Goal: Task Accomplishment & Management: Manage account settings

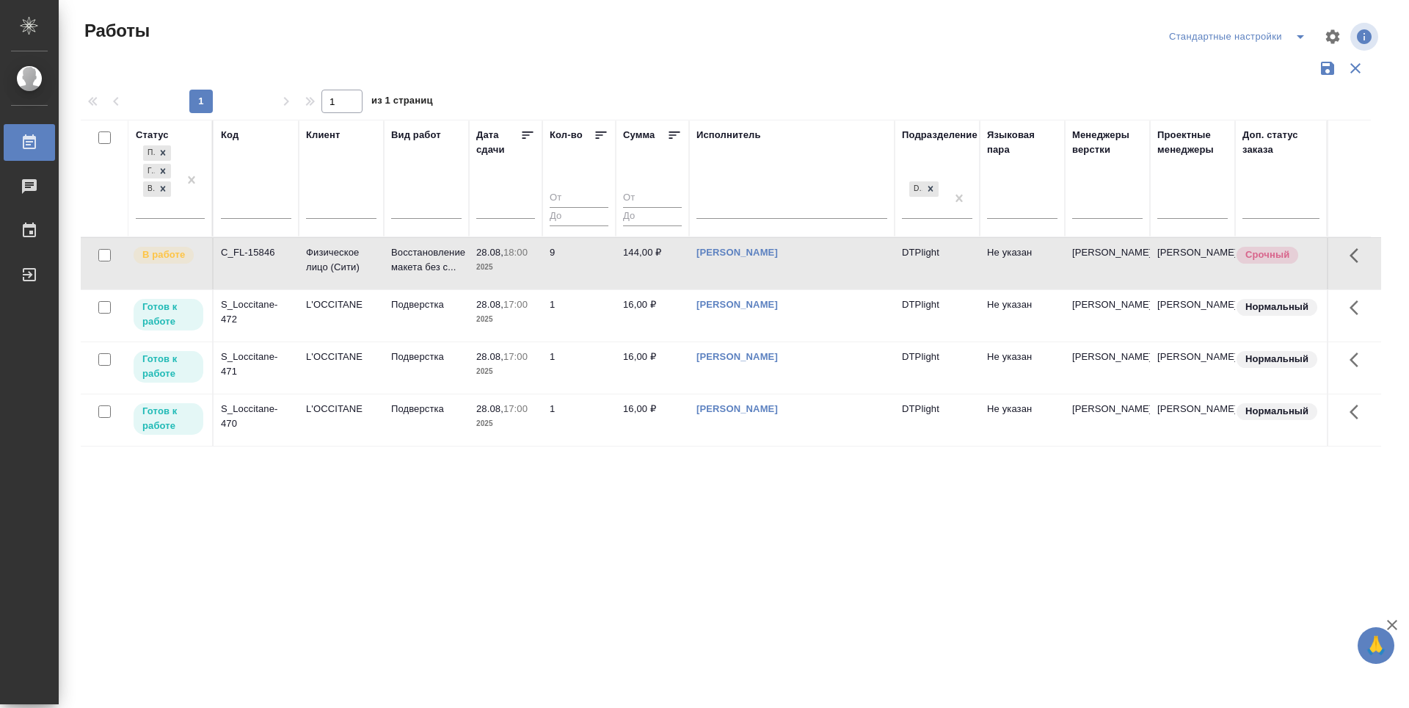
click at [527, 137] on icon at bounding box center [527, 135] width 15 height 15
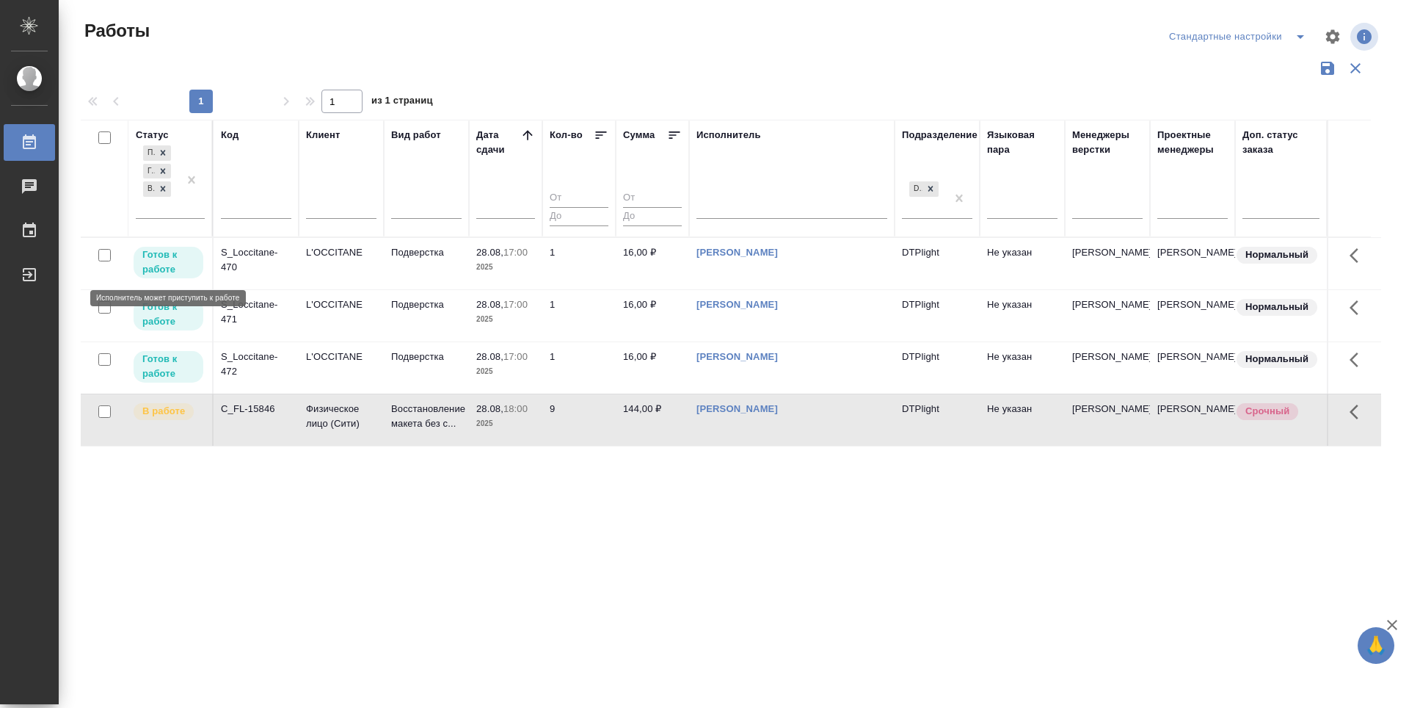
click at [164, 266] on p "Готов к работе" at bounding box center [168, 261] width 52 height 29
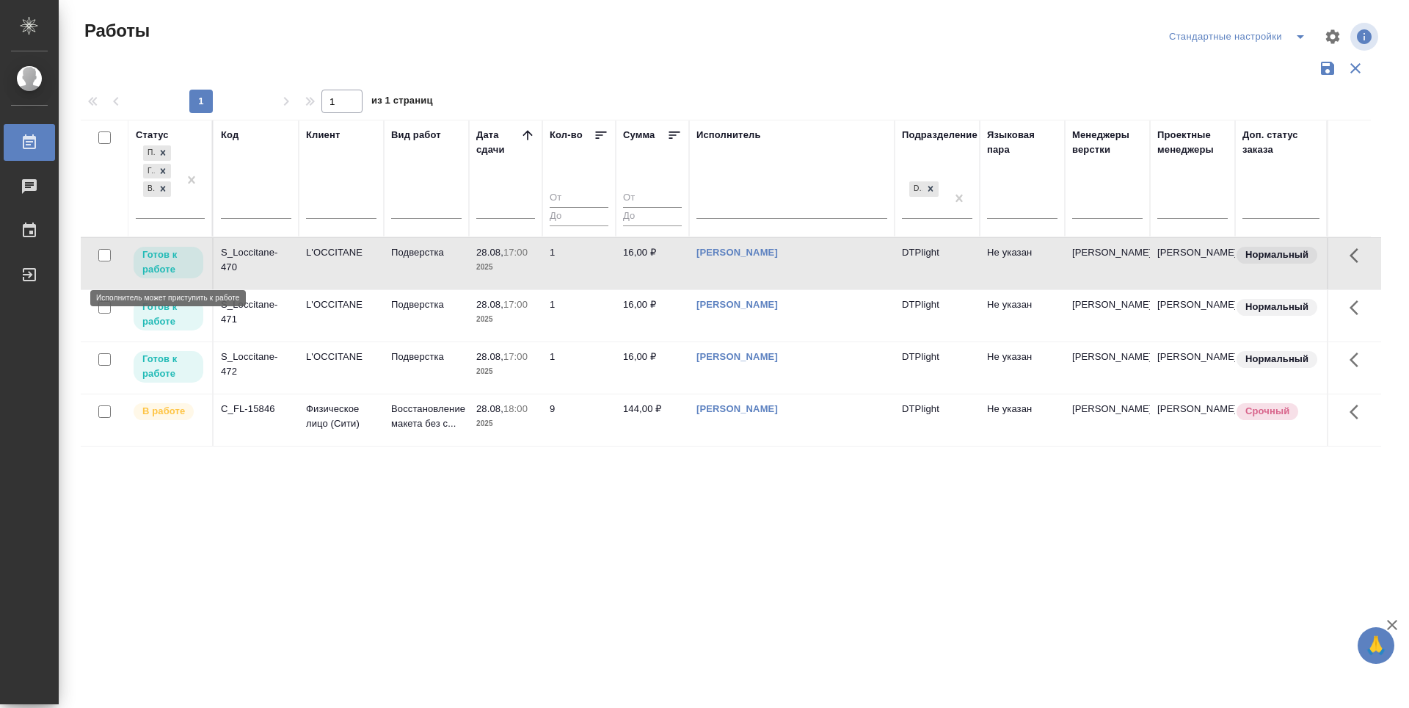
click at [164, 266] on p "Готов к работе" at bounding box center [168, 261] width 52 height 29
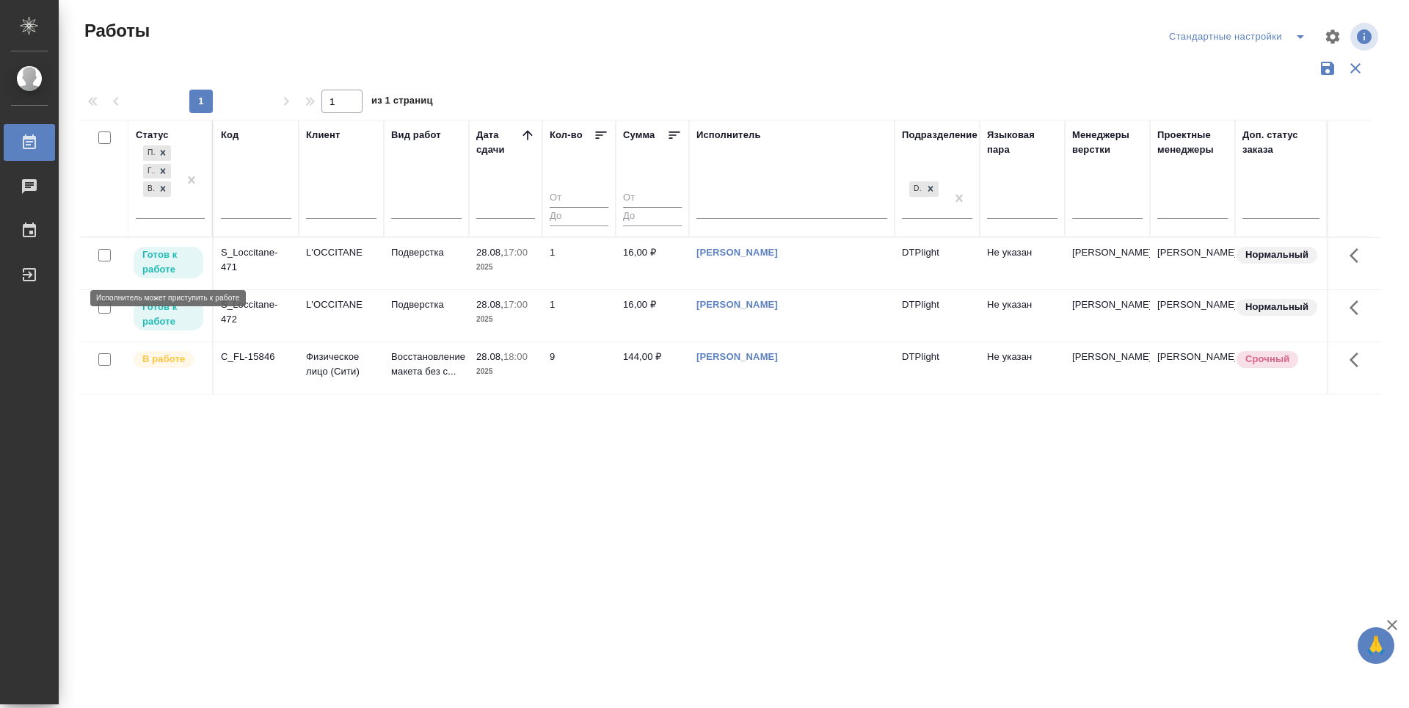
click at [175, 256] on p "Готов к работе" at bounding box center [168, 261] width 52 height 29
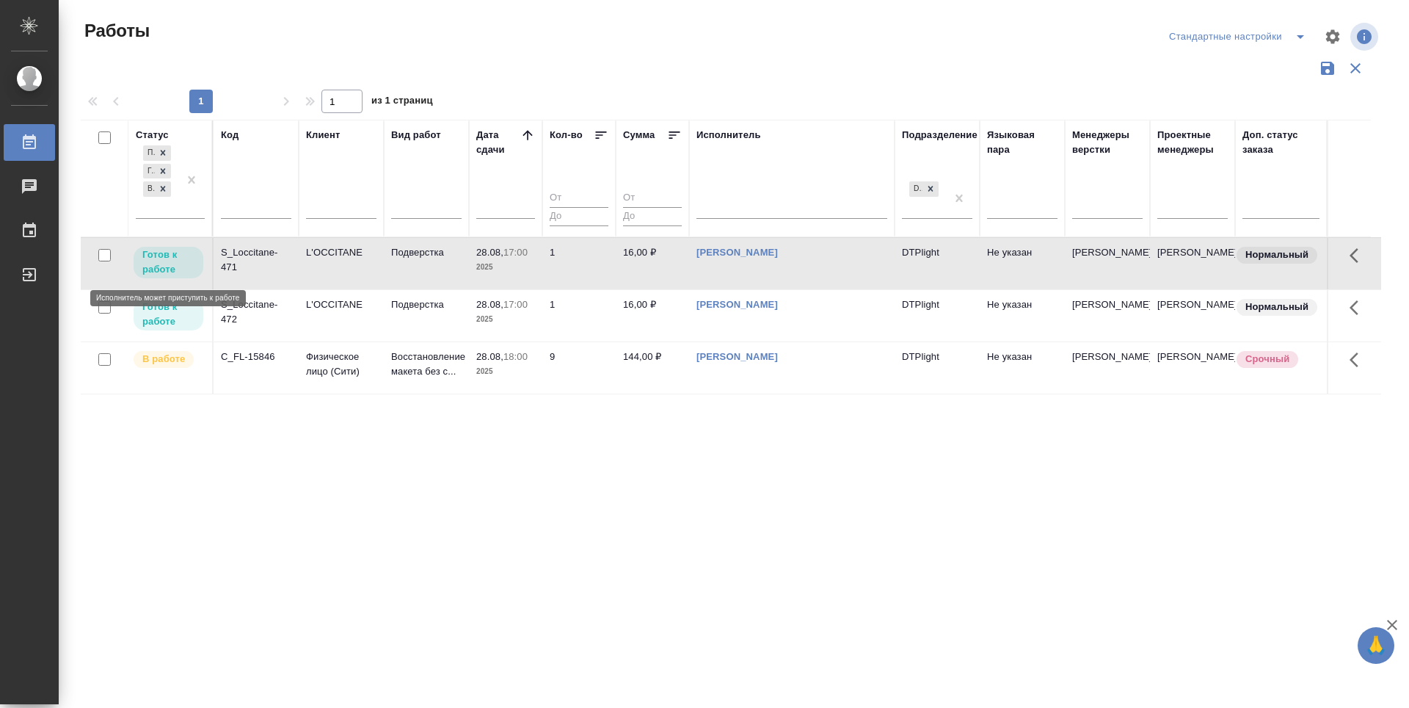
click at [175, 256] on p "Готов к работе" at bounding box center [168, 261] width 52 height 29
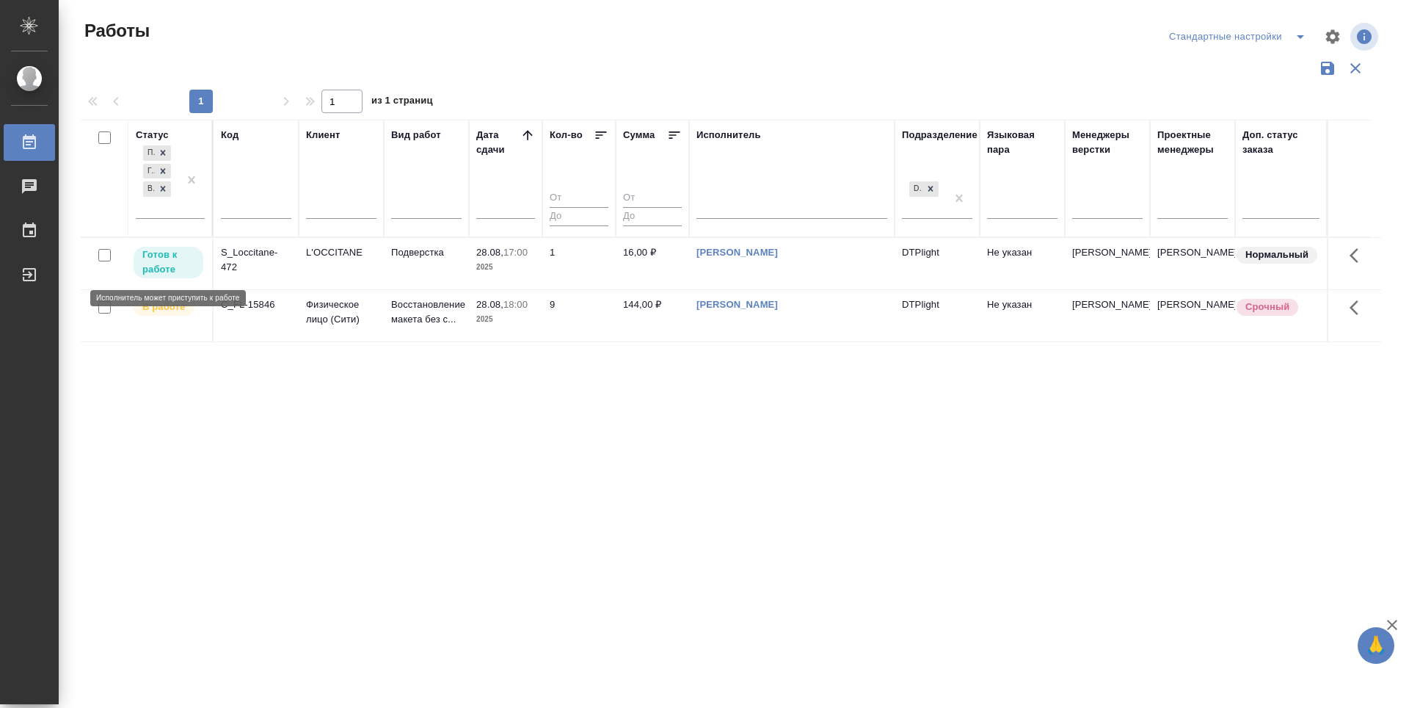
click at [159, 252] on p "Готов к работе" at bounding box center [168, 261] width 52 height 29
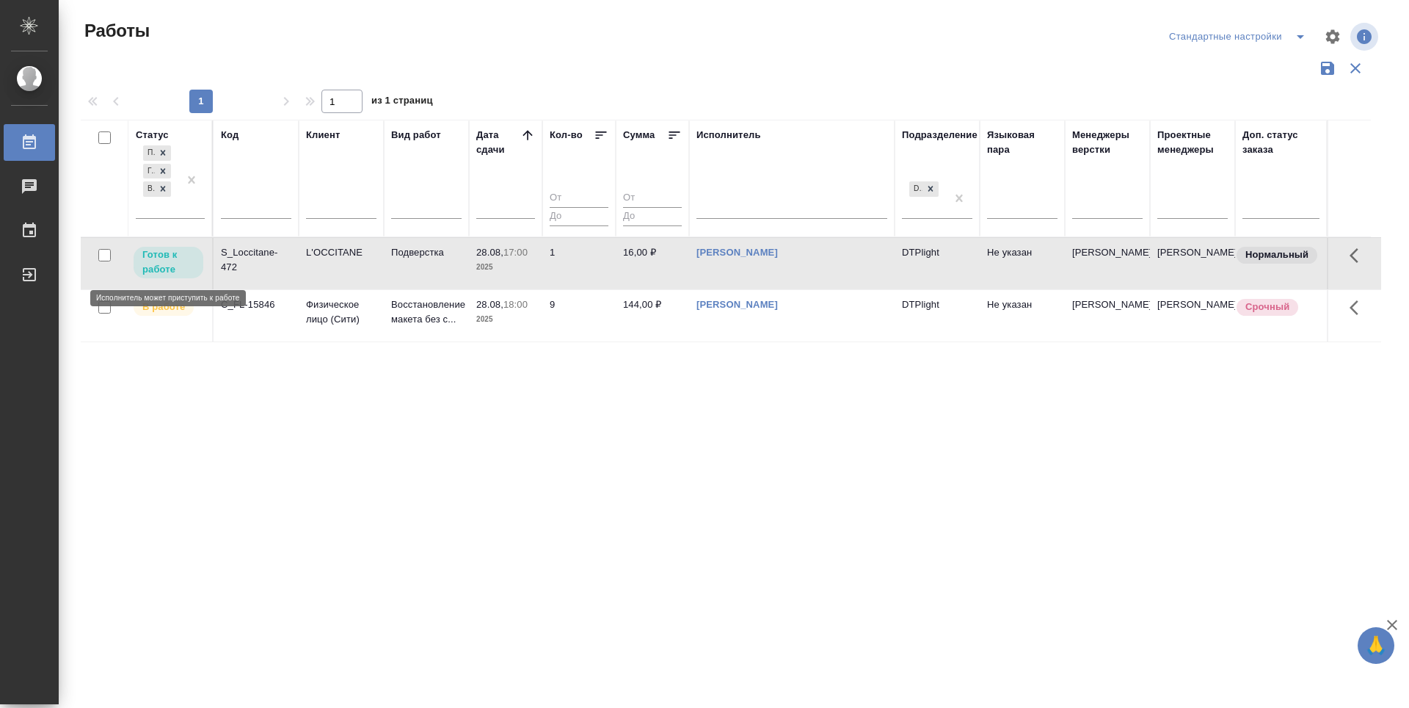
click at [159, 252] on p "Готов к работе" at bounding box center [168, 261] width 52 height 29
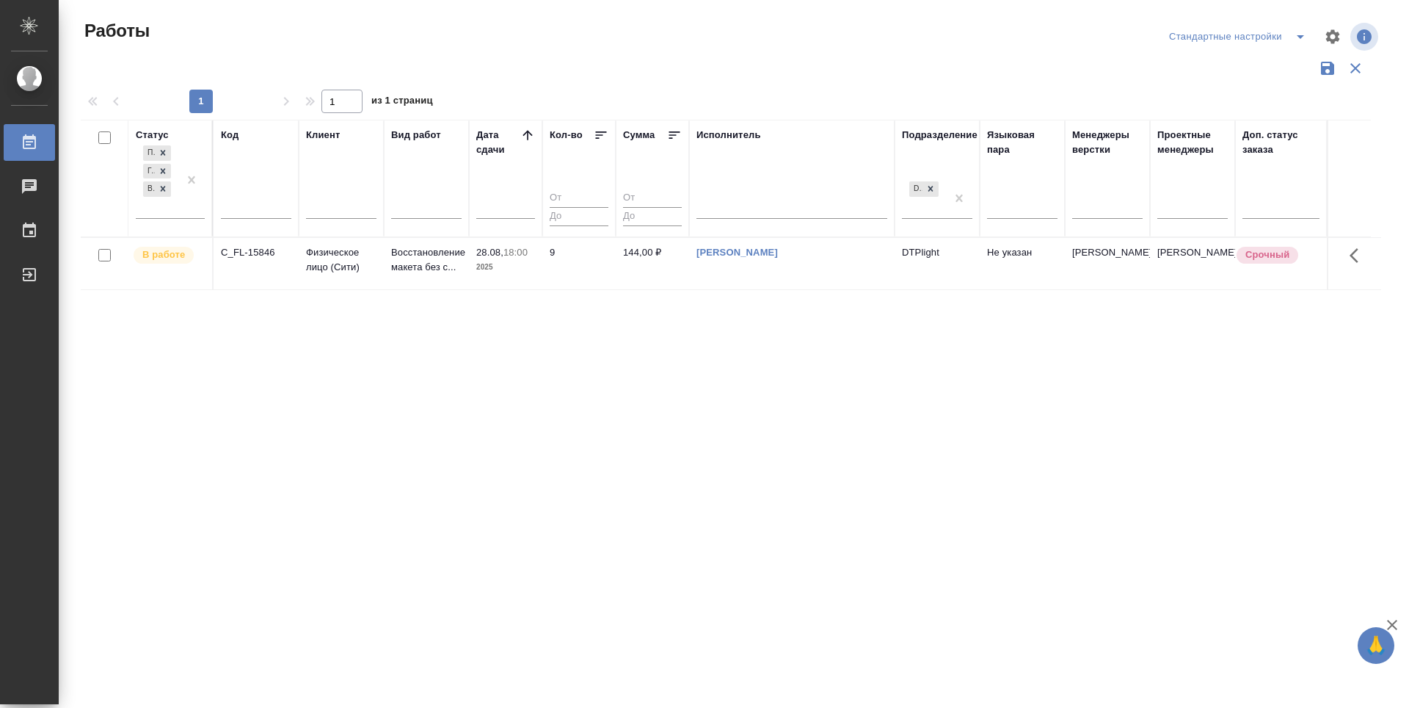
click at [636, 587] on div "Статус Подбор Готов к работе В работе Код Клиент Вид работ Дата сдачи Кол-во Су…" at bounding box center [731, 384] width 1301 height 528
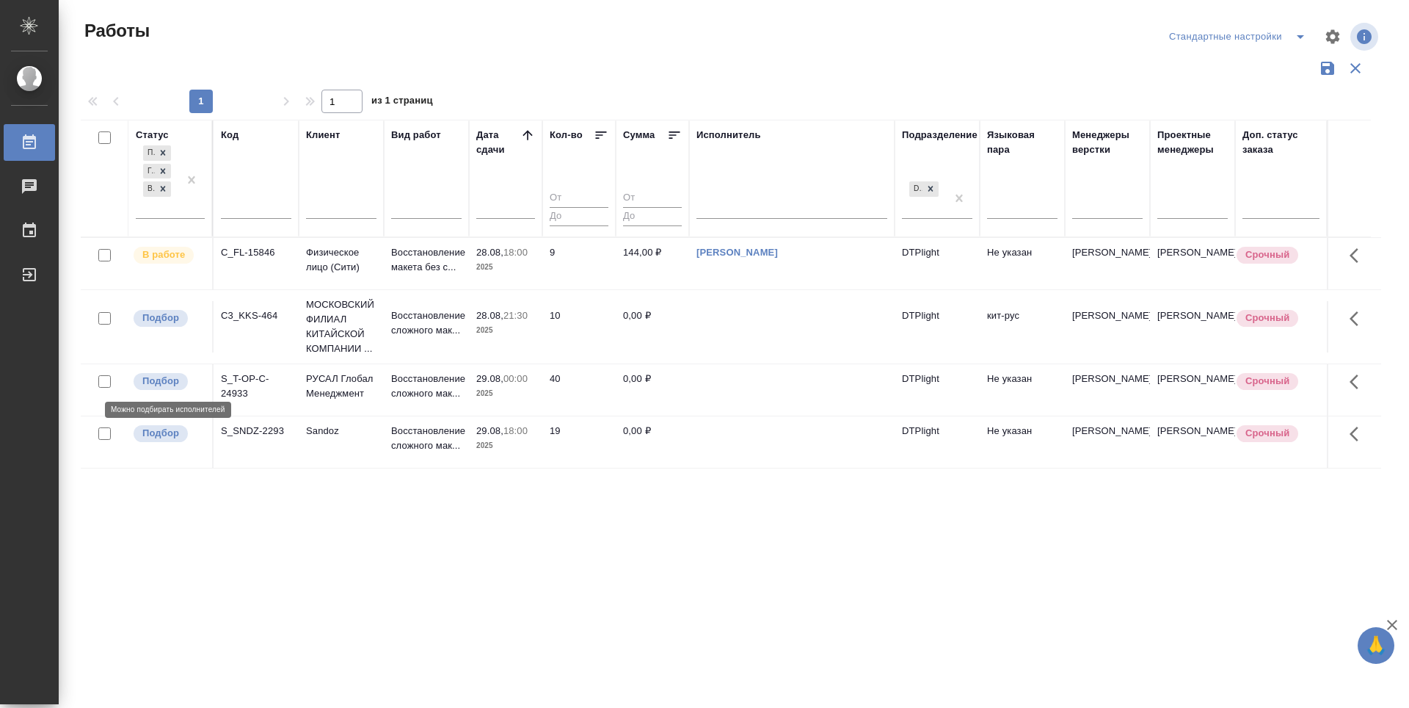
click at [160, 380] on p "Подбор" at bounding box center [160, 381] width 37 height 15
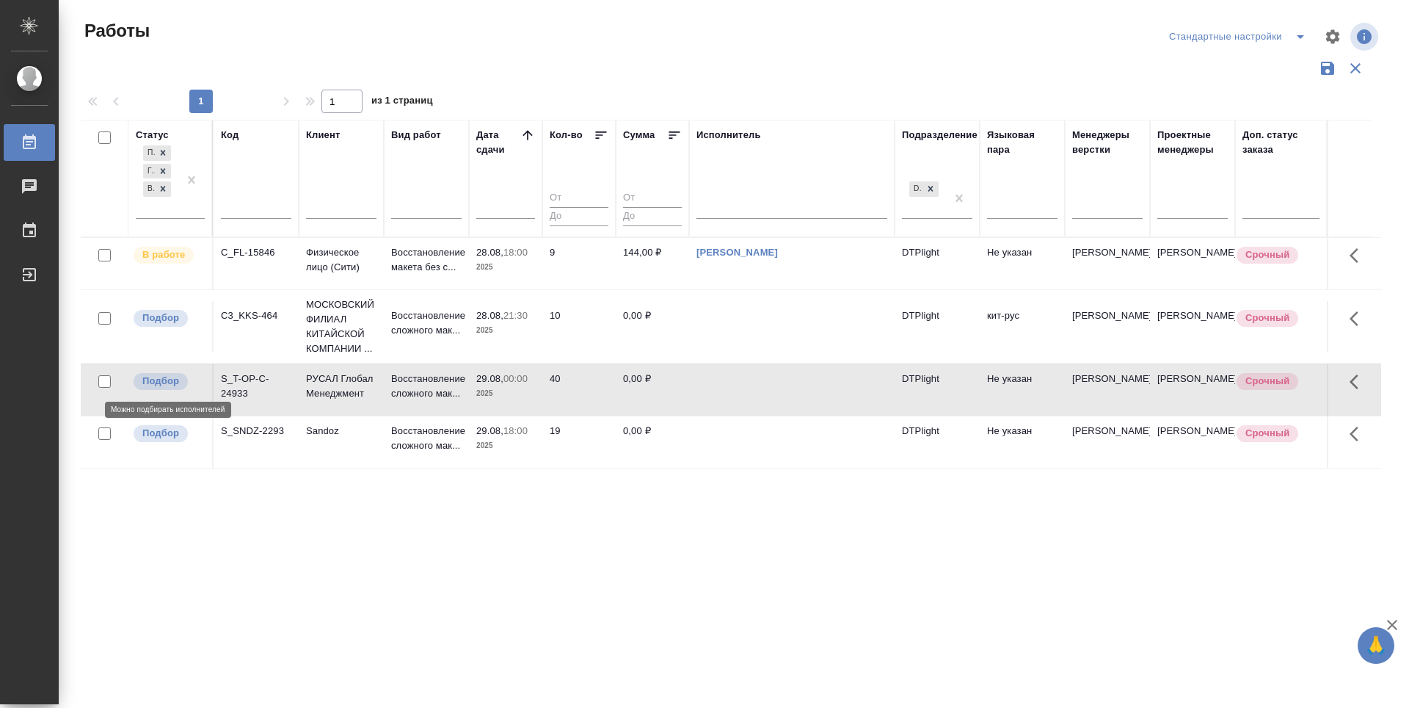
click at [160, 380] on p "Подбор" at bounding box center [160, 381] width 37 height 15
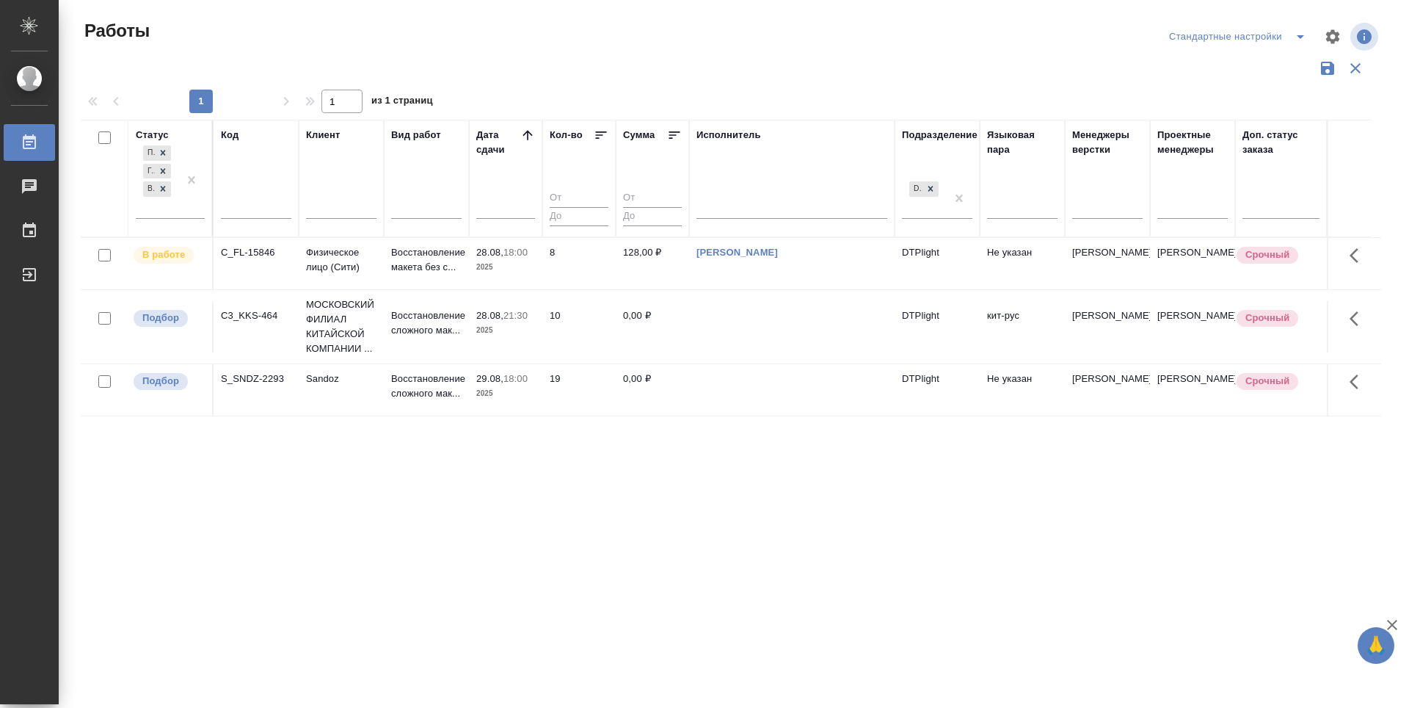
click at [167, 318] on p "Подбор" at bounding box center [160, 317] width 37 height 15
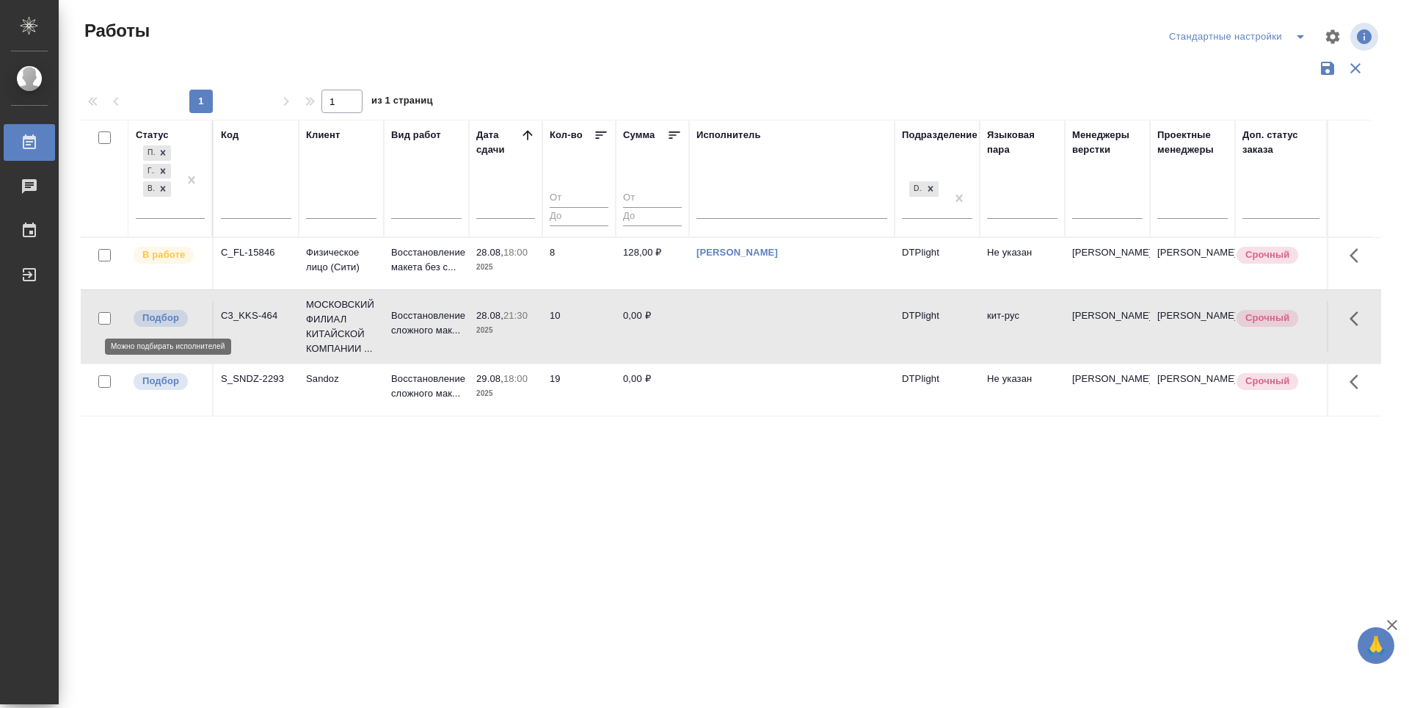
click at [167, 318] on p "Подбор" at bounding box center [160, 317] width 37 height 15
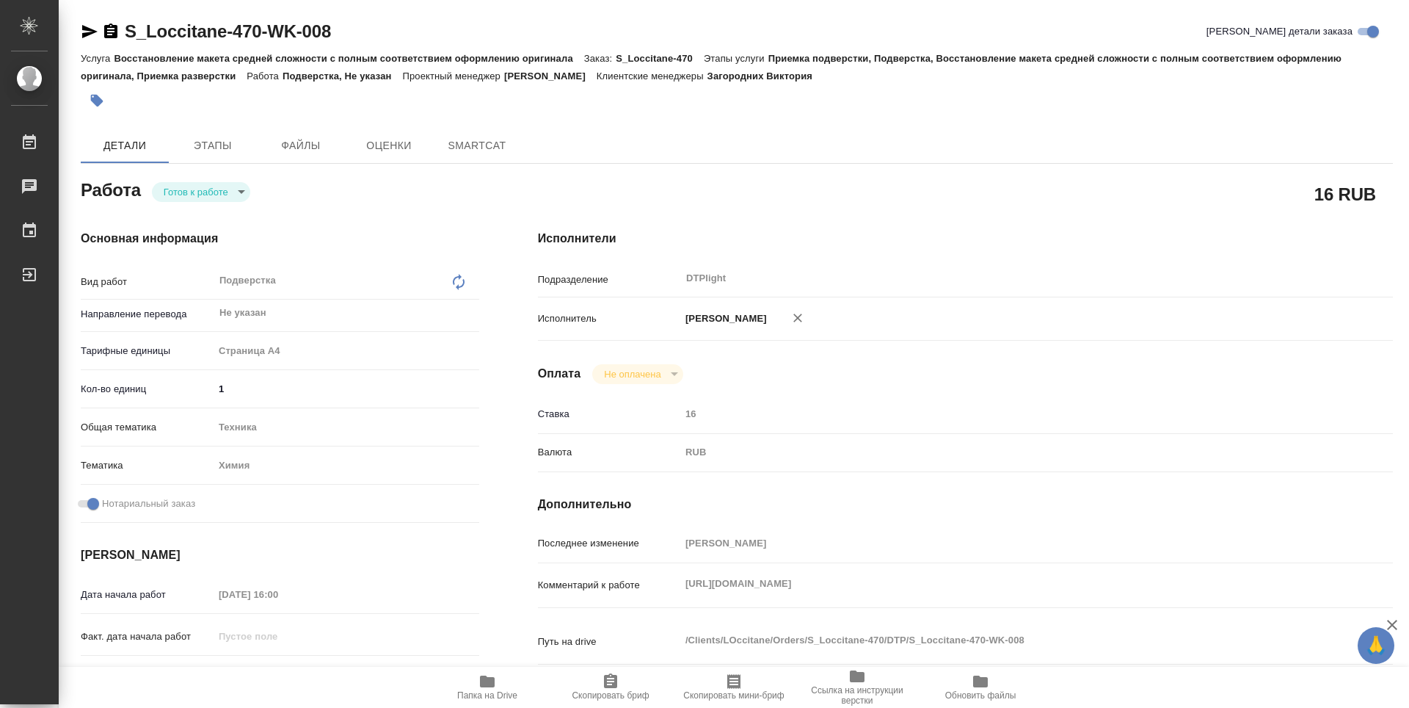
type textarea "x"
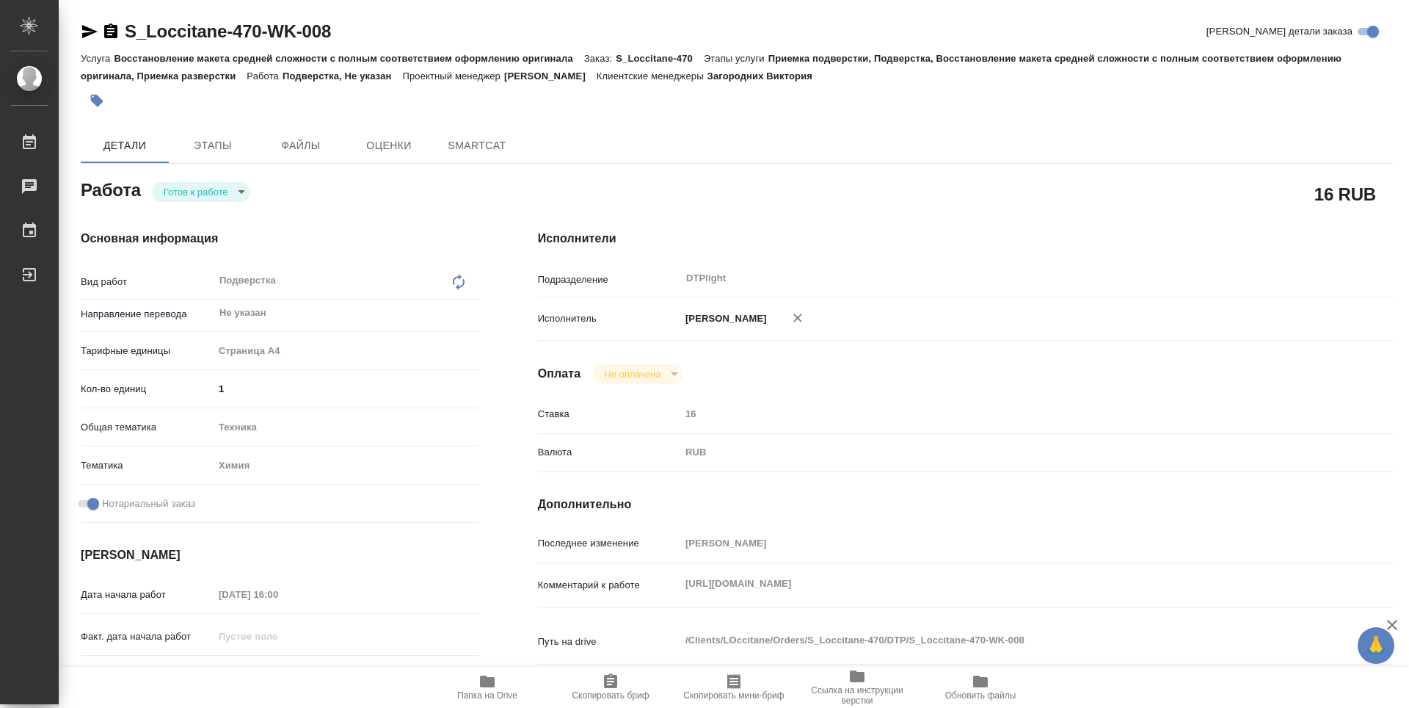
type textarea "x"
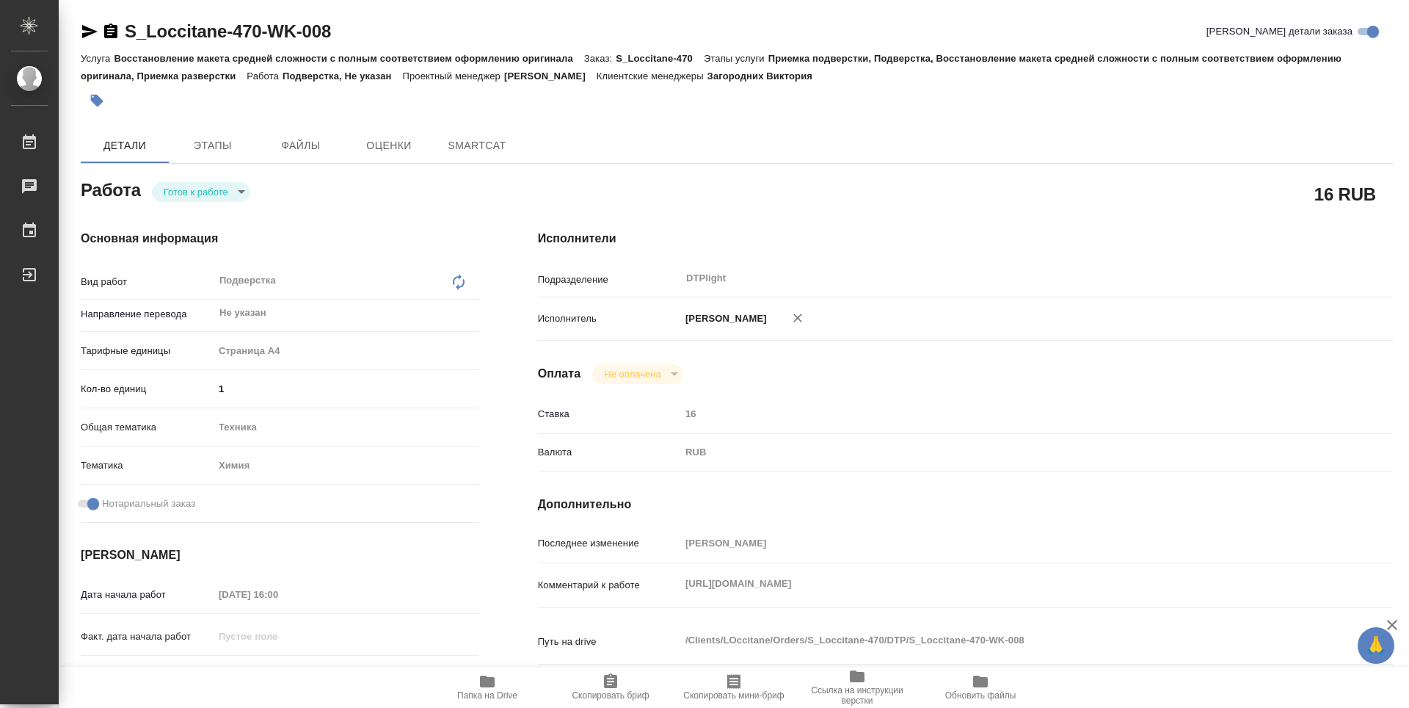
type textarea "x"
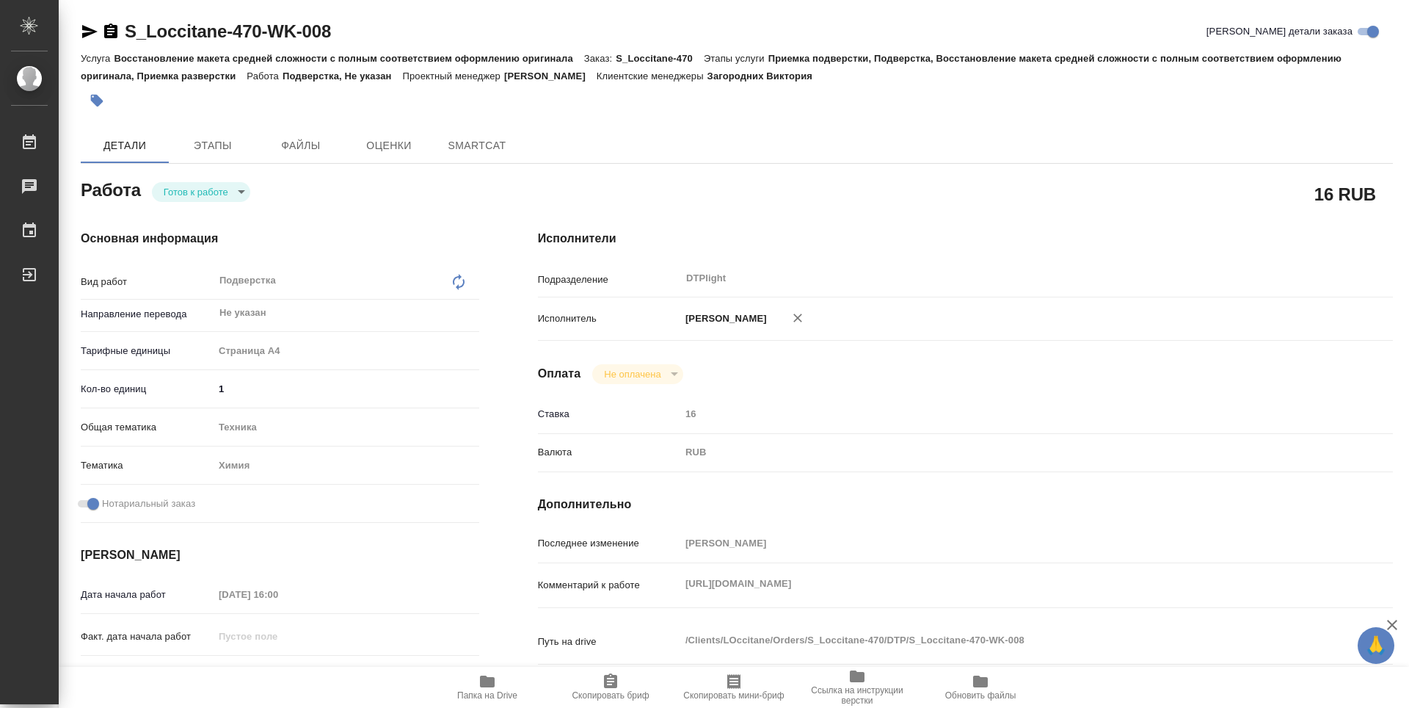
type textarea "x"
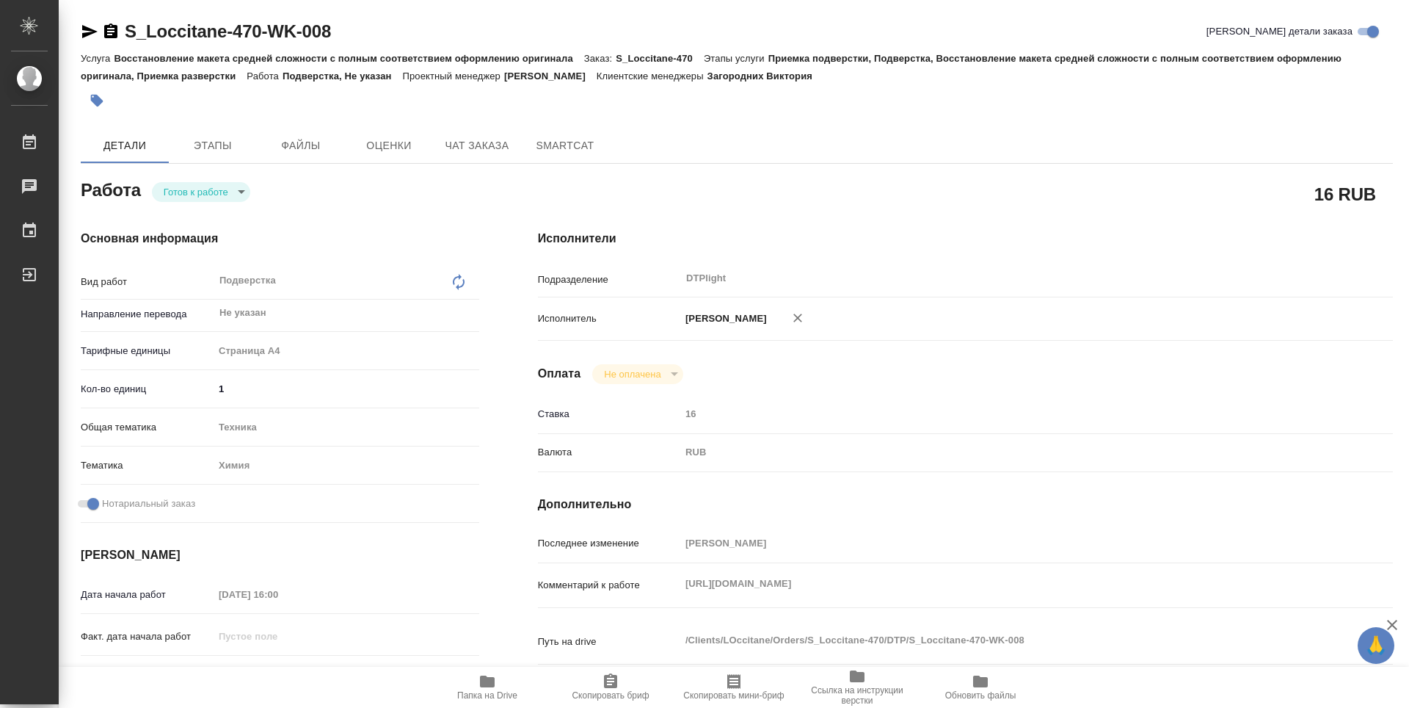
type textarea "x"
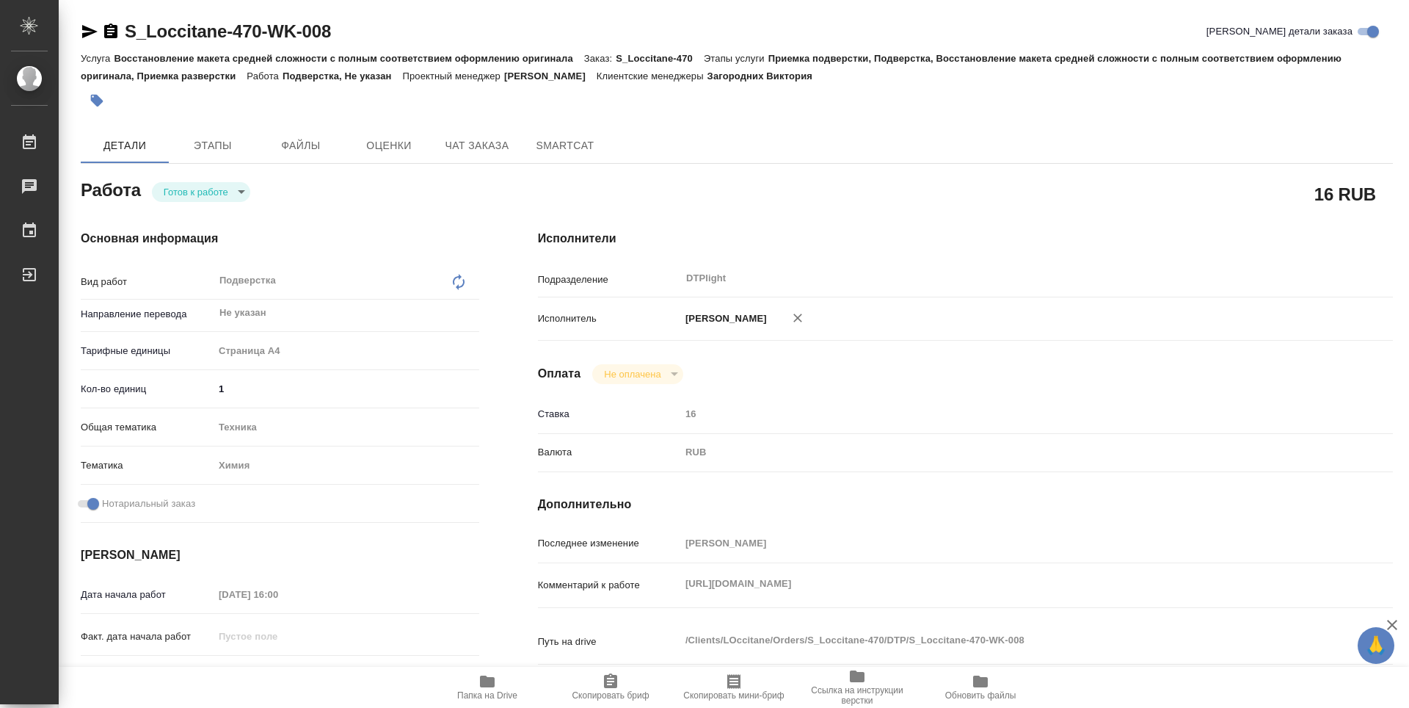
type textarea "x"
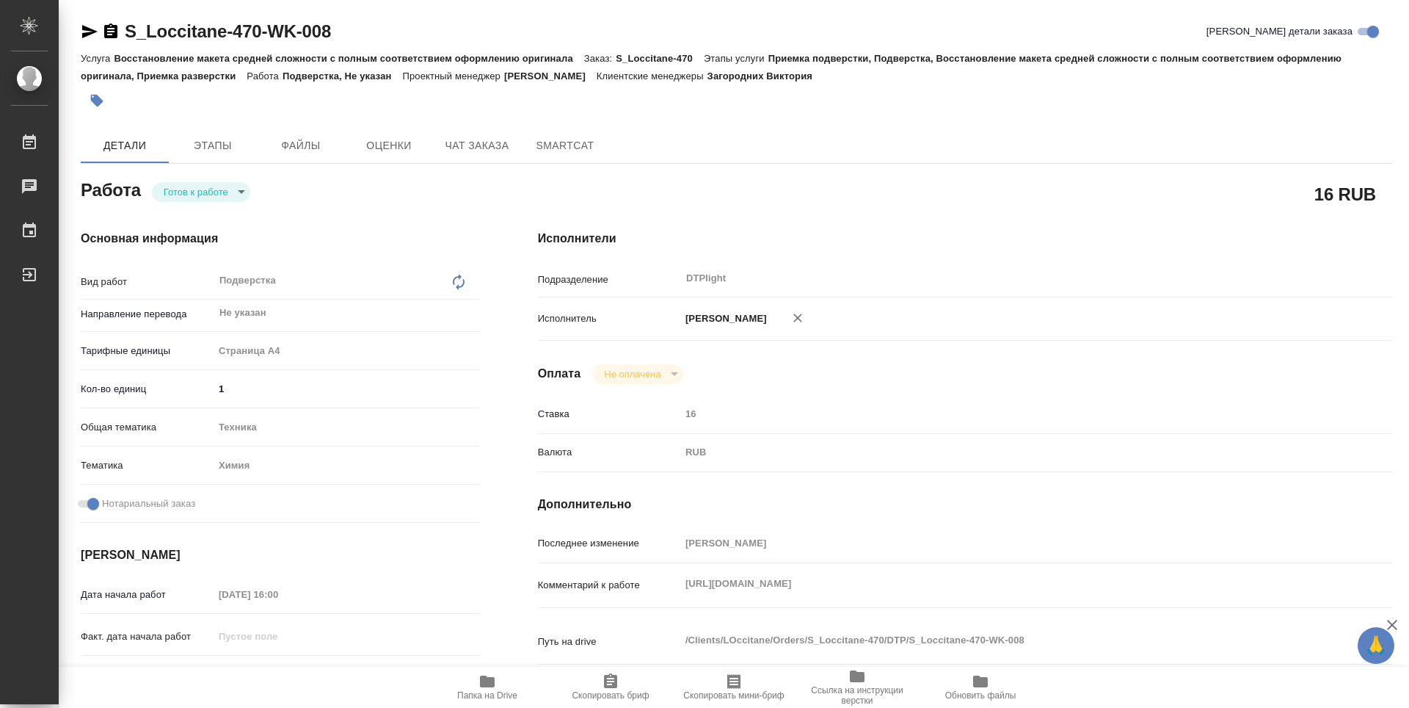
click at [500, 677] on span "Папка на Drive" at bounding box center [487, 686] width 106 height 28
type textarea "x"
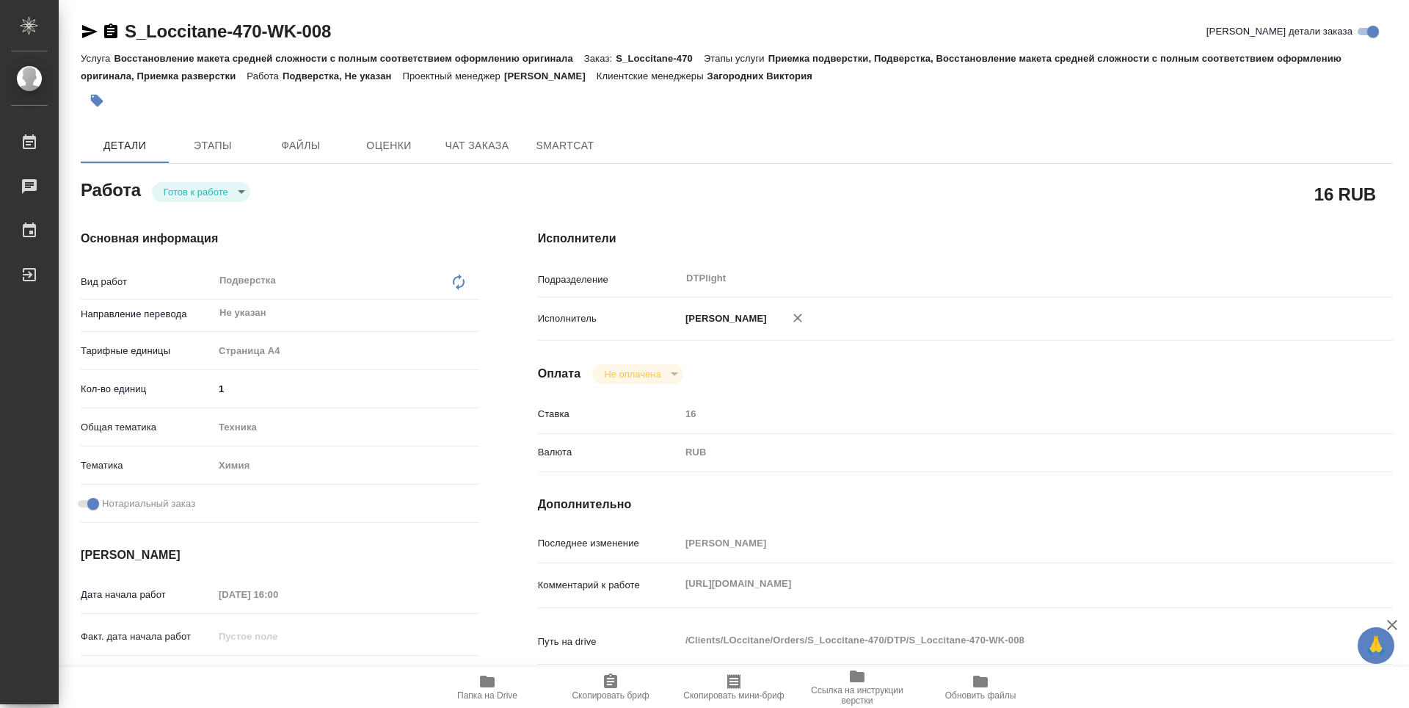
type textarea "x"
drag, startPoint x: 363, startPoint y: 36, endPoint x: 130, endPoint y: 37, distance: 232.7
click at [130, 37] on div "S_Loccitane-470-WK-008 Кратко детали заказа" at bounding box center [737, 31] width 1312 height 23
copy link "S_Loccitane-470-WK-008"
click at [206, 190] on body "🙏 .cls-1 fill:#fff; AWATERA Zubakova Viktoriya Работы 0 Чаты График Выйти S_Loc…" at bounding box center [704, 354] width 1409 height 708
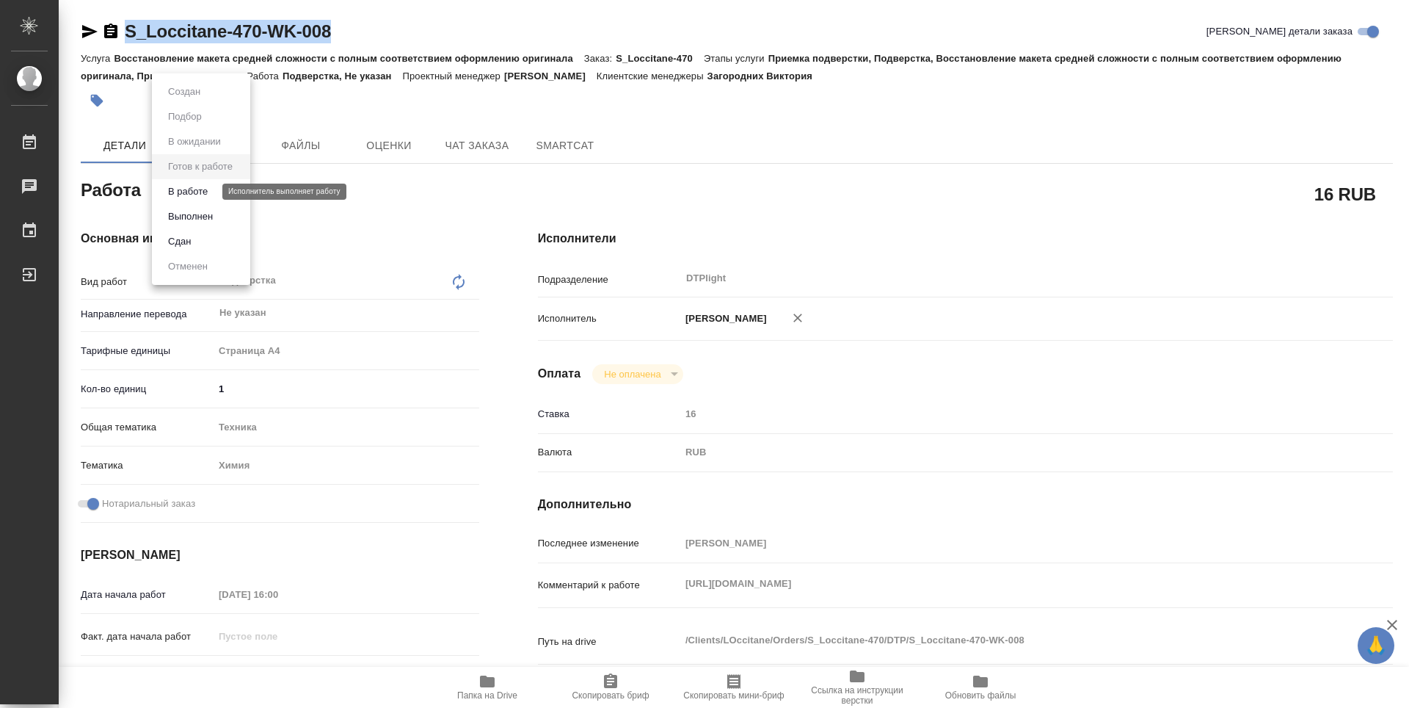
click at [202, 194] on button "В работе" at bounding box center [188, 191] width 48 height 16
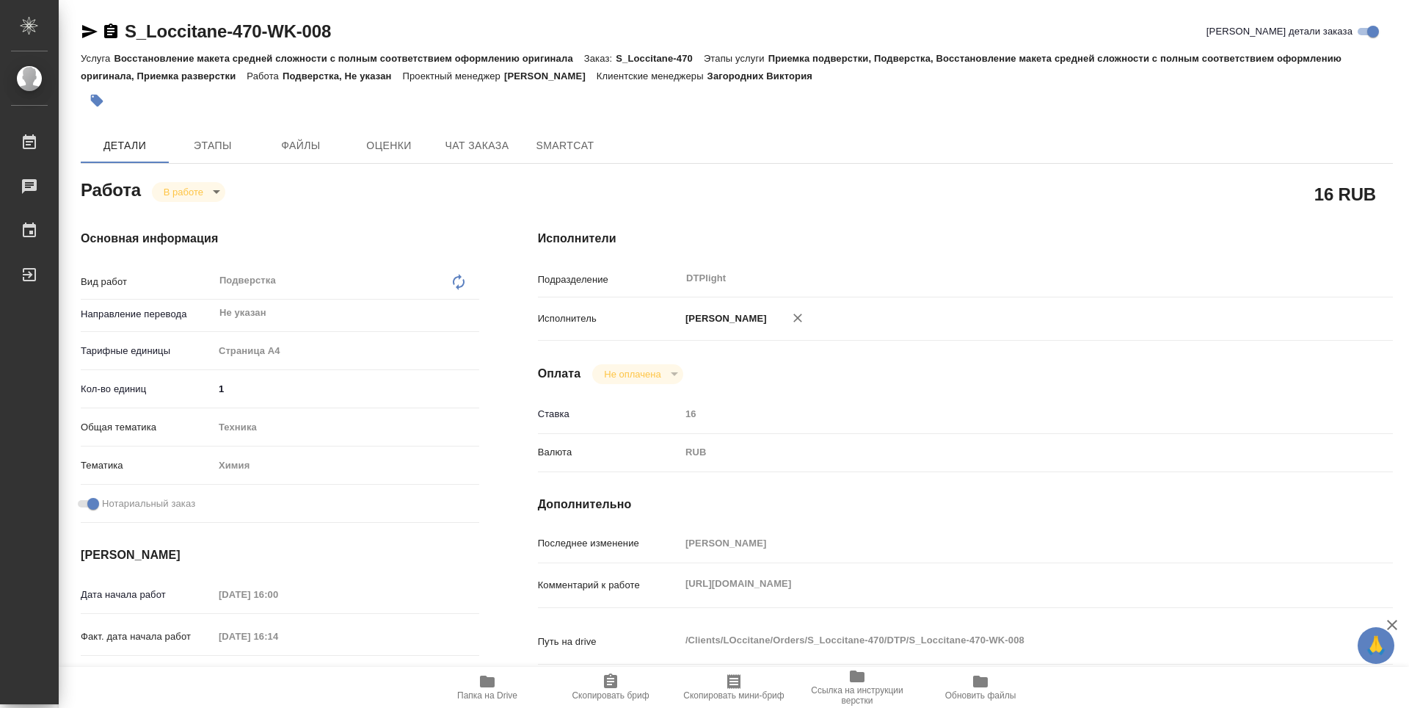
type textarea "x"
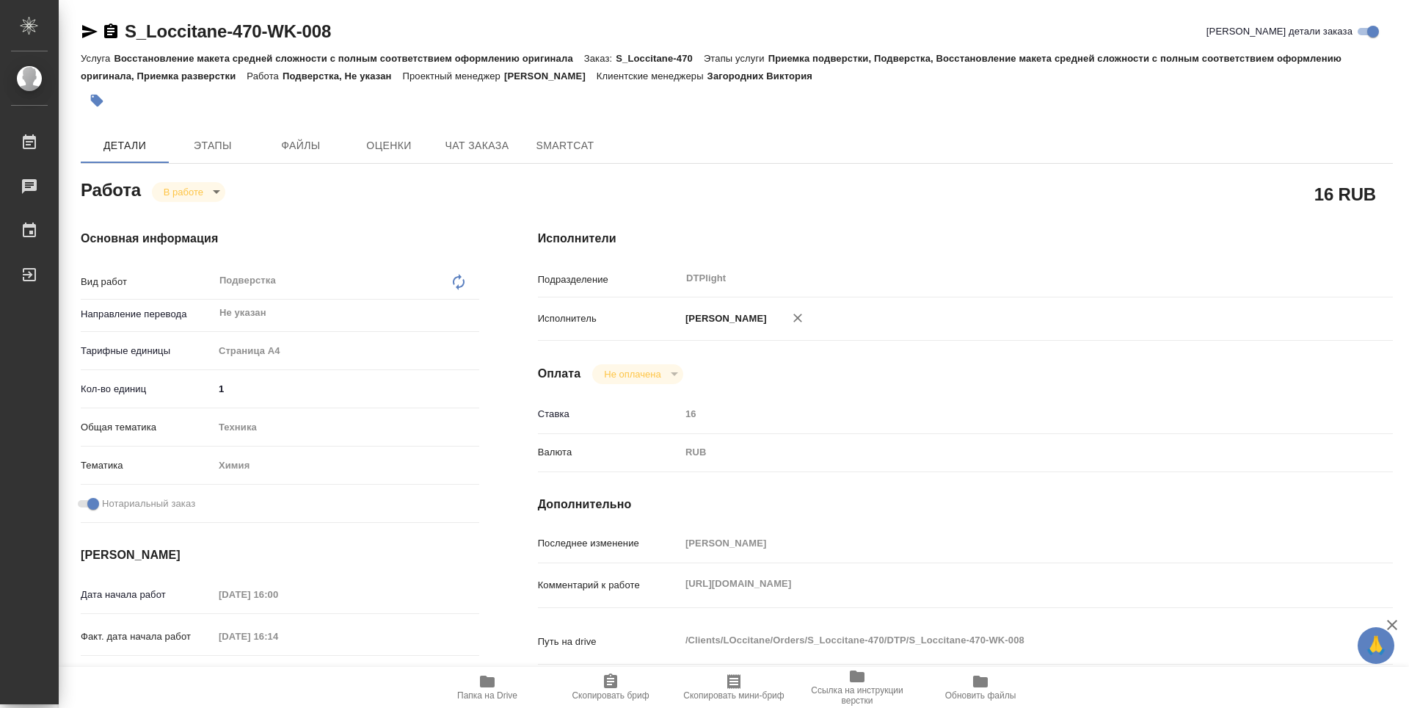
type textarea "x"
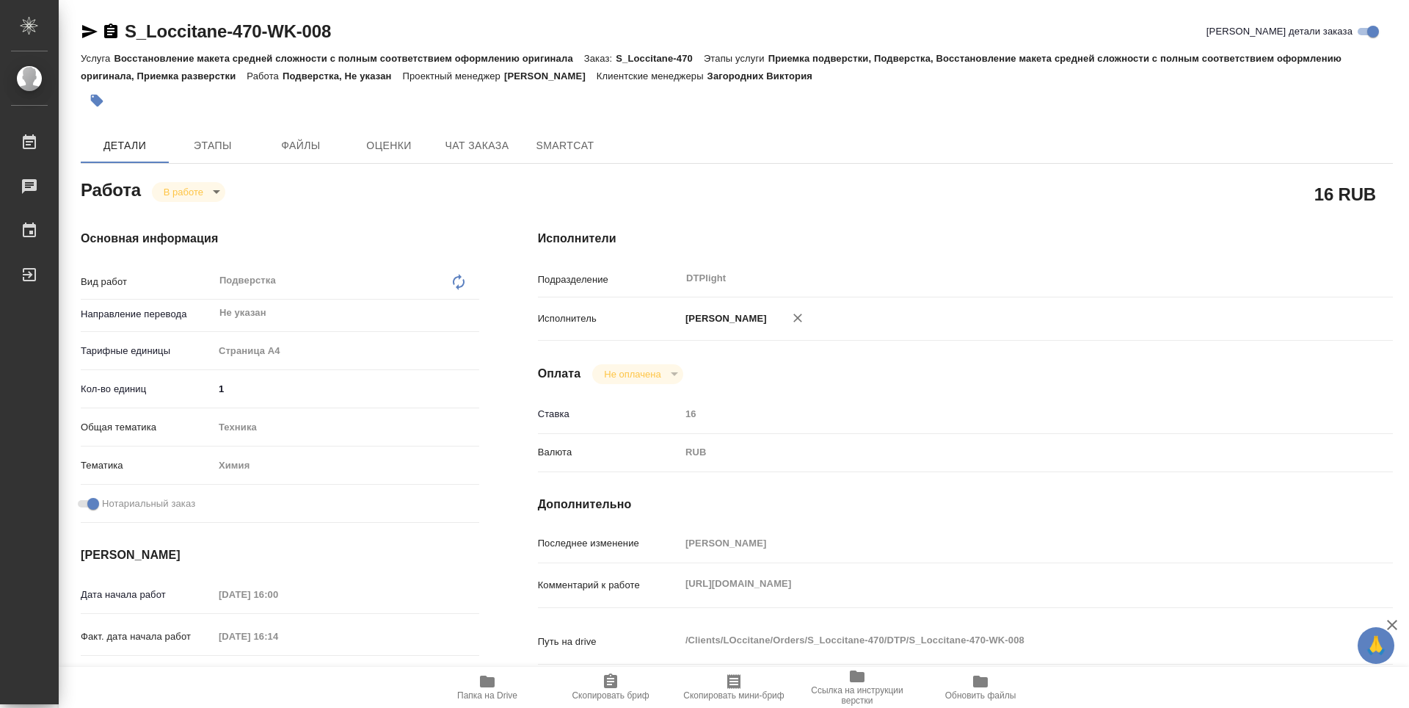
type textarea "x"
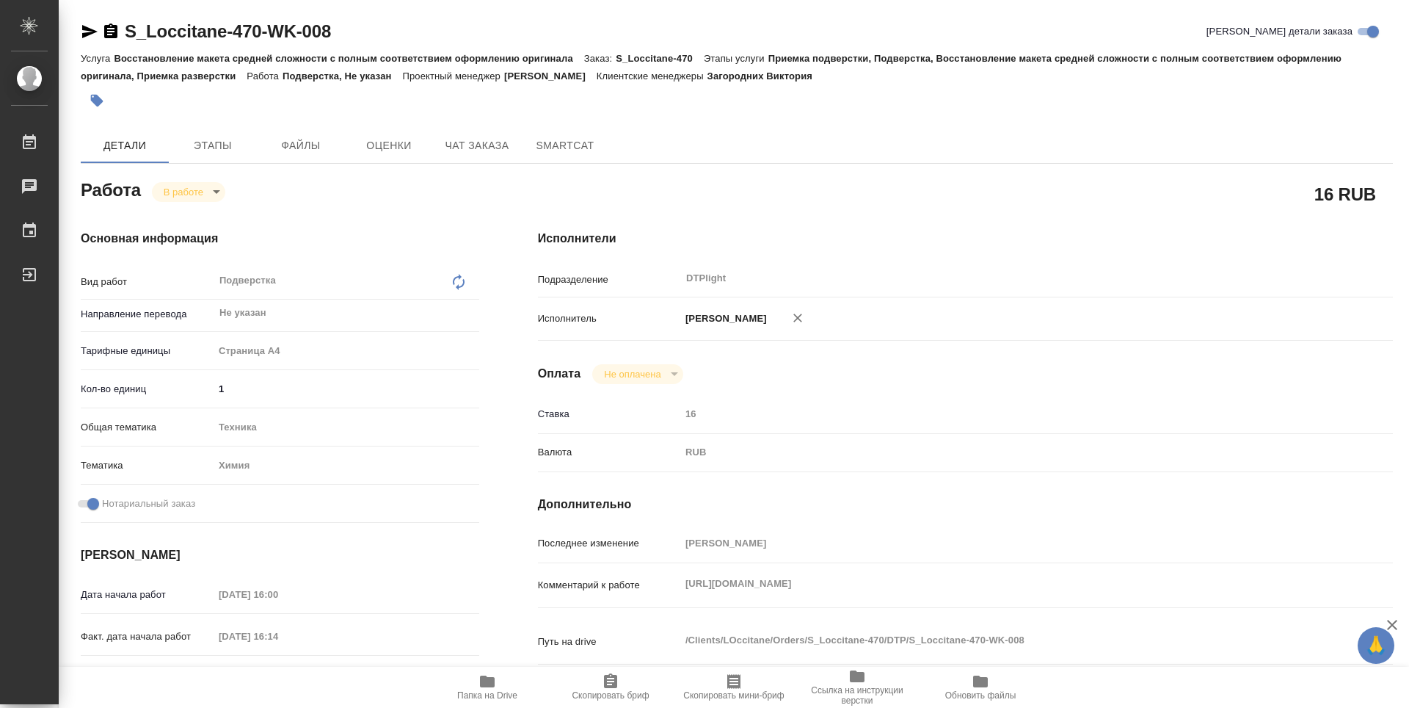
click at [506, 688] on span "Папка на Drive" at bounding box center [487, 686] width 106 height 28
type textarea "x"
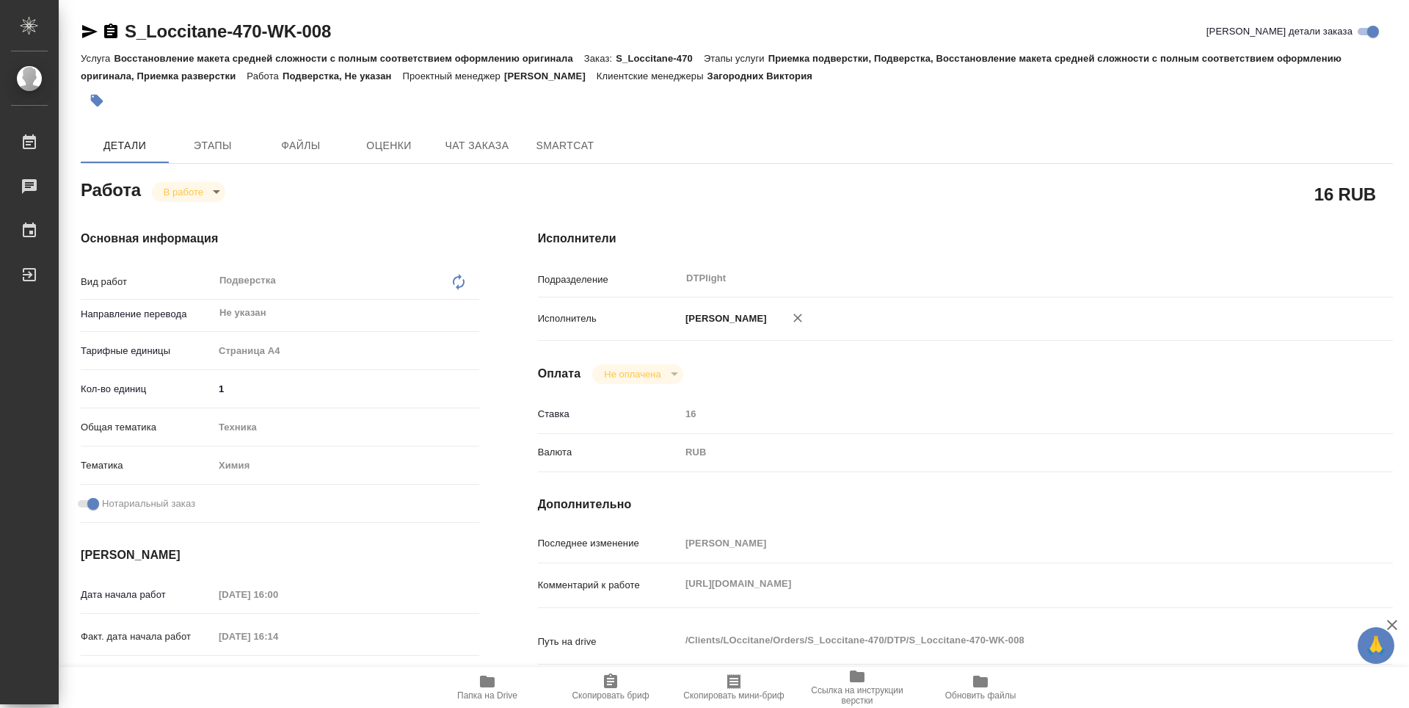
type textarea "x"
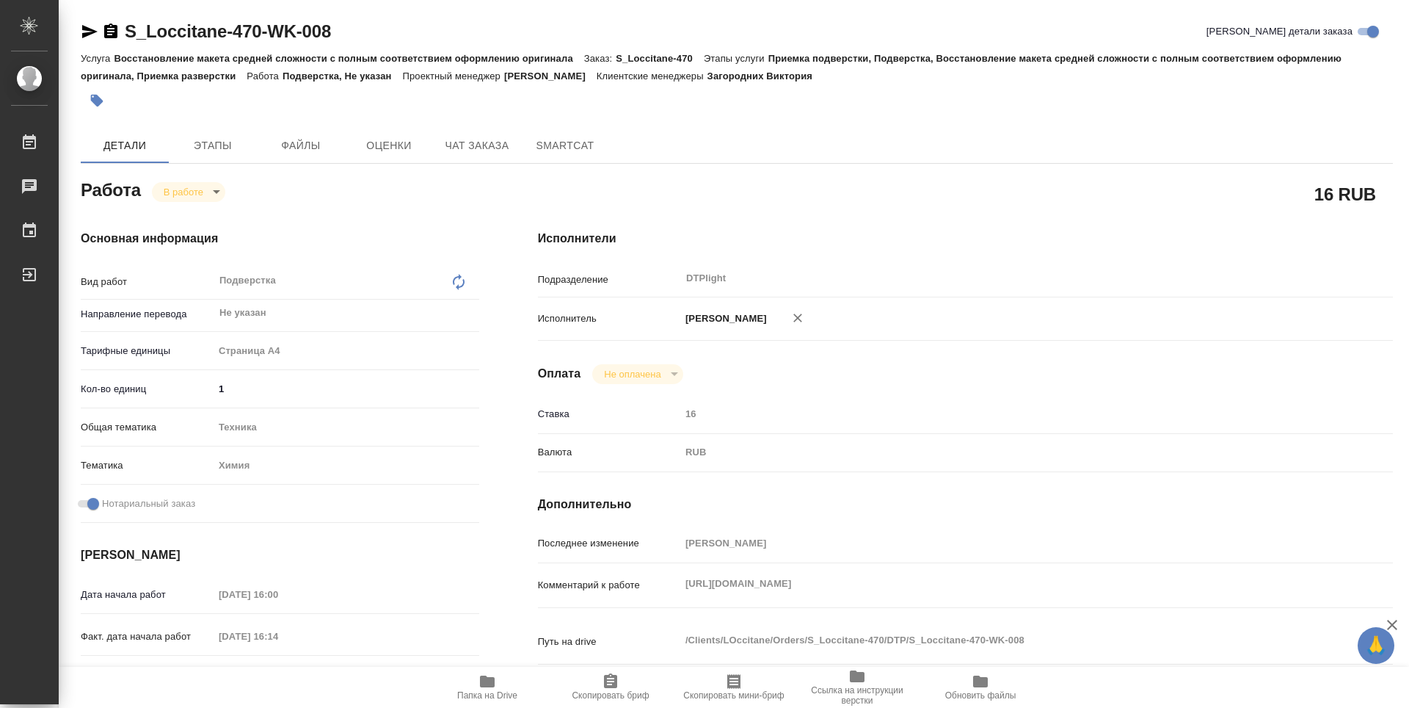
type textarea "x"
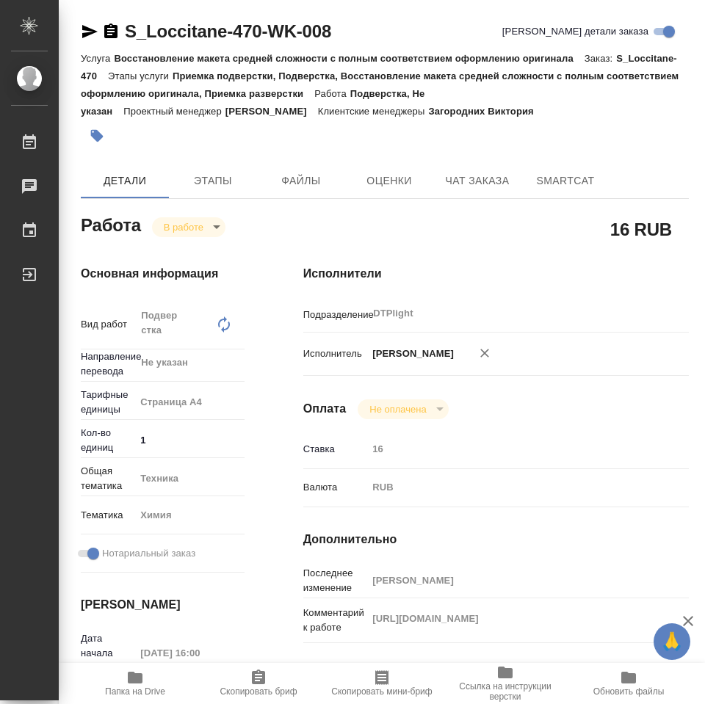
type textarea "x"
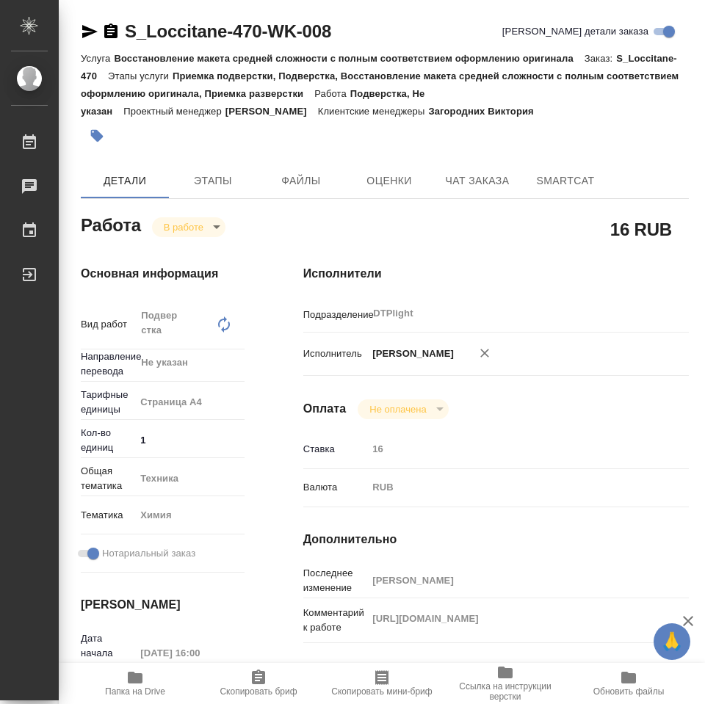
type textarea "x"
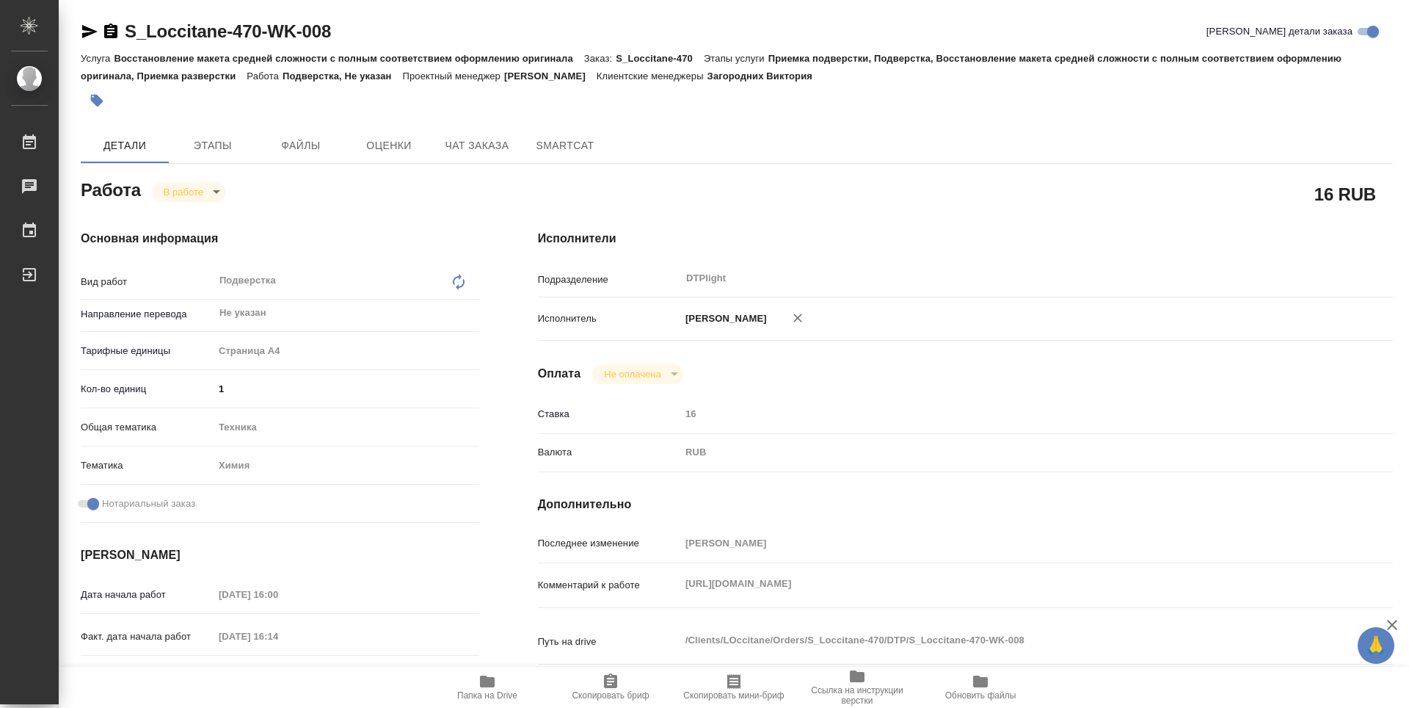
type textarea "x"
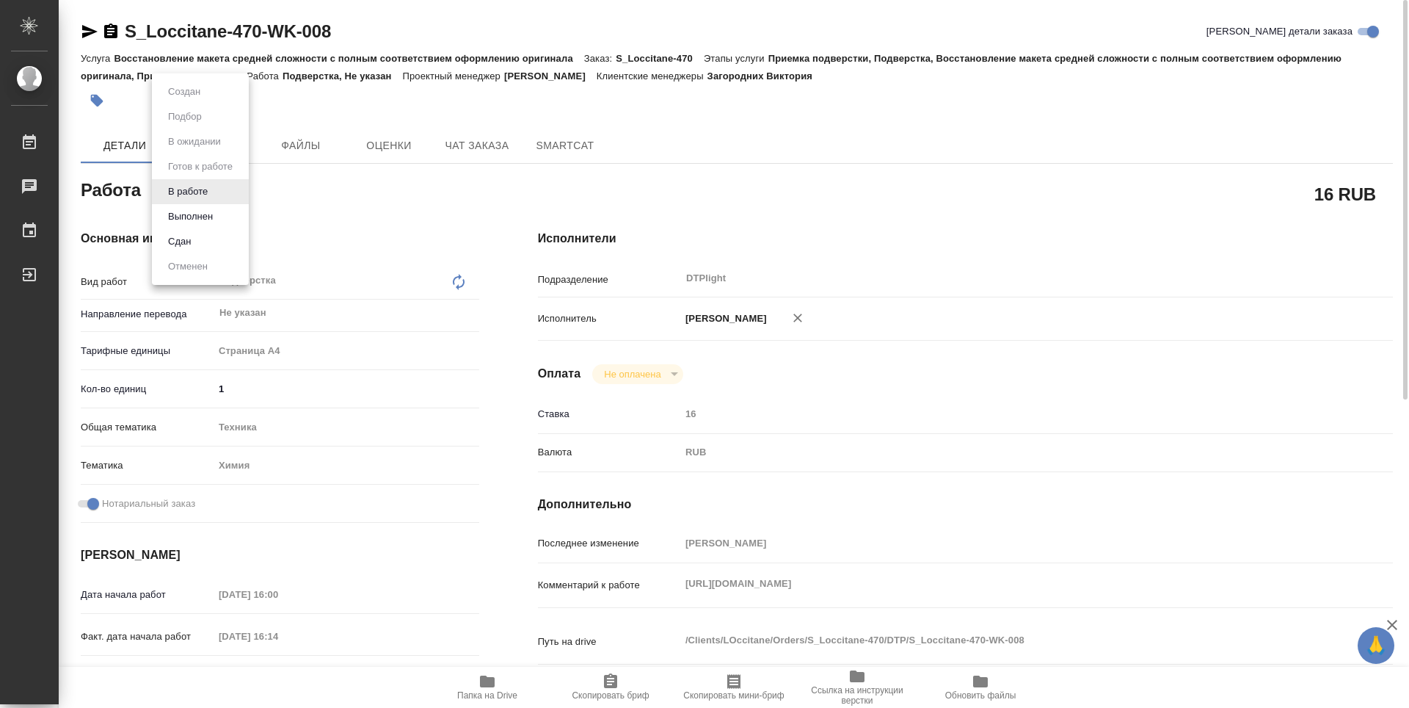
click at [196, 181] on body "🙏 .cls-1 fill:#fff; AWATERA Zubakova Viktoriya Работы 0 Чаты График Выйти S_Loc…" at bounding box center [704, 354] width 1409 height 708
click at [193, 214] on button "Выполнен" at bounding box center [191, 216] width 54 height 16
type textarea "x"
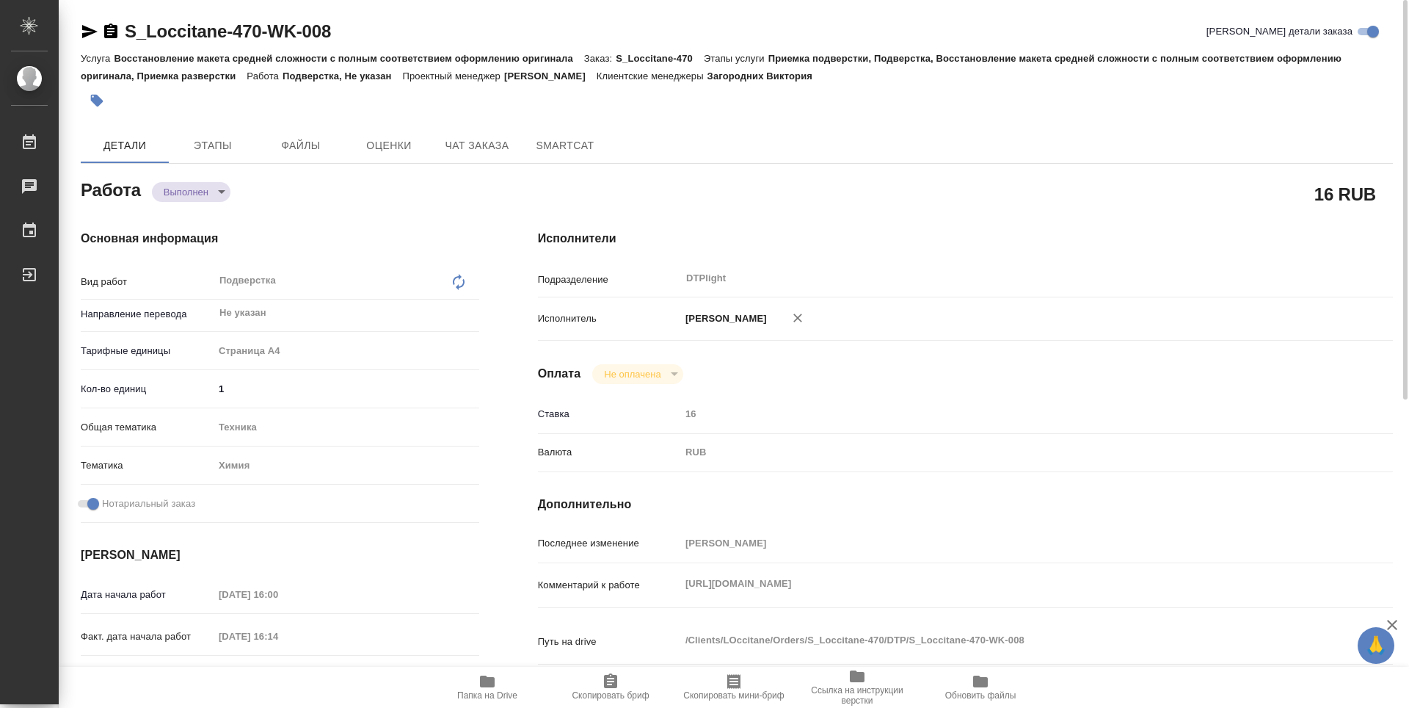
type textarea "x"
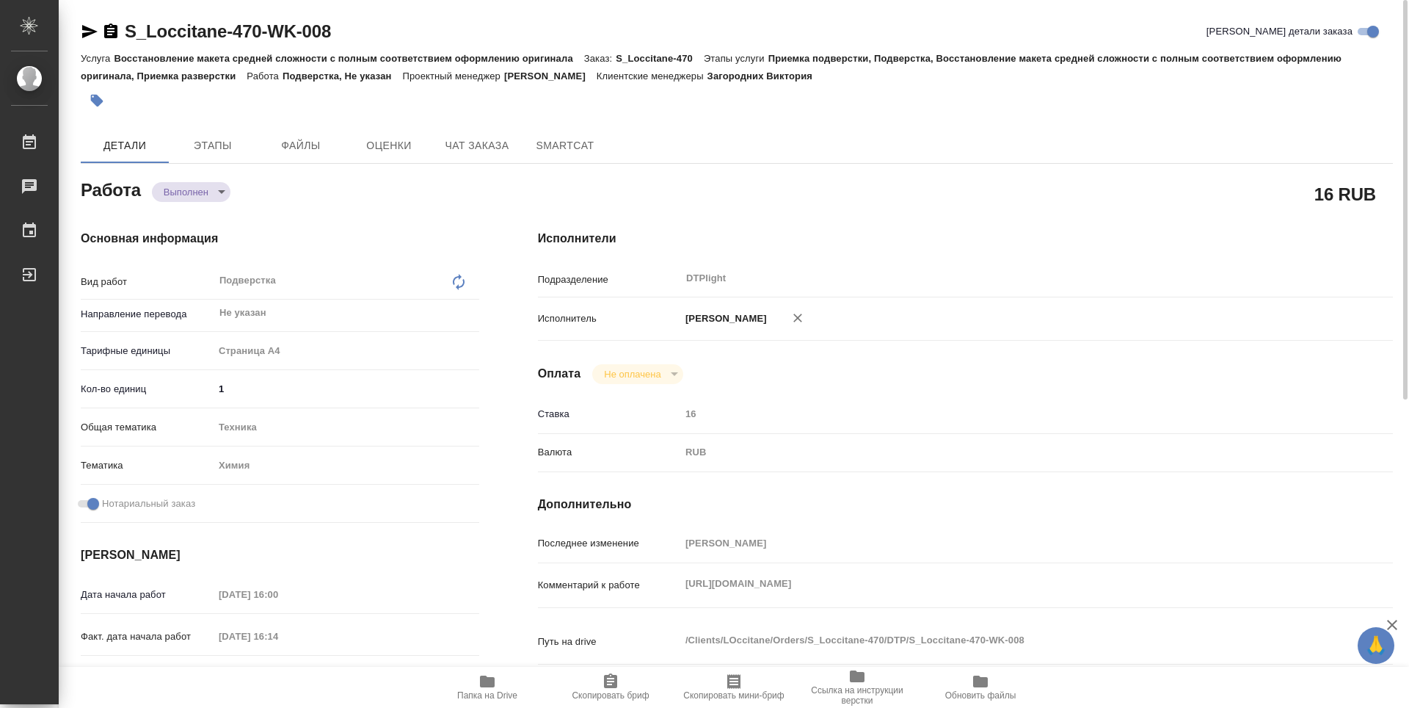
type textarea "x"
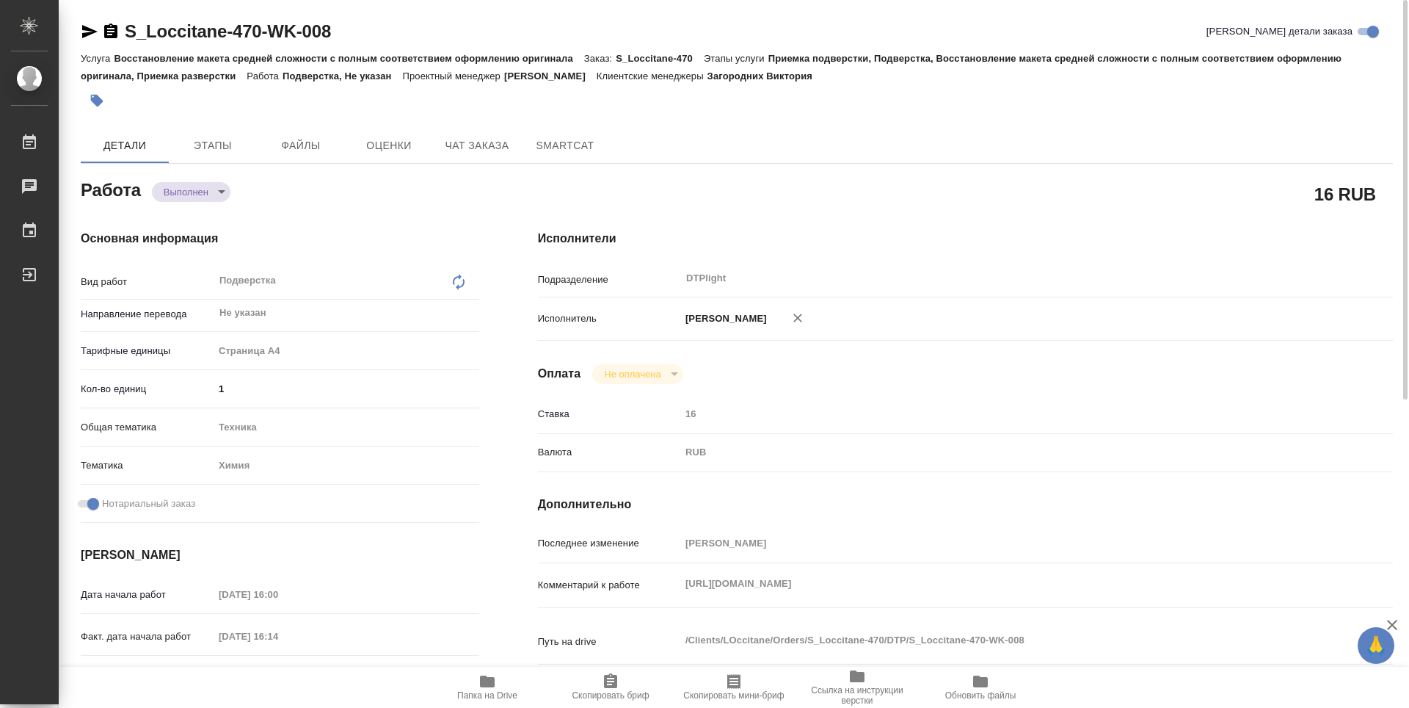
type textarea "x"
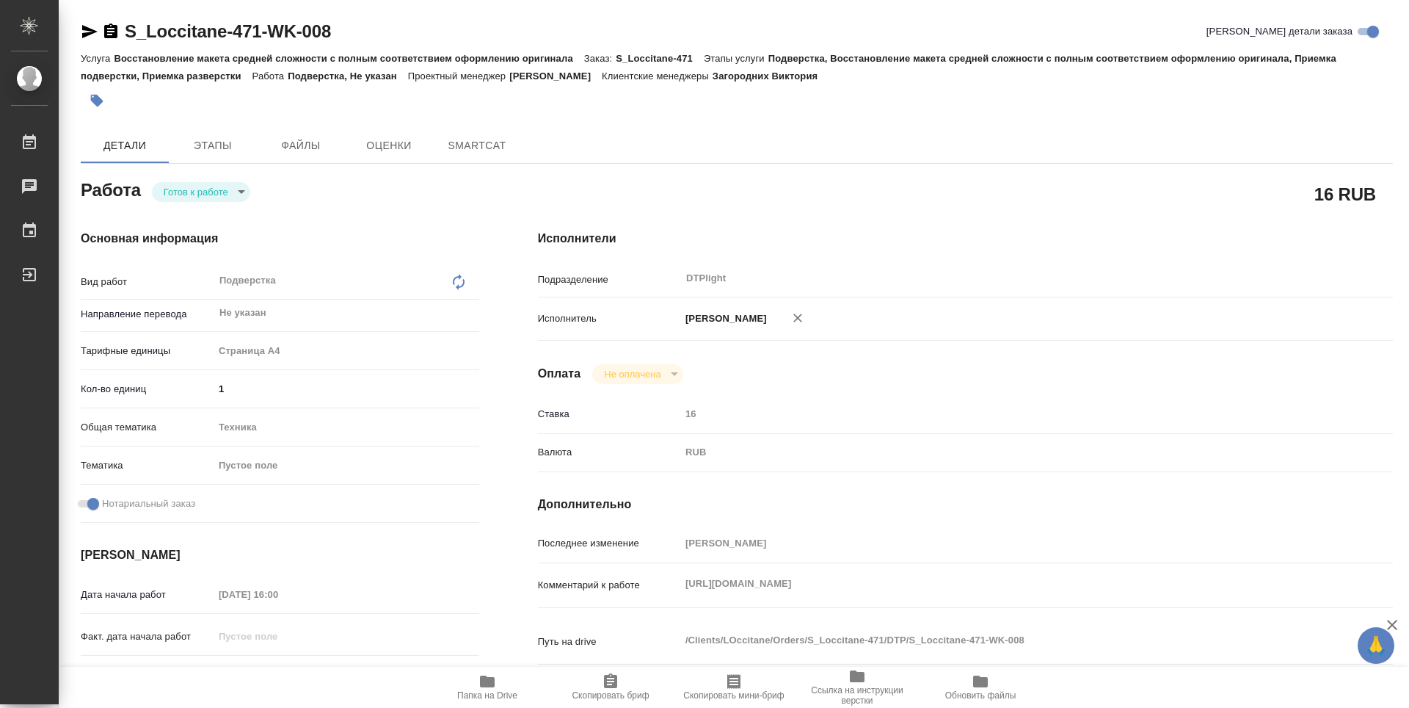
type textarea "x"
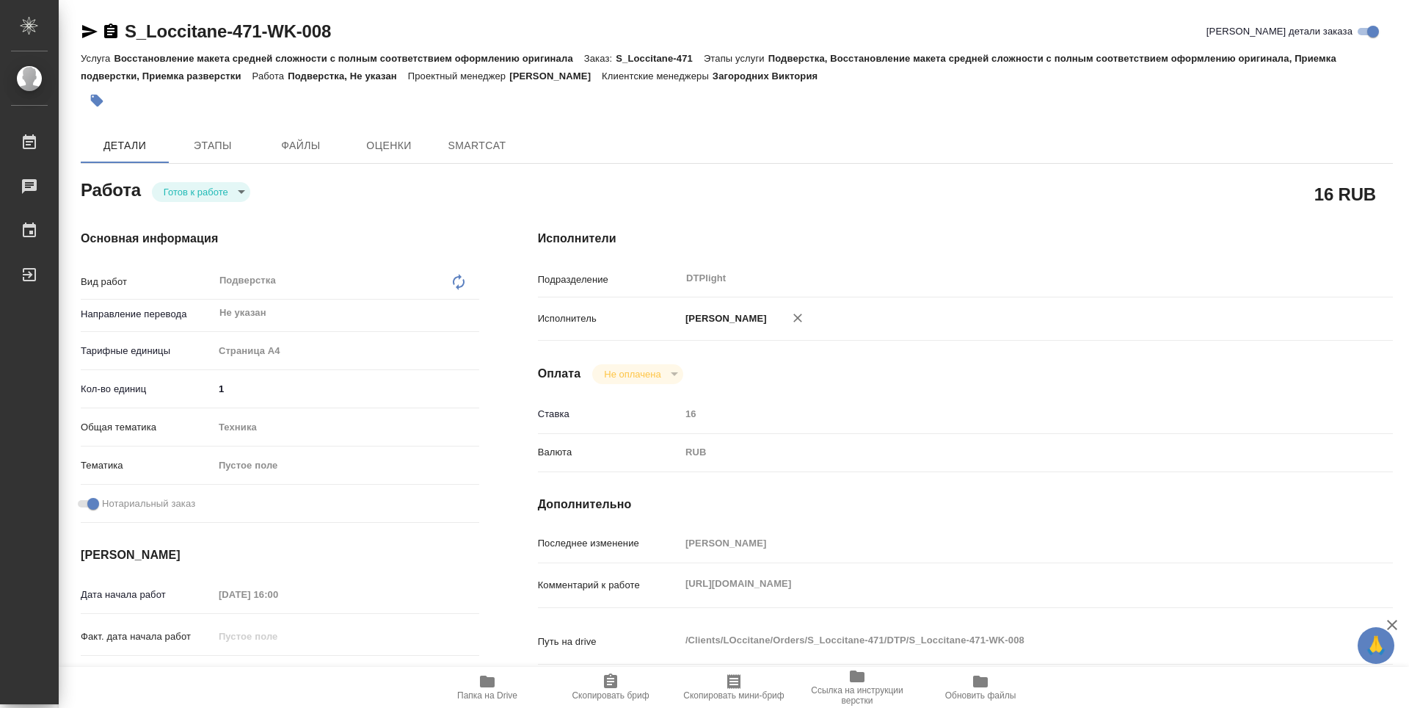
type textarea "x"
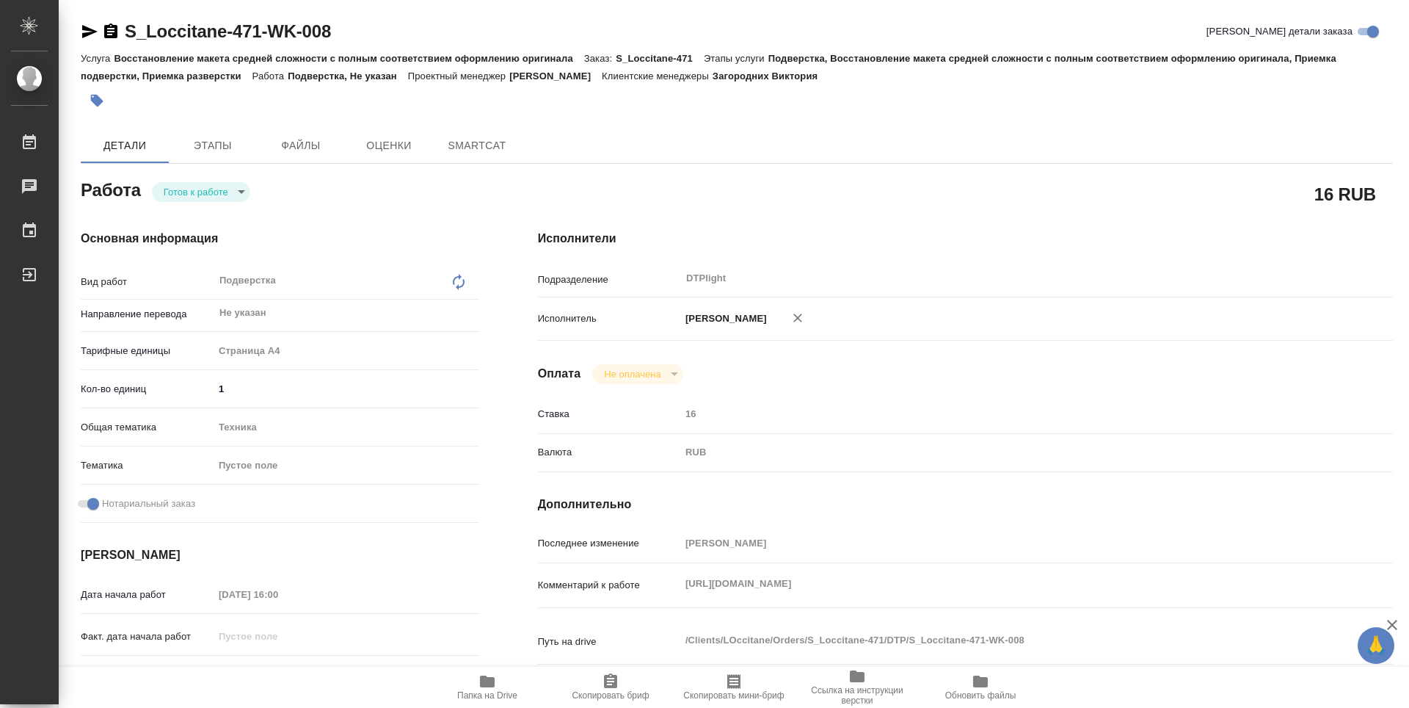
type textarea "x"
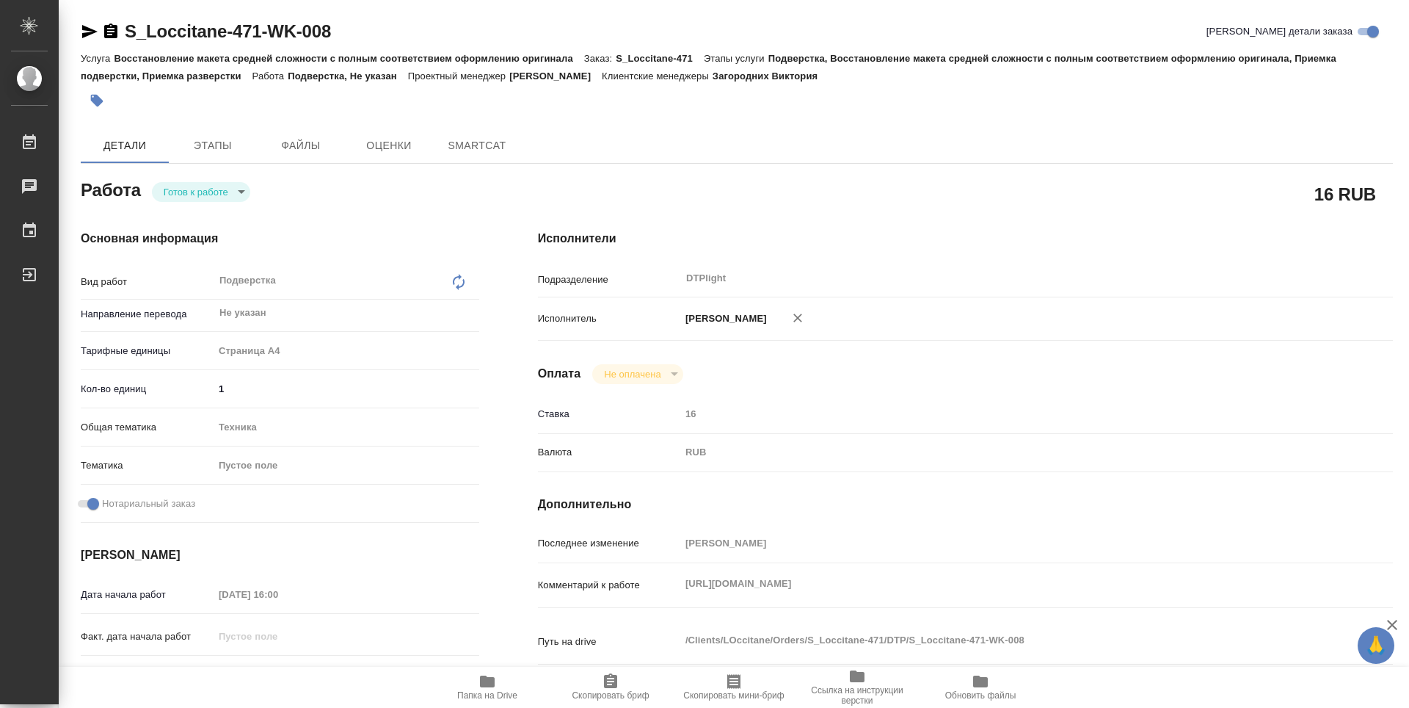
type textarea "x"
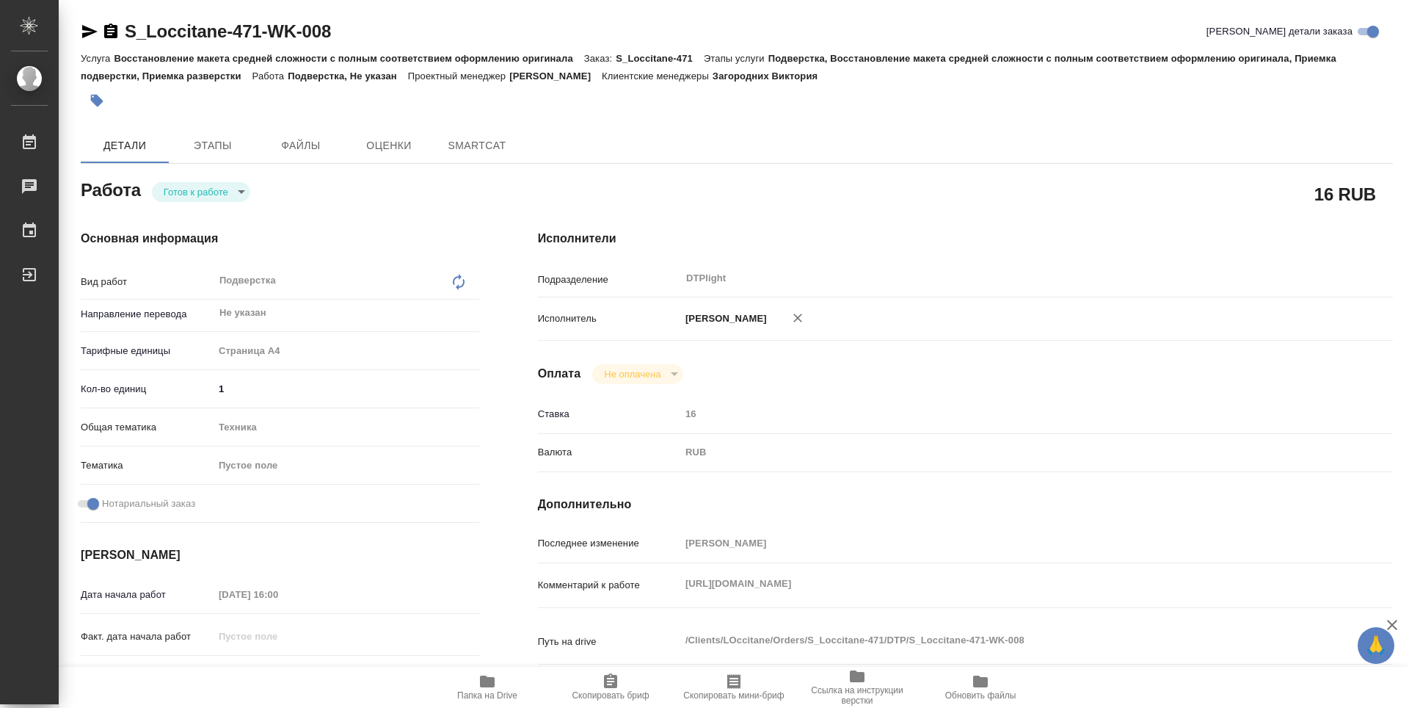
type textarea "x"
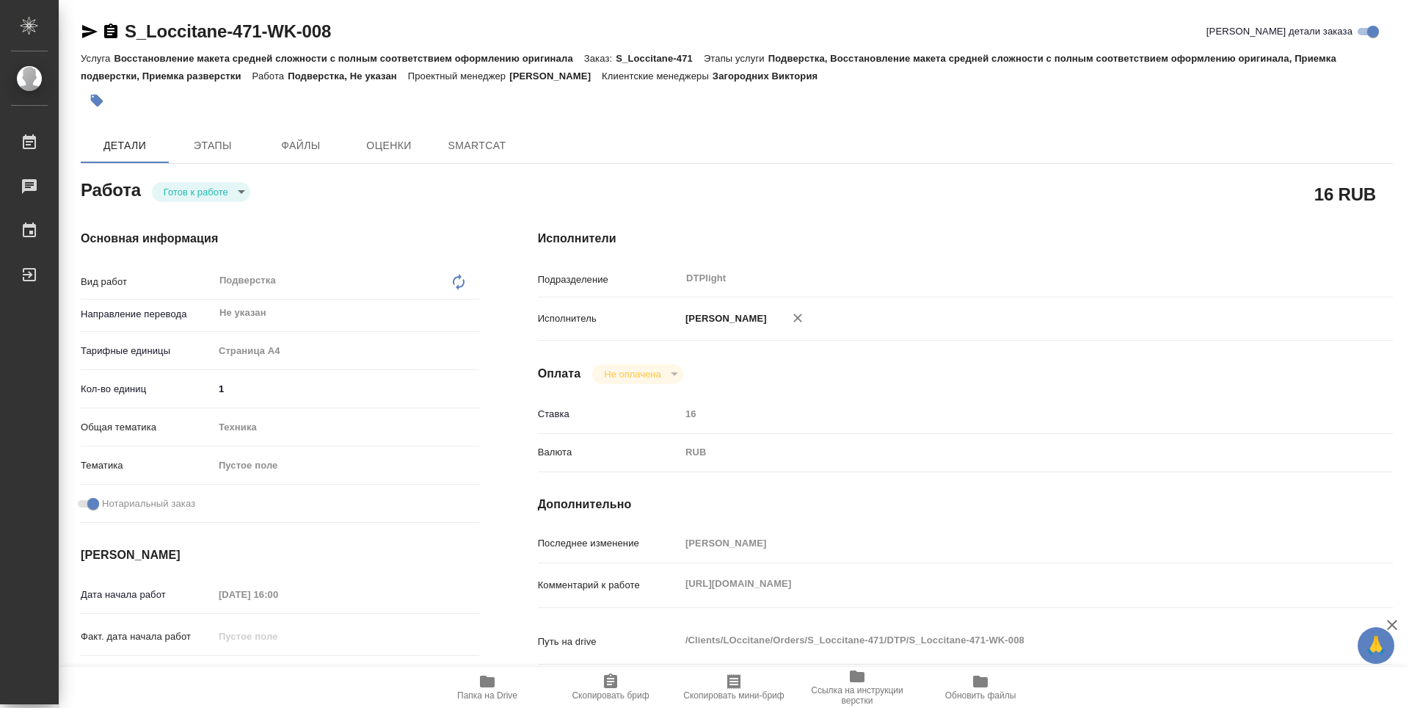
type textarea "x"
drag, startPoint x: 368, startPoint y: 39, endPoint x: 133, endPoint y: 47, distance: 235.7
click at [133, 47] on div "S_Loccitane-471-WK-008 Кратко детали заказа" at bounding box center [737, 34] width 1312 height 29
type textarea "x"
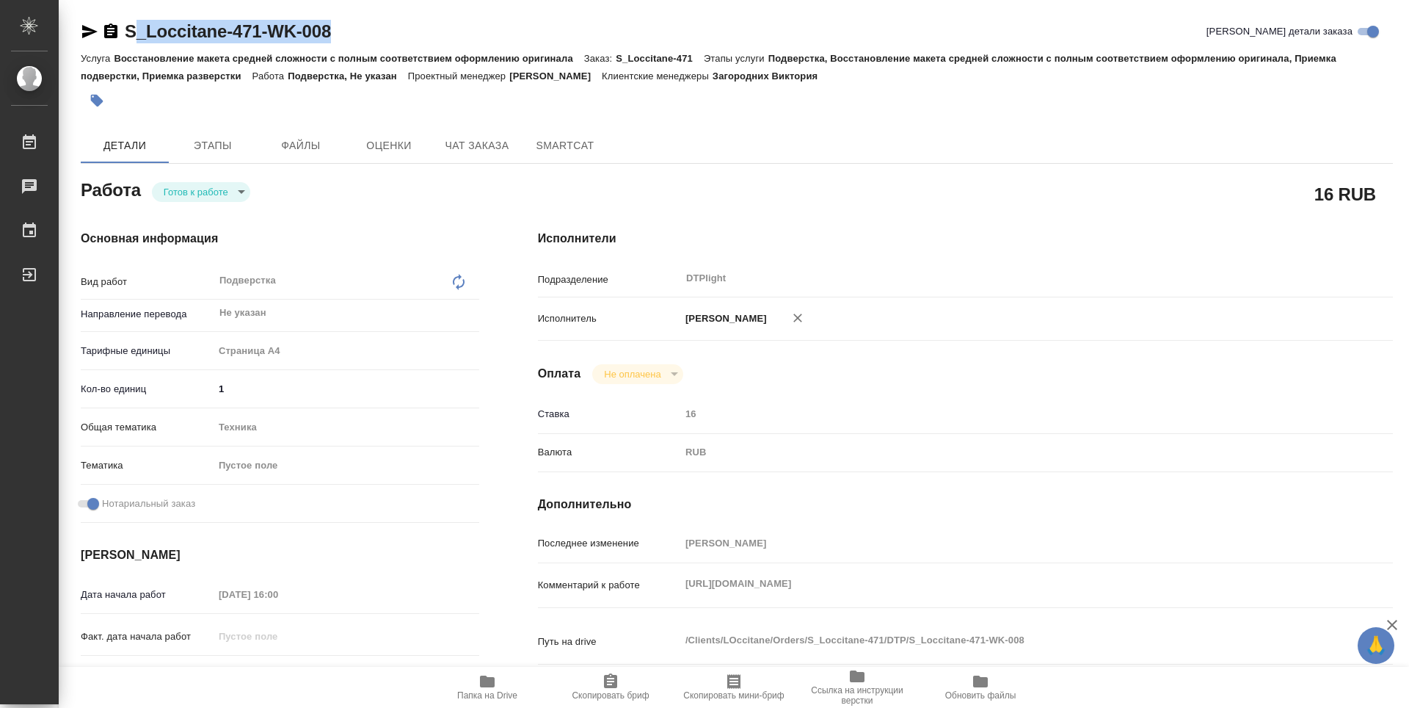
type textarea "x"
click at [368, 38] on div "S_Loccitane-471-WK-008 Кратко детали заказа" at bounding box center [737, 31] width 1312 height 23
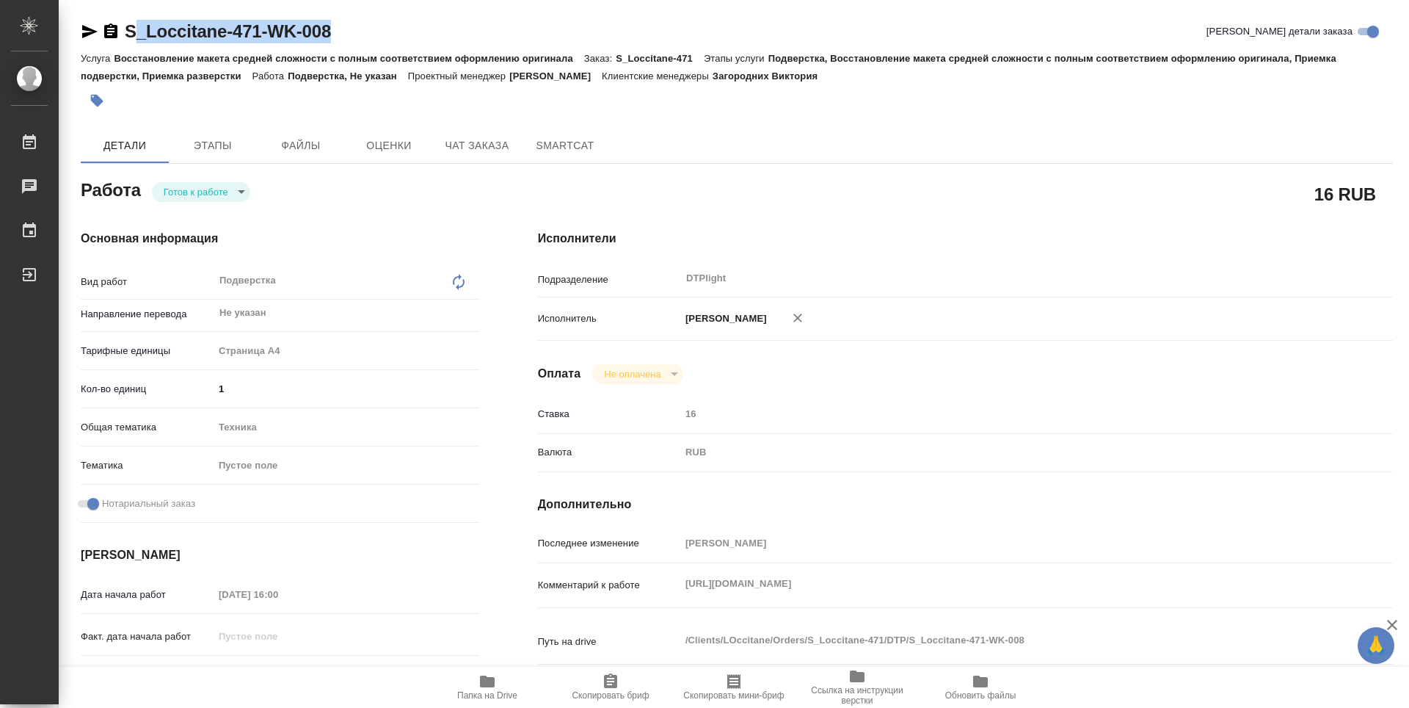
click at [404, 29] on div "S_Loccitane-471-WK-008 Кратко детали заказа" at bounding box center [737, 31] width 1312 height 23
type textarea "x"
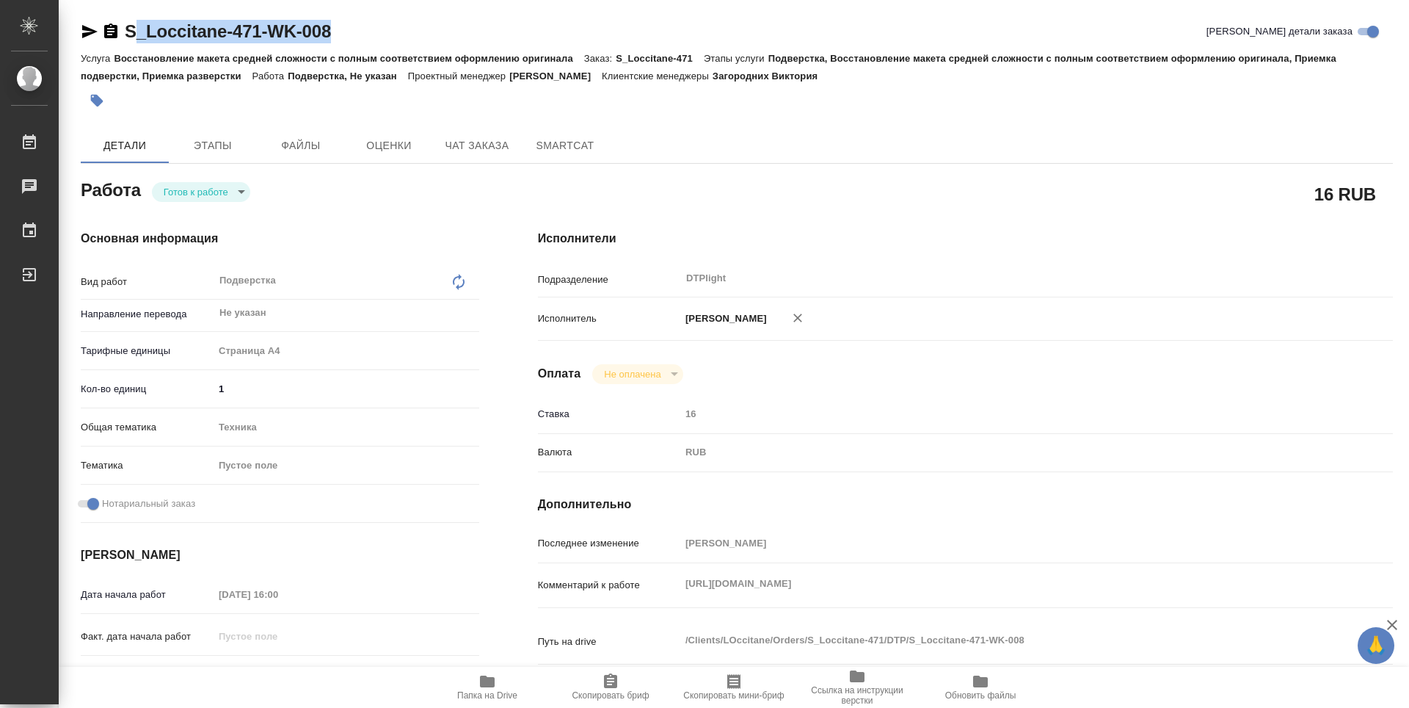
type textarea "x"
click at [320, 31] on link "S_Loccitane-471-WK-008" at bounding box center [228, 31] width 206 height 20
type textarea "x"
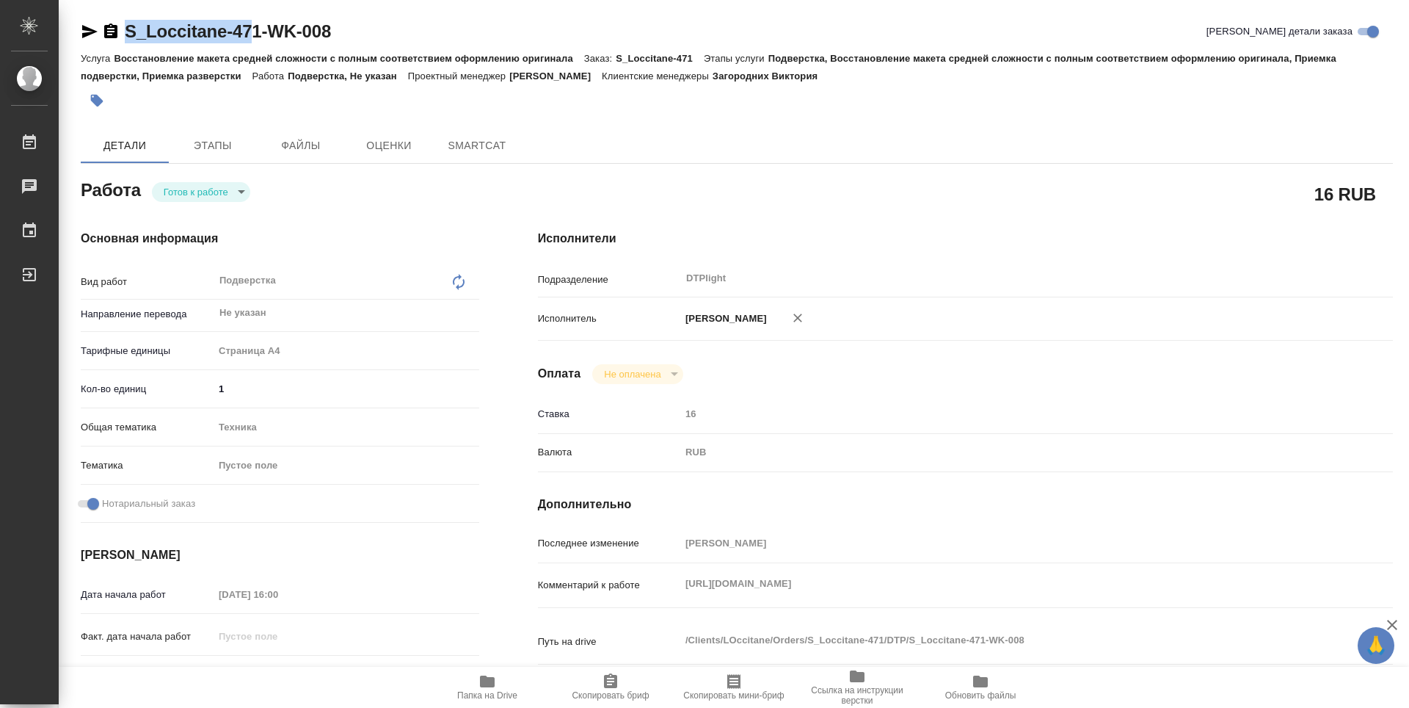
type textarea "x"
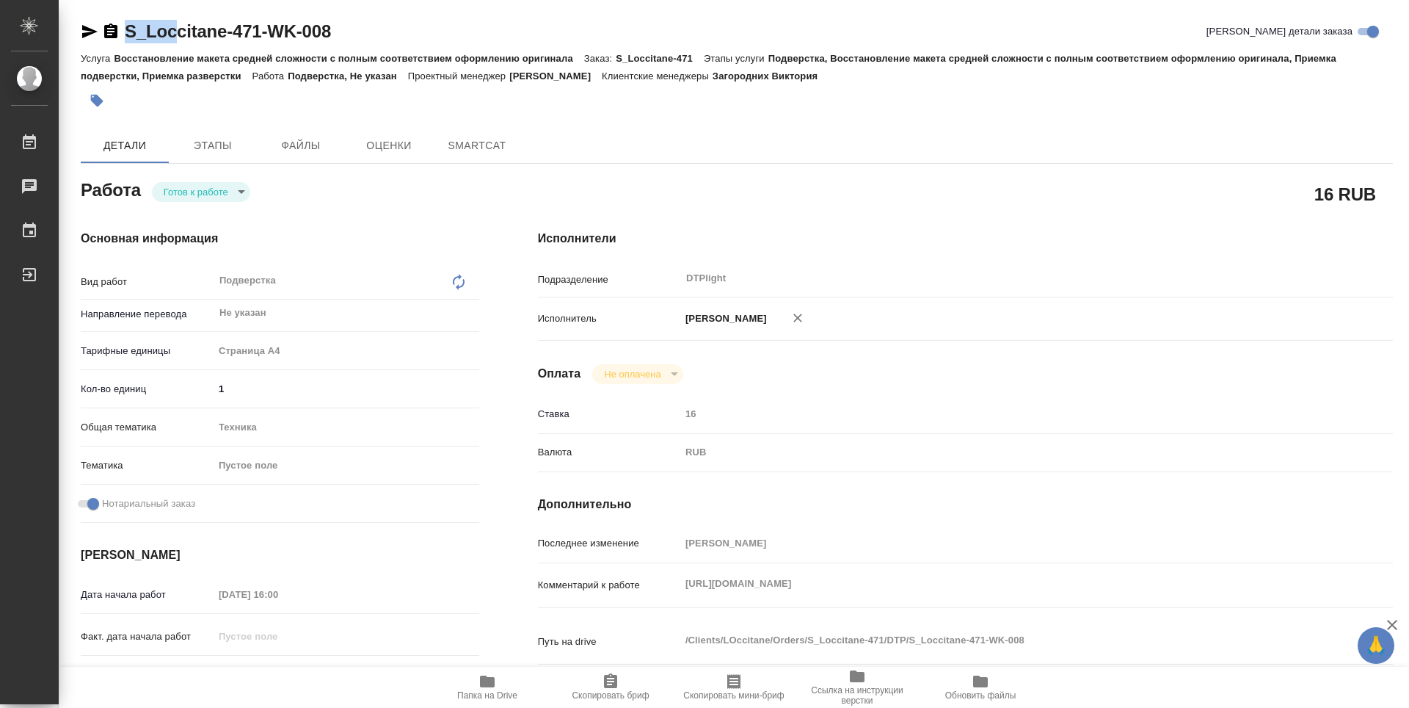
type textarea "x"
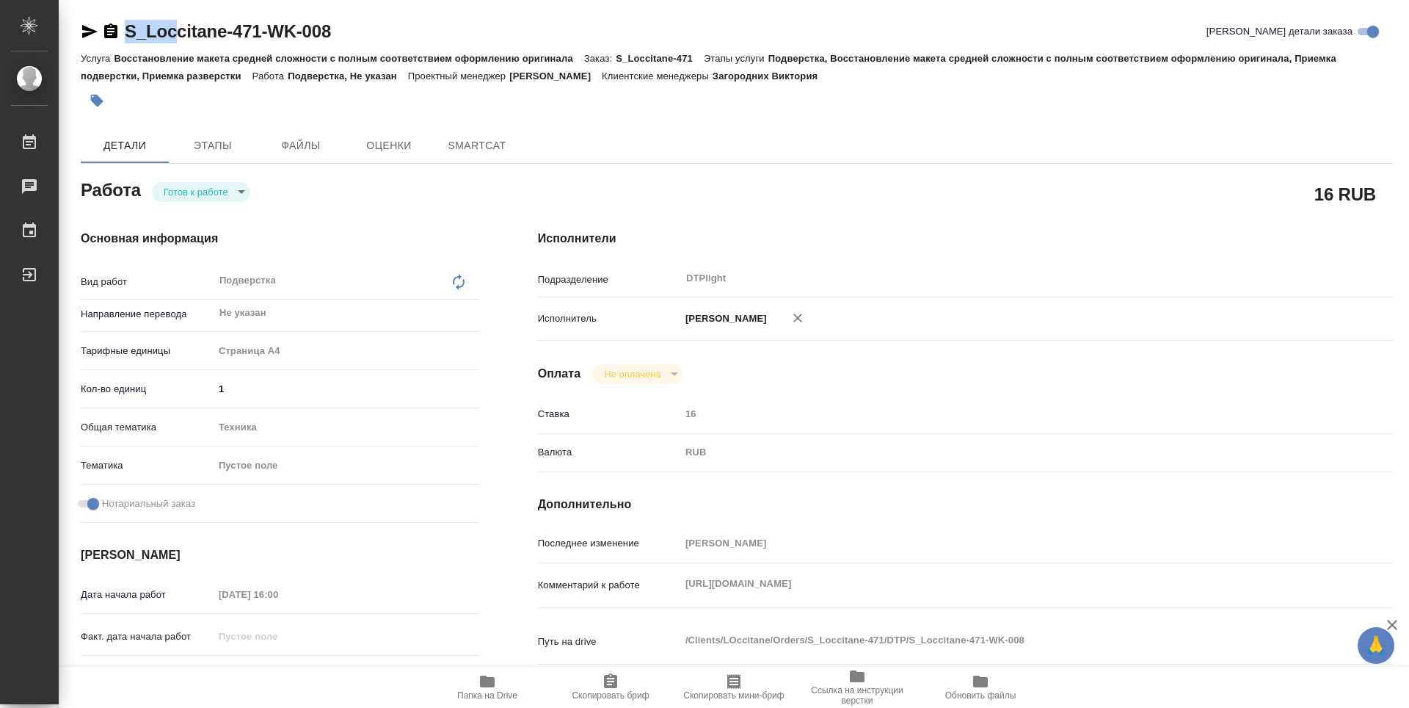
type textarea "x"
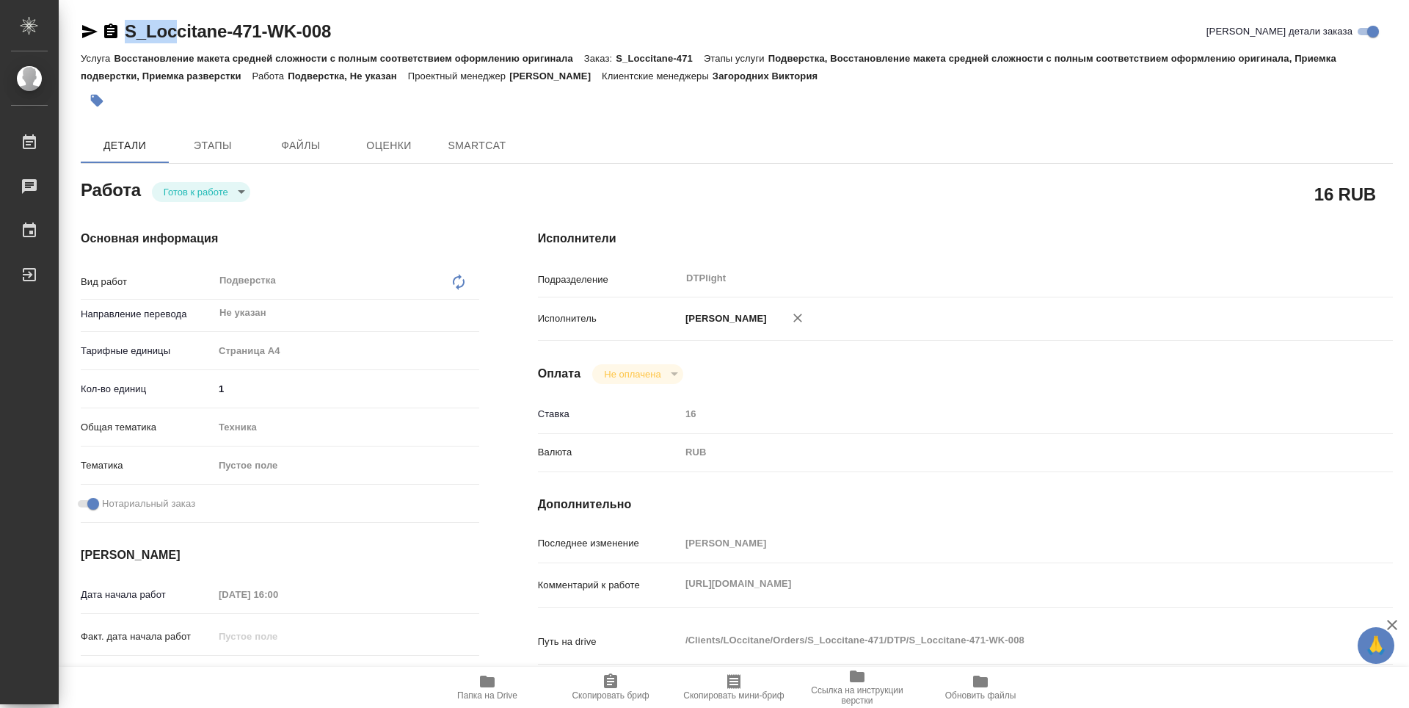
type textarea "x"
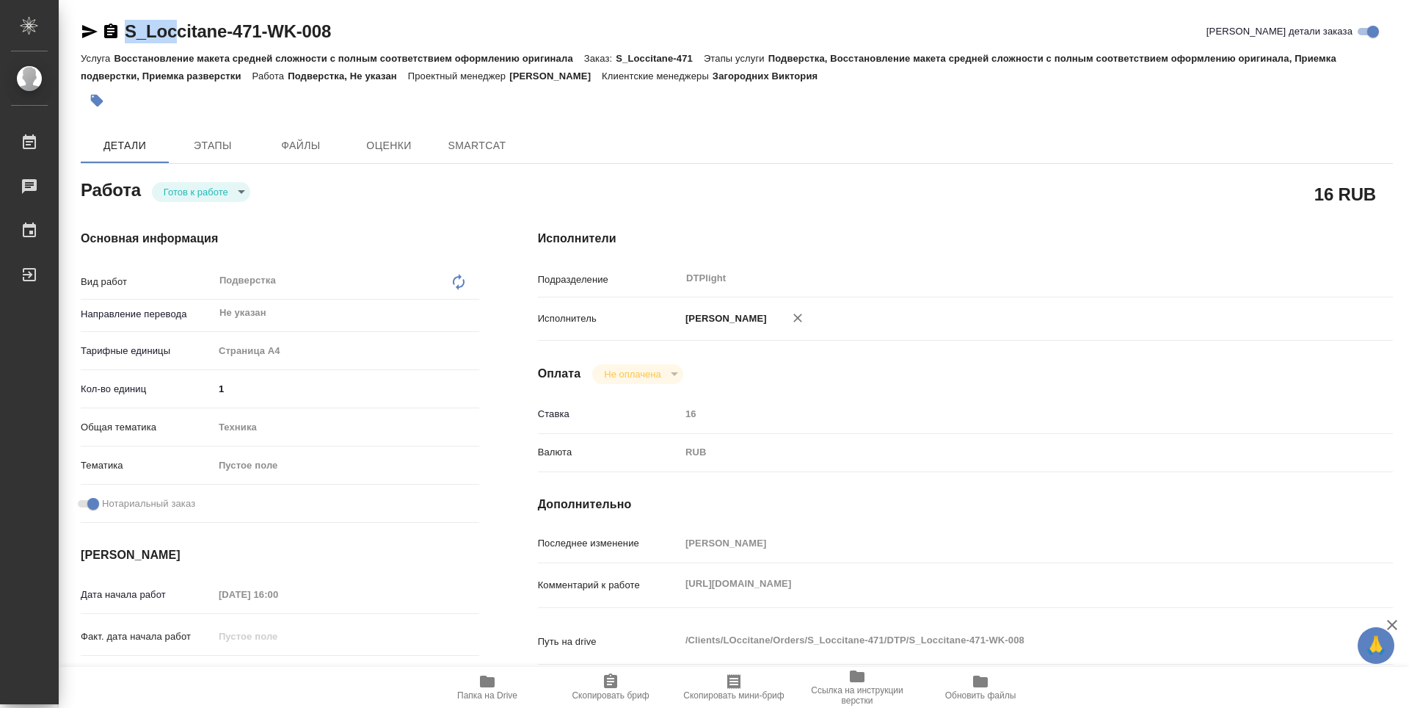
type textarea "x"
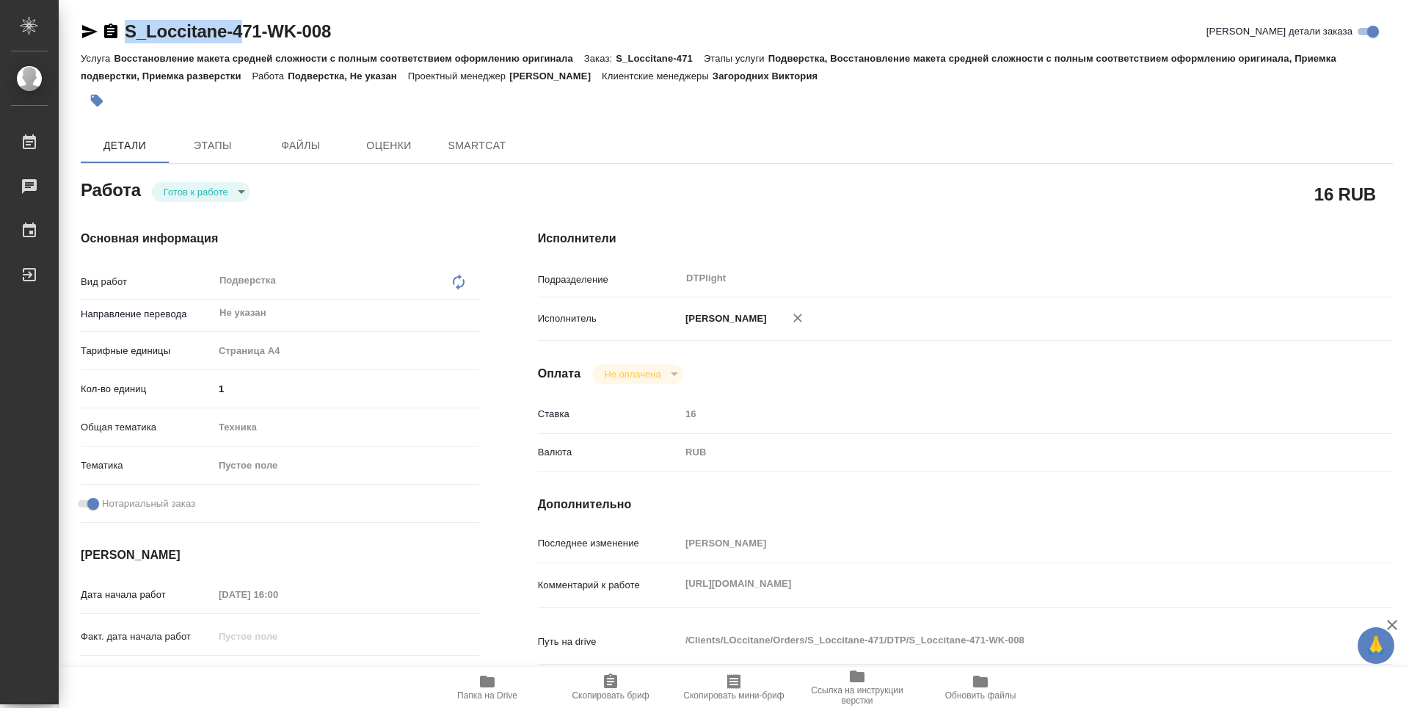
type textarea "x"
drag, startPoint x: 358, startPoint y: 32, endPoint x: 371, endPoint y: 40, distance: 14.9
click at [371, 40] on div "S_Loccitane-471-WK-008 Кратко детали заказа" at bounding box center [737, 31] width 1312 height 23
copy link "S_Loccitane-471-WK-008"
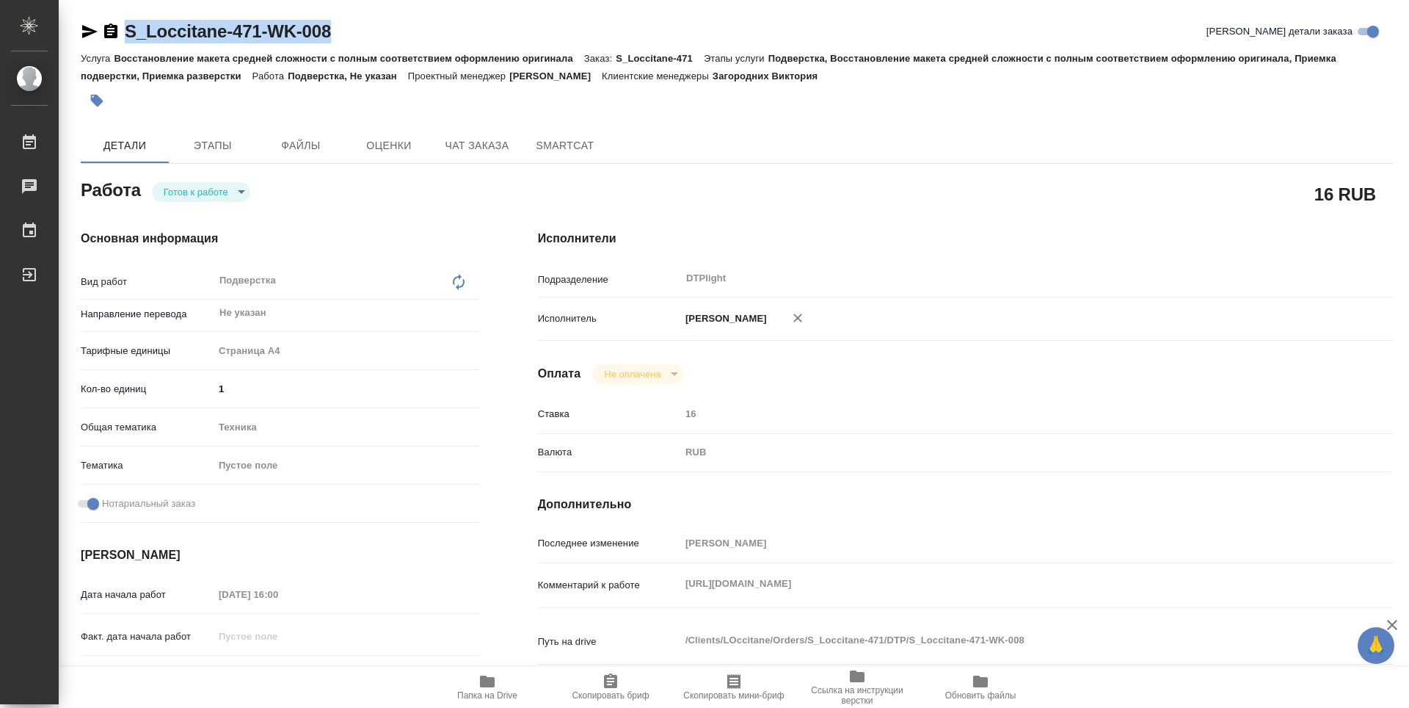
type textarea "x"
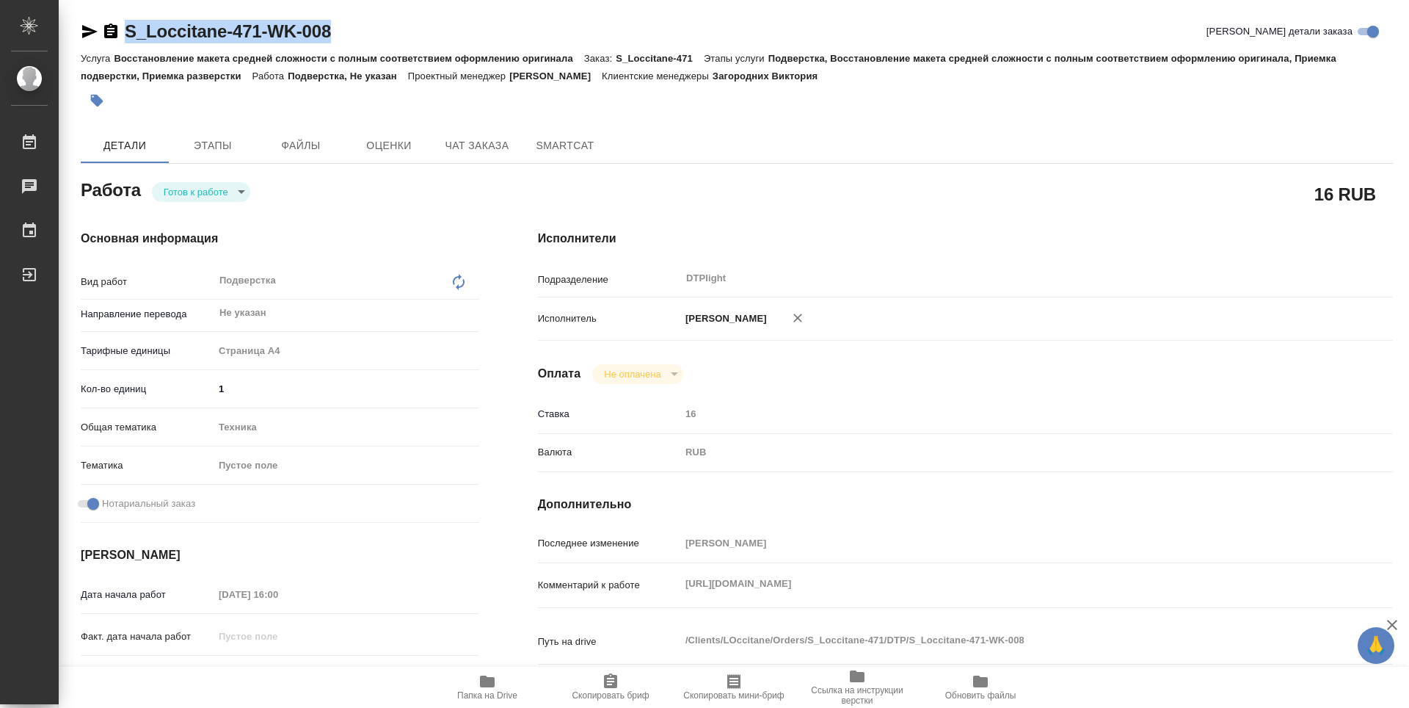
click at [225, 198] on body "🙏 .cls-1 fill:#fff; AWATERA Zubakova Viktoriya Работы Чаты График Выйти S_Locci…" at bounding box center [704, 354] width 1409 height 708
type textarea "x"
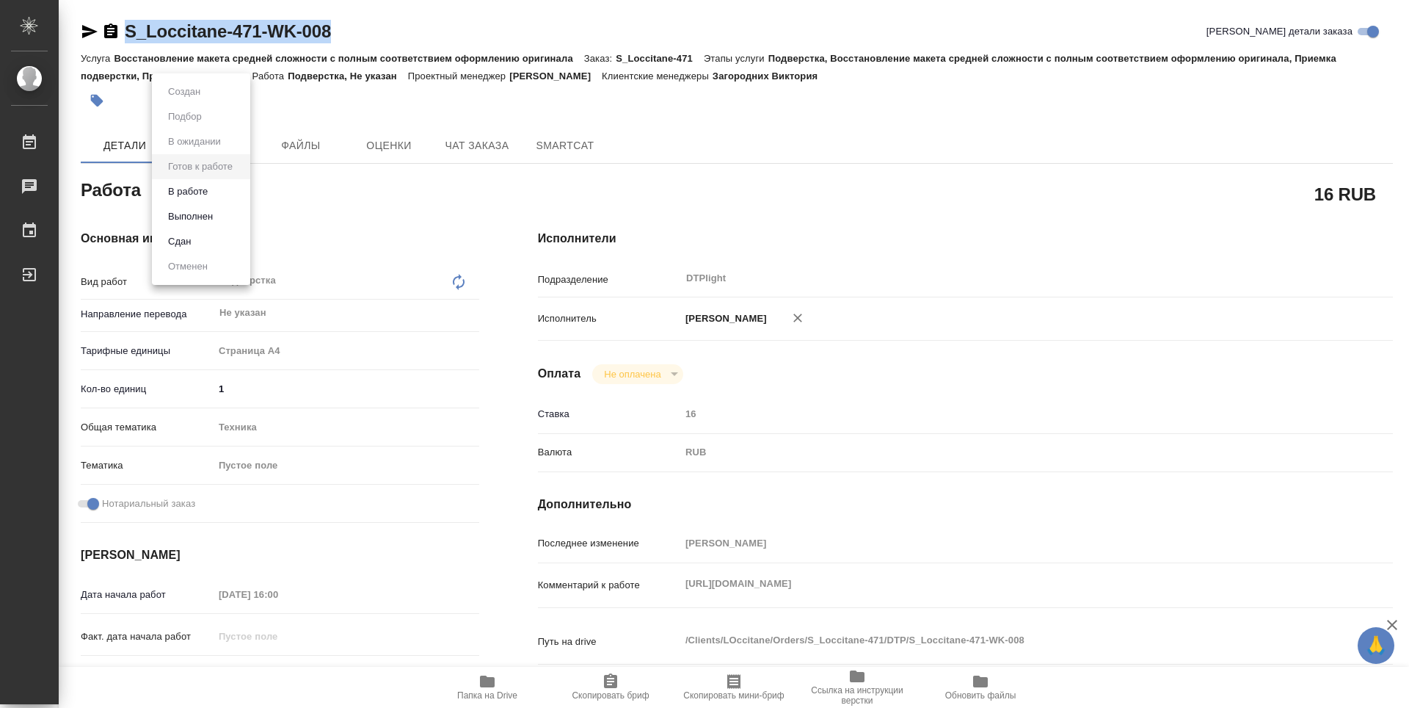
type textarea "x"
click at [212, 190] on button "В работе" at bounding box center [188, 191] width 48 height 16
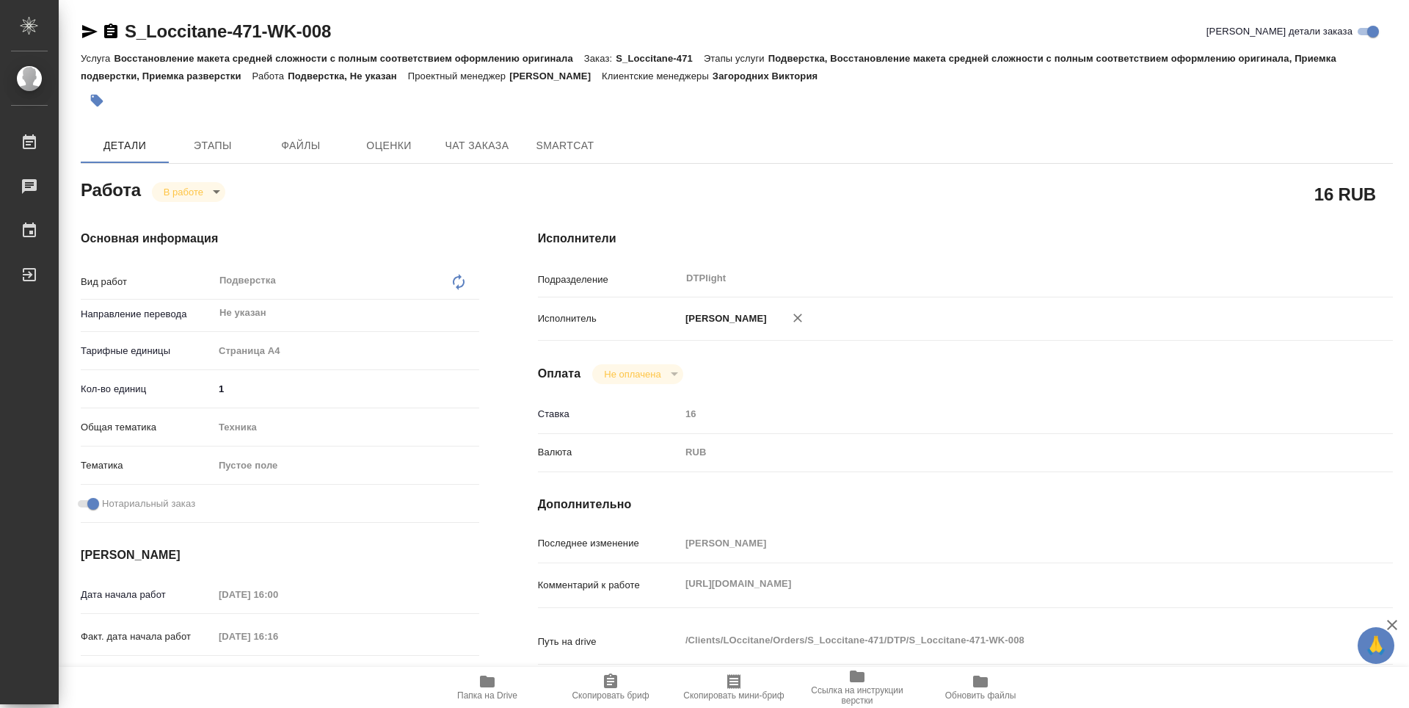
type textarea "x"
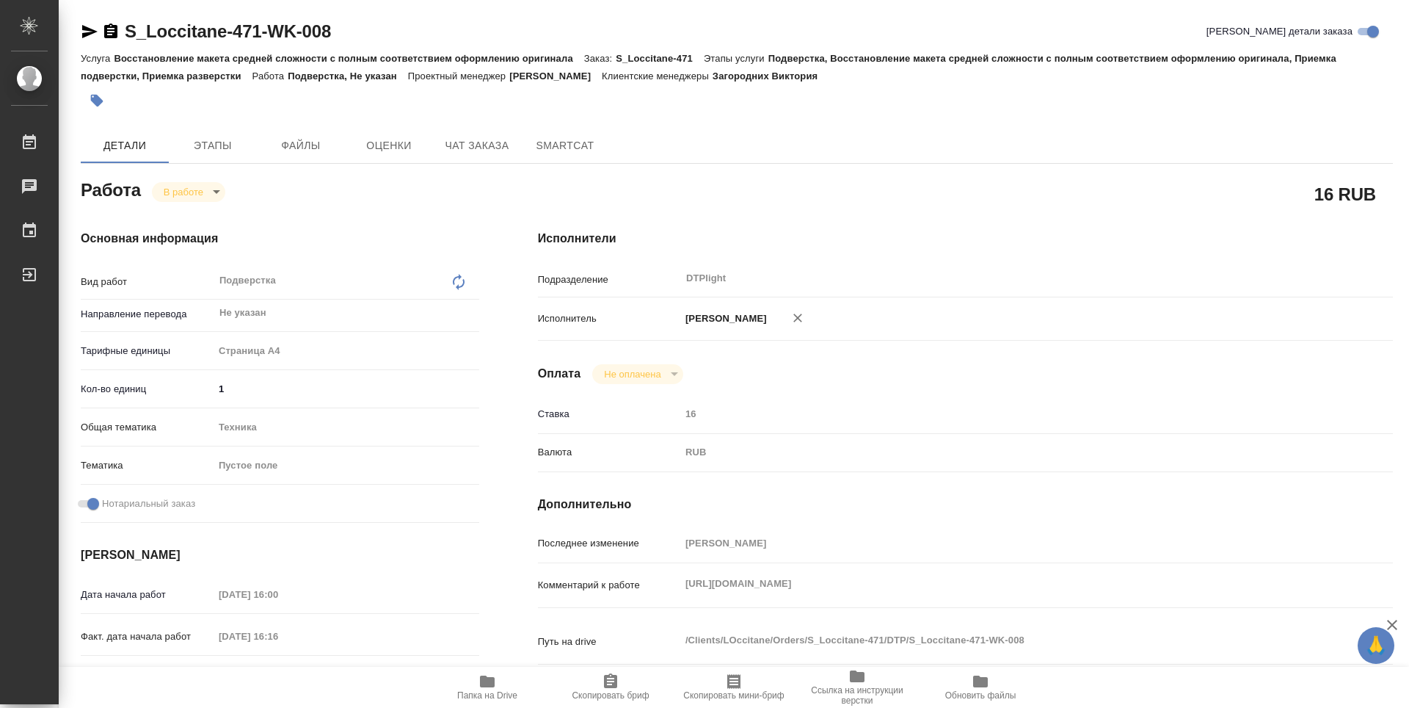
type textarea "x"
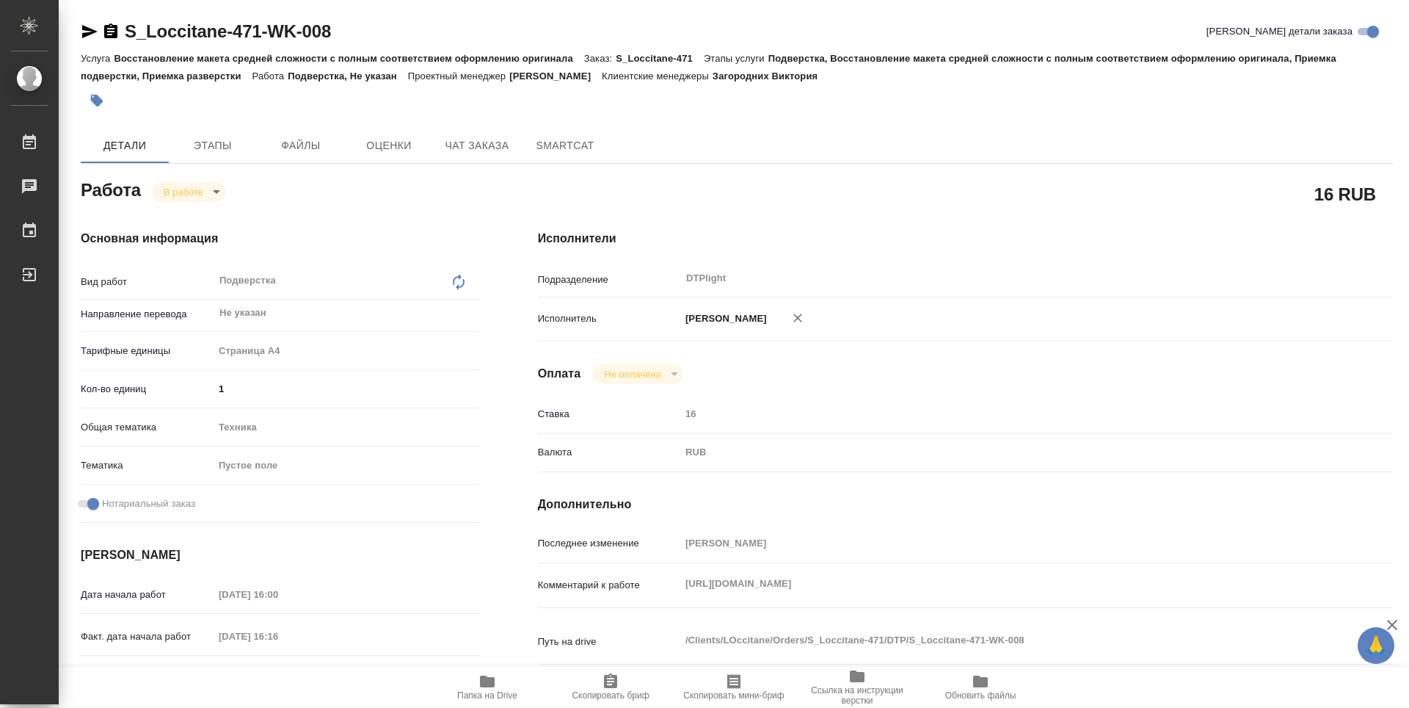
click at [493, 690] on span "Папка на Drive" at bounding box center [487, 695] width 60 height 10
type textarea "x"
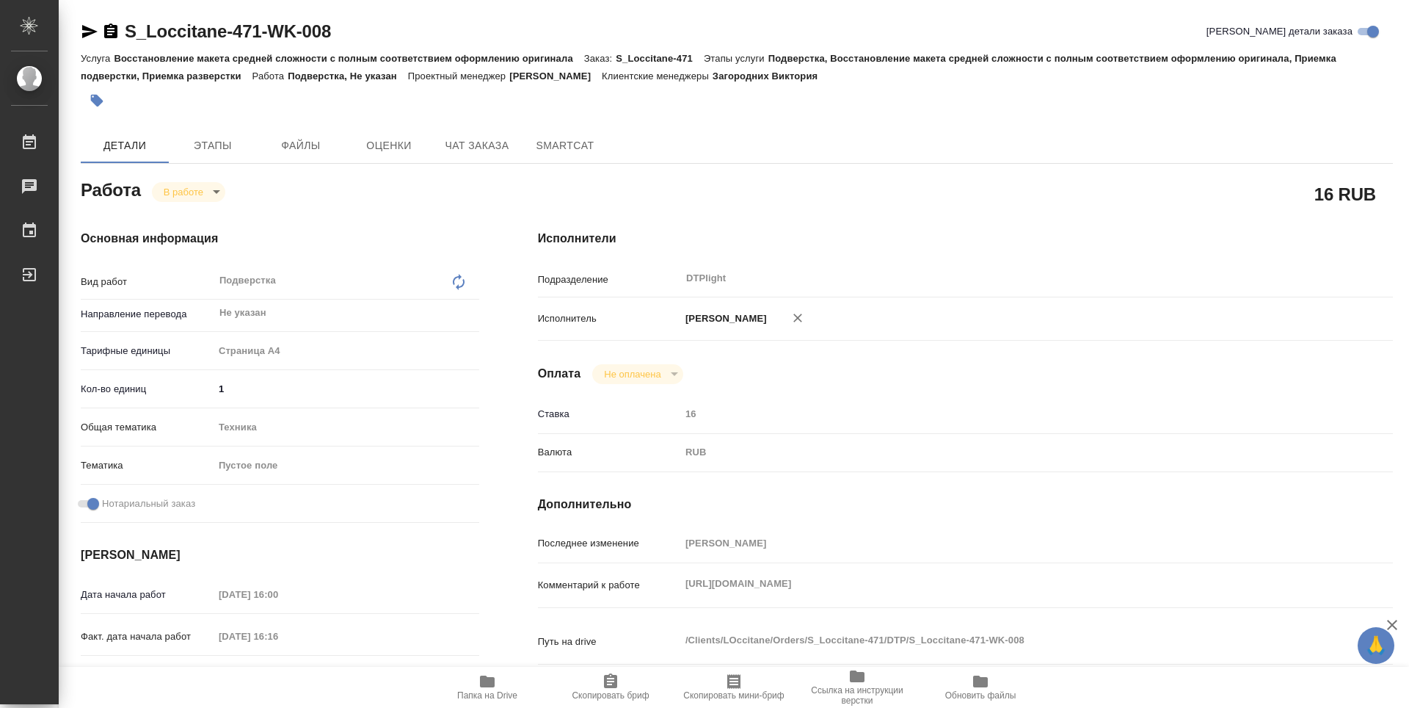
type textarea "x"
click at [496, 679] on span "Папка на Drive" at bounding box center [487, 686] width 106 height 28
type textarea "x"
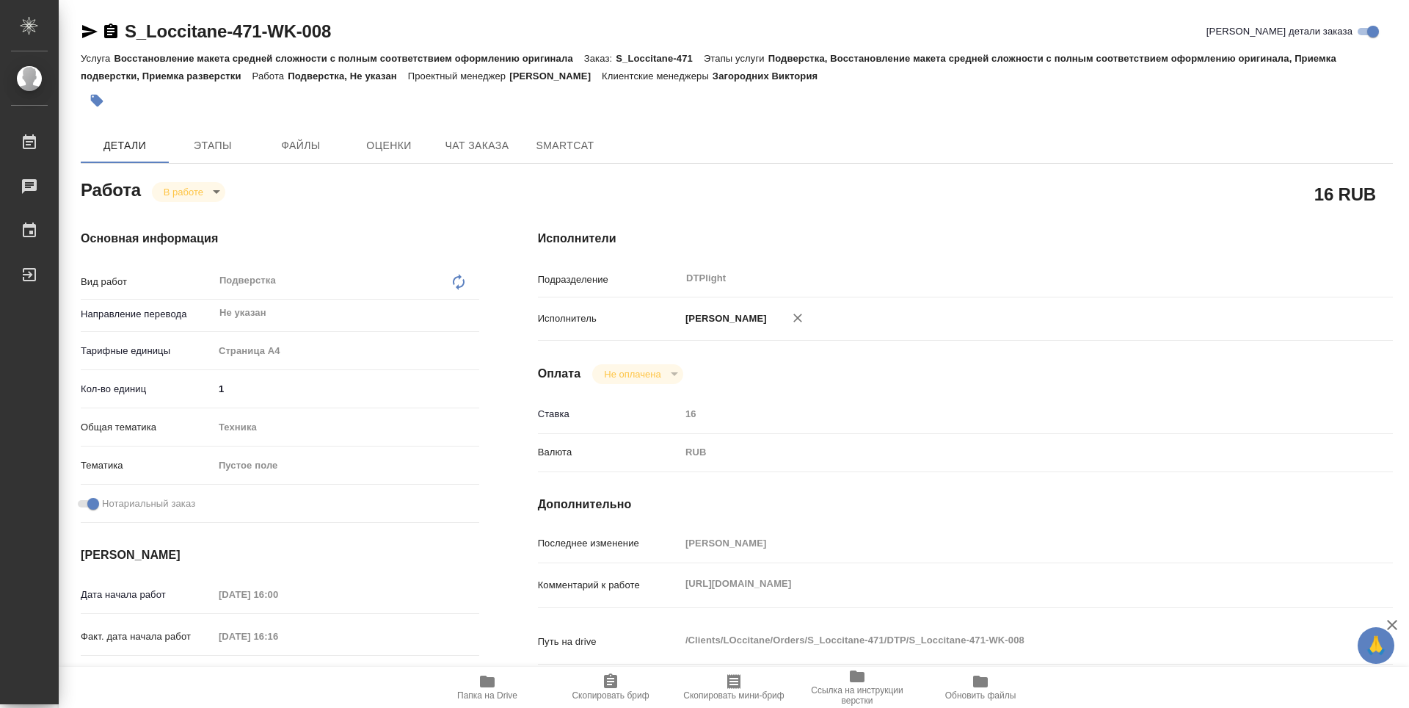
type textarea "x"
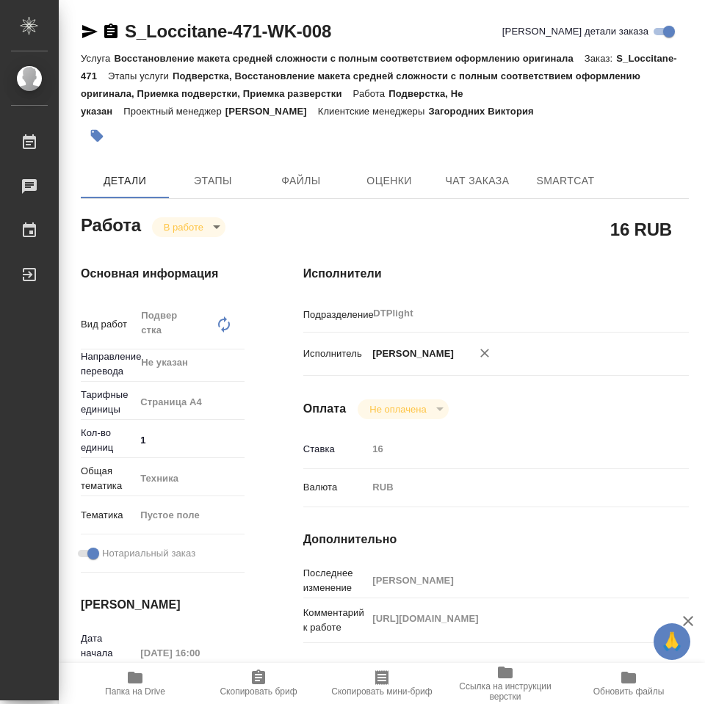
type textarea "x"
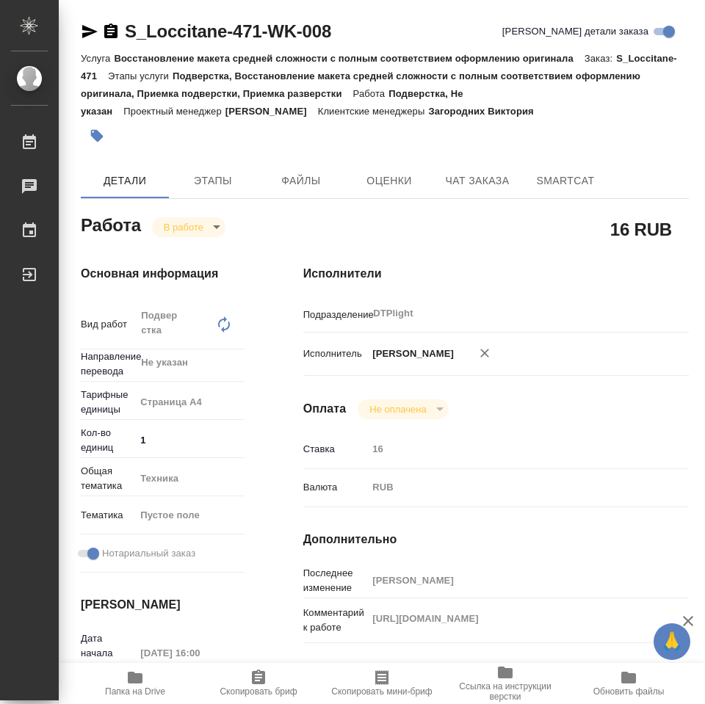
type textarea "x"
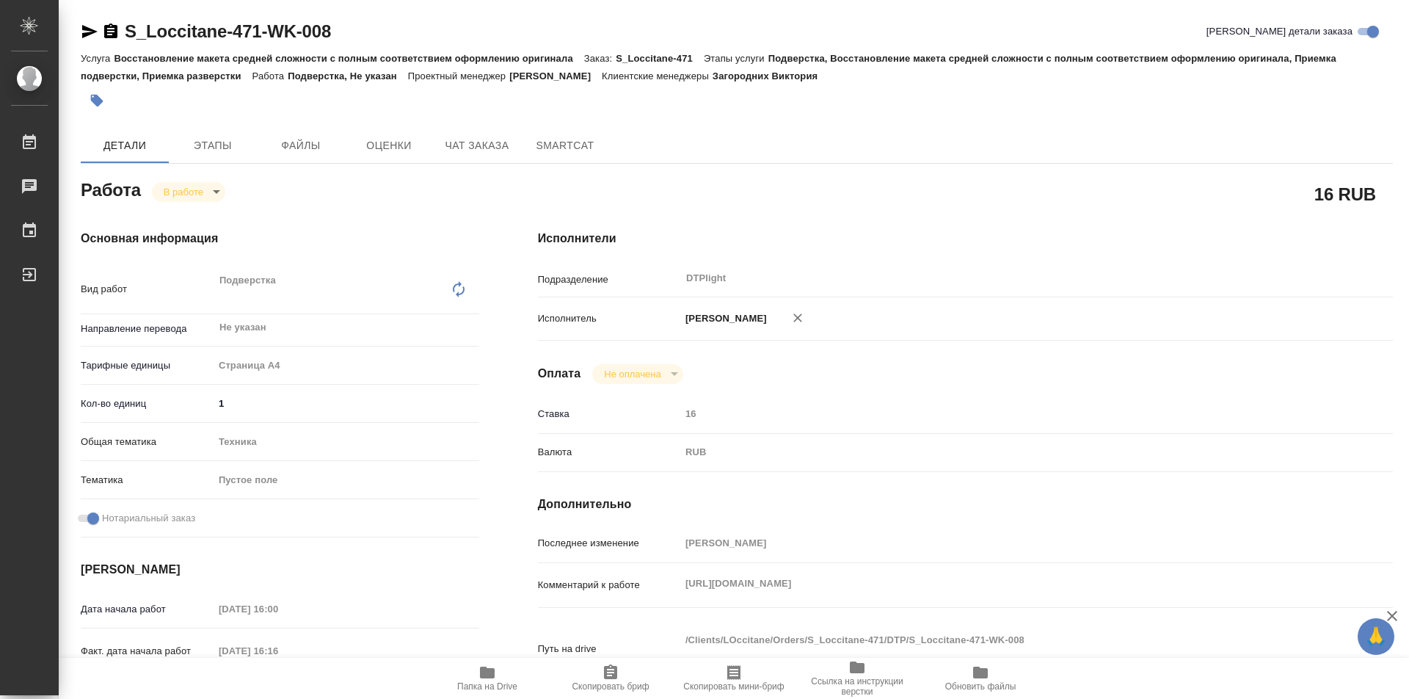
type textarea "x"
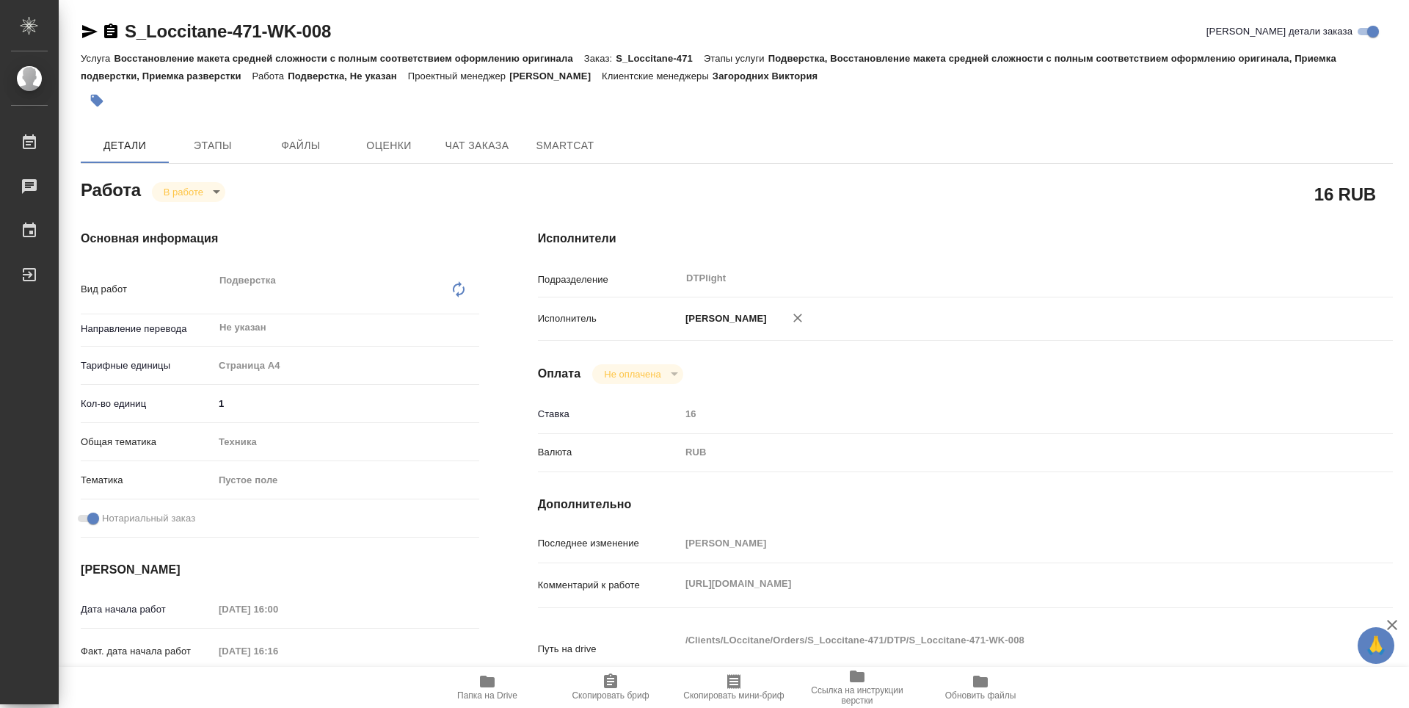
type textarea "x"
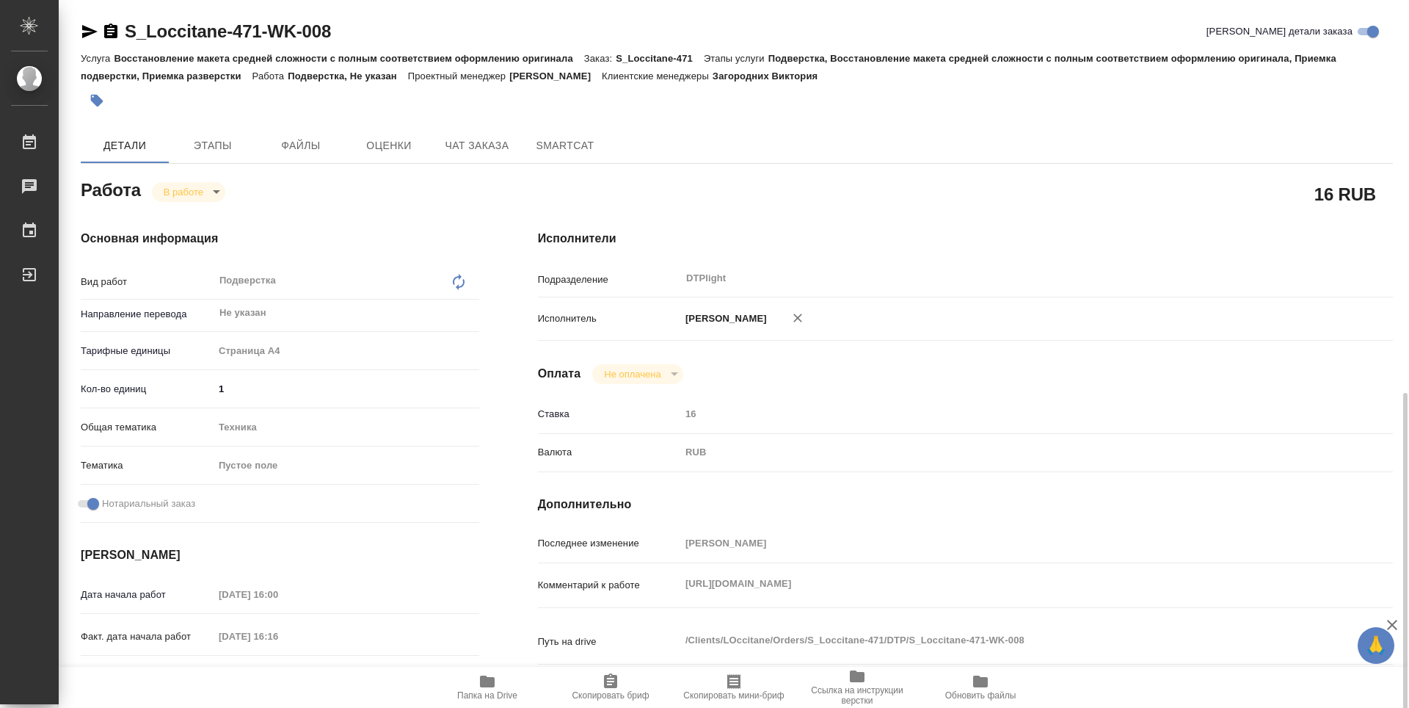
scroll to position [73, 0]
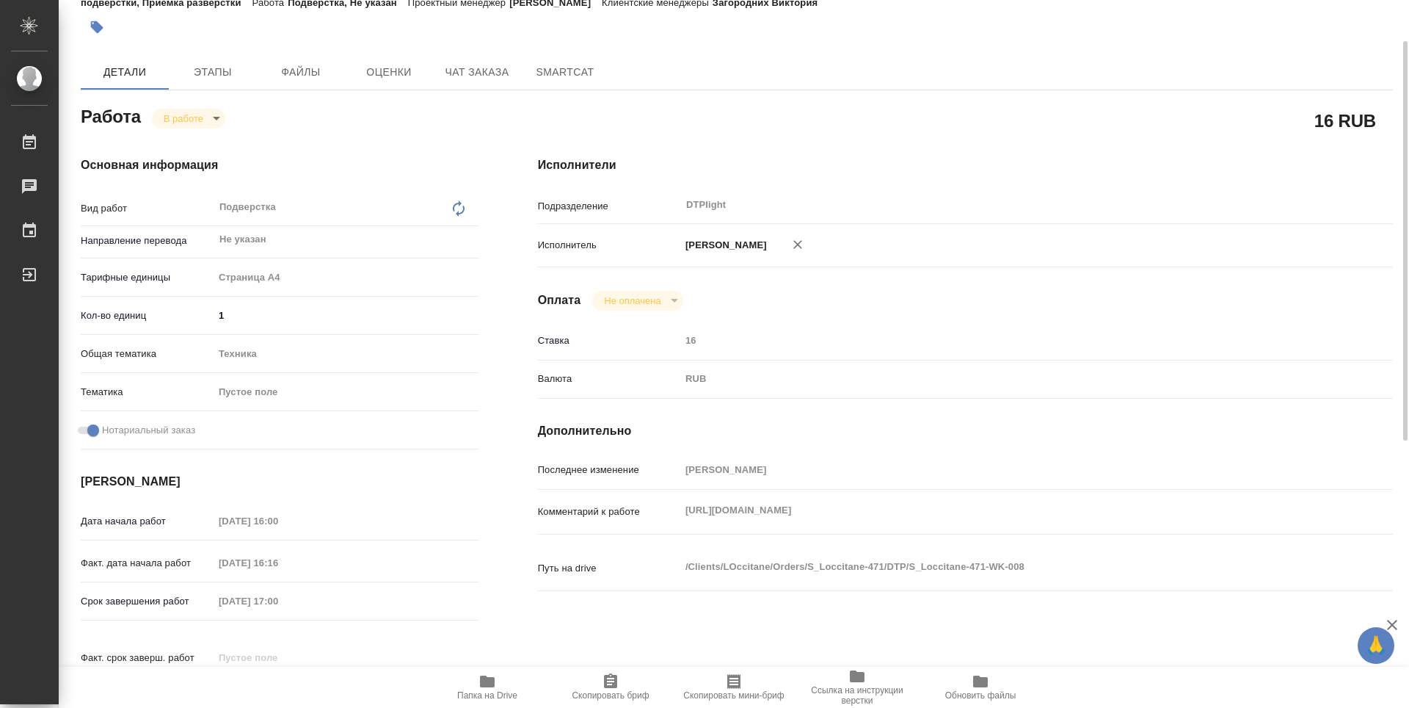
click at [171, 126] on body "🙏 .cls-1 fill:#fff; AWATERA Zubakova Viktoriya Работы 0 Чаты График Выйти S_Loc…" at bounding box center [704, 354] width 1409 height 708
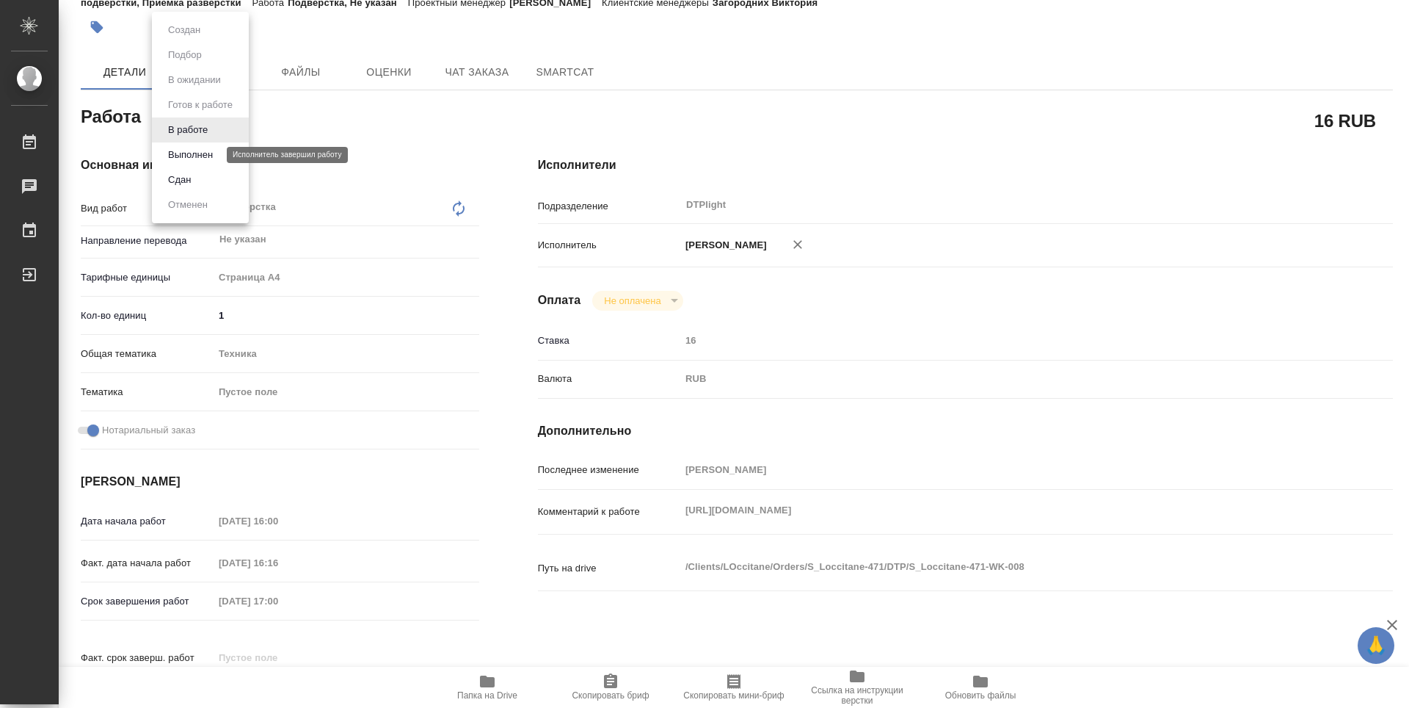
click at [194, 159] on button "Выполнен" at bounding box center [191, 155] width 54 height 16
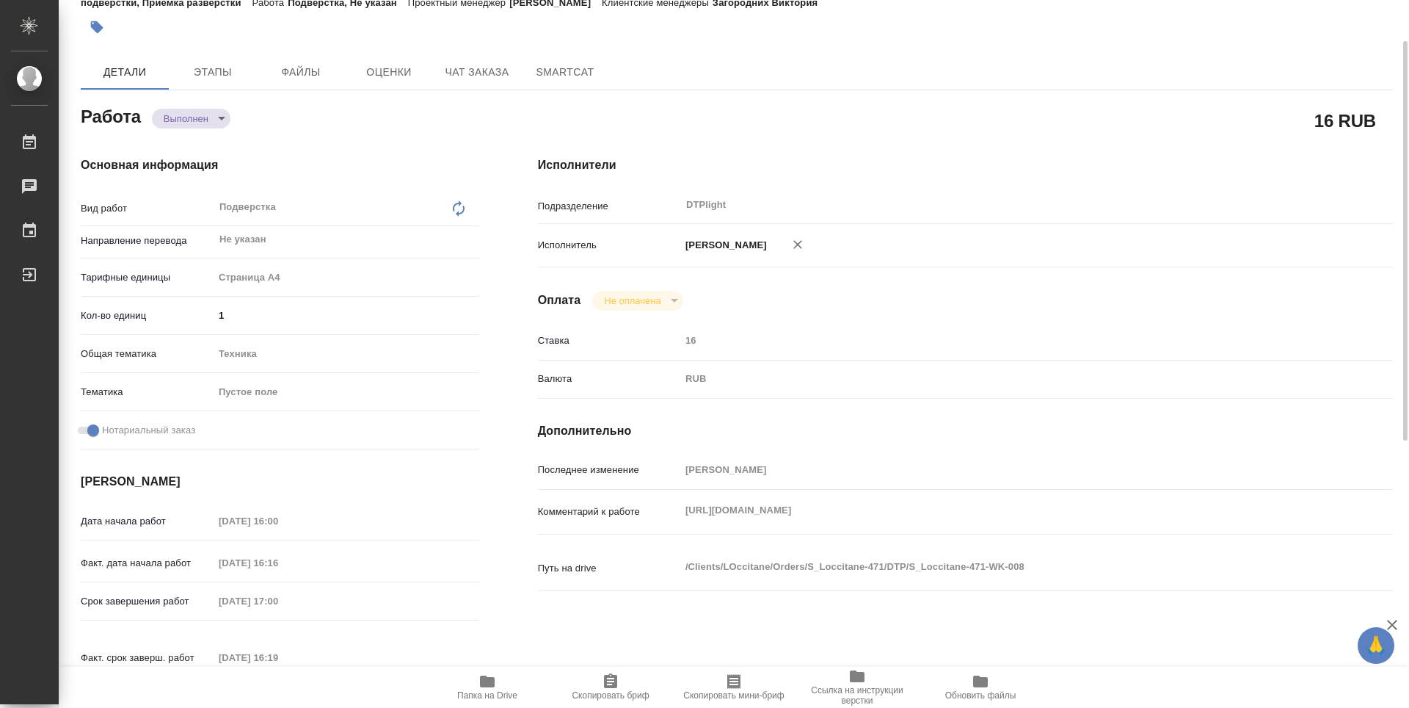
type textarea "x"
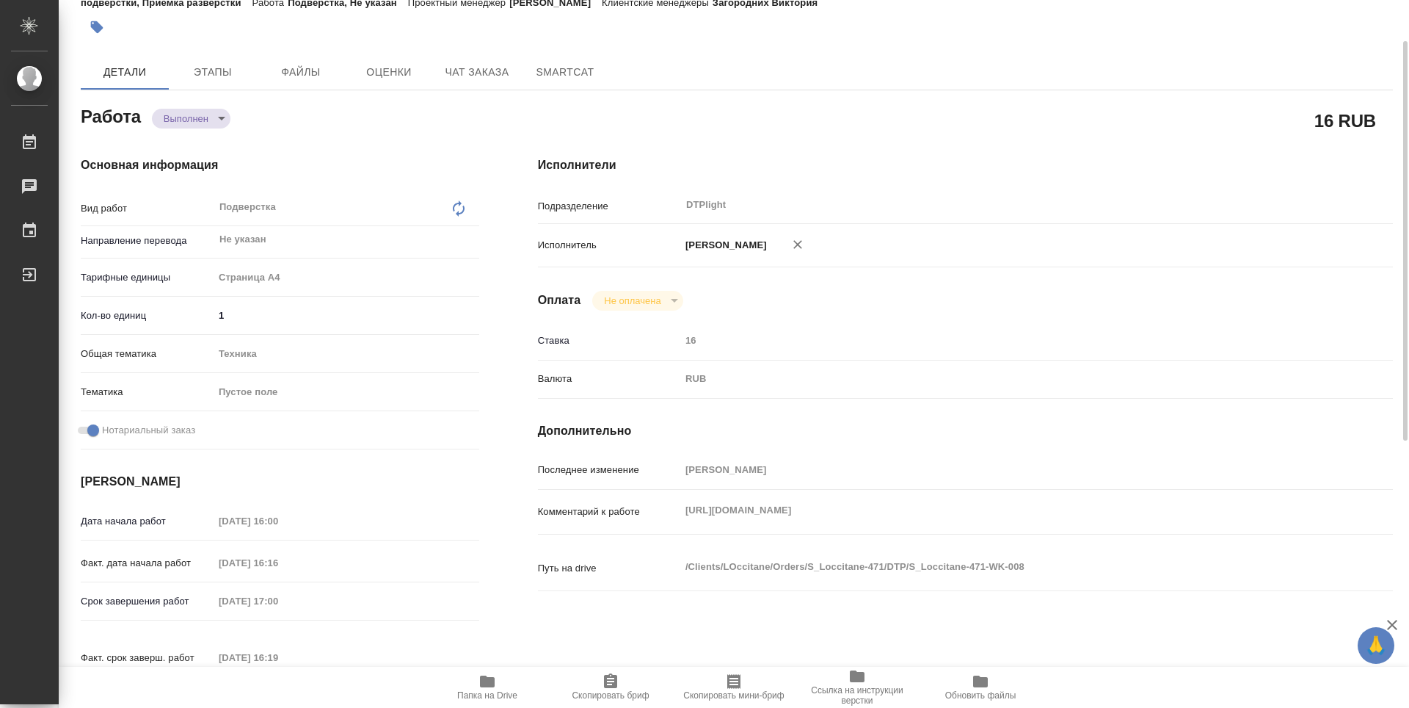
type textarea "x"
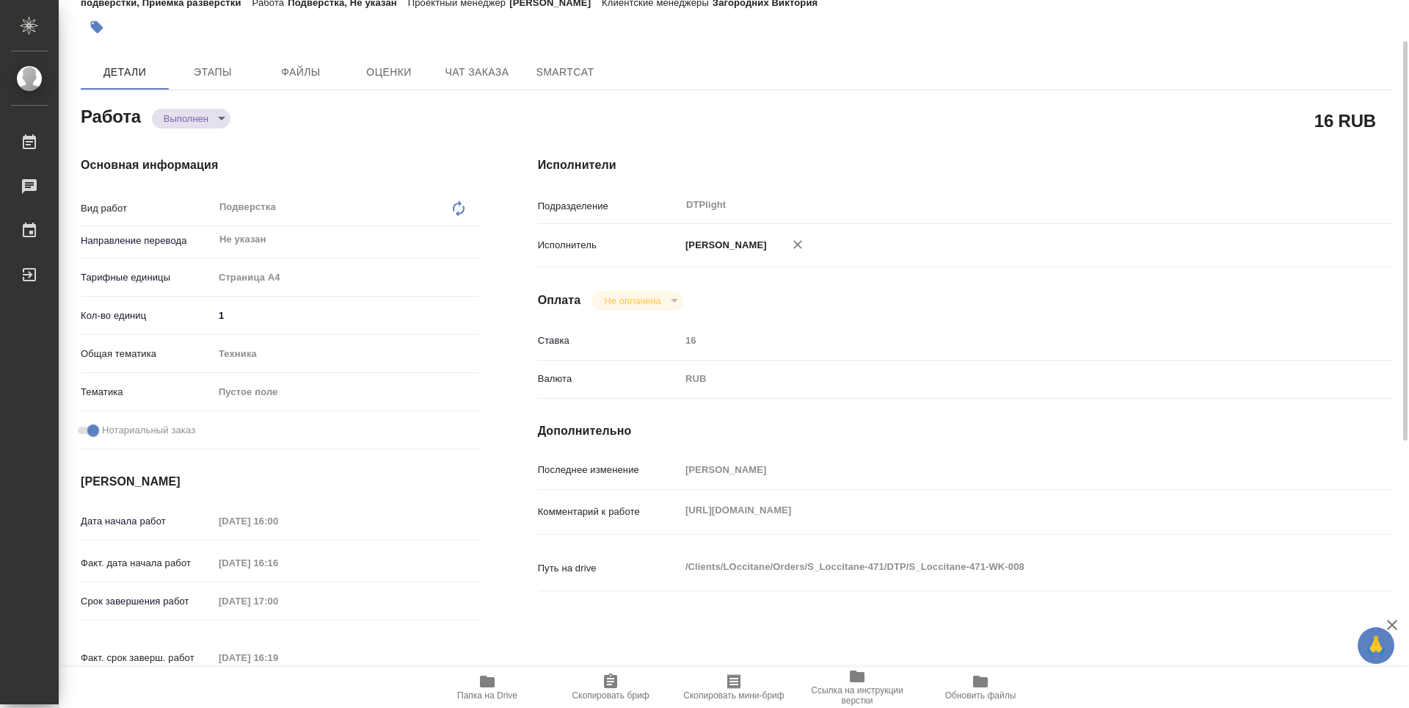
type textarea "x"
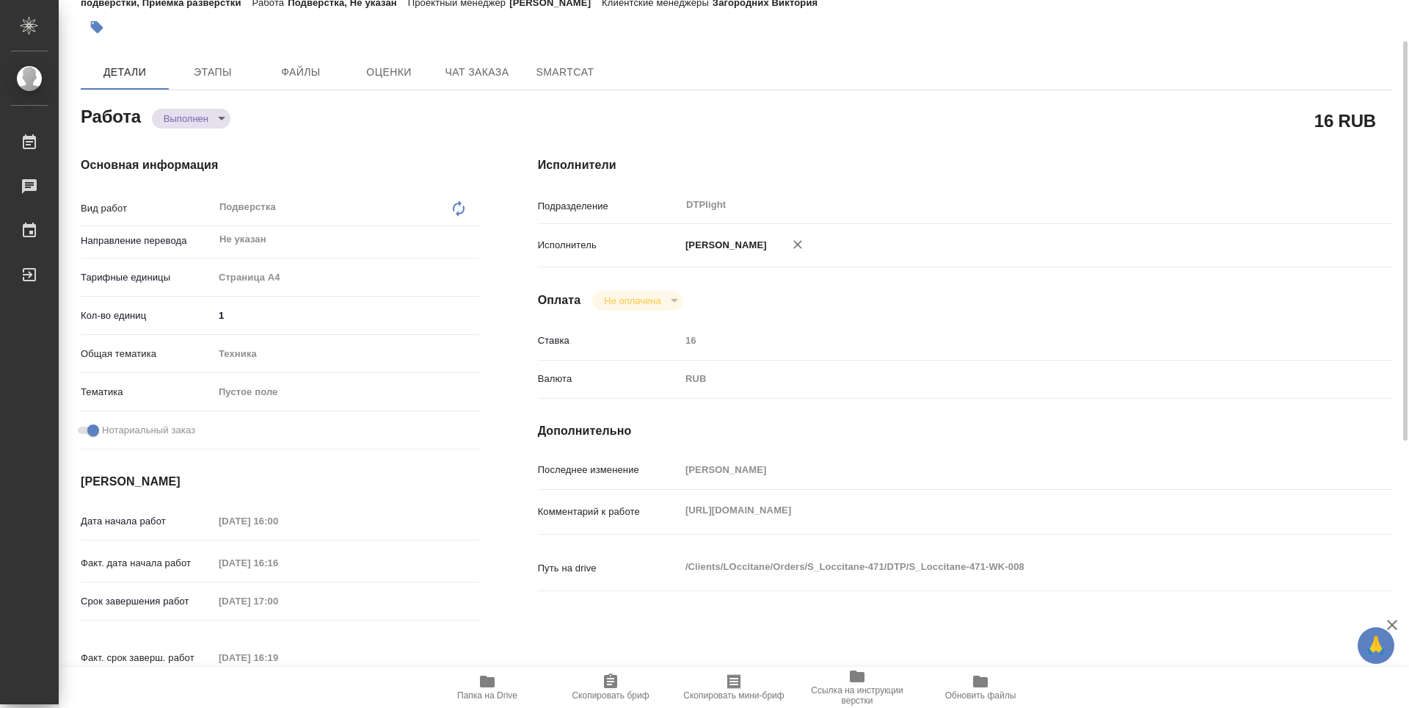
type textarea "x"
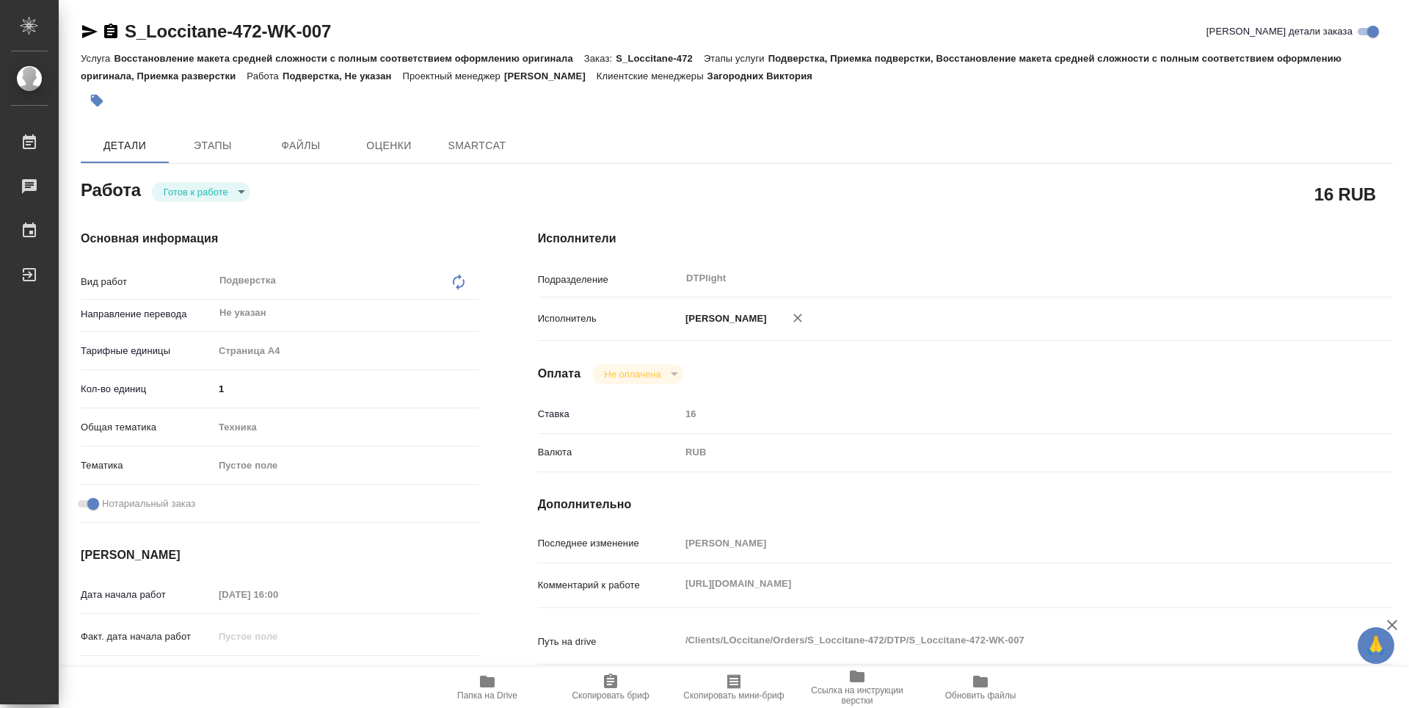
type textarea "x"
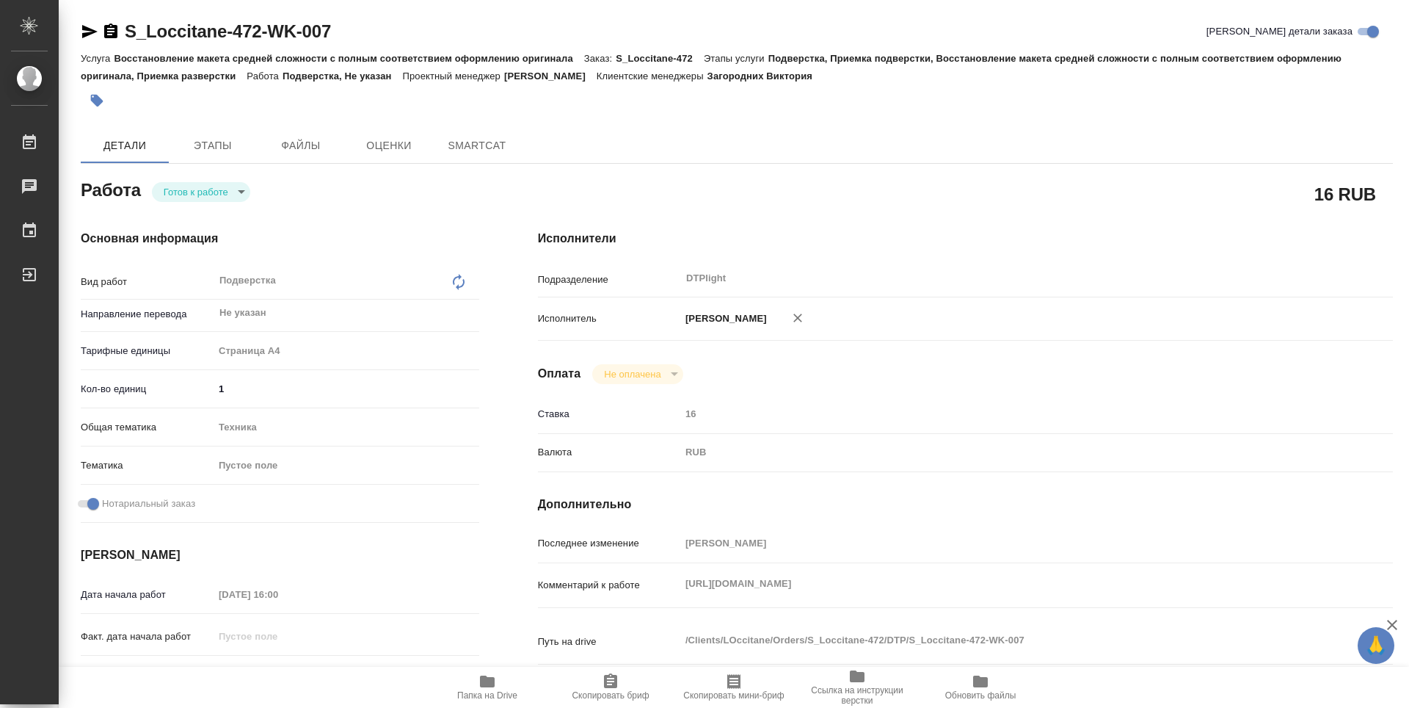
type textarea "x"
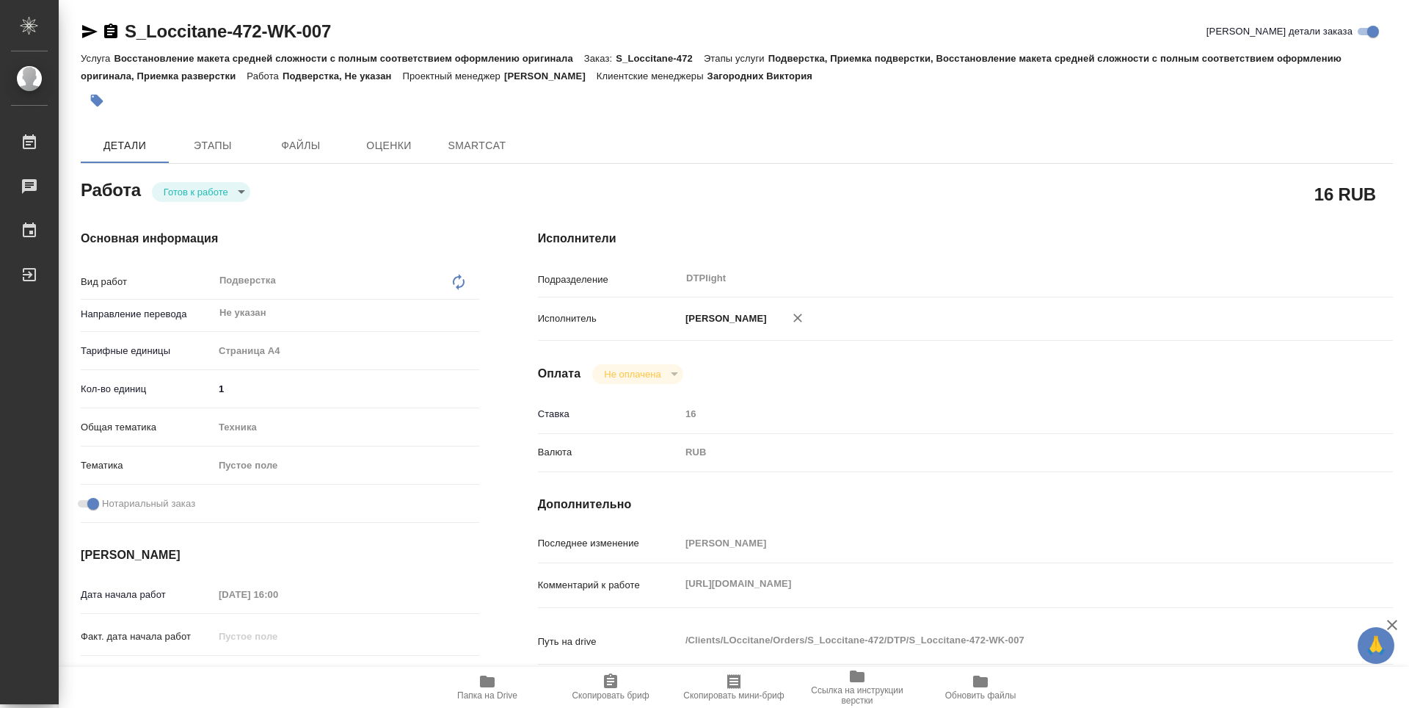
type textarea "x"
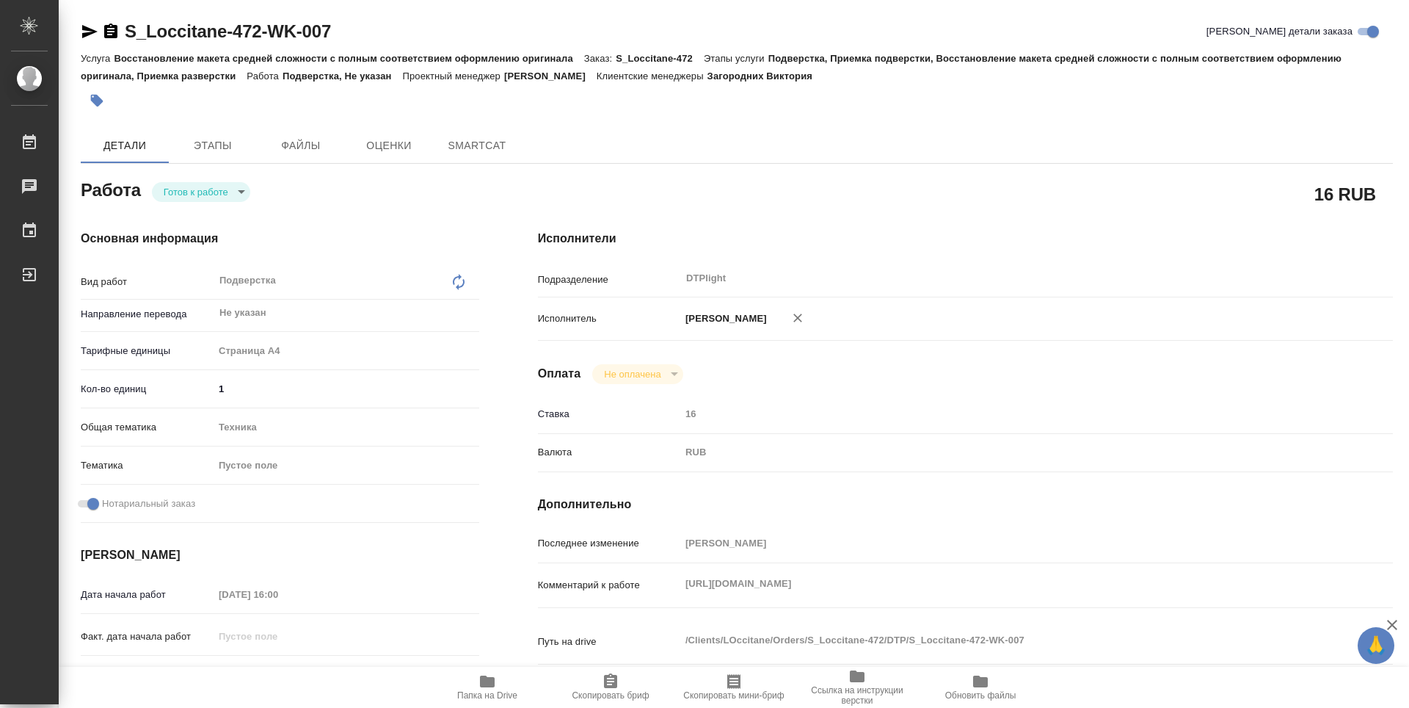
type textarea "x"
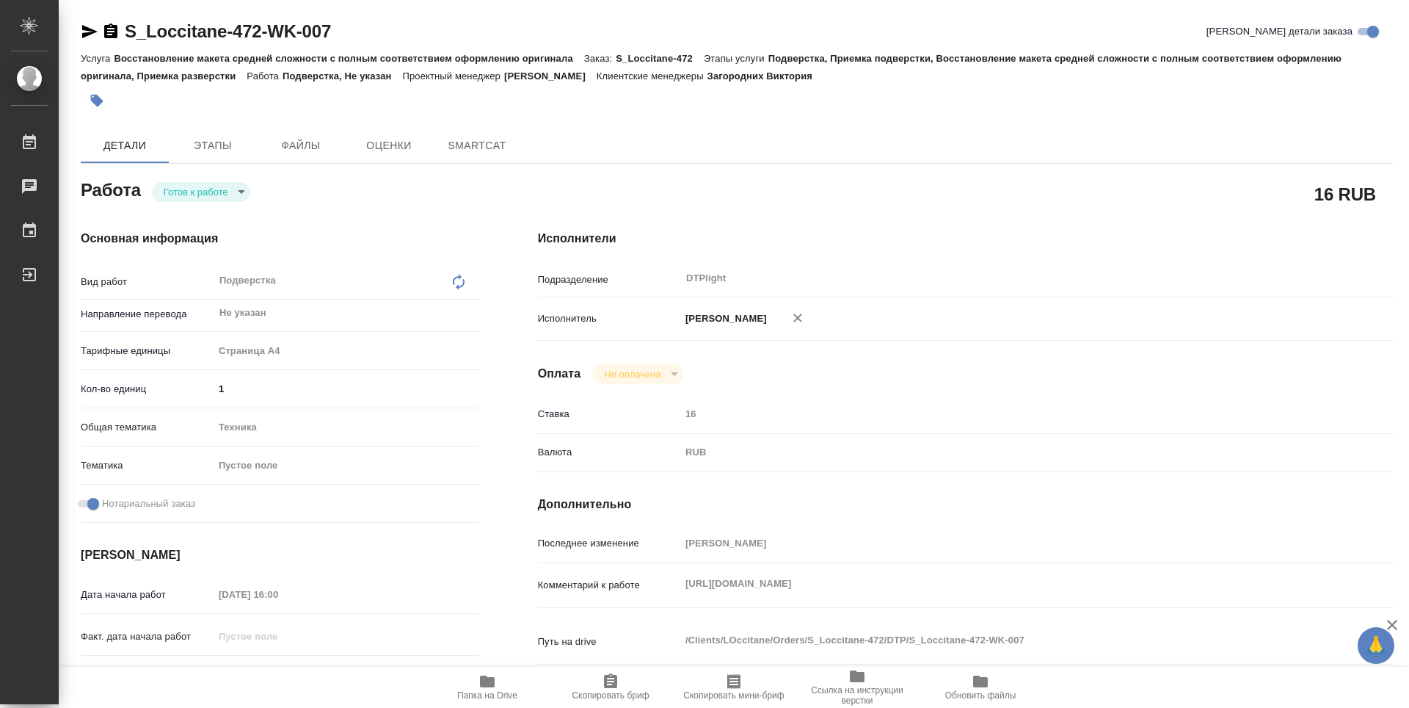
type textarea "x"
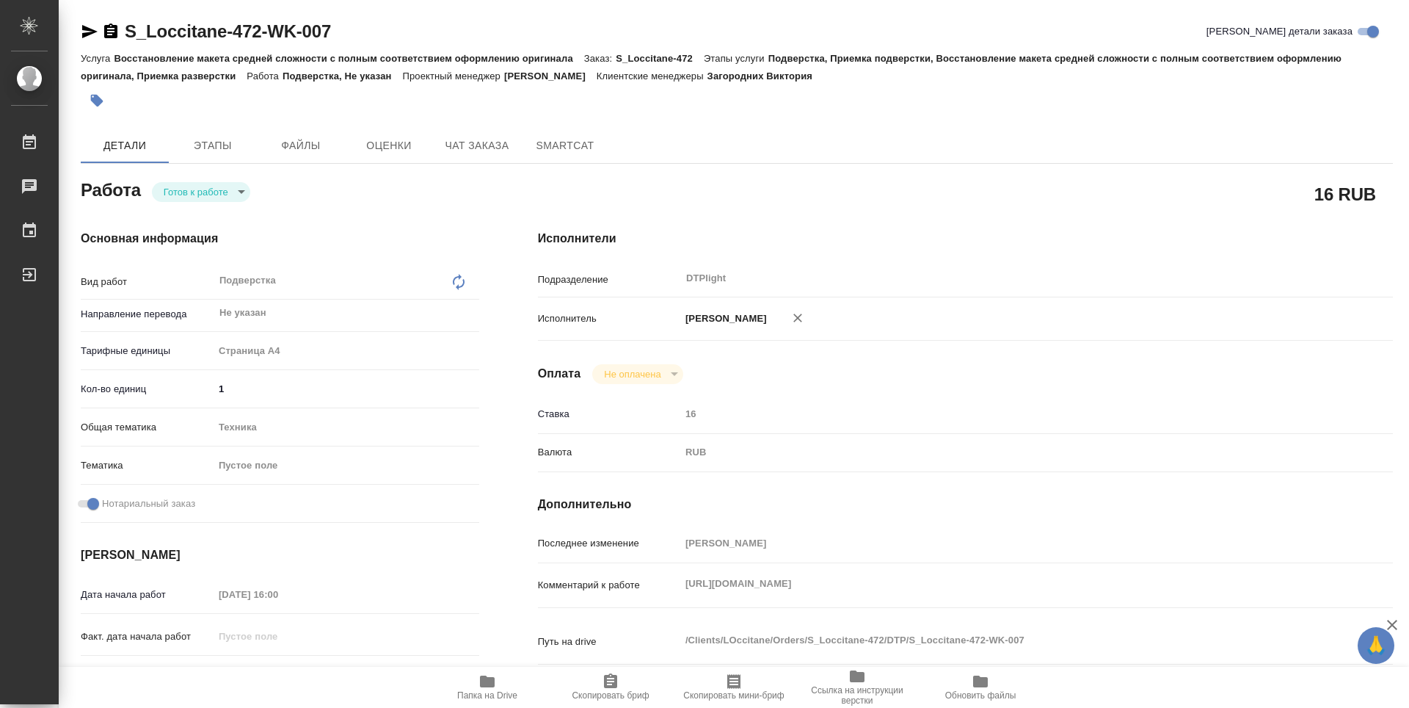
click at [191, 193] on body "🙏 .cls-1 fill:#fff; AWATERA Zubakova Viktoriya Работы Чаты График Выйти S_Locci…" at bounding box center [704, 354] width 1409 height 708
type textarea "x"
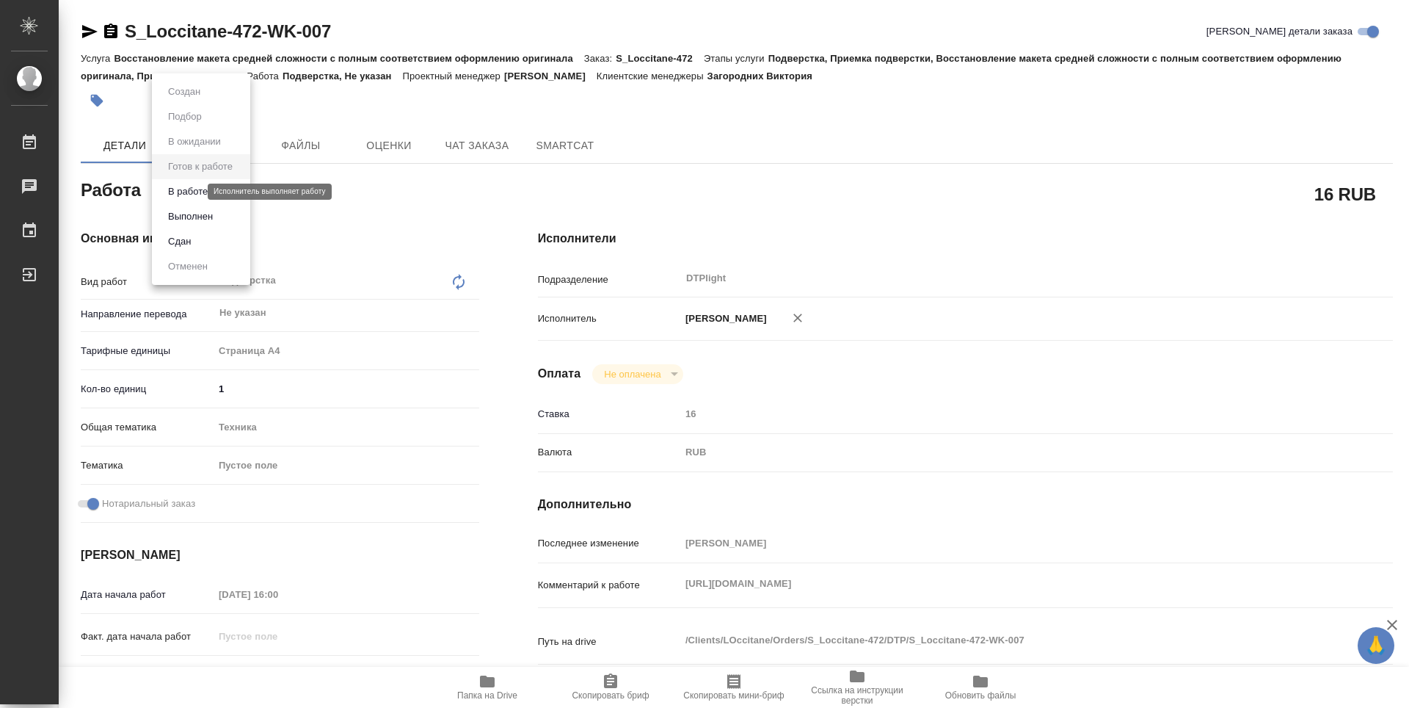
type textarea "x"
click at [194, 194] on button "В работе" at bounding box center [188, 191] width 48 height 16
type textarea "x"
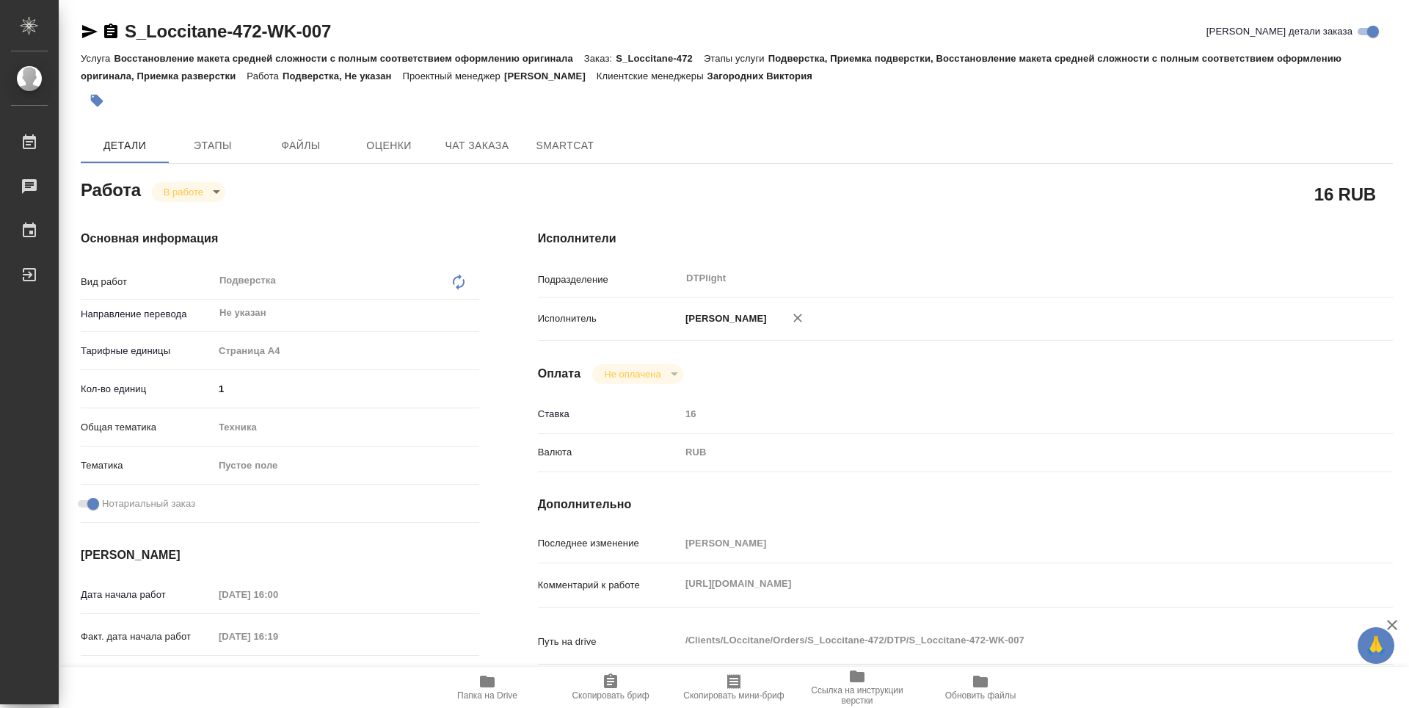
type textarea "x"
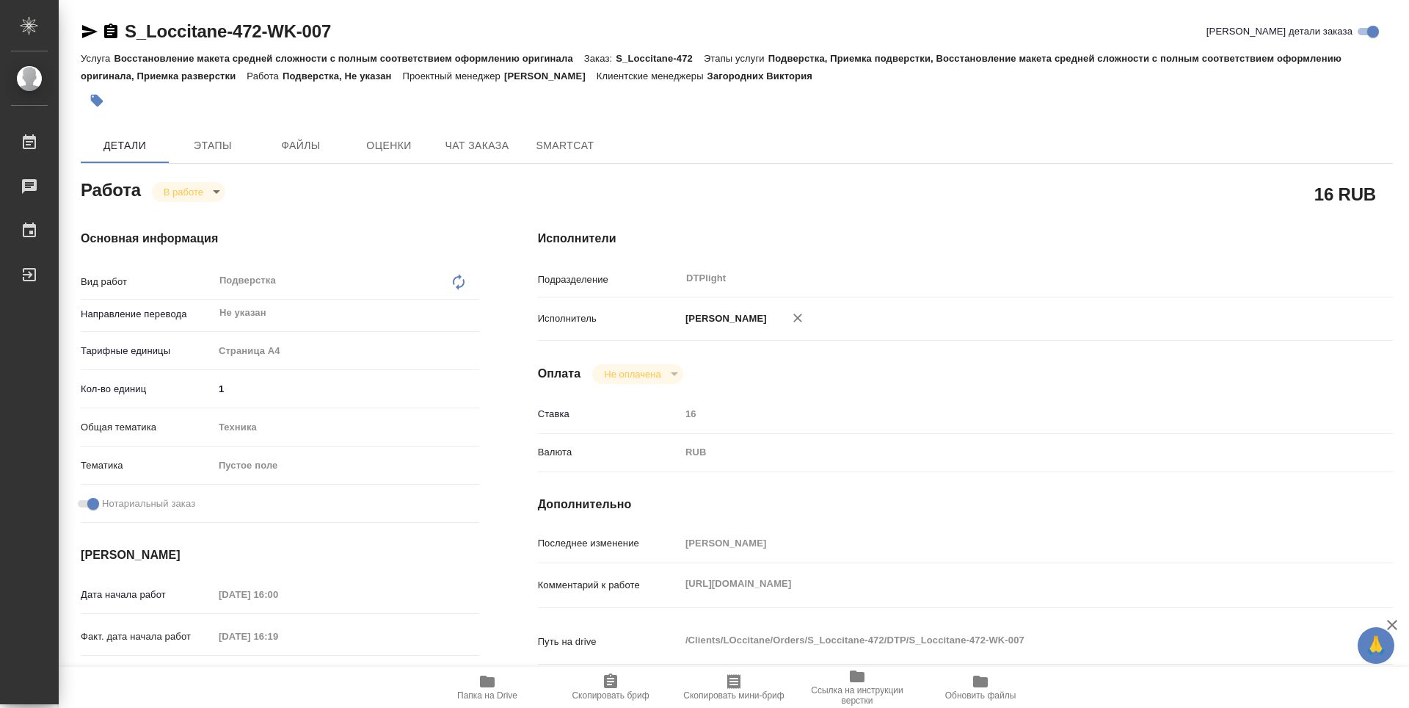
type textarea "x"
drag, startPoint x: 353, startPoint y: 28, endPoint x: 102, endPoint y: 27, distance: 251.0
click at [102, 27] on div "S_Loccitane-472-WK-007 Кратко детали заказа" at bounding box center [737, 31] width 1312 height 23
copy link "S_Loccitane-472-WK-007"
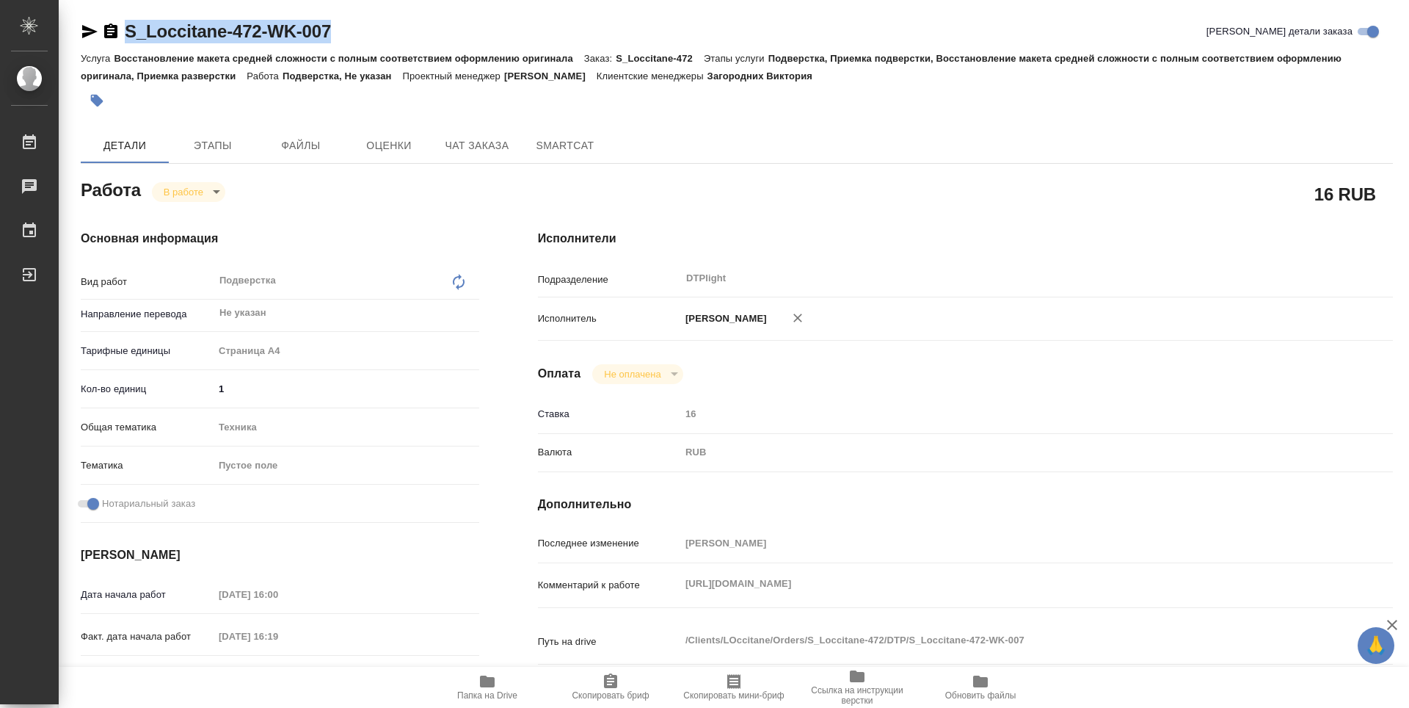
type textarea "x"
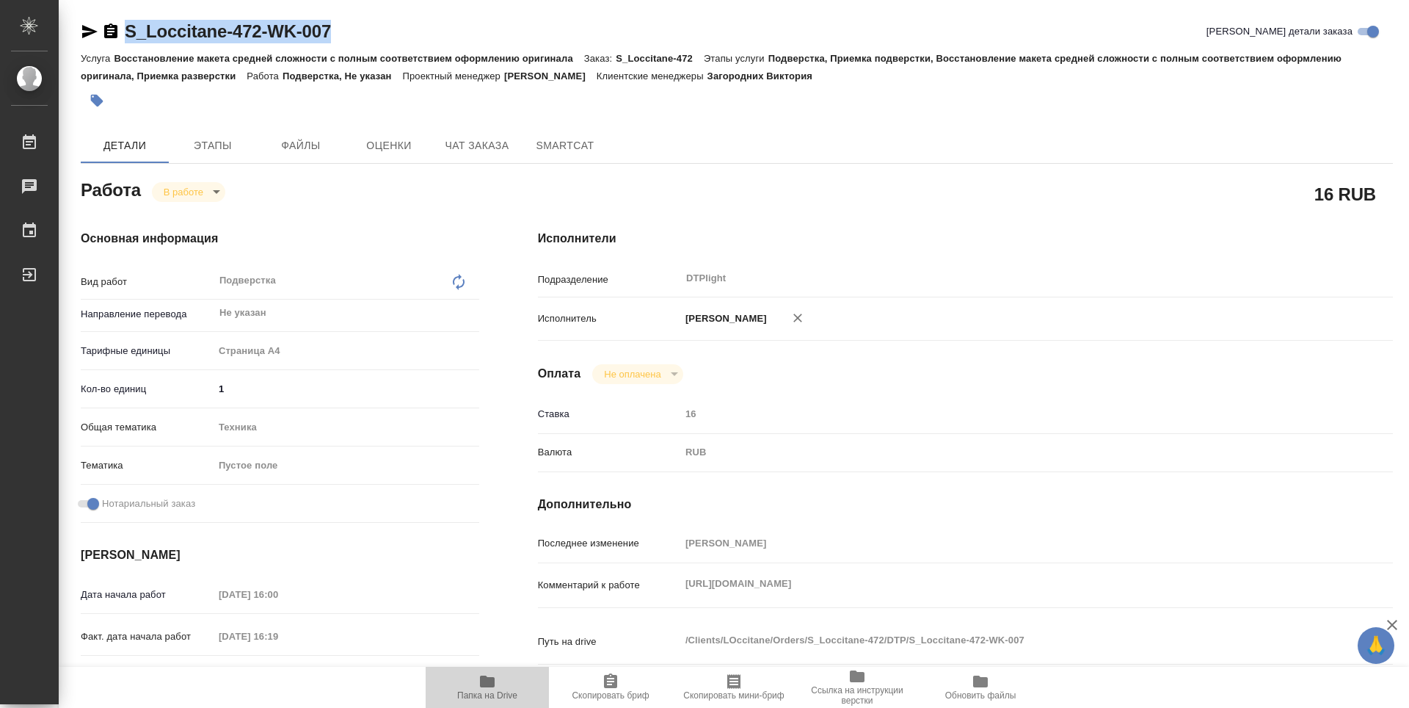
click at [476, 676] on span "Папка на Drive" at bounding box center [487, 686] width 106 height 28
click at [490, 683] on icon "button" at bounding box center [487, 681] width 15 height 12
type textarea "x"
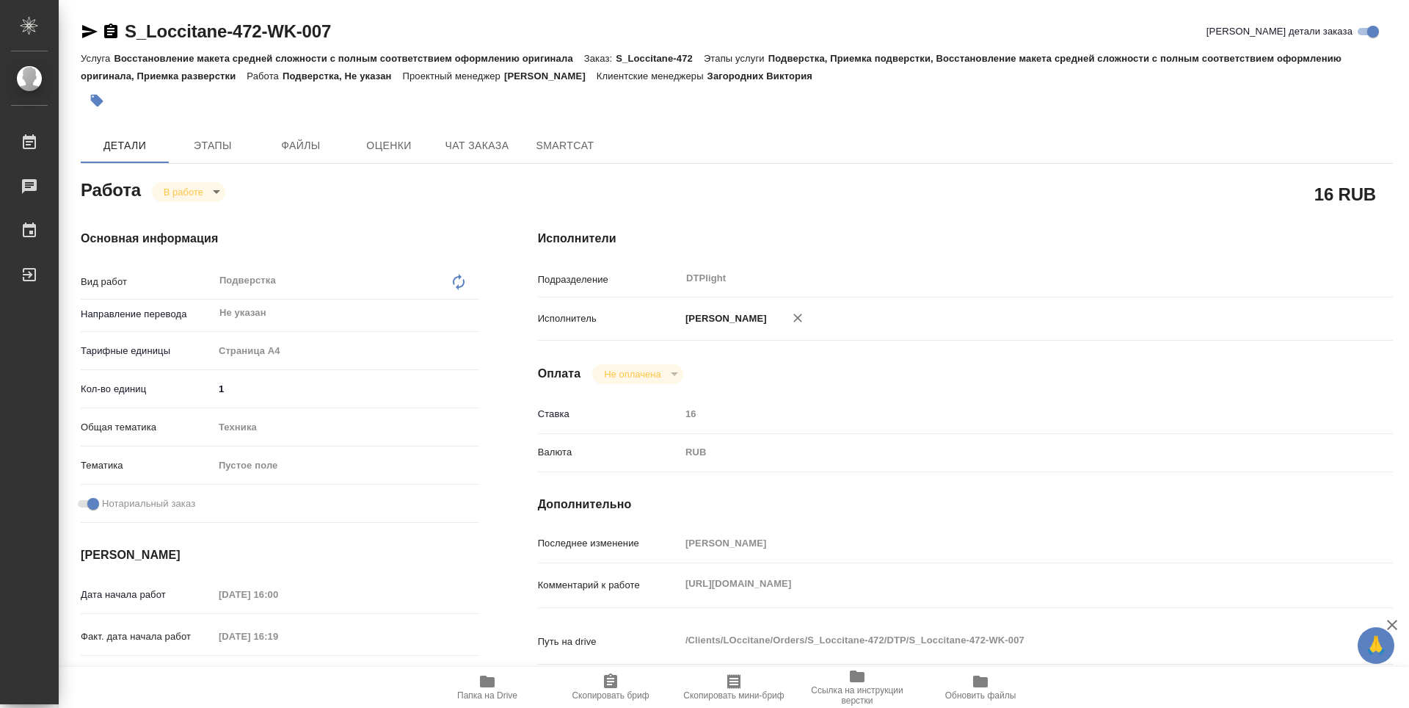
type textarea "x"
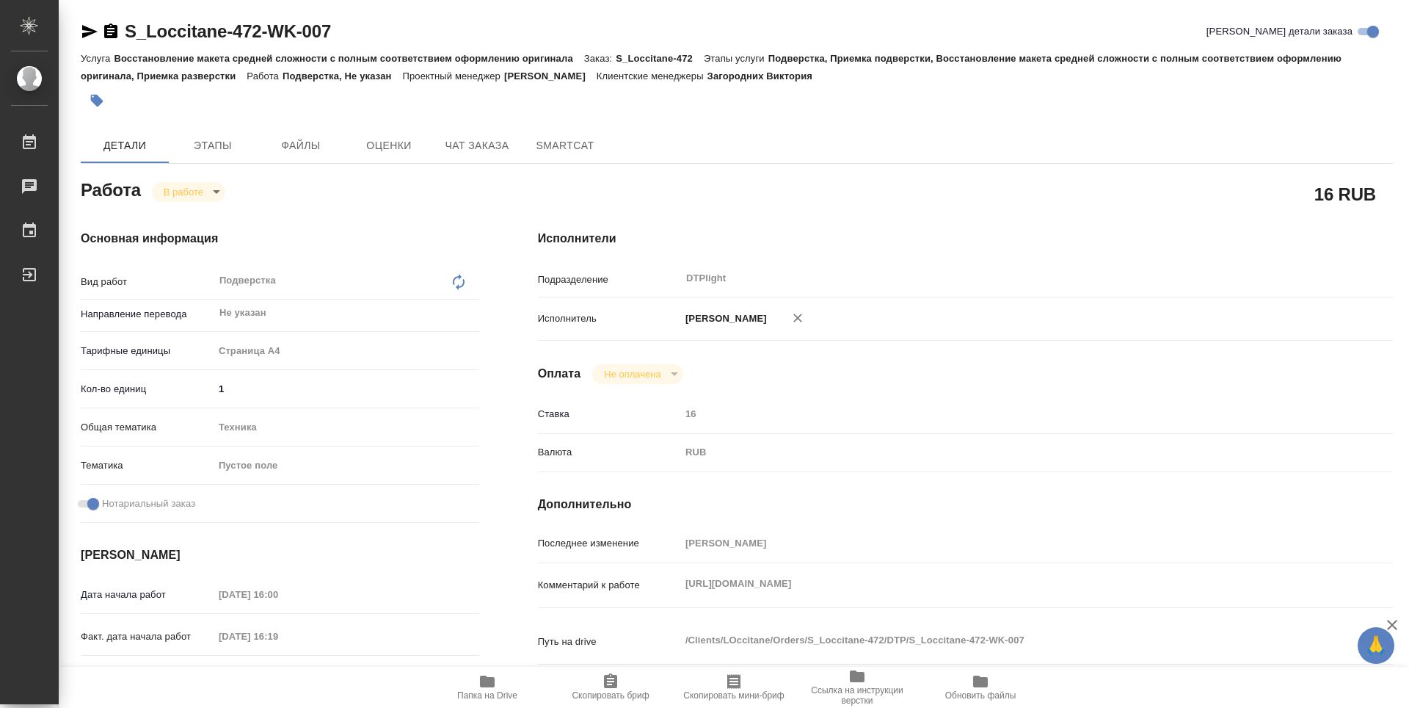
type textarea "x"
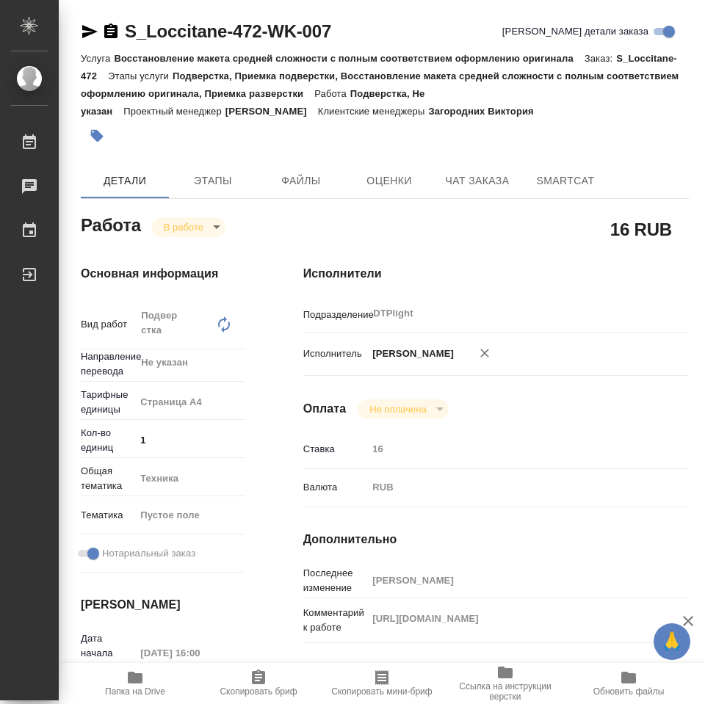
type textarea "x"
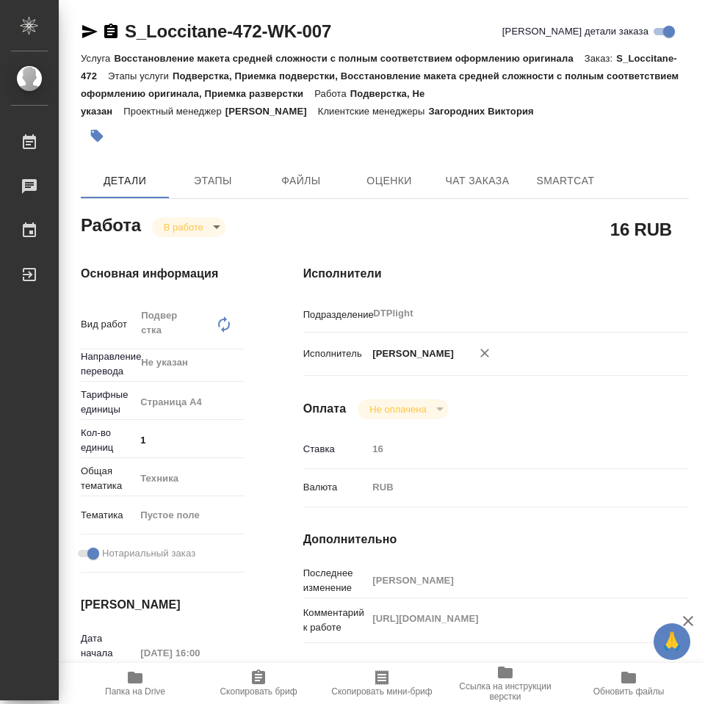
type textarea "x"
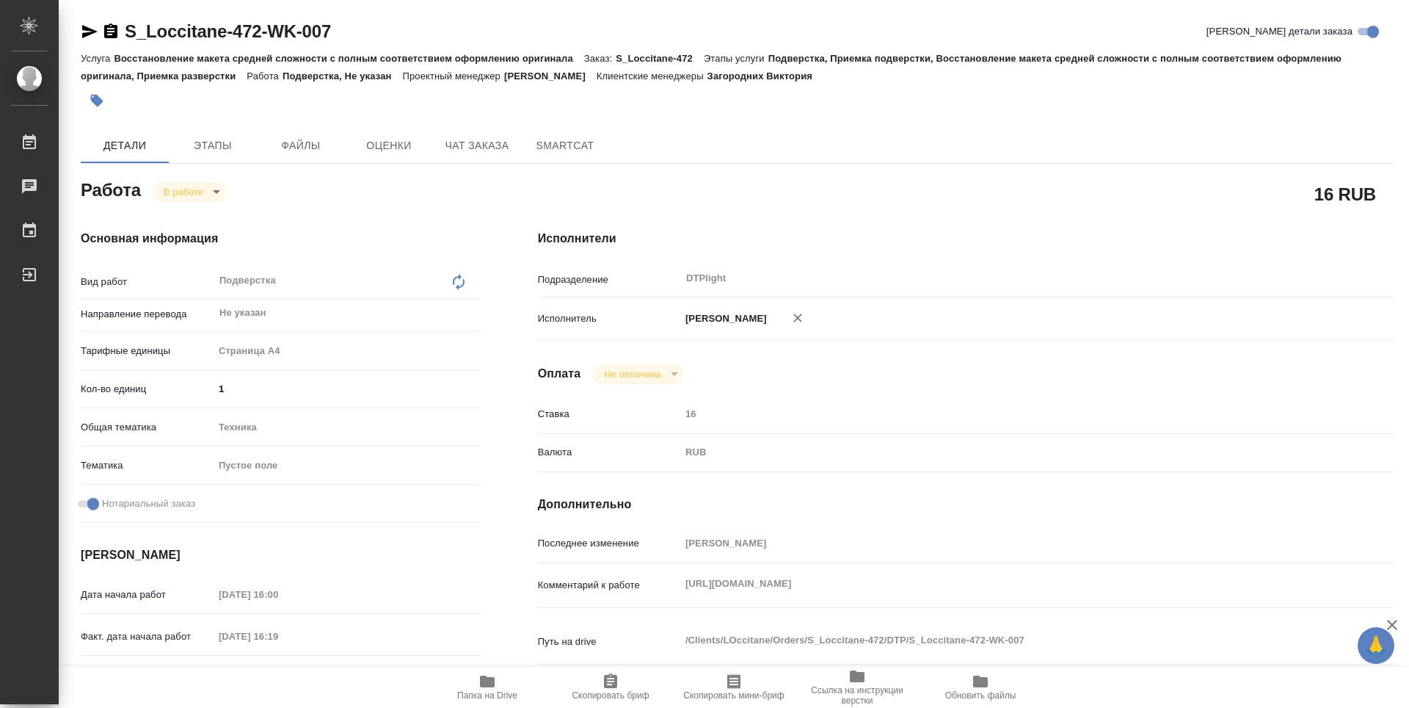
type textarea "x"
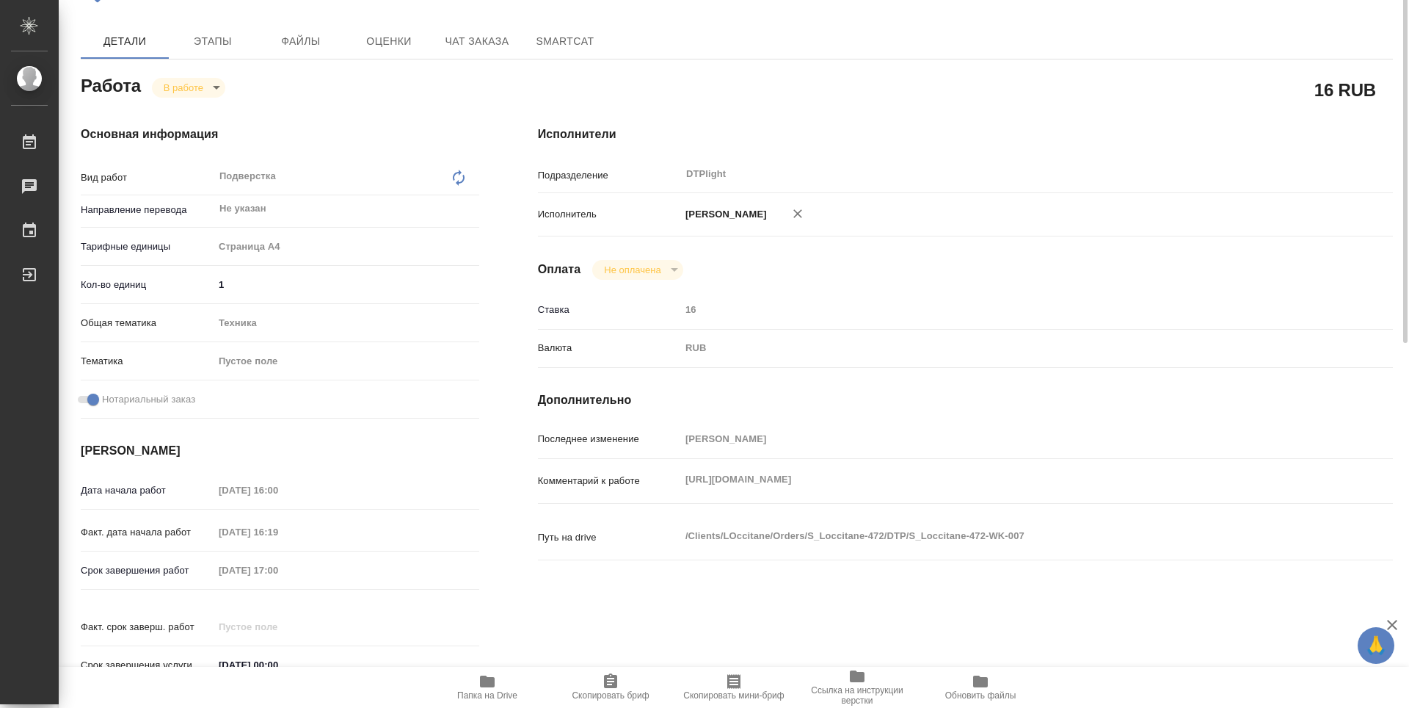
scroll to position [31, 0]
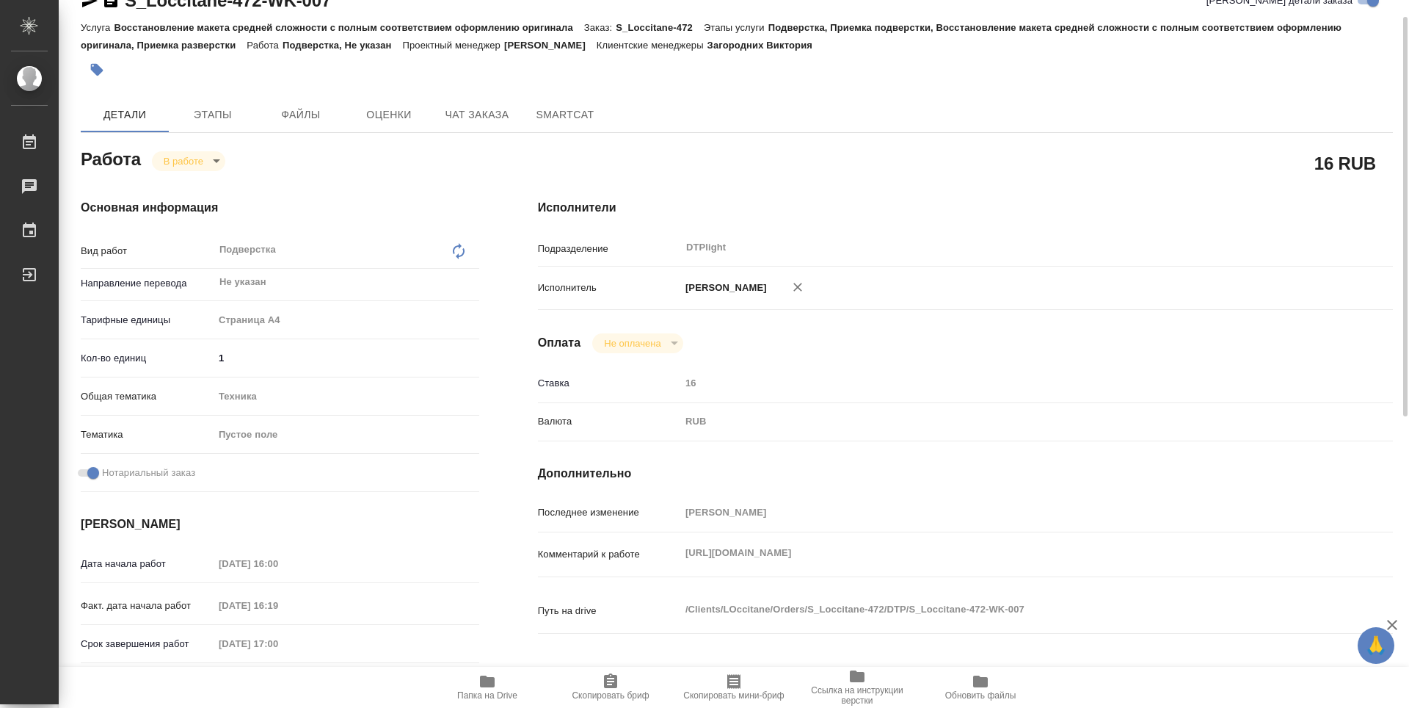
click at [192, 162] on body "🙏 .cls-1 fill:#fff; AWATERA Zubakova Viktoriya Работы 0 Чаты График Выйти S_Loc…" at bounding box center [704, 354] width 1409 height 708
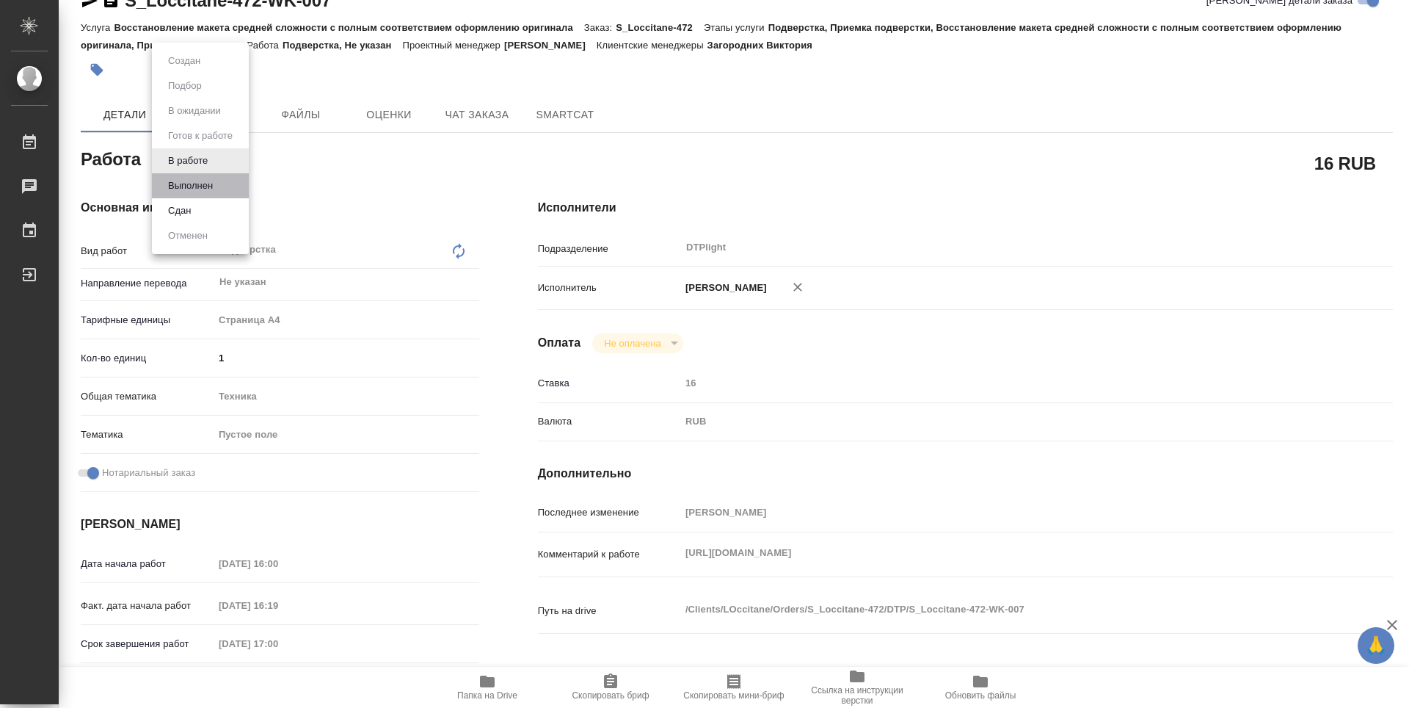
click at [200, 194] on li "Выполнен" at bounding box center [200, 185] width 97 height 25
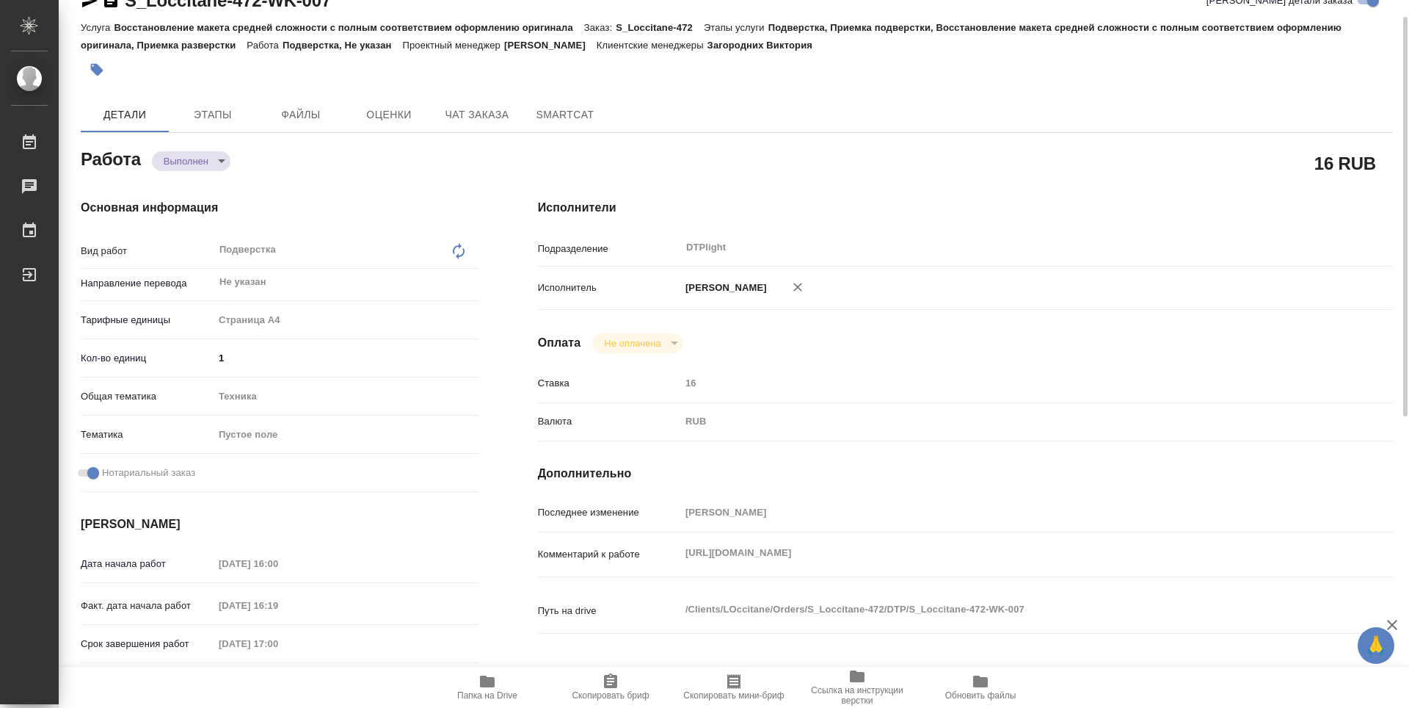
type textarea "x"
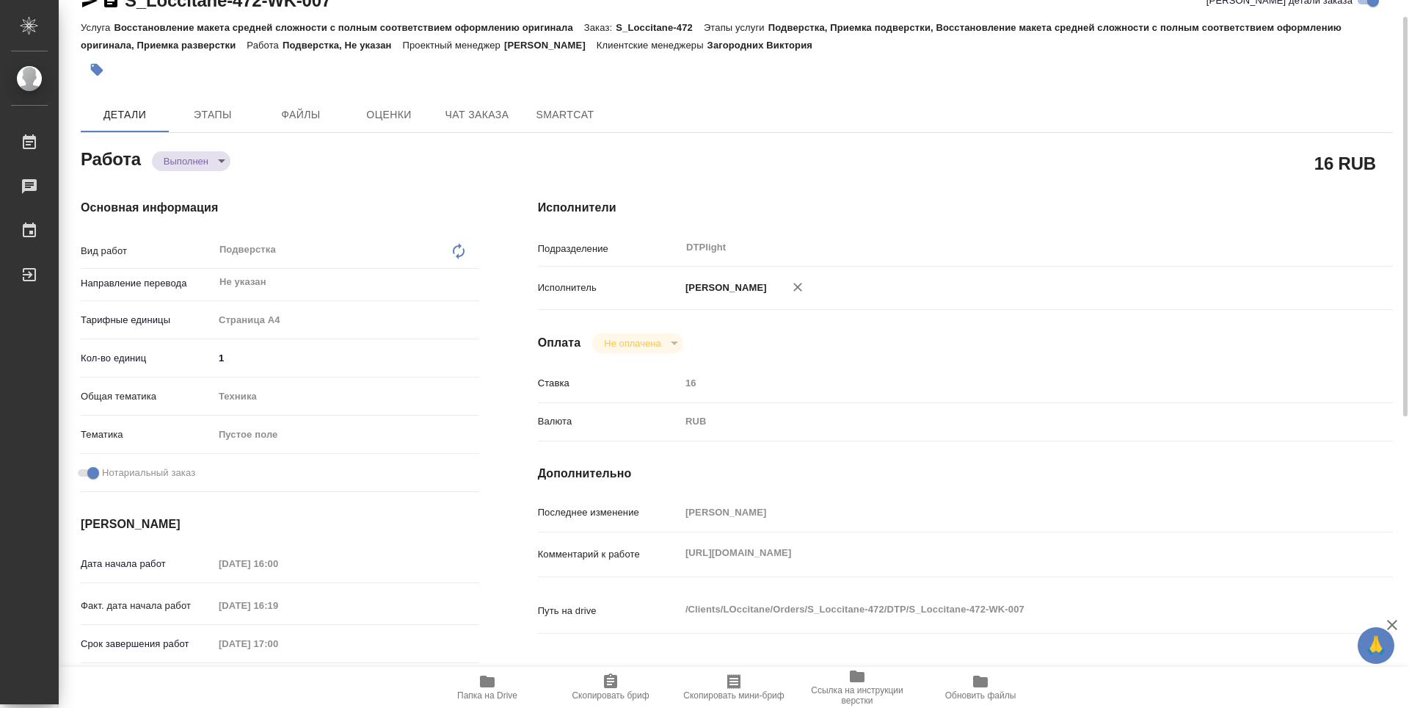
type textarea "x"
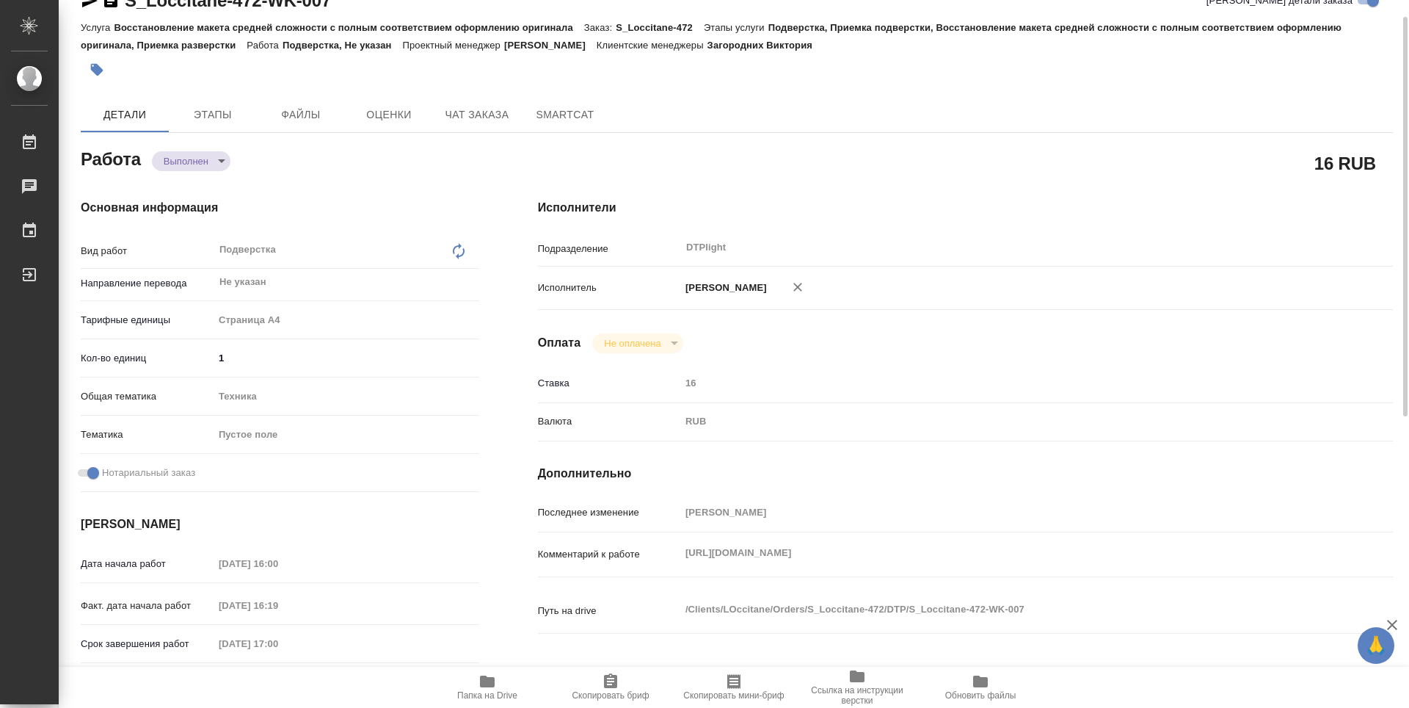
type textarea "x"
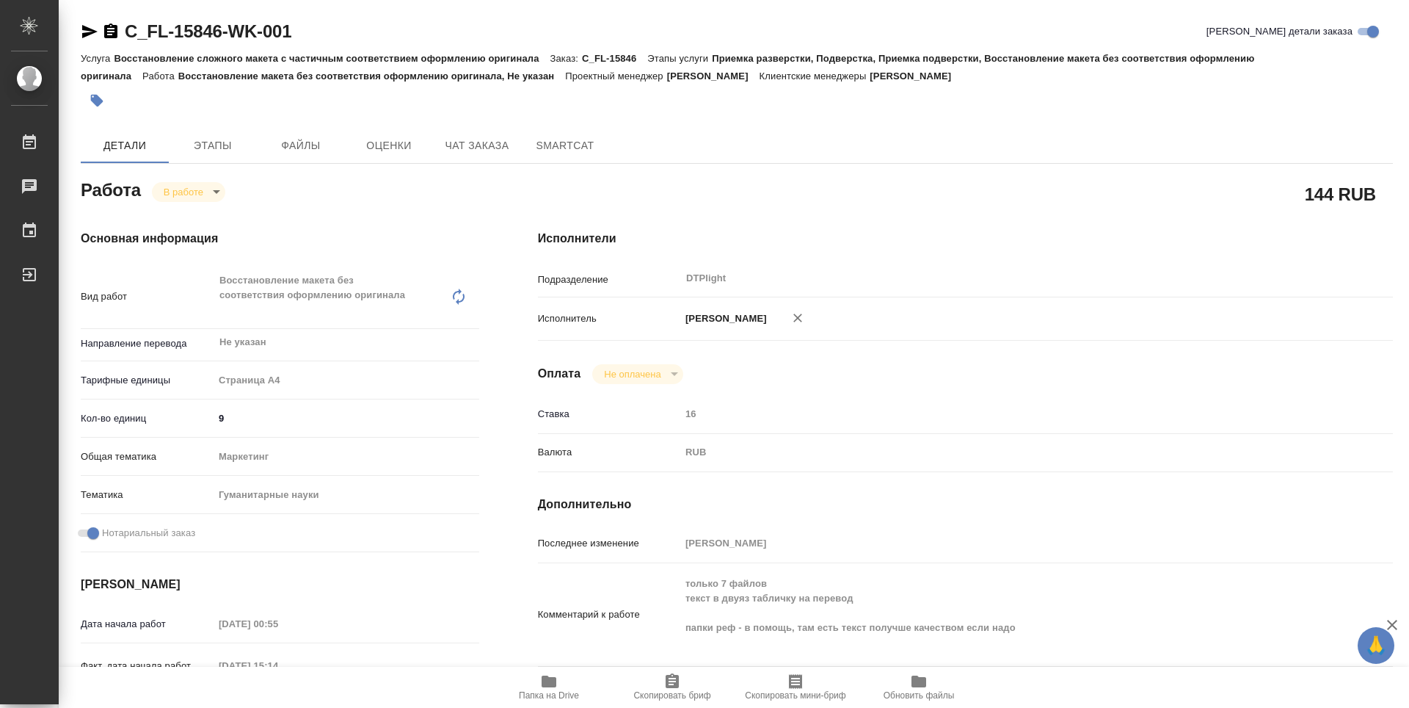
click at [760, 206] on div "Исполнители Подразделение DTPlight ​ Исполнитель [PERSON_NAME] Не оплачена notP…" at bounding box center [966, 528] width 914 height 656
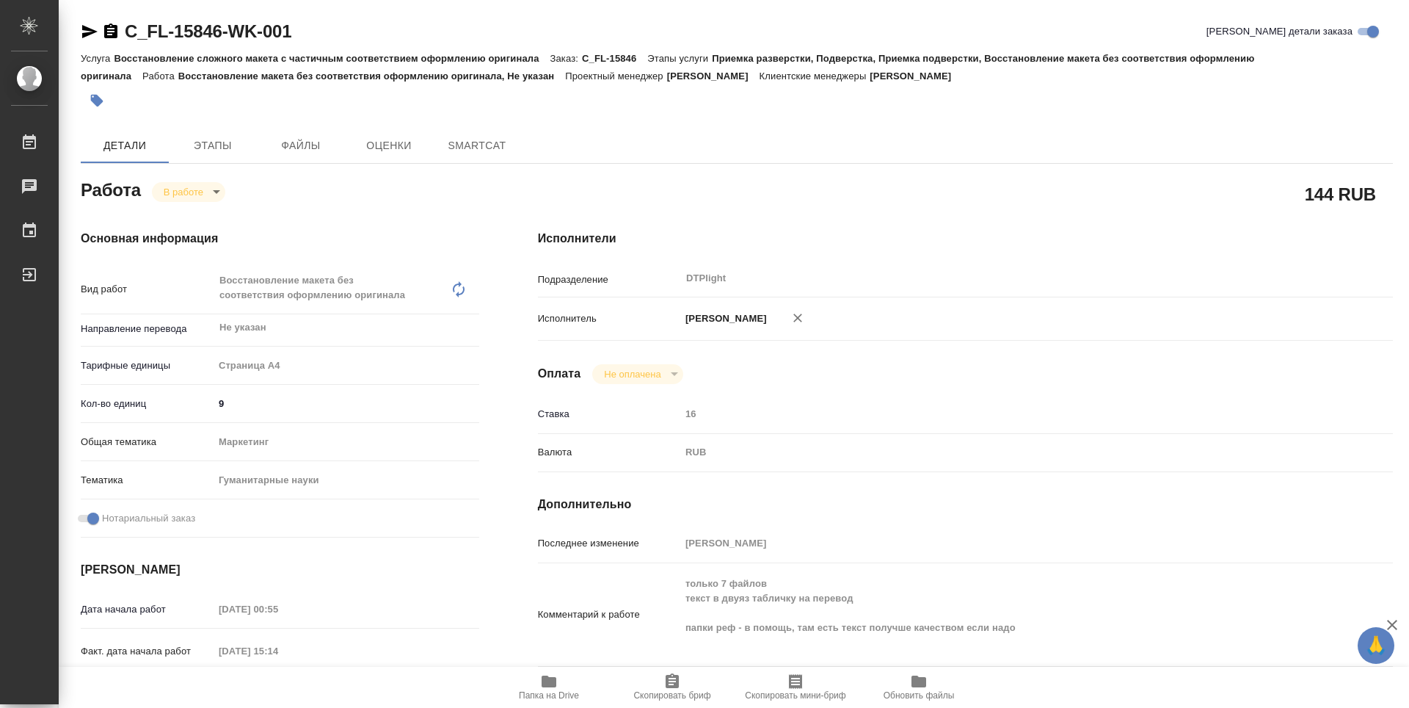
type textarea "x"
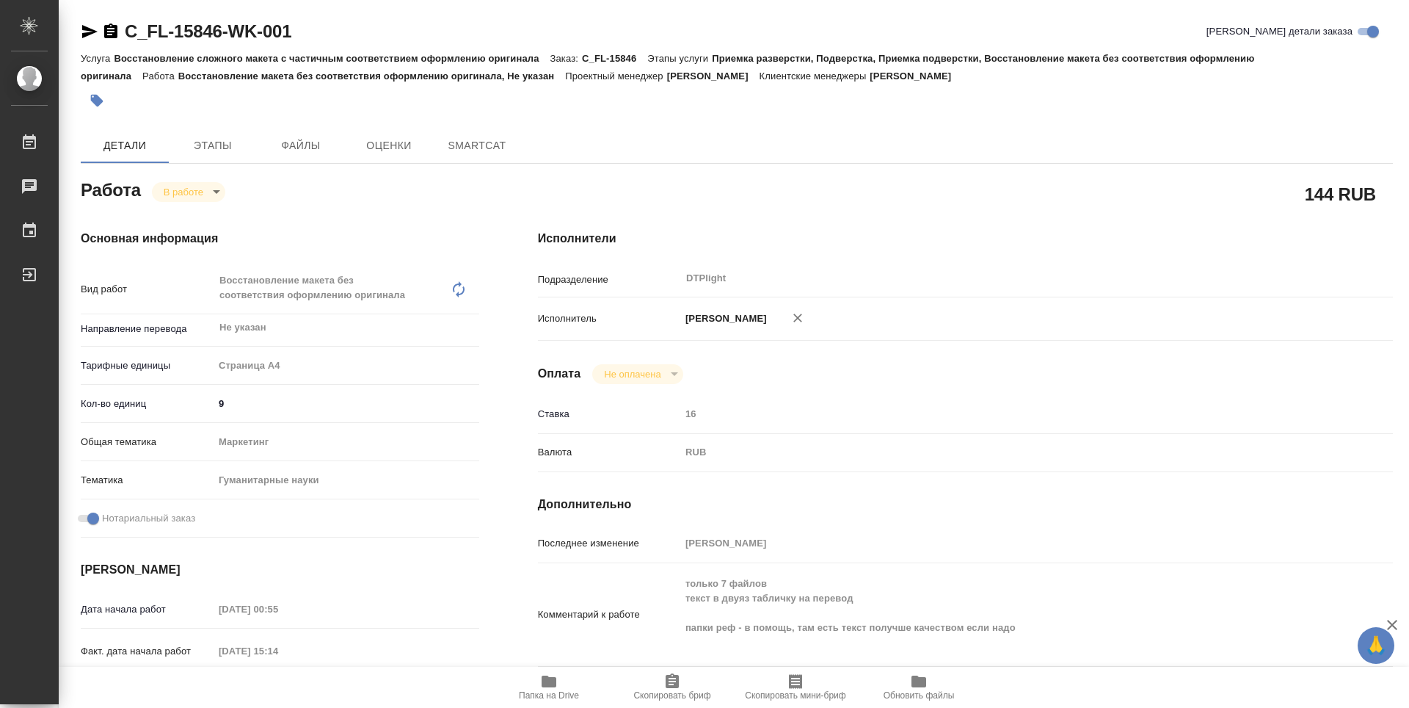
type textarea "x"
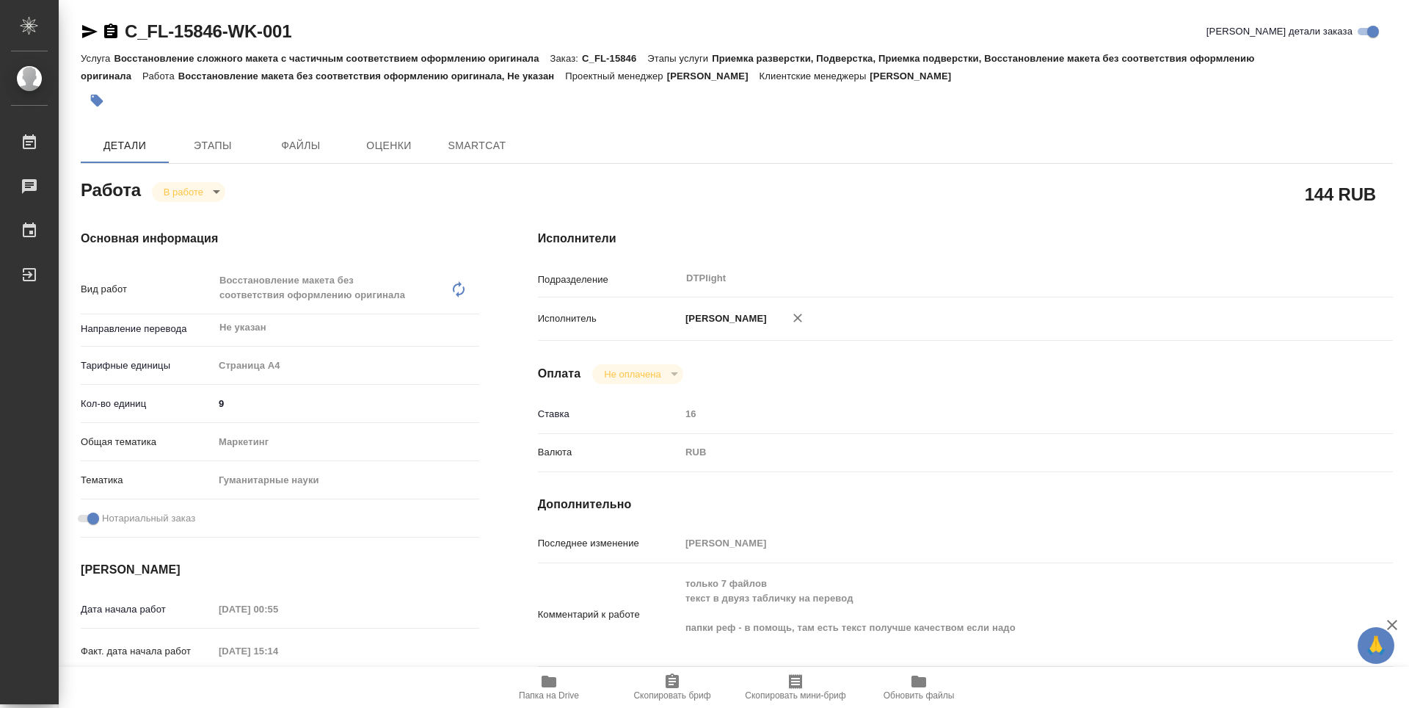
type textarea "x"
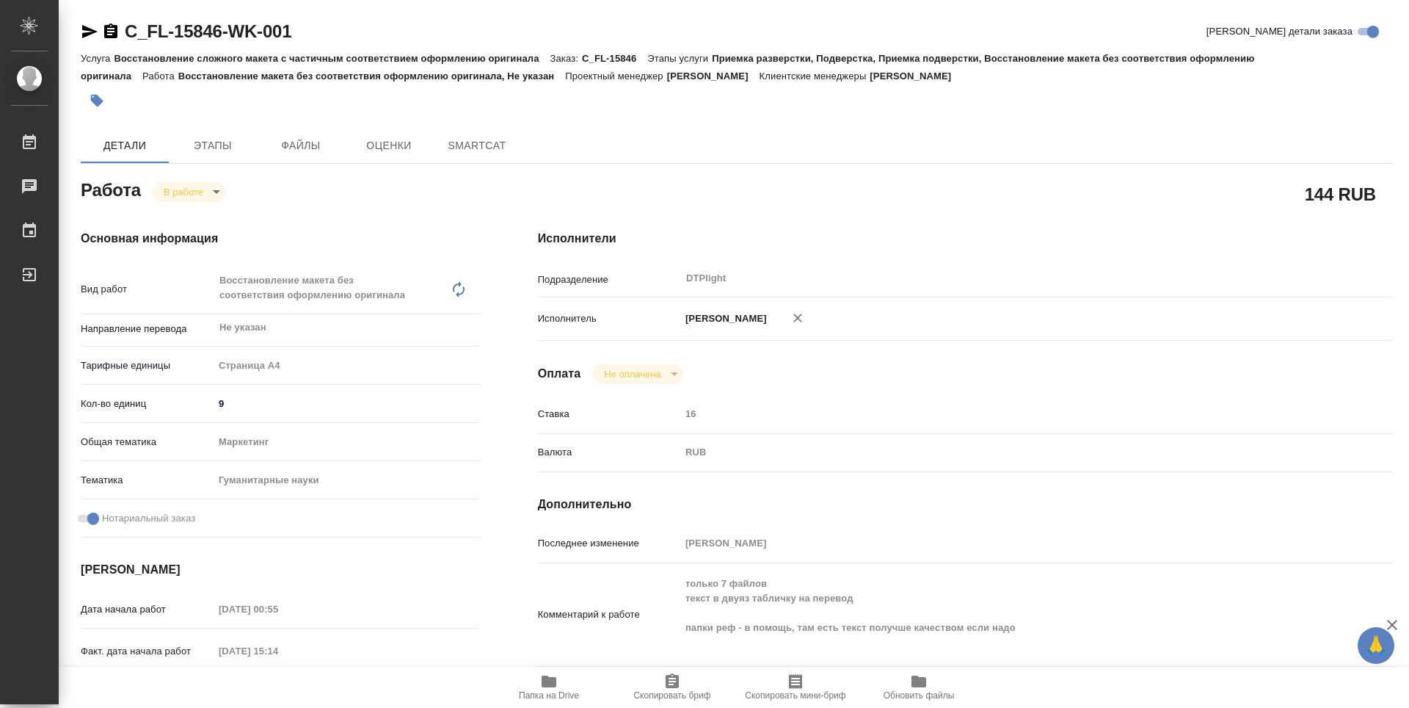
type textarea "x"
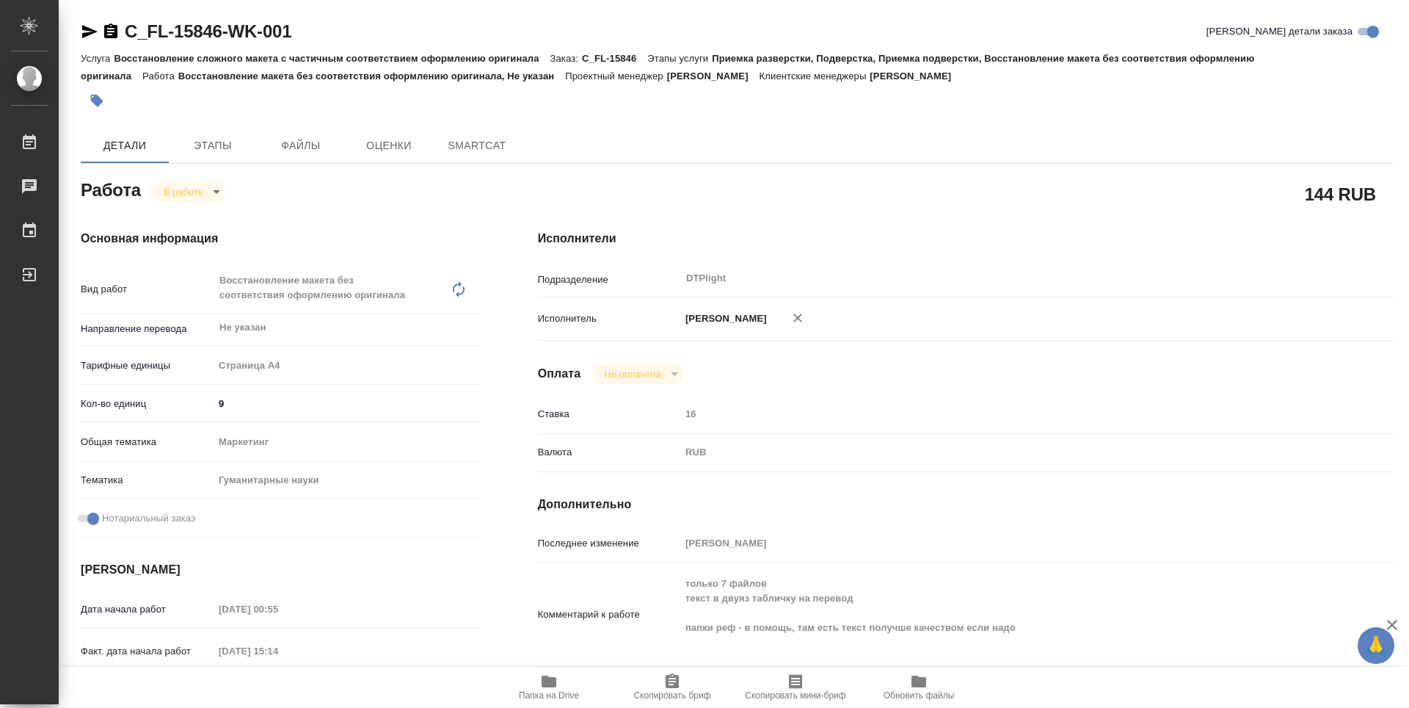
type textarea "x"
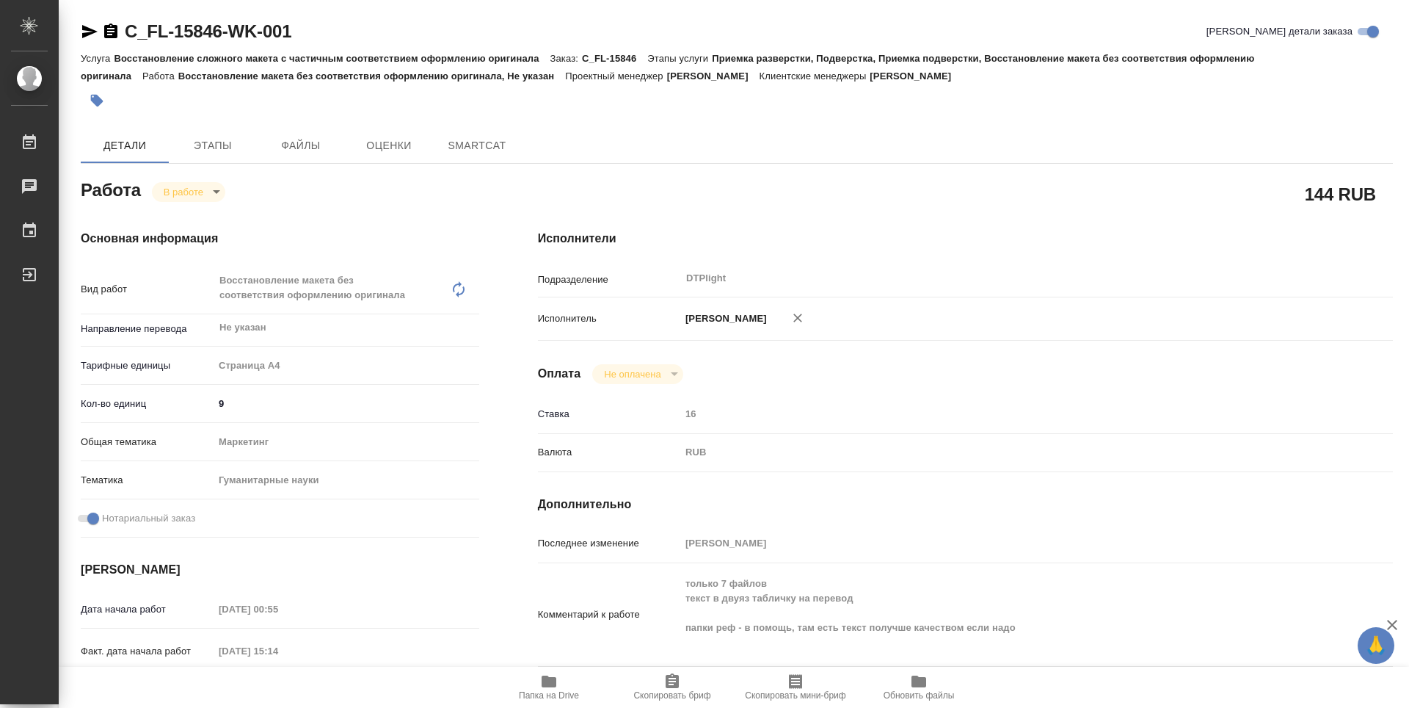
type textarea "x"
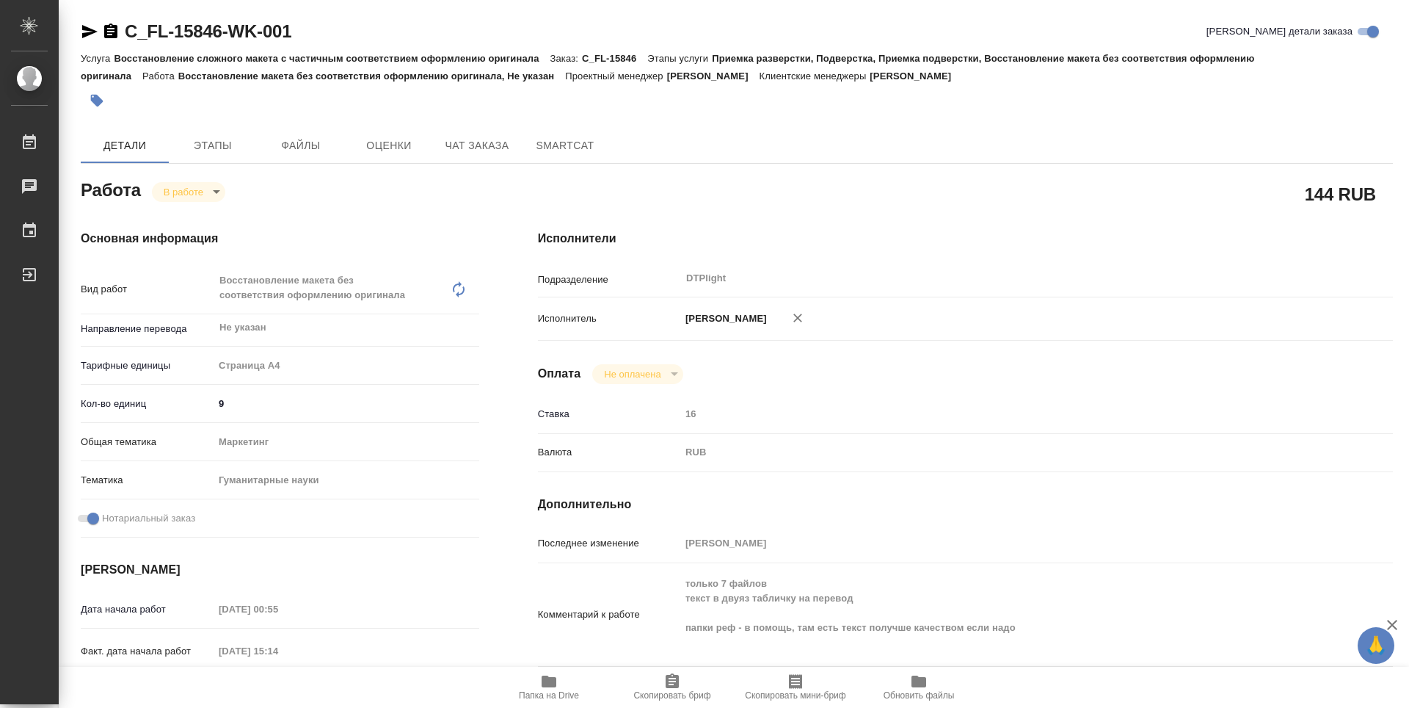
type textarea "x"
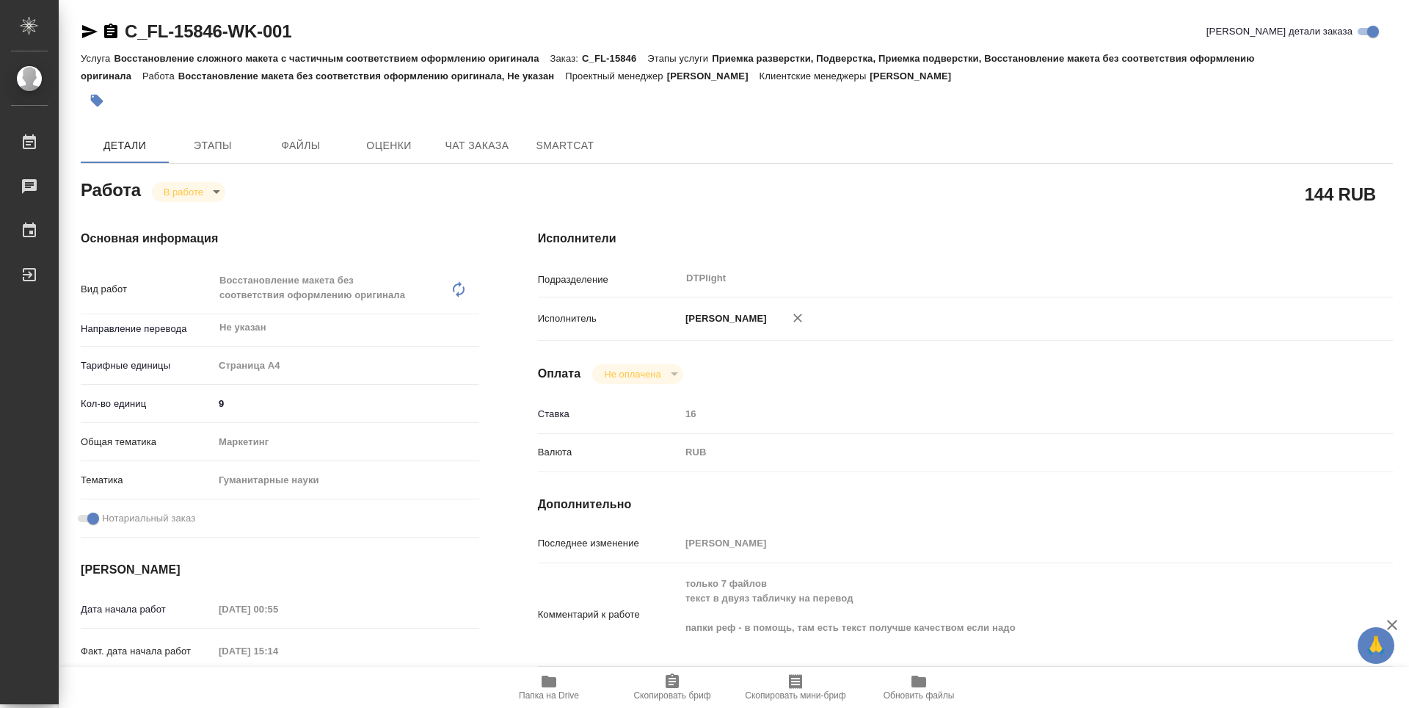
type textarea "x"
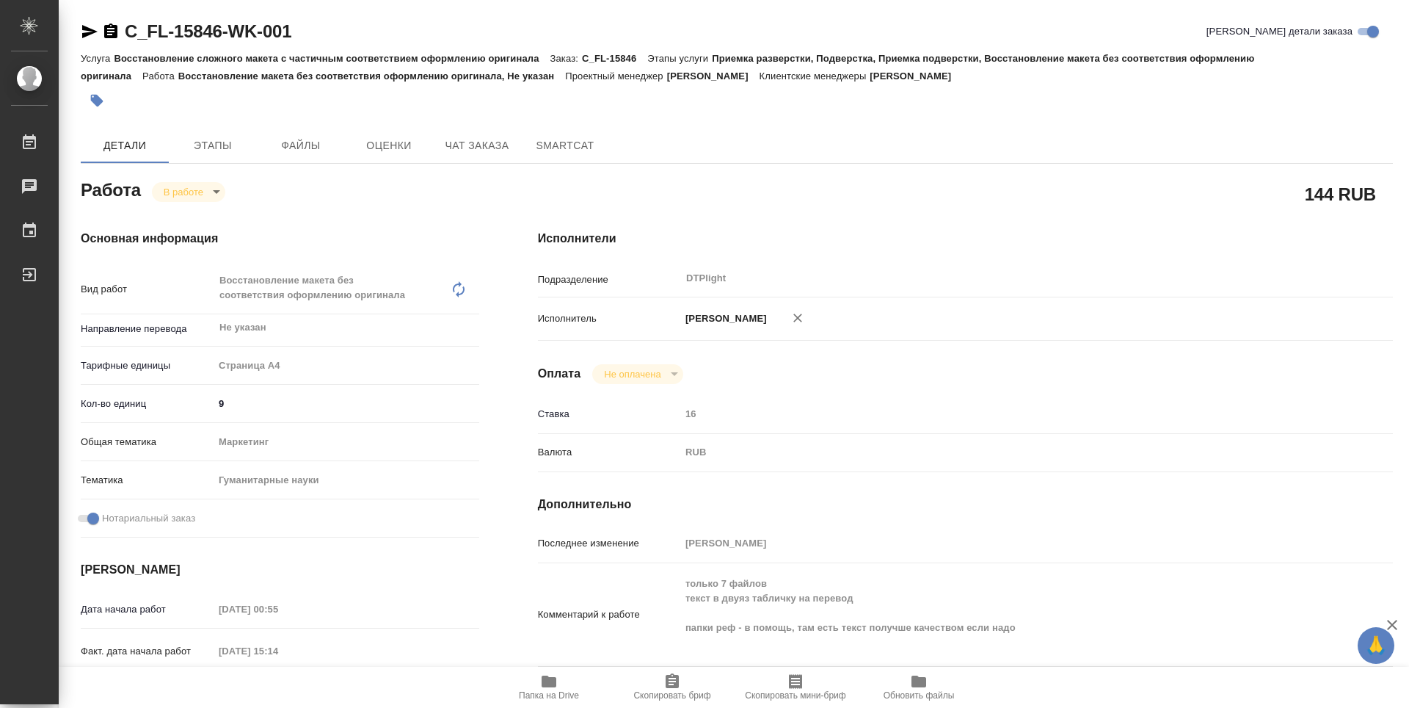
type textarea "x"
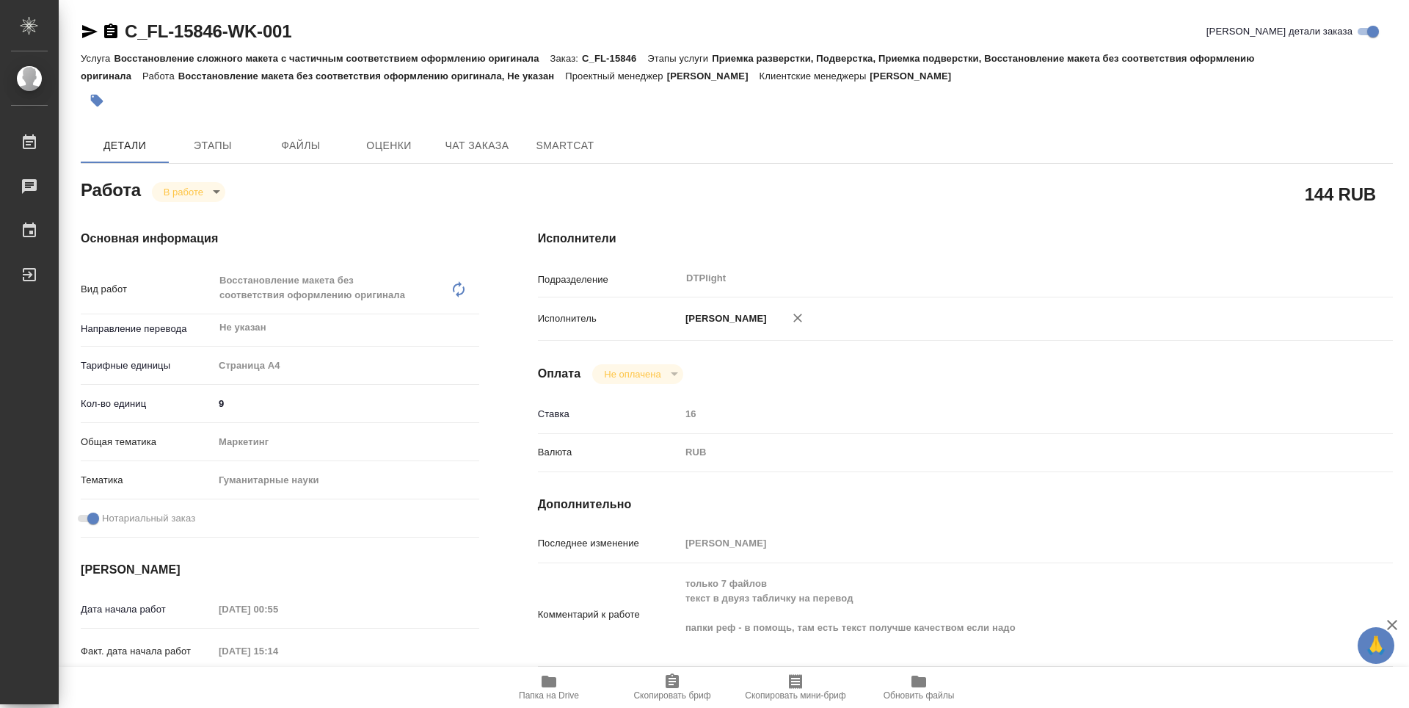
click at [554, 688] on icon "button" at bounding box center [549, 681] width 18 height 18
click at [563, 687] on span "Папка на Drive" at bounding box center [549, 686] width 106 height 28
type textarea "x"
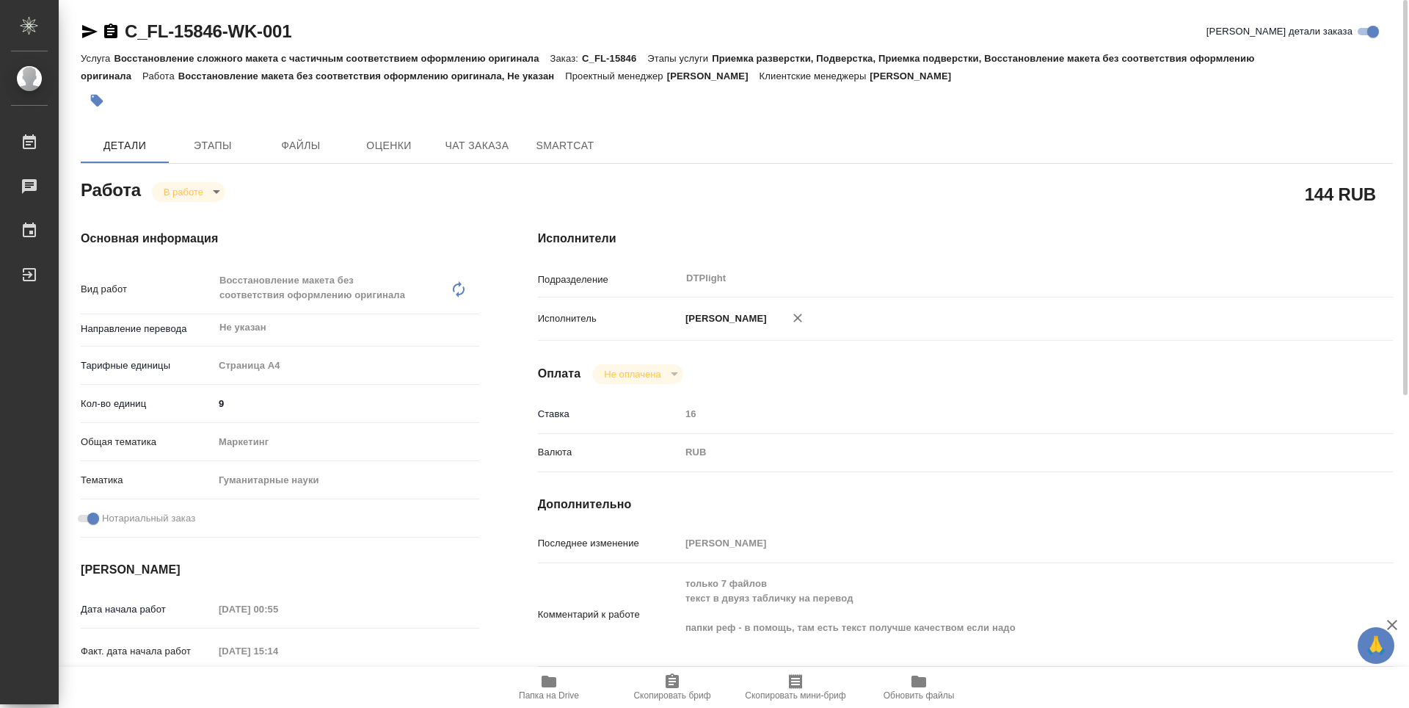
type textarea "x"
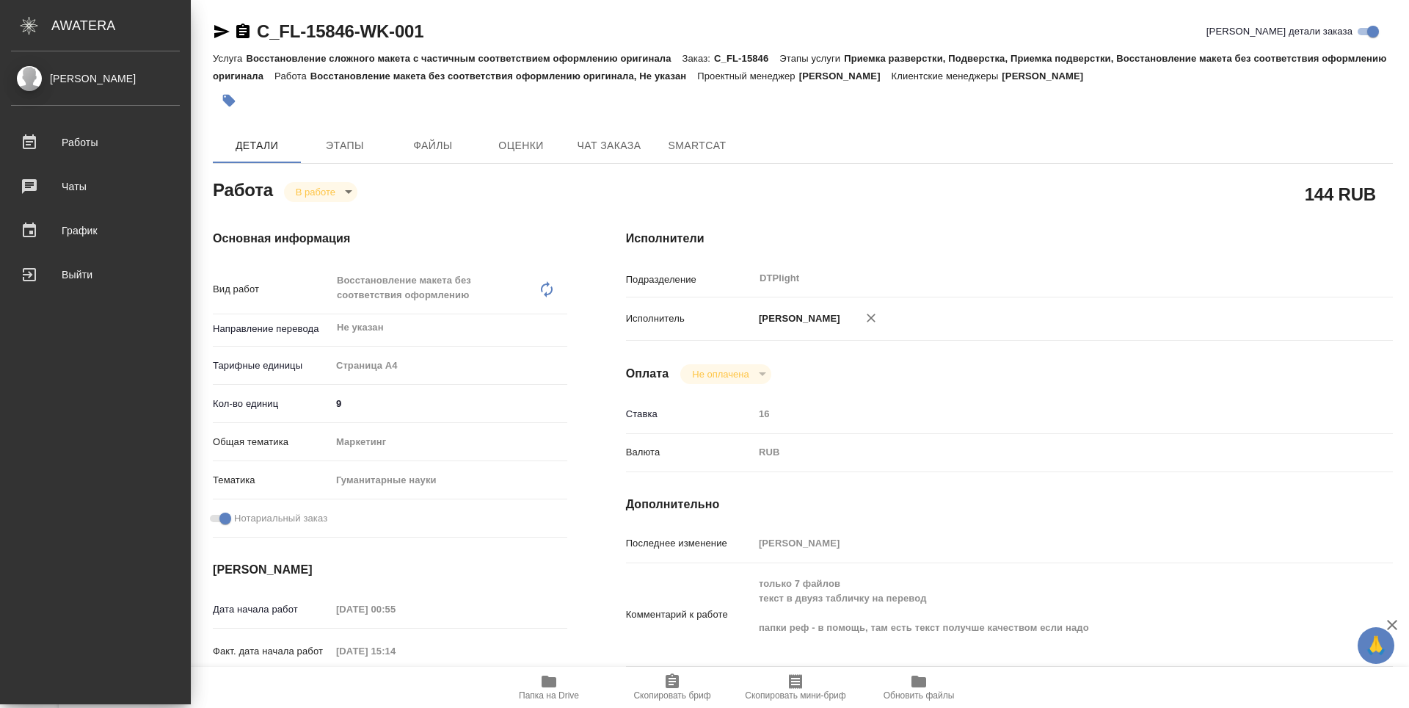
type textarea "x"
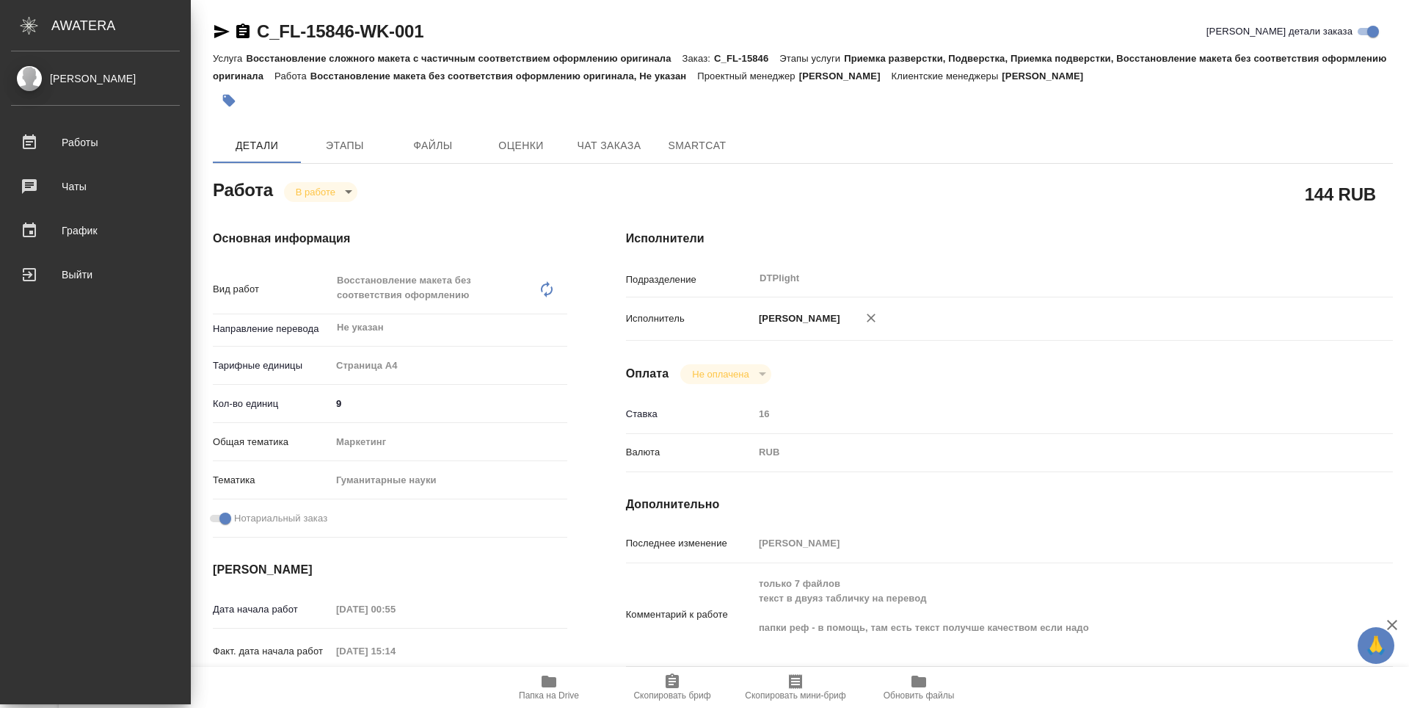
type textarea "x"
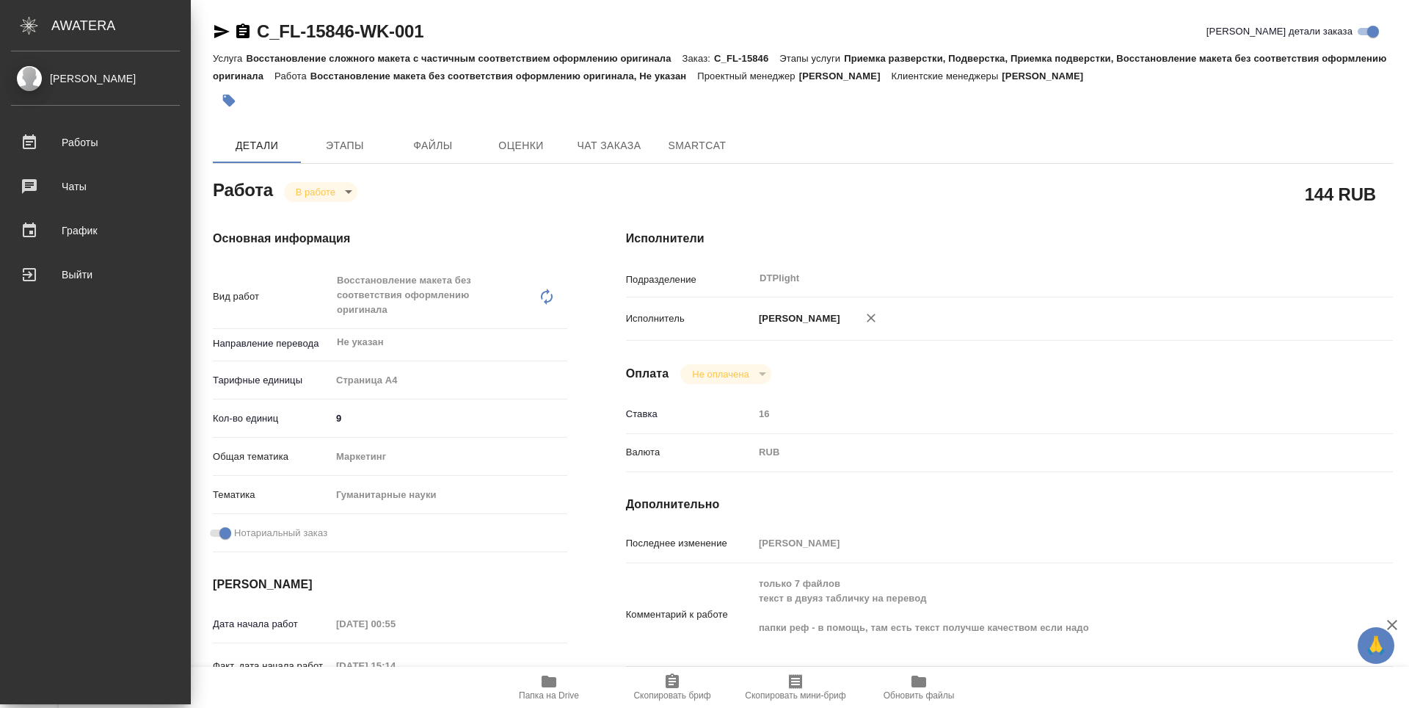
type textarea "x"
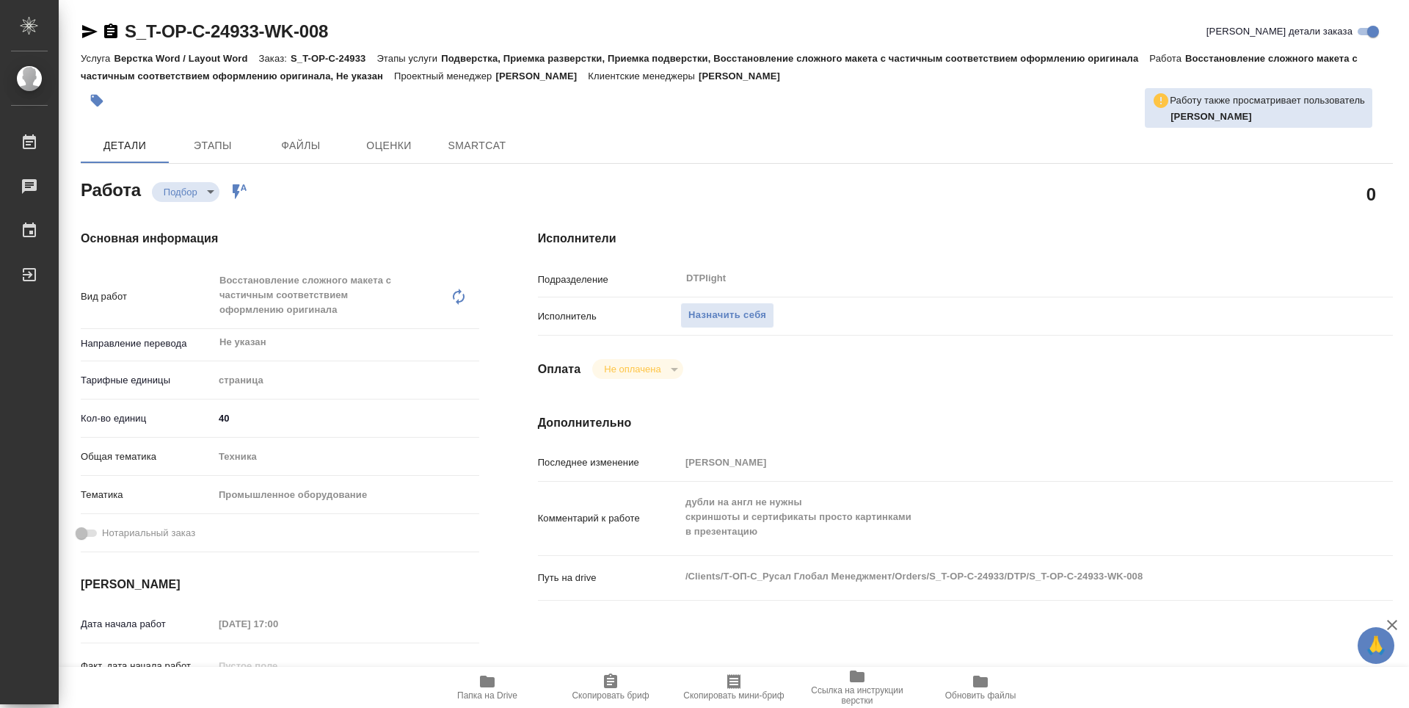
type textarea "x"
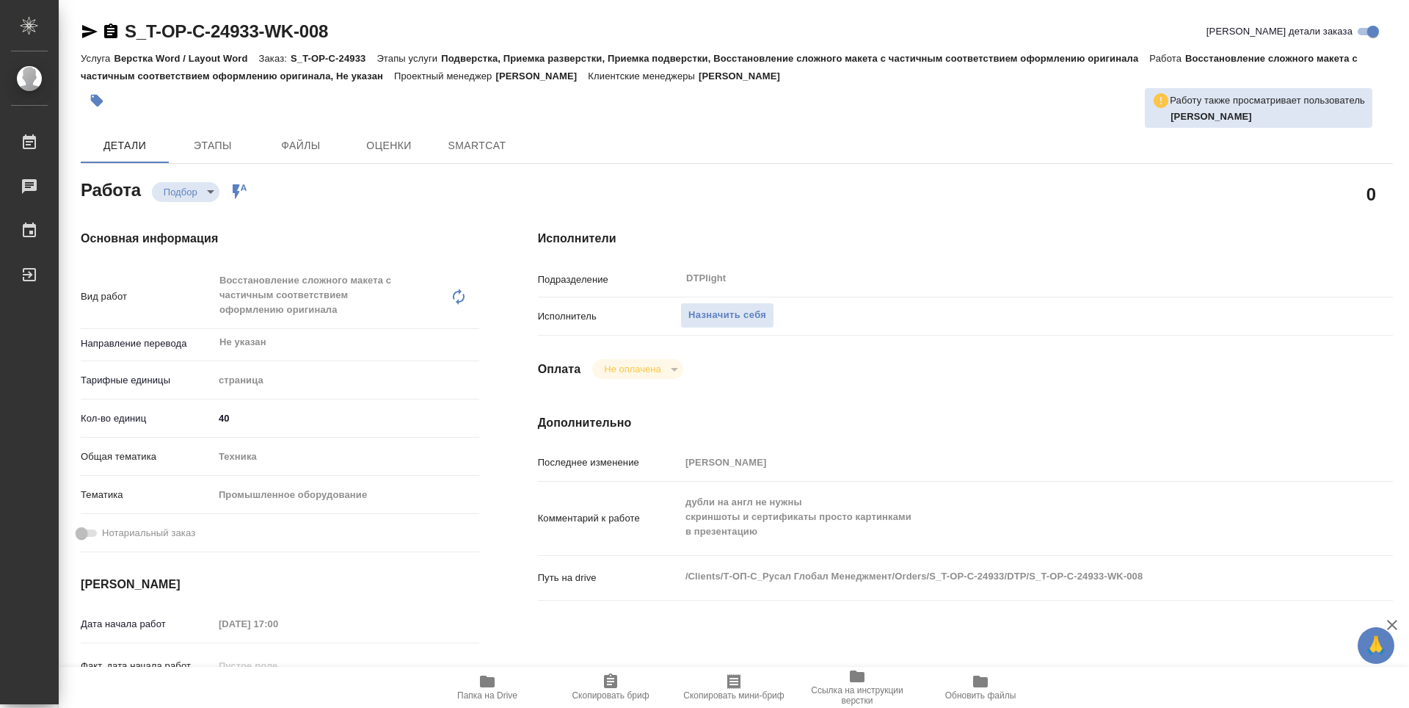
type textarea "x"
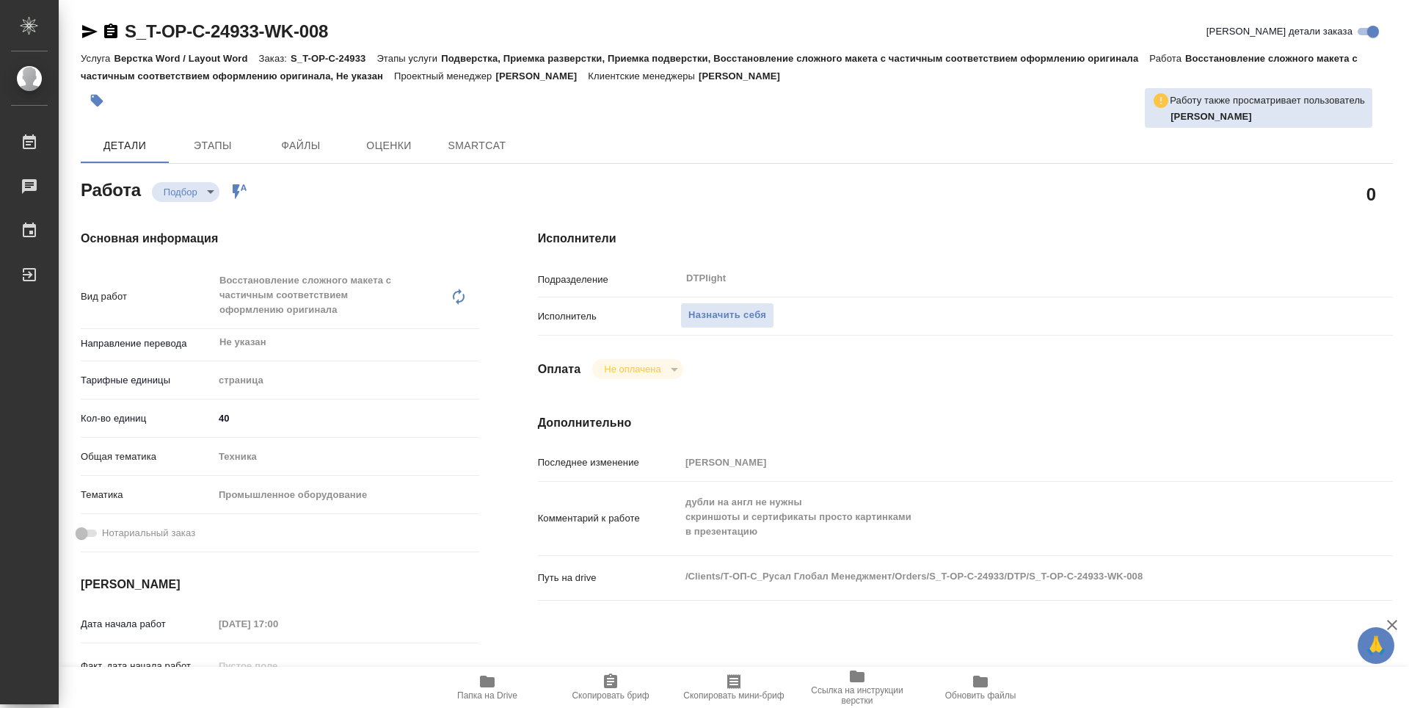
type textarea "x"
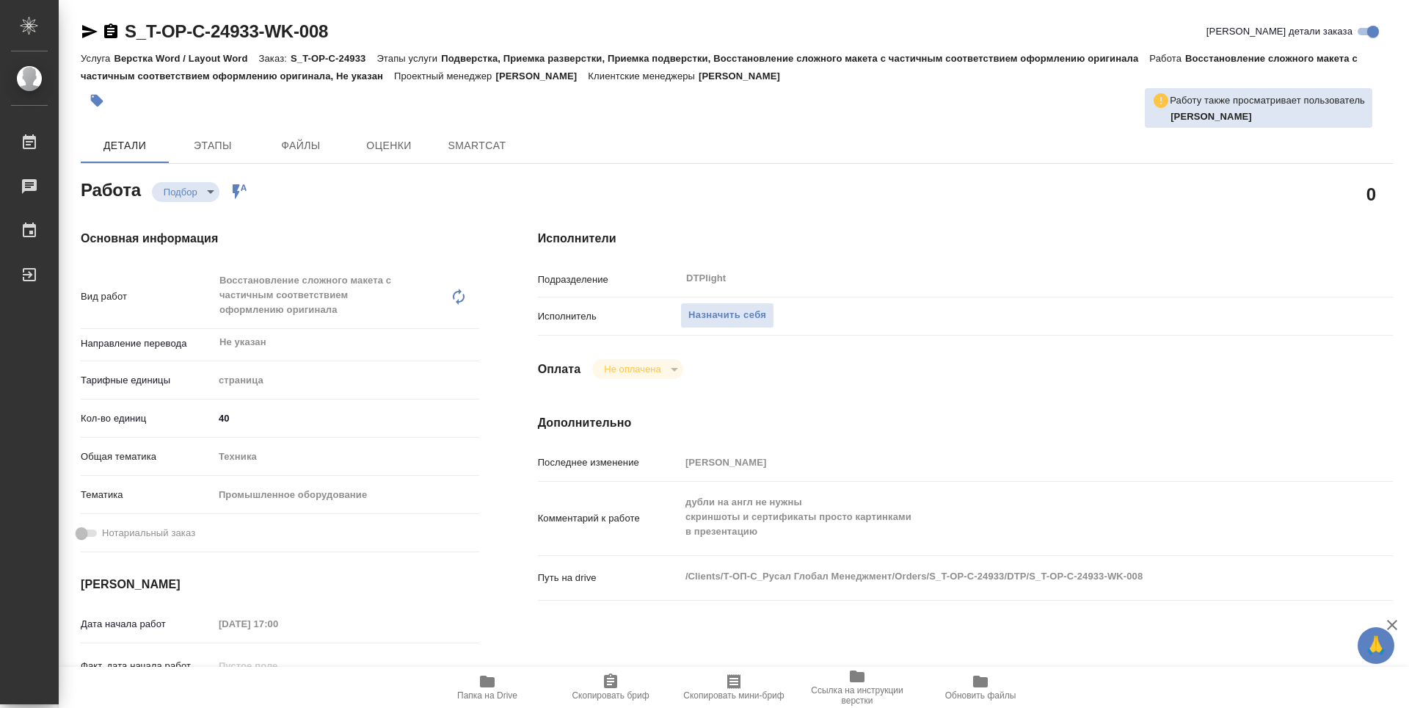
type textarea "x"
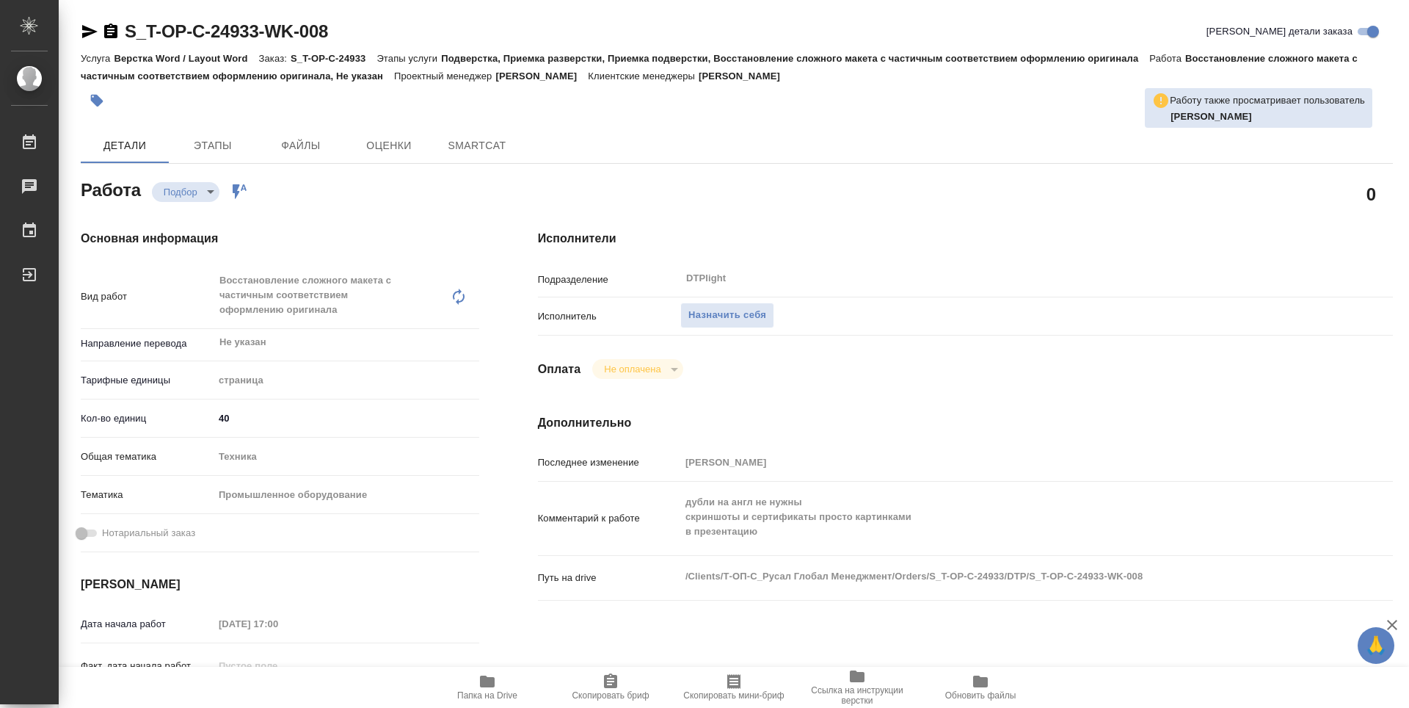
type textarea "x"
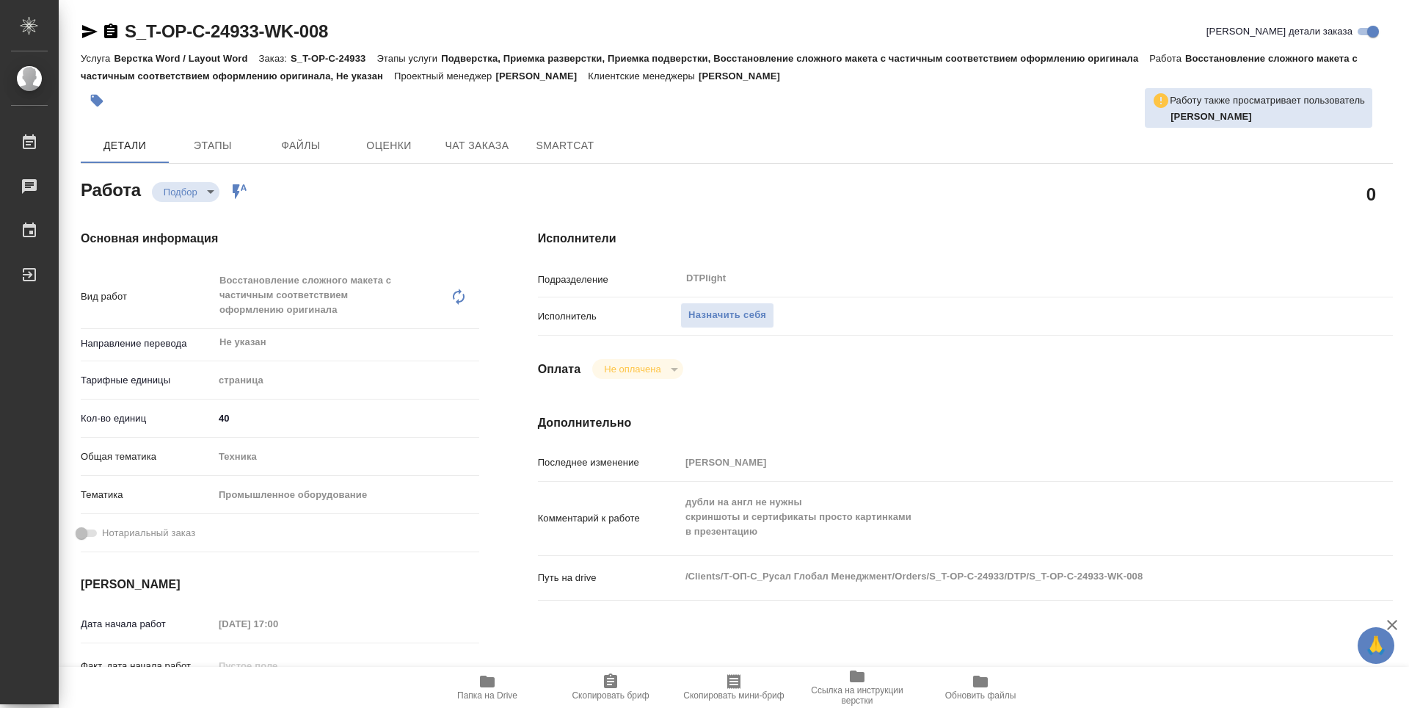
type textarea "x"
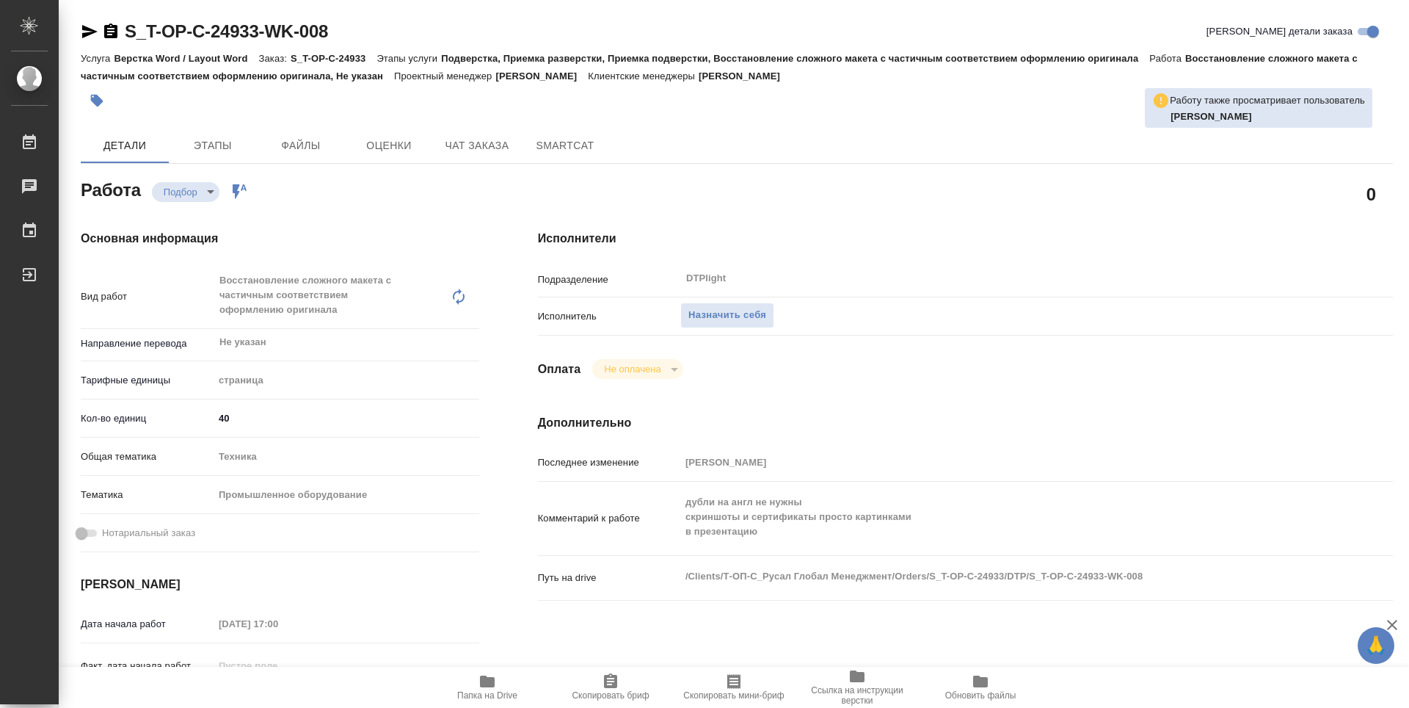
type textarea "x"
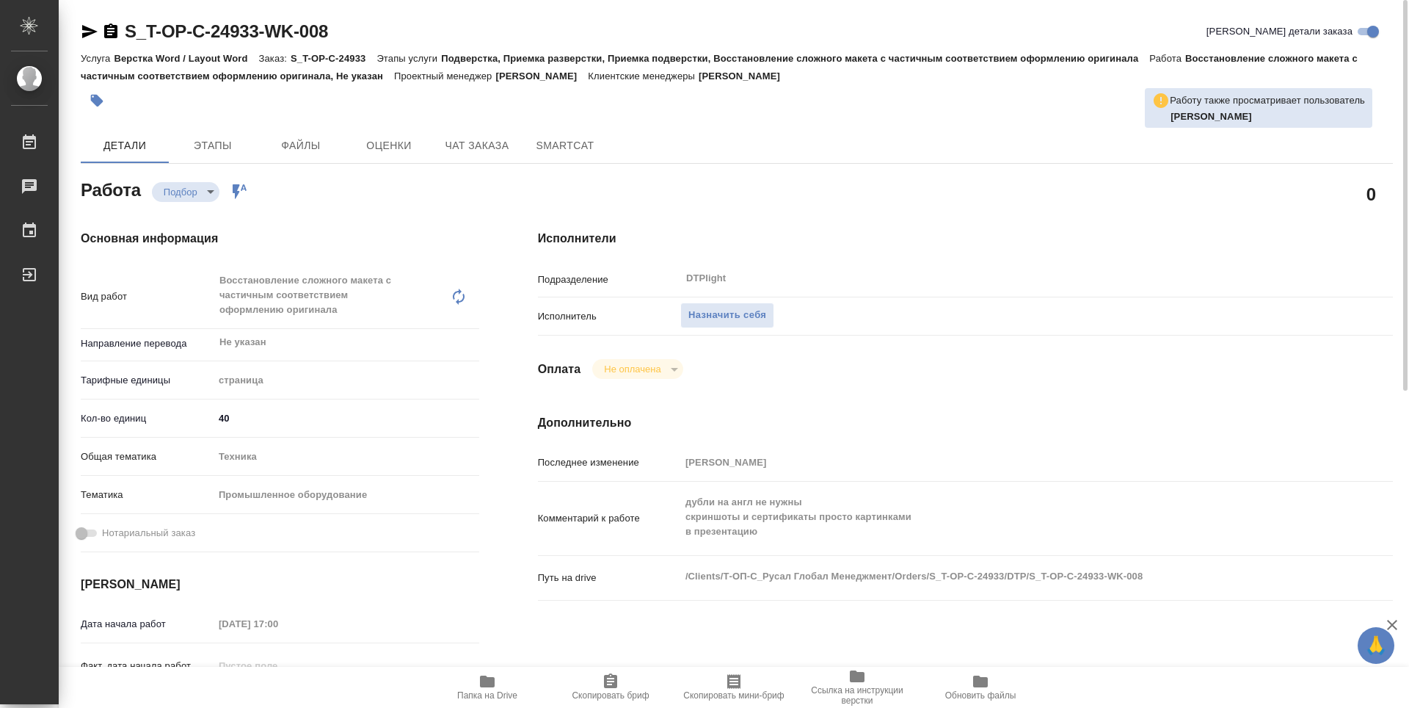
click at [483, 683] on icon "button" at bounding box center [487, 681] width 15 height 12
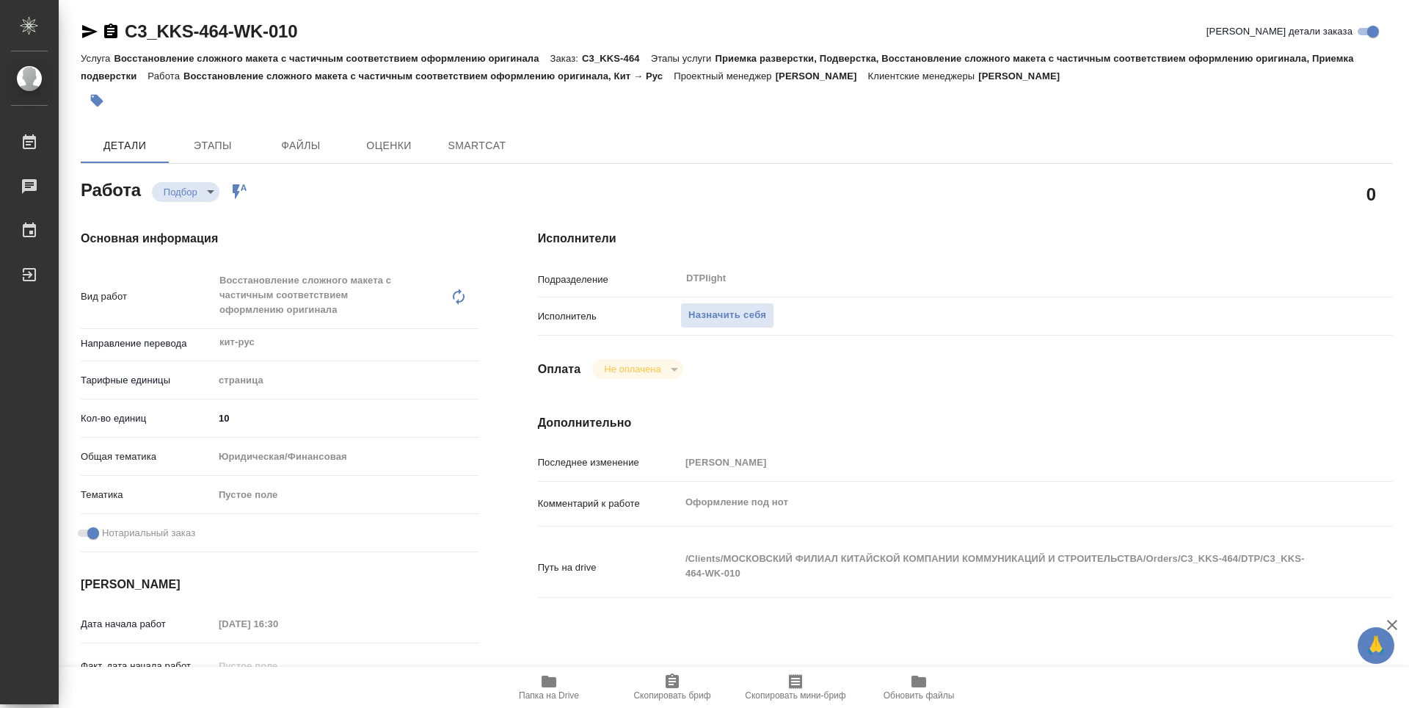
type textarea "x"
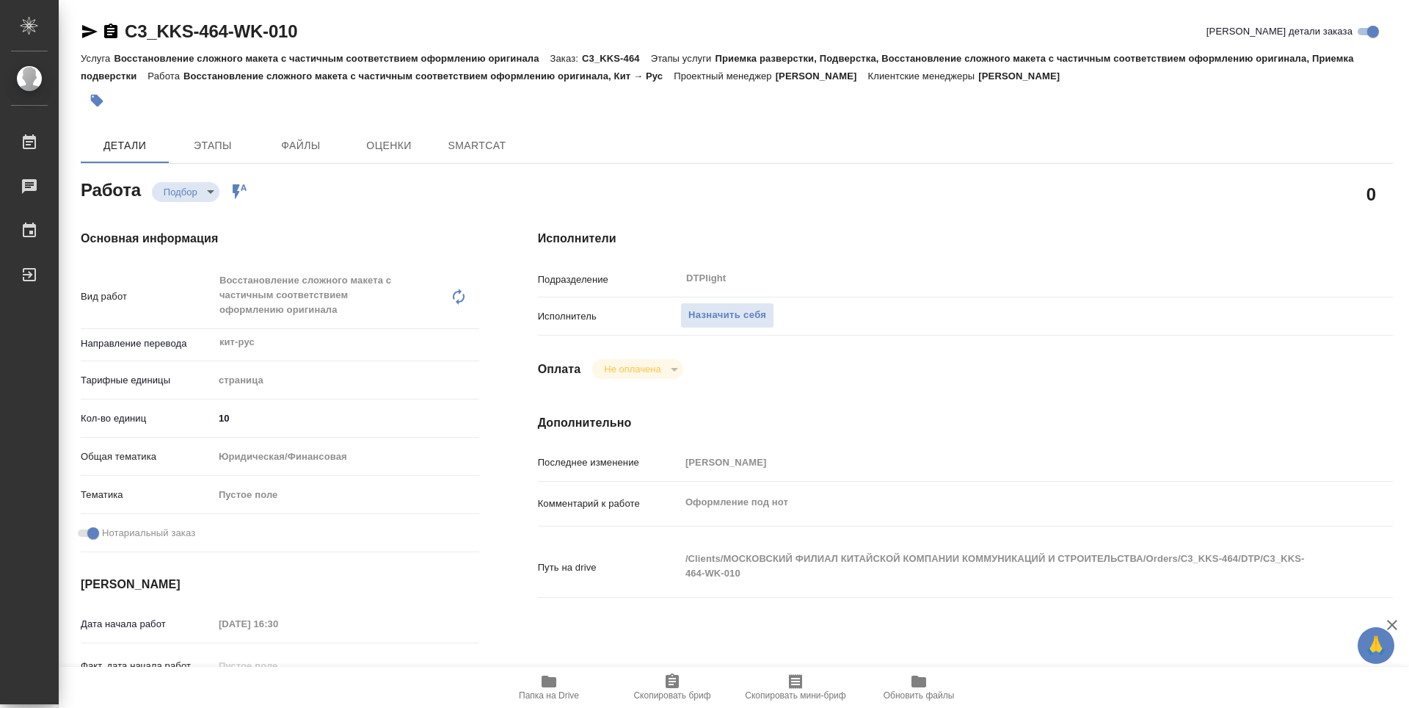
type textarea "x"
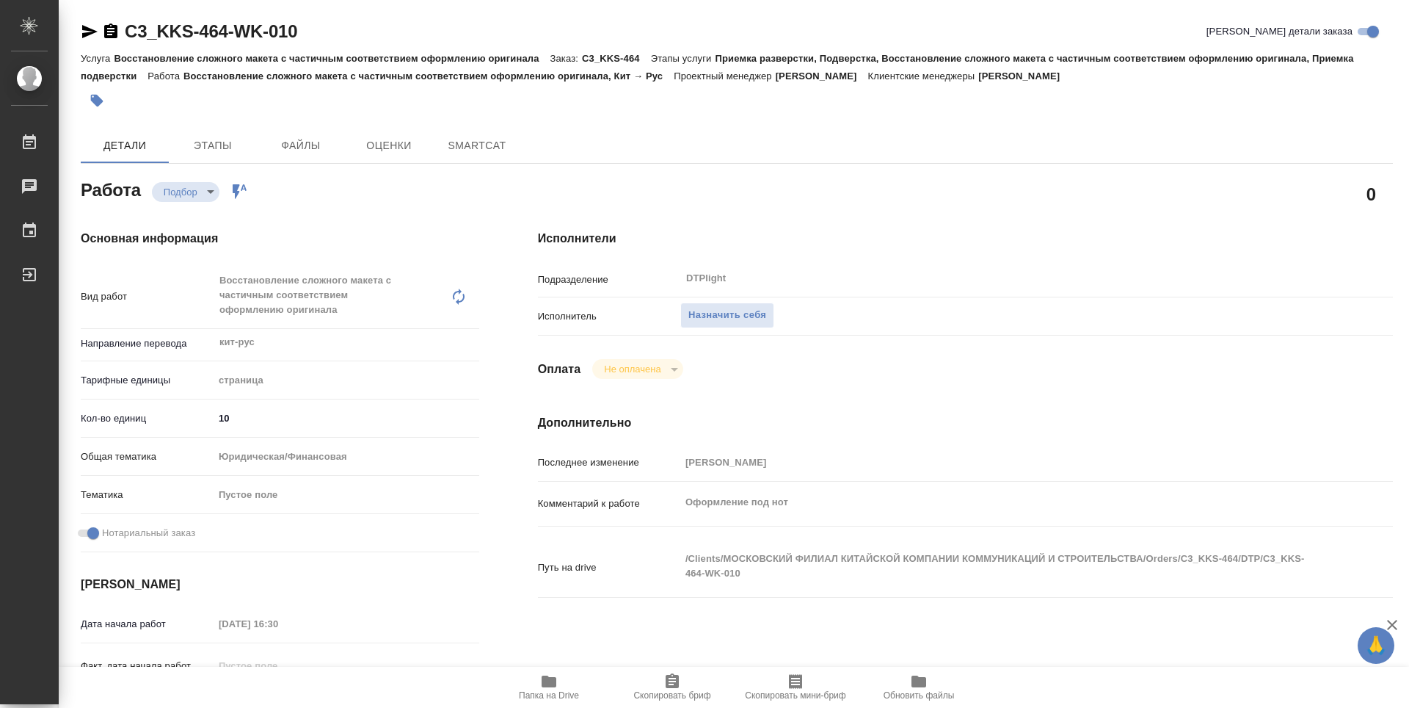
type textarea "x"
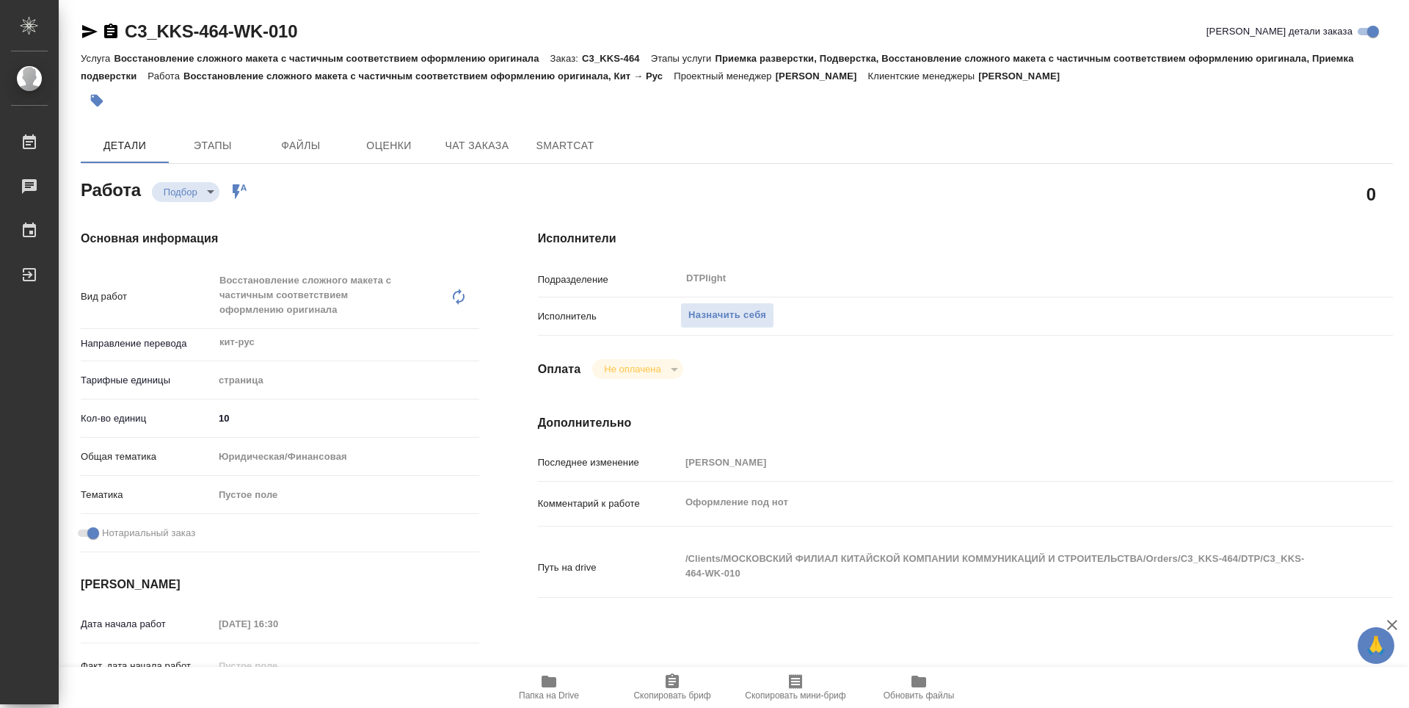
type textarea "x"
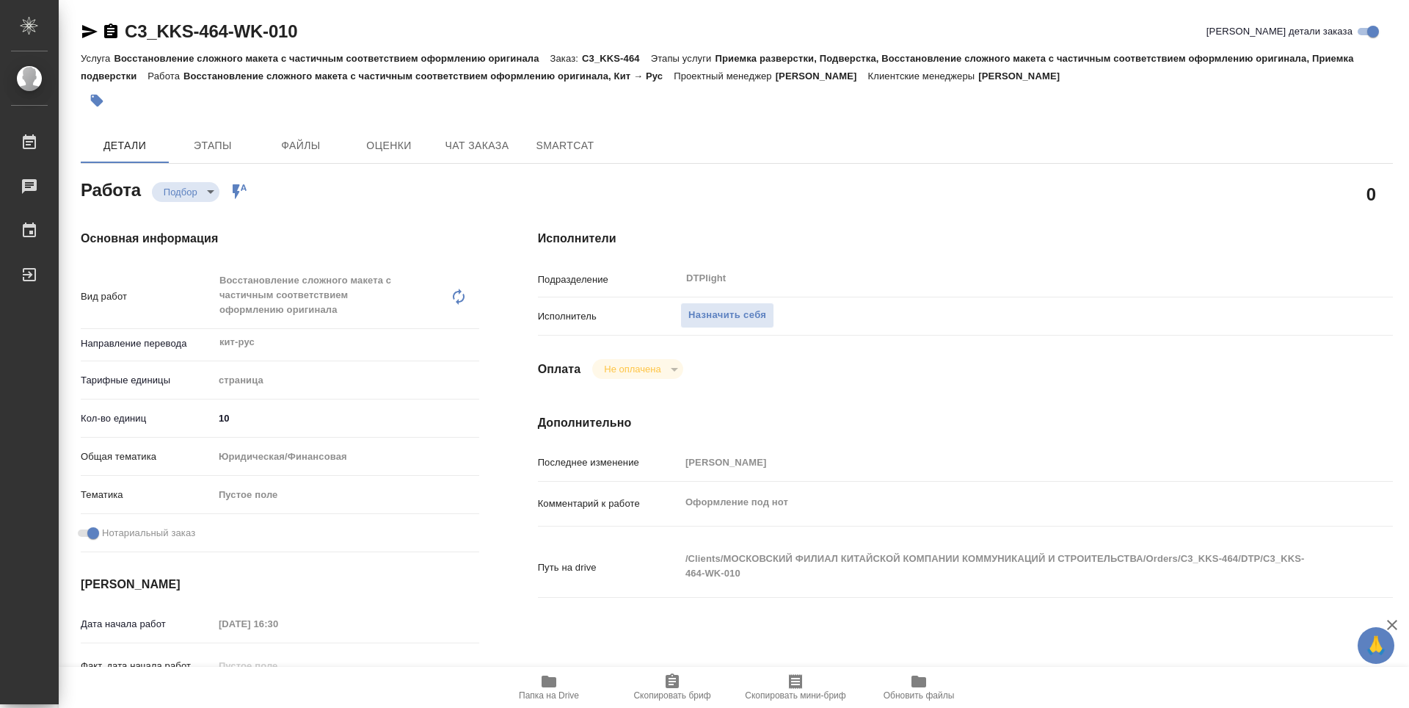
type textarea "x"
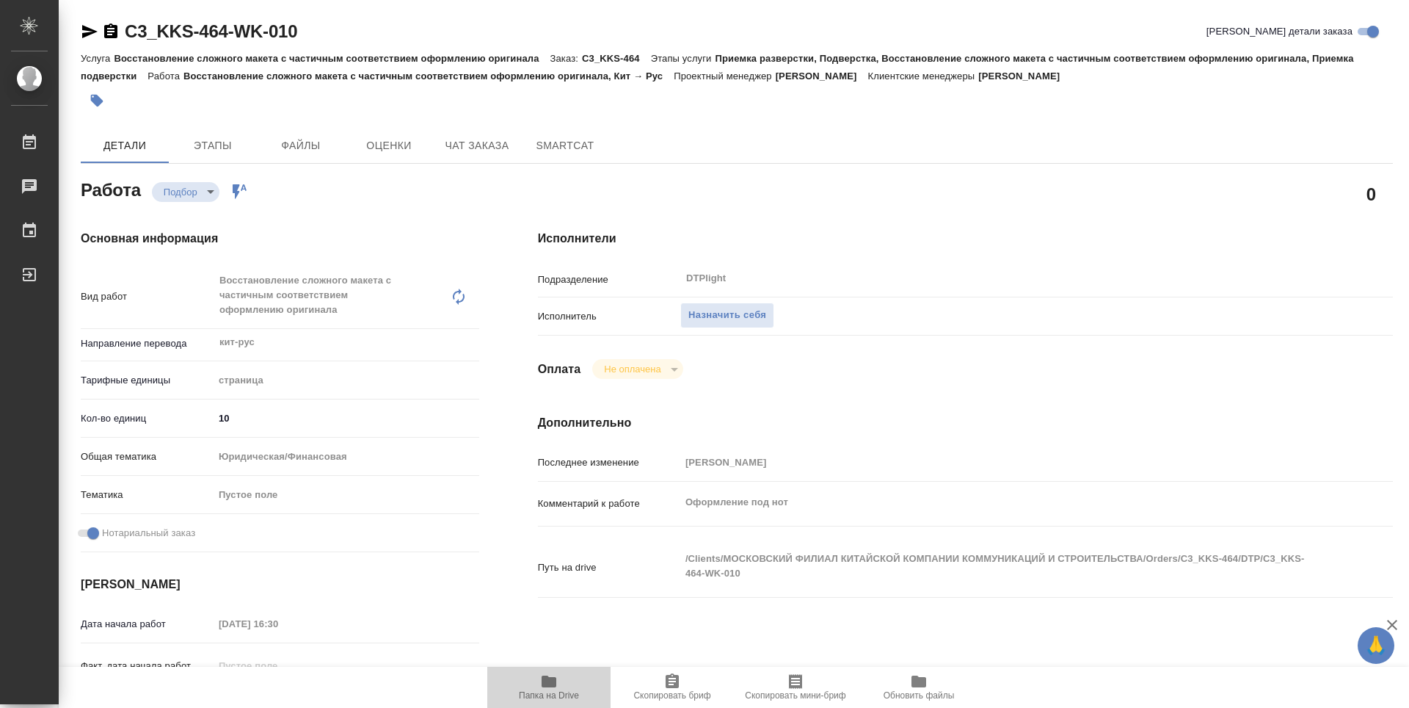
click at [559, 686] on span "Папка на Drive" at bounding box center [549, 686] width 106 height 28
click at [720, 316] on span "Назначить себя" at bounding box center [727, 315] width 78 height 17
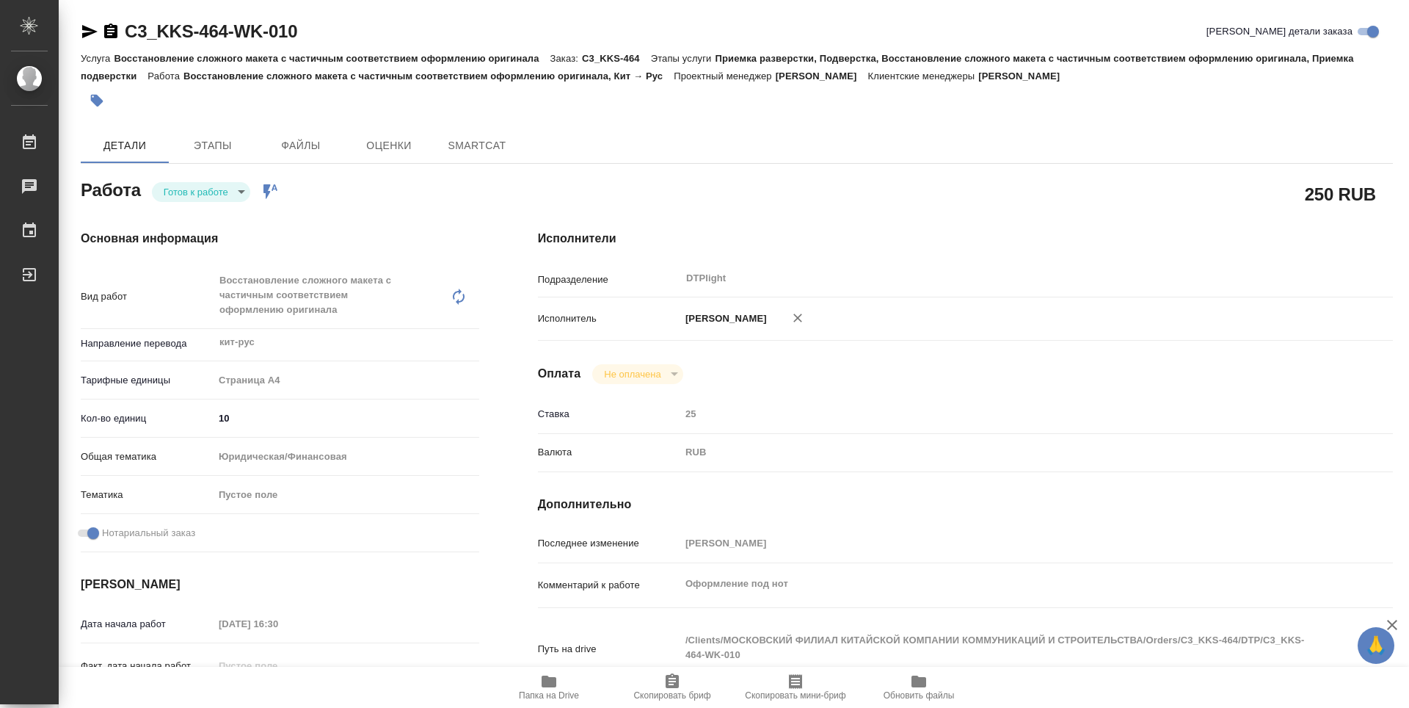
type textarea "x"
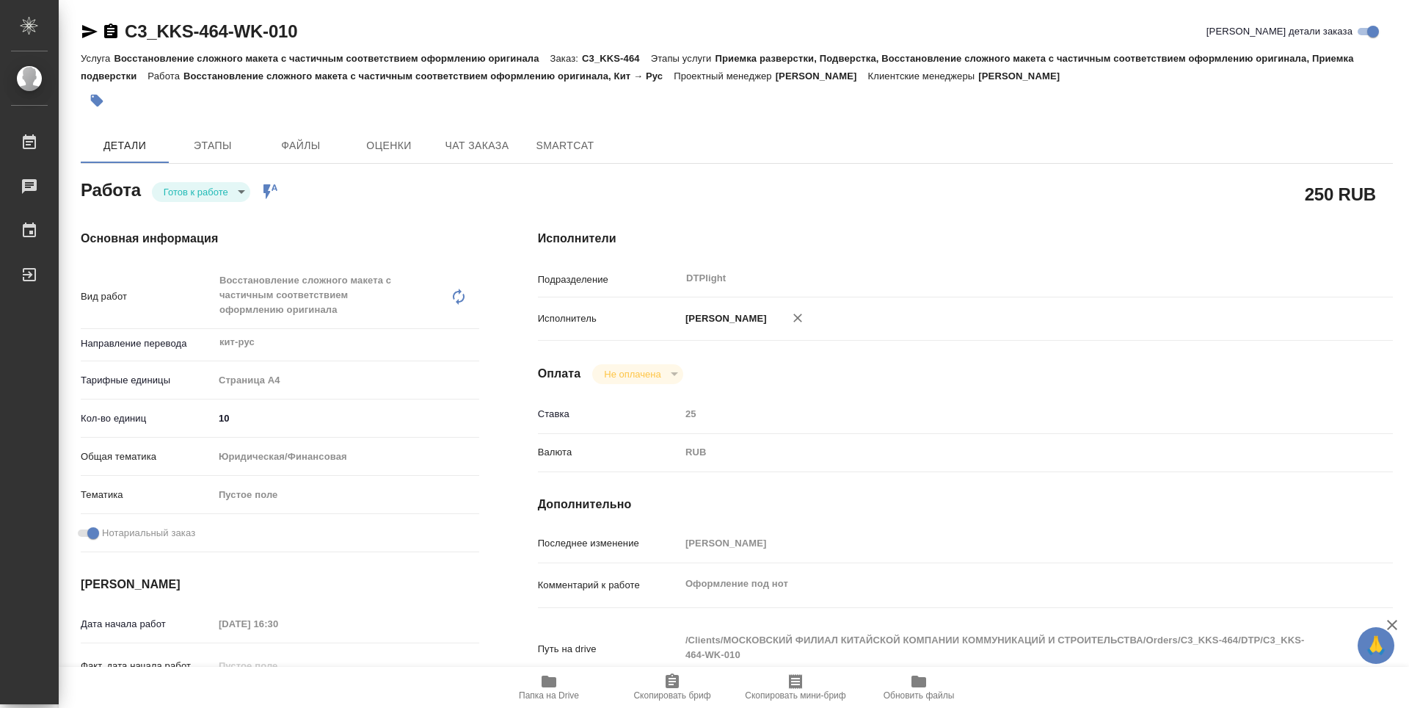
type textarea "x"
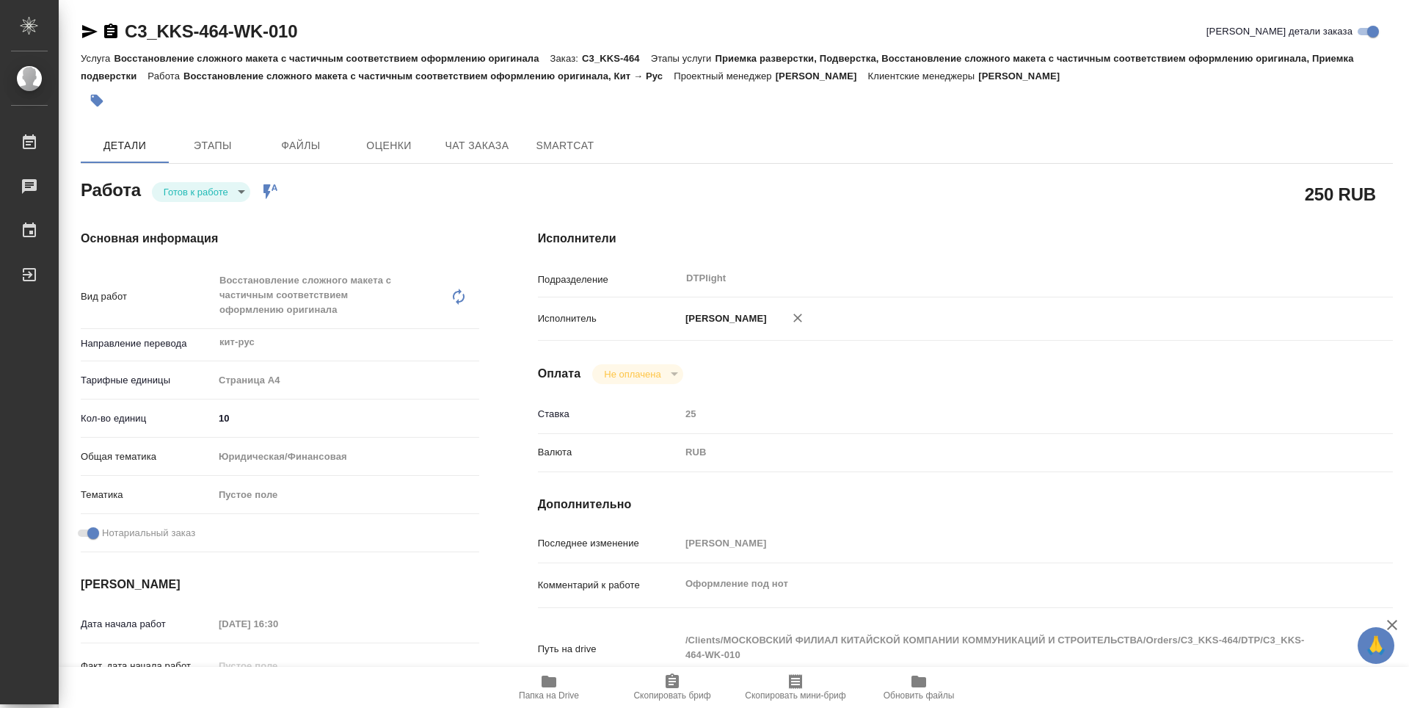
type textarea "x"
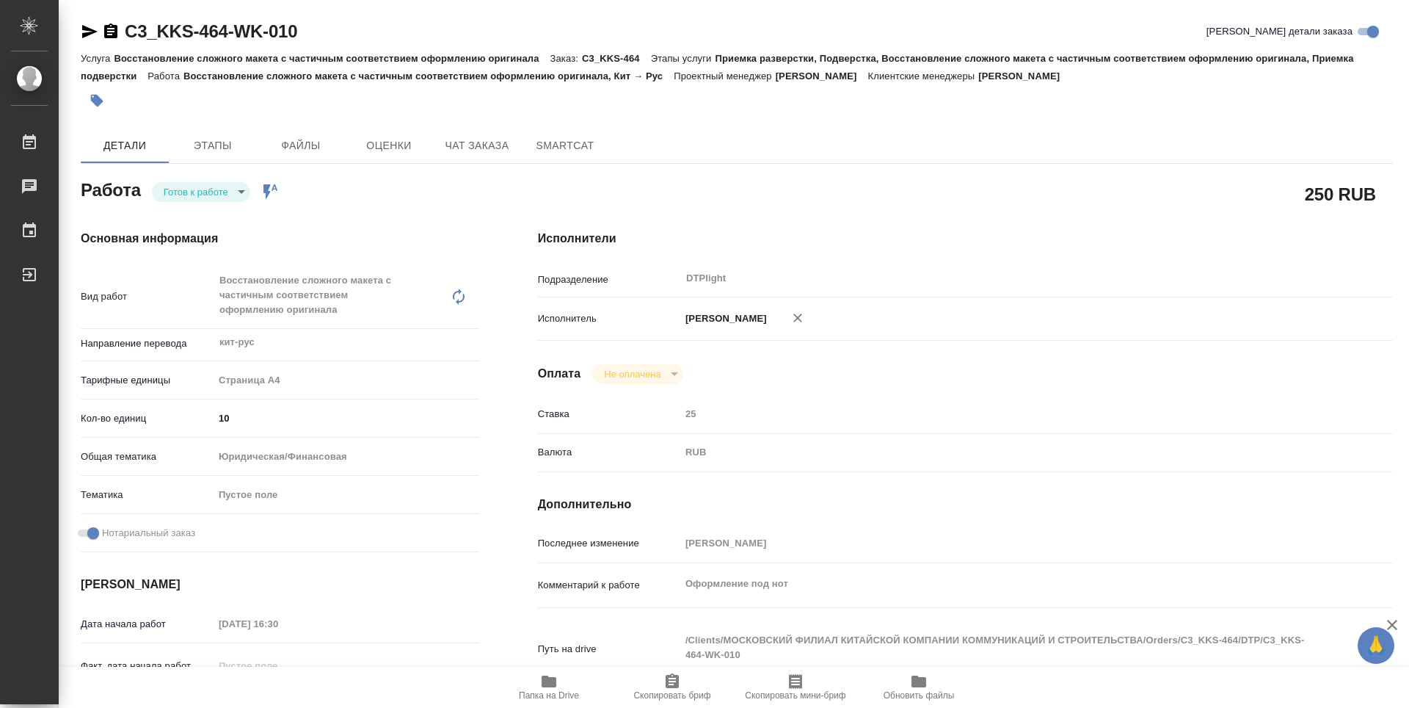
type textarea "x"
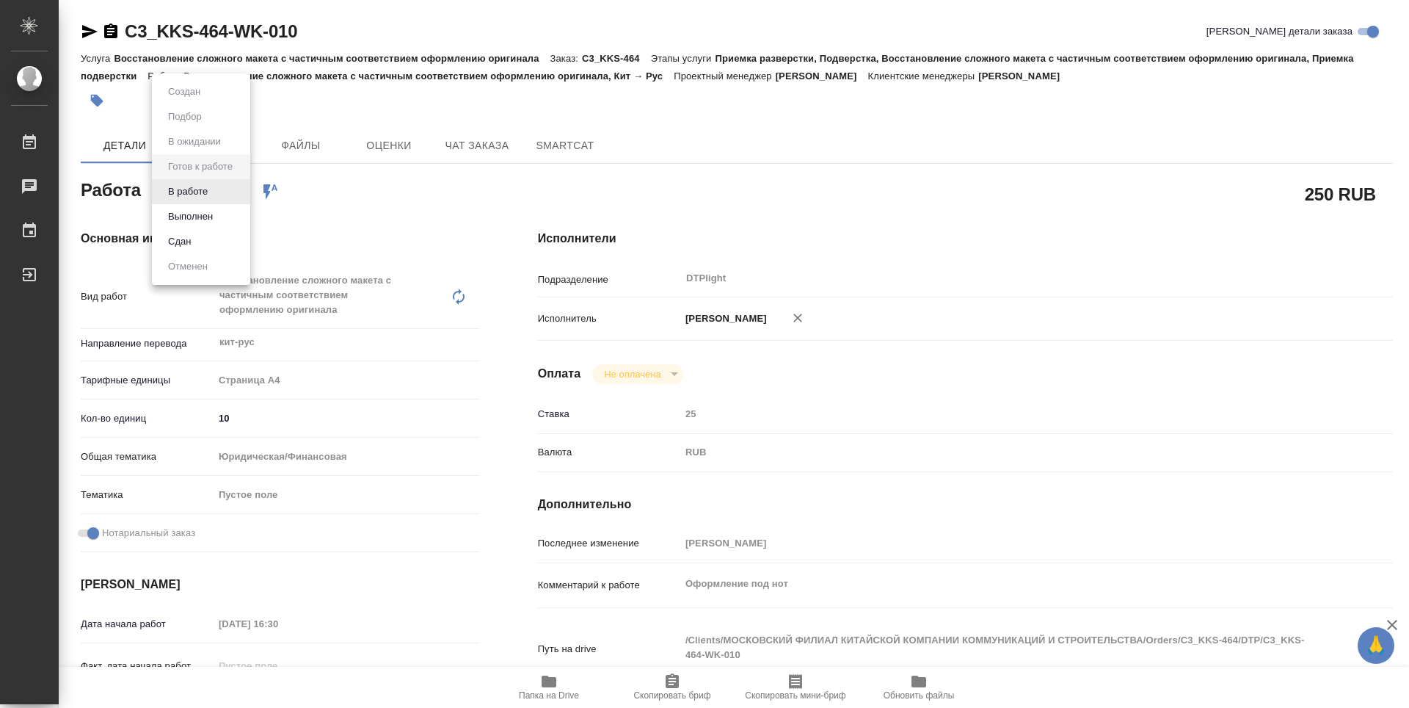
click at [215, 183] on body "🙏 .cls-1 fill:#fff; AWATERA Zubakova Viktoriya Работы Чаты График Выйти C3_KKS-…" at bounding box center [704, 354] width 1409 height 708
type textarea "x"
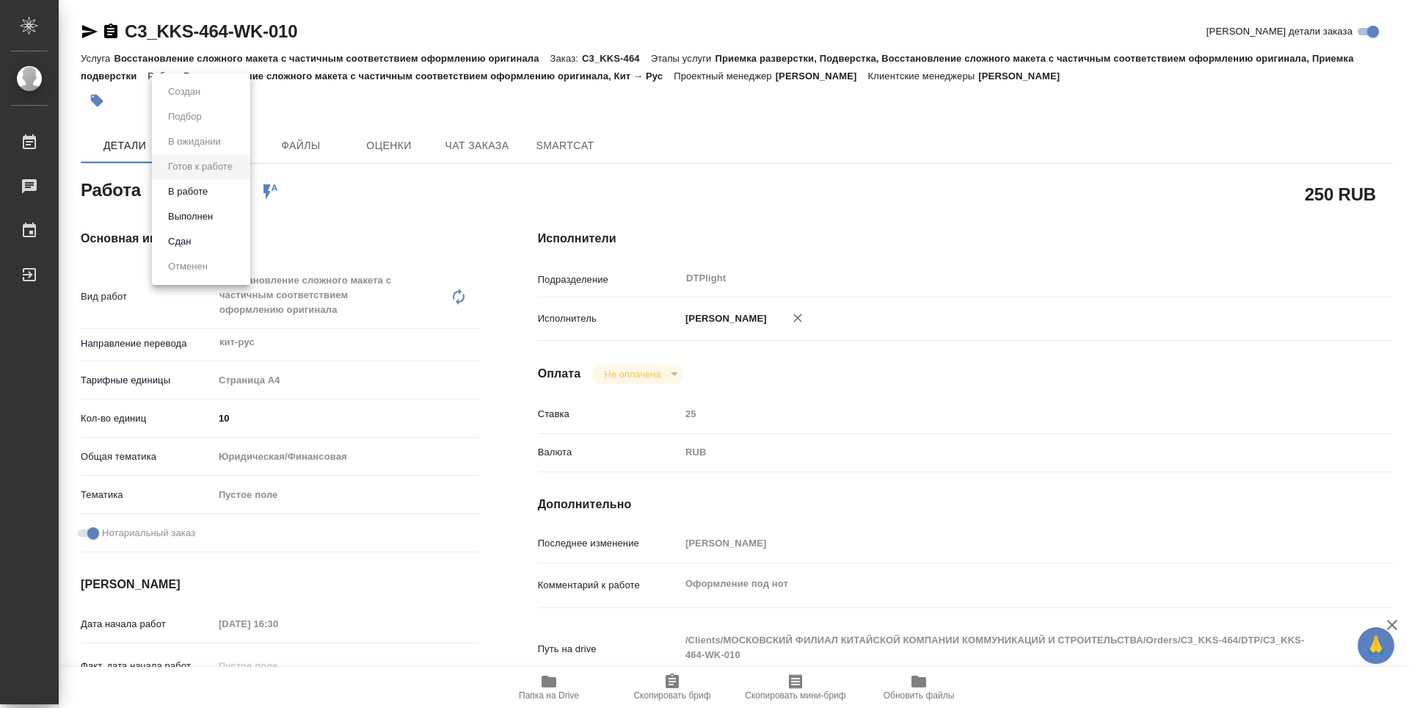
type textarea "x"
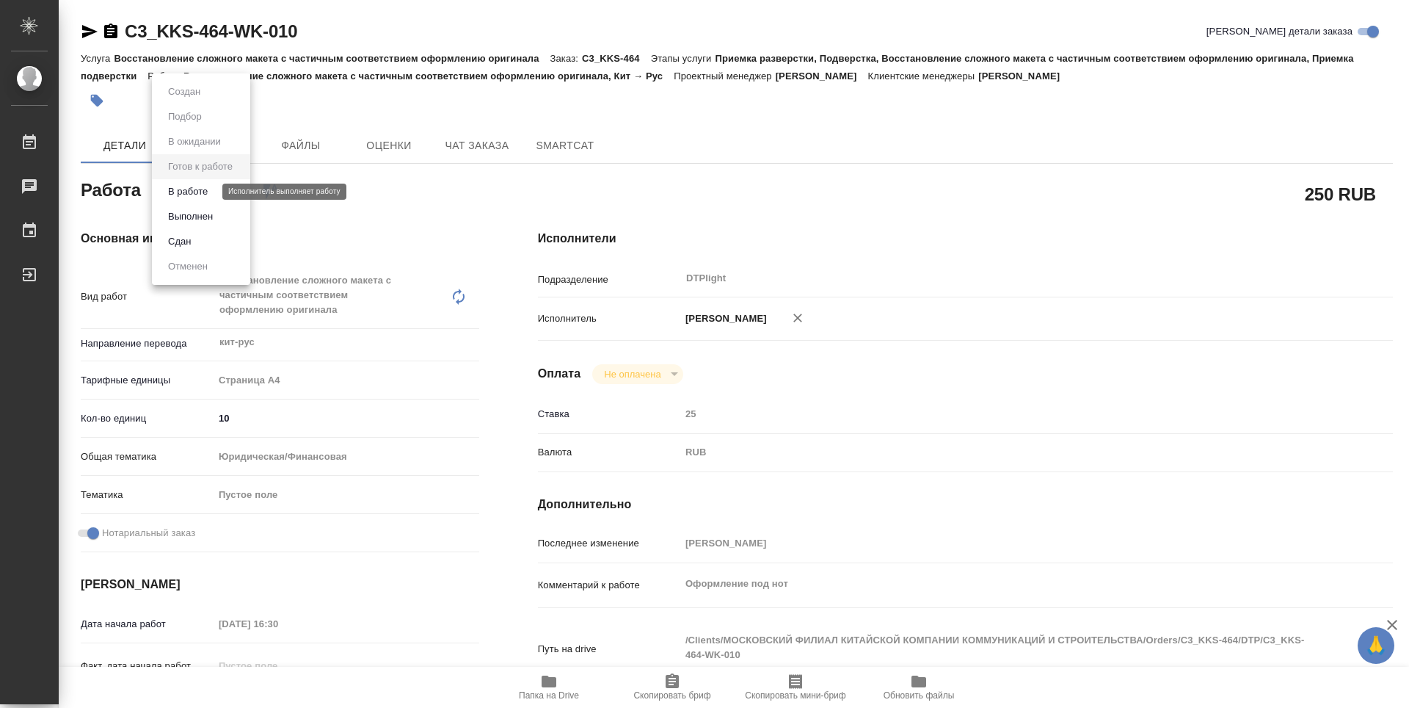
type textarea "x"
click at [200, 191] on button "В работе" at bounding box center [188, 191] width 48 height 16
type textarea "x"
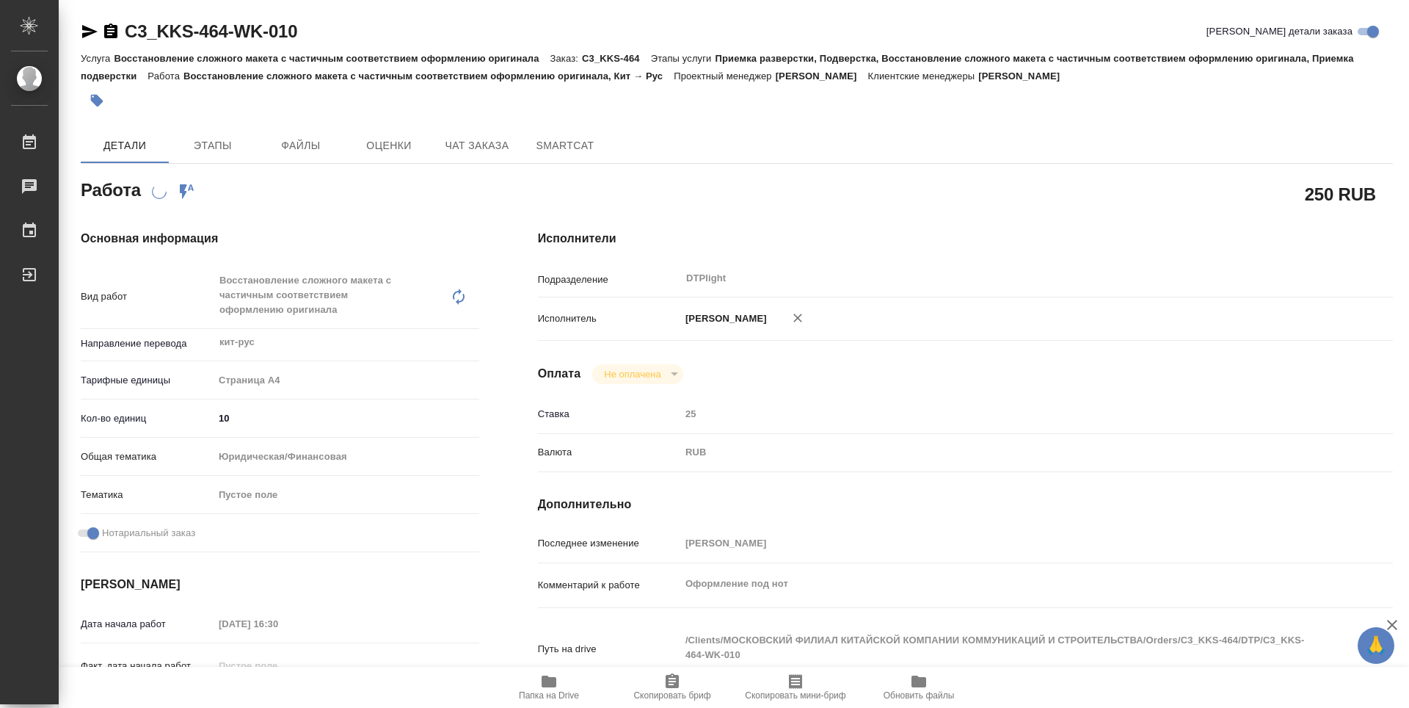
type textarea "x"
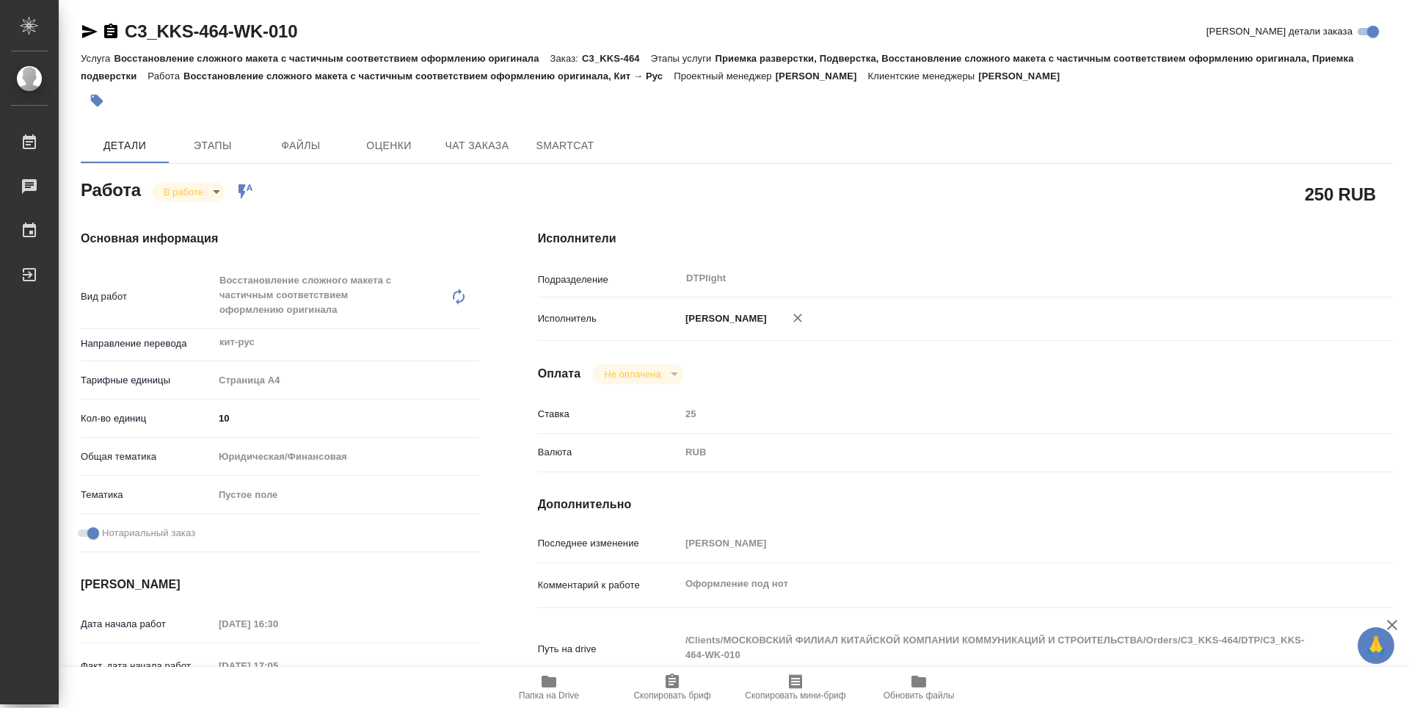
type textarea "x"
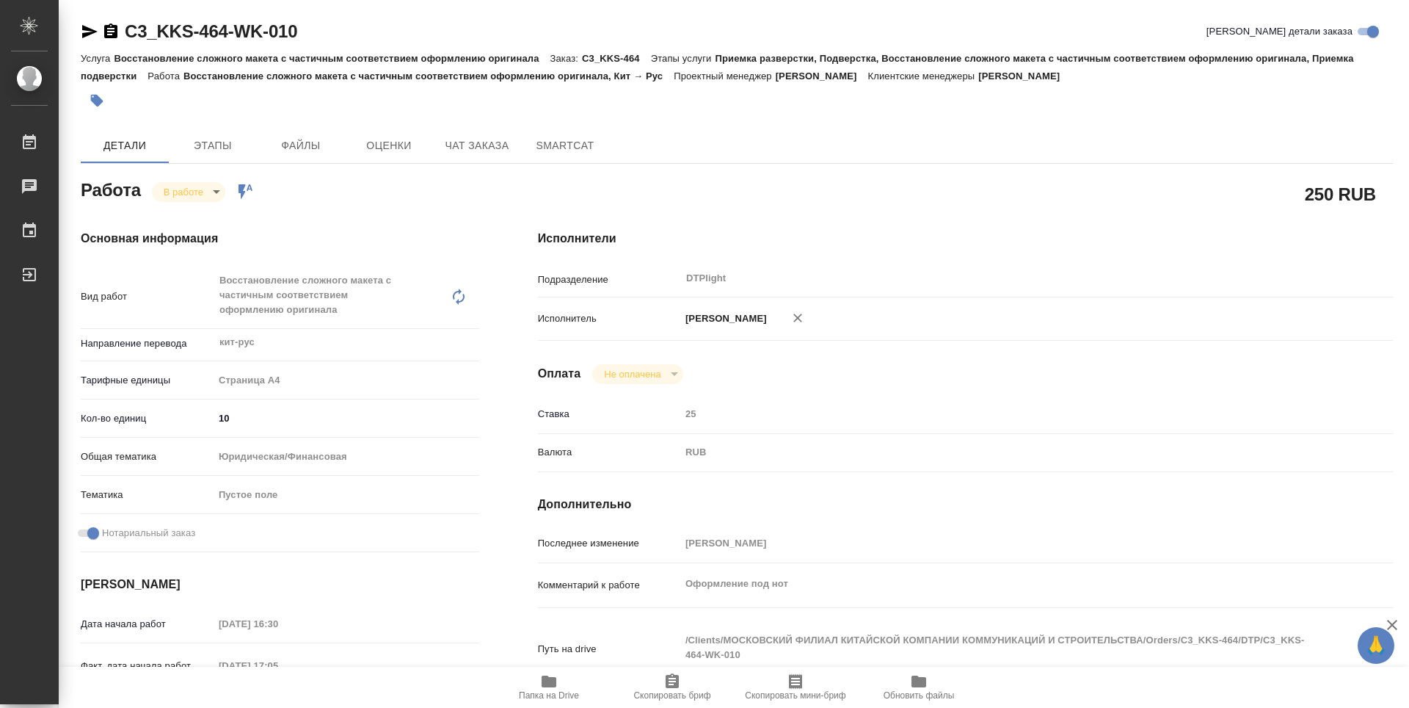
type textarea "x"
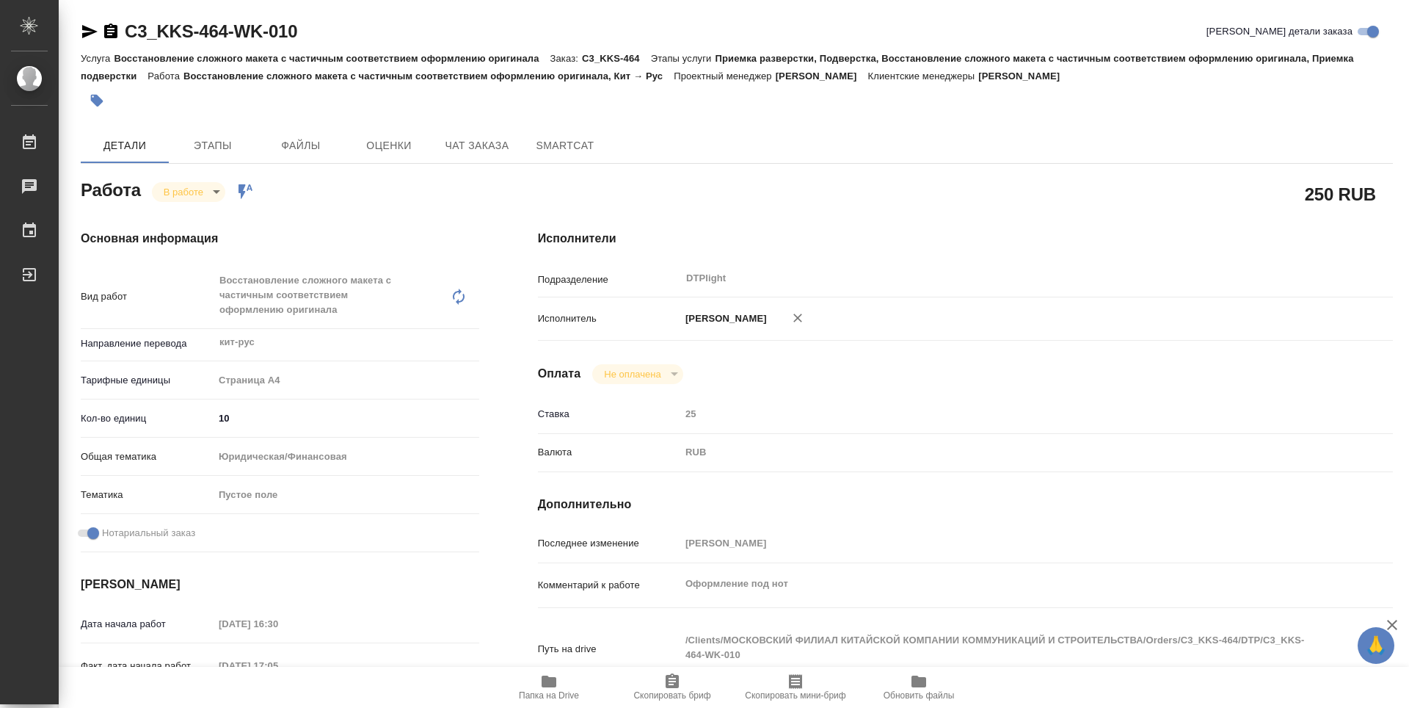
type textarea "x"
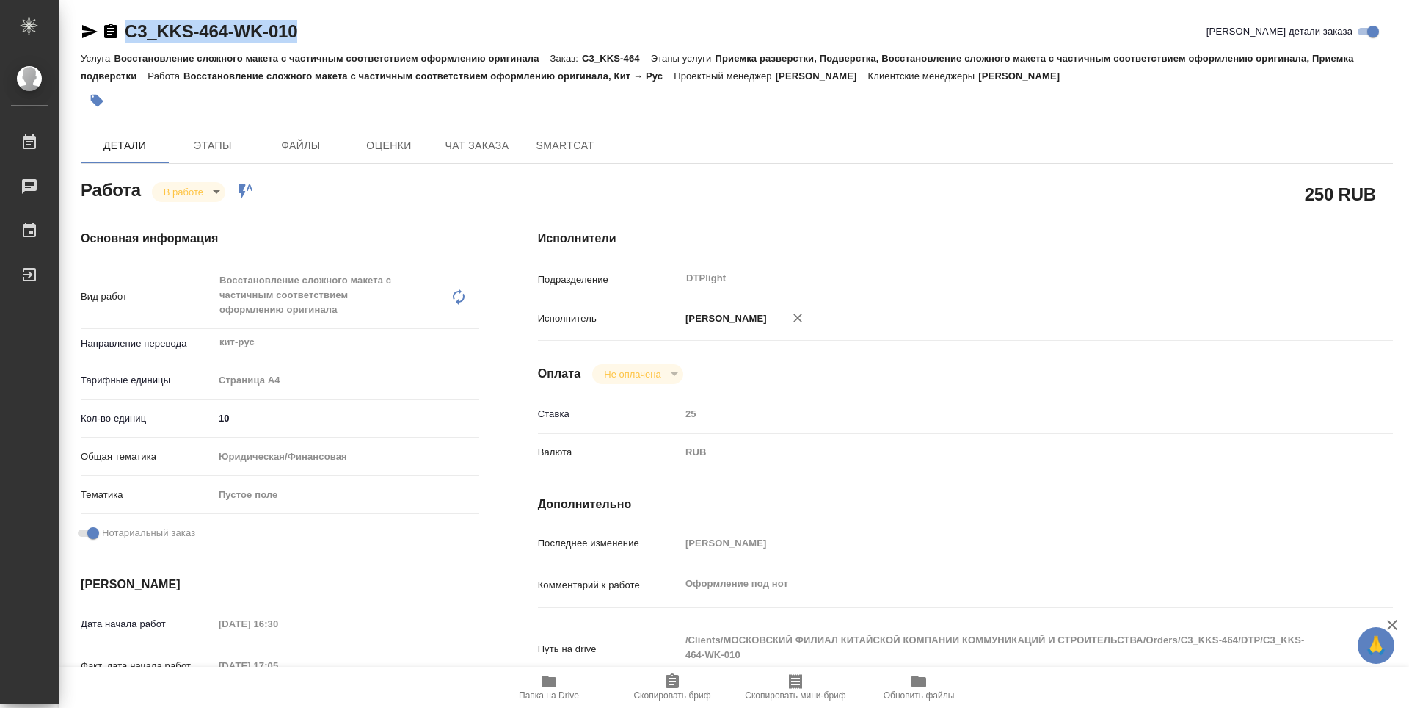
type textarea "x"
drag, startPoint x: 322, startPoint y: 23, endPoint x: 105, endPoint y: 42, distance: 218.0
click at [105, 42] on div "C3_KKS-464-WK-010 Кратко детали заказа" at bounding box center [737, 31] width 1312 height 23
copy link "C3_KKS-464-WK-010"
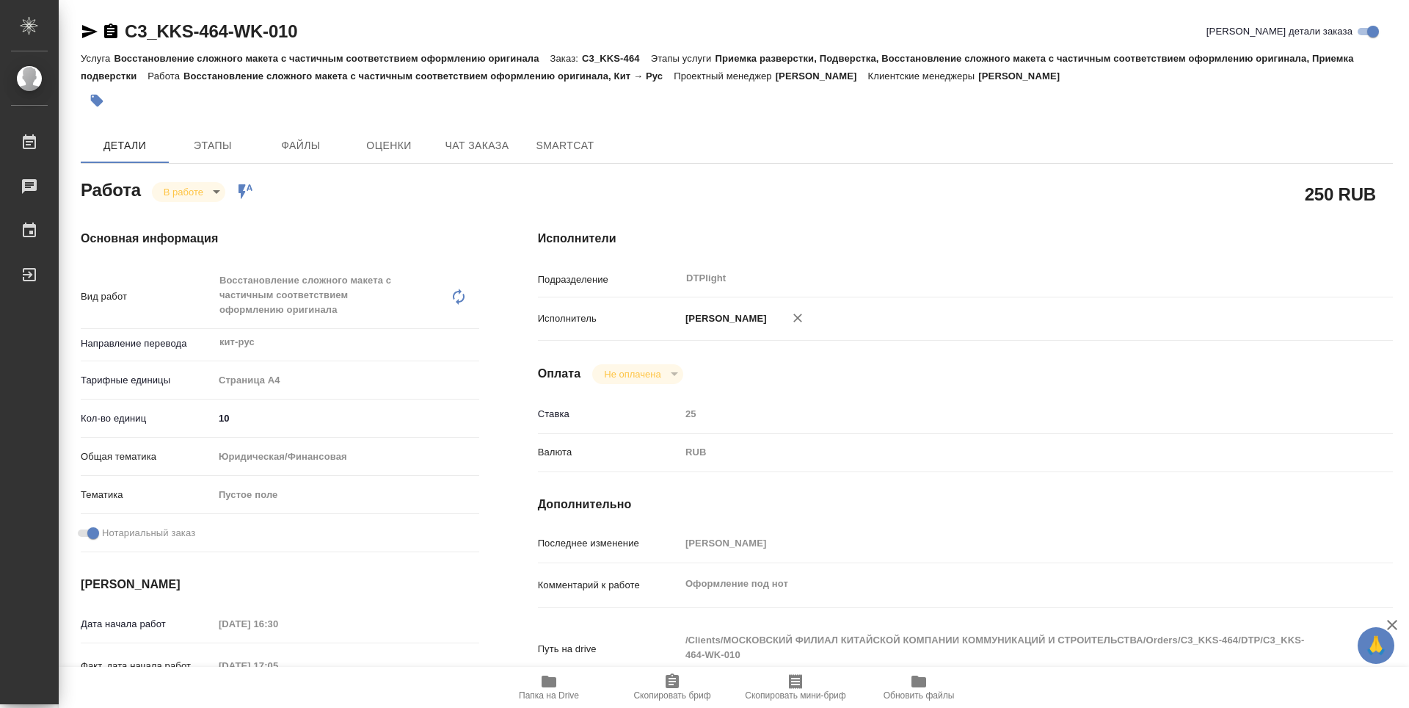
click at [1000, 254] on div "Исполнители Подразделение DTPlight ​ Исполнитель Зубакова Виктория Оплата Не оп…" at bounding box center [966, 528] width 914 height 656
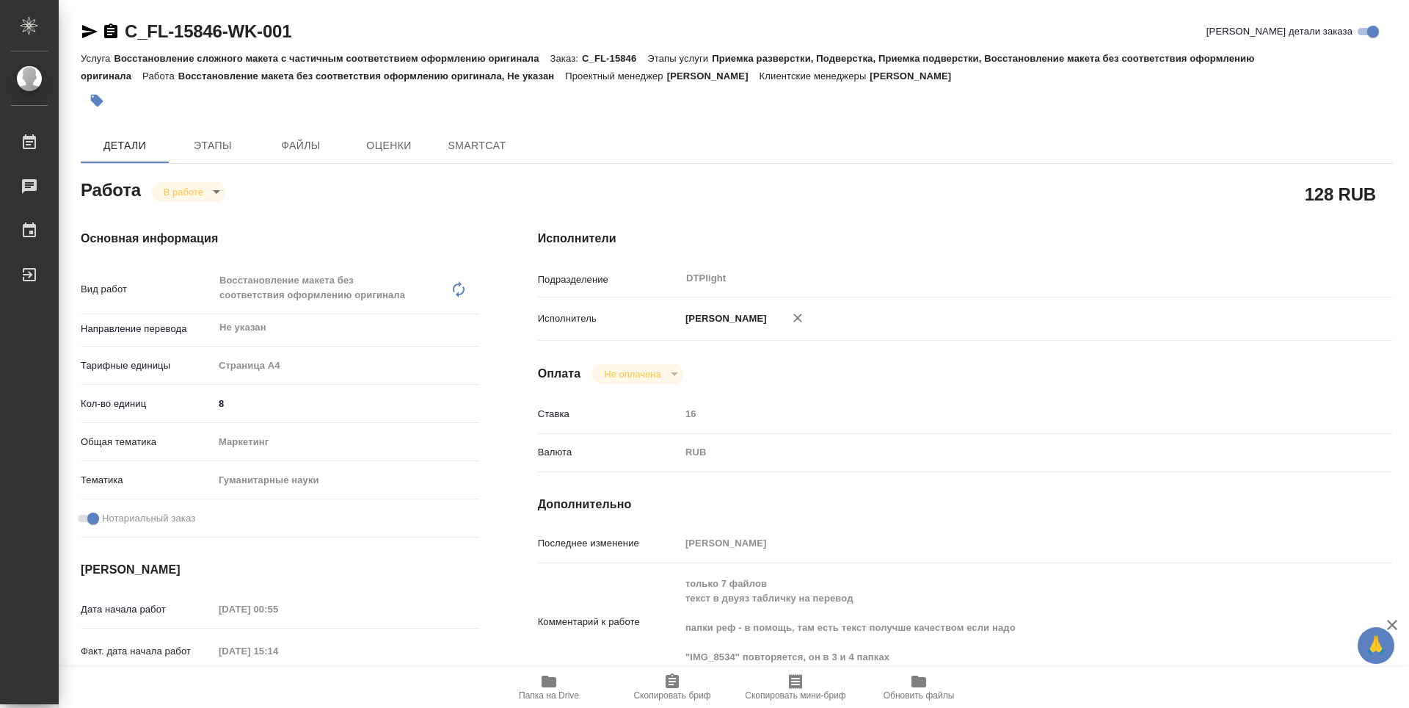
type textarea "x"
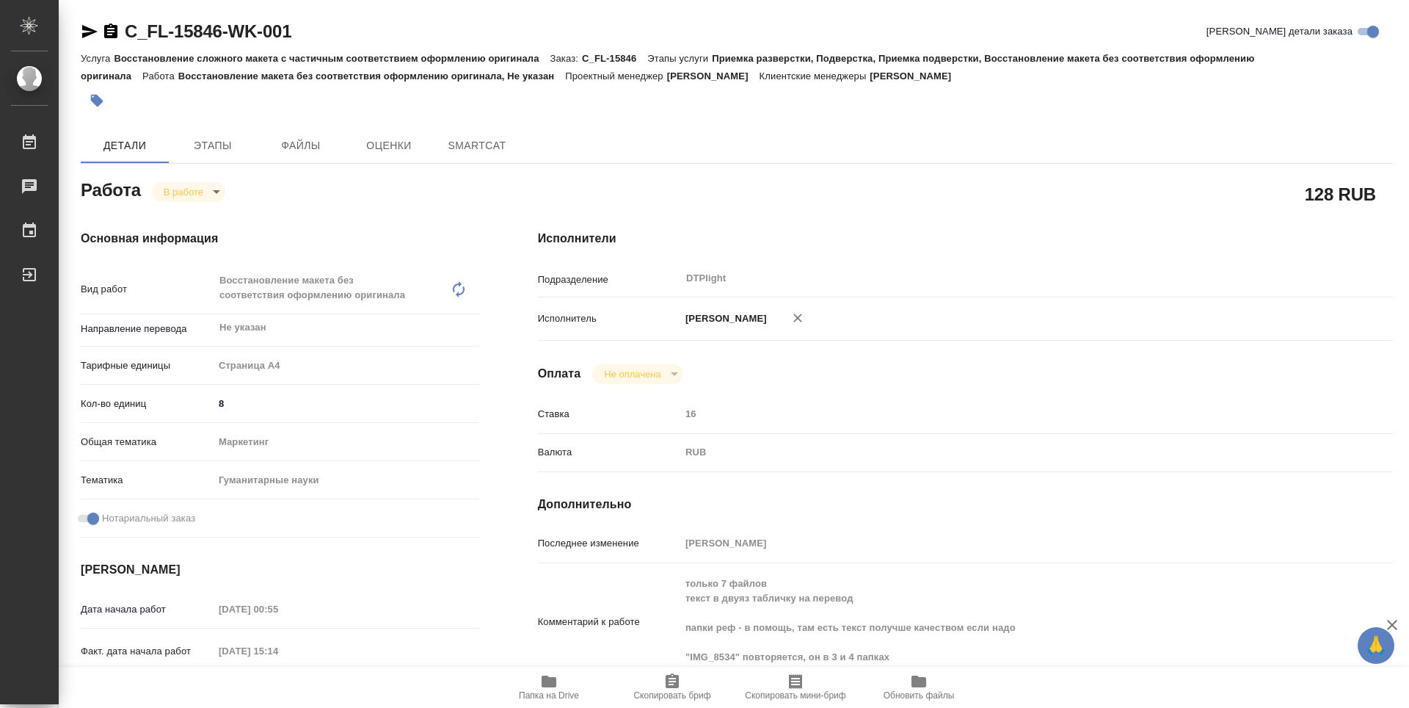
type textarea "x"
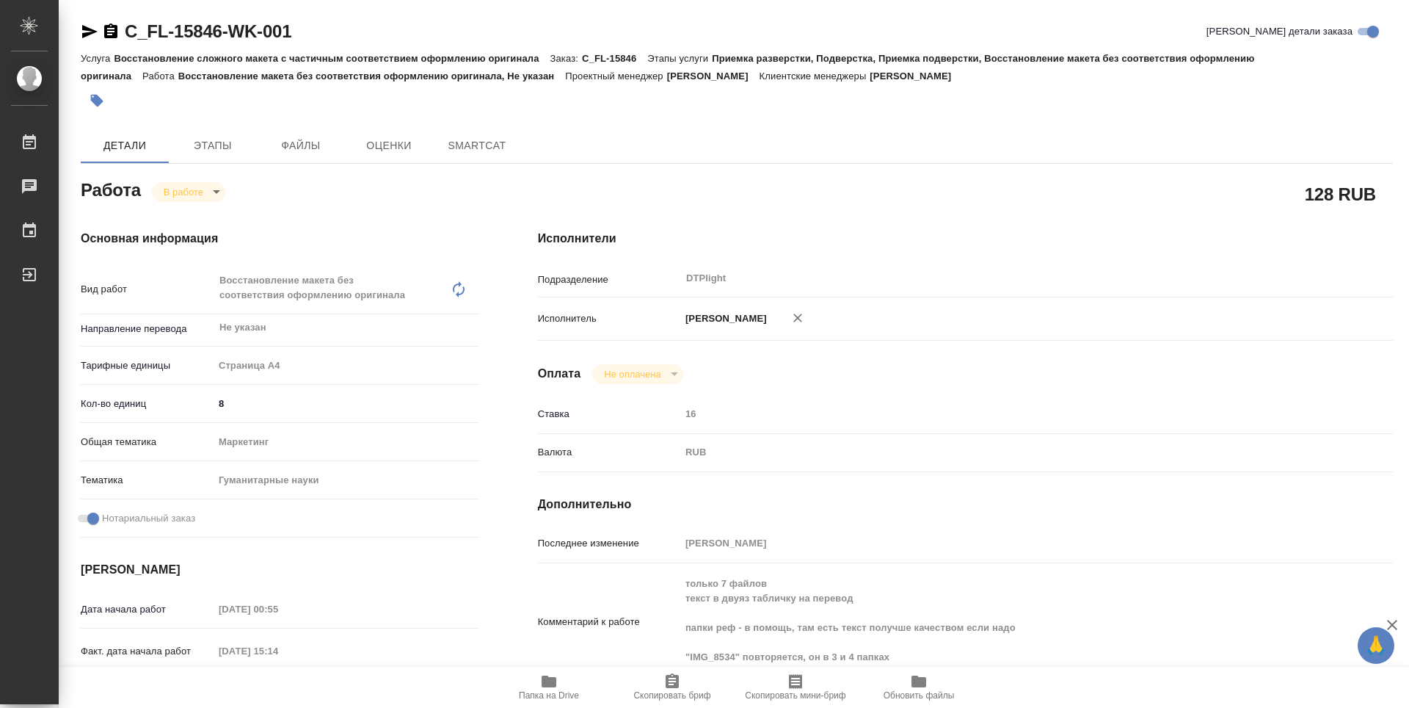
type textarea "x"
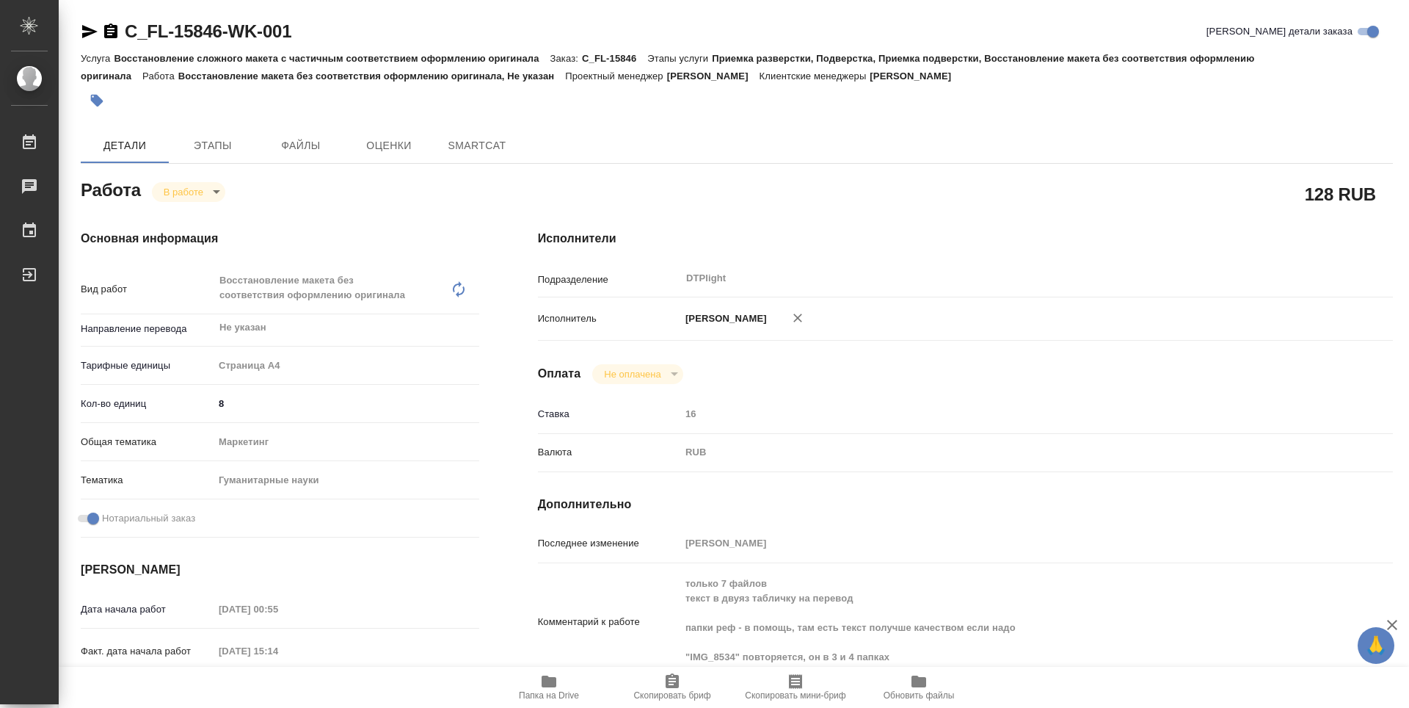
type textarea "x"
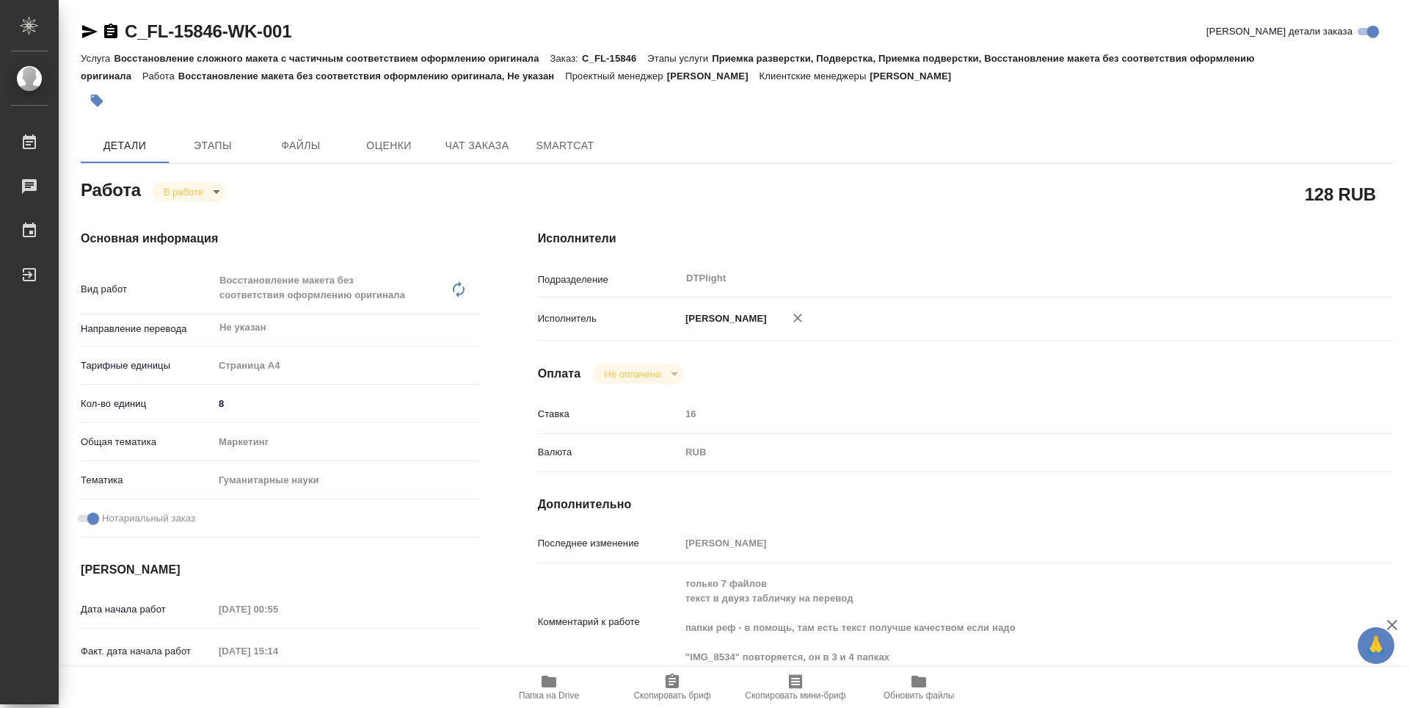
type textarea "x"
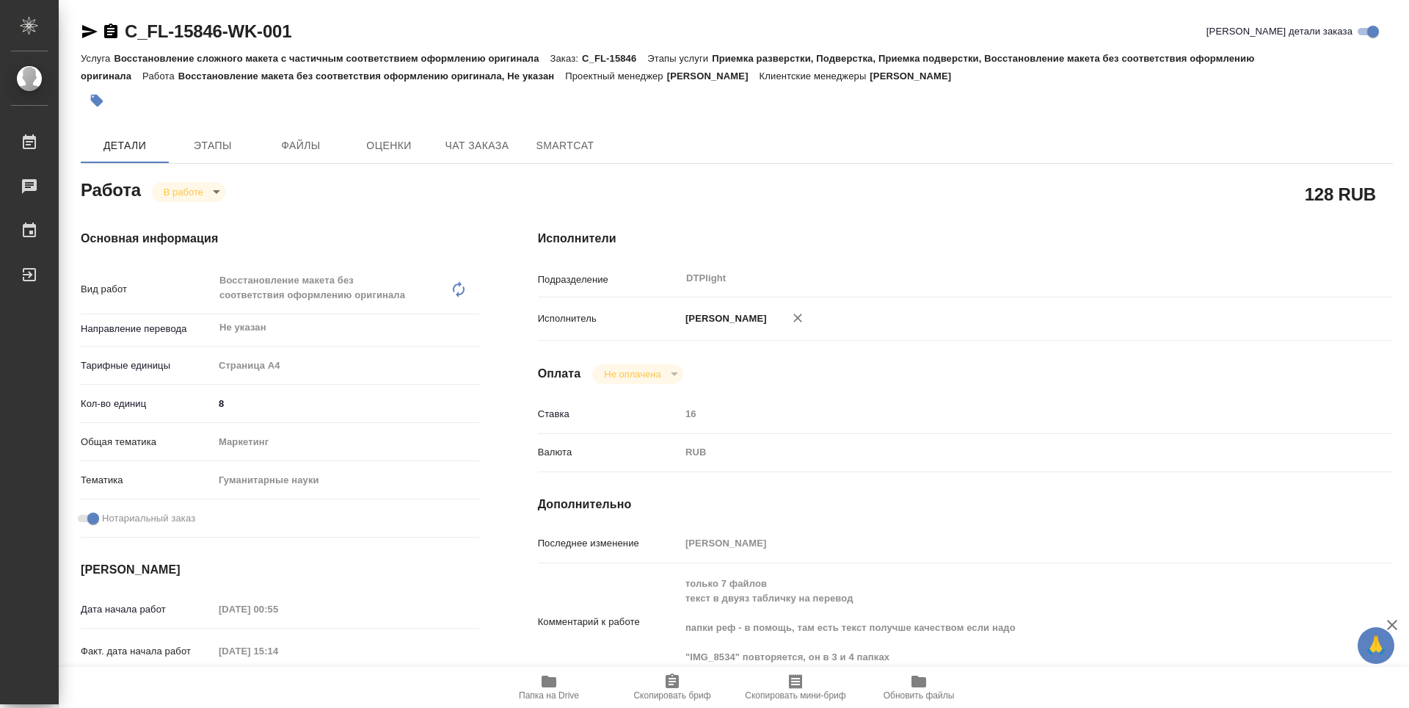
type textarea "x"
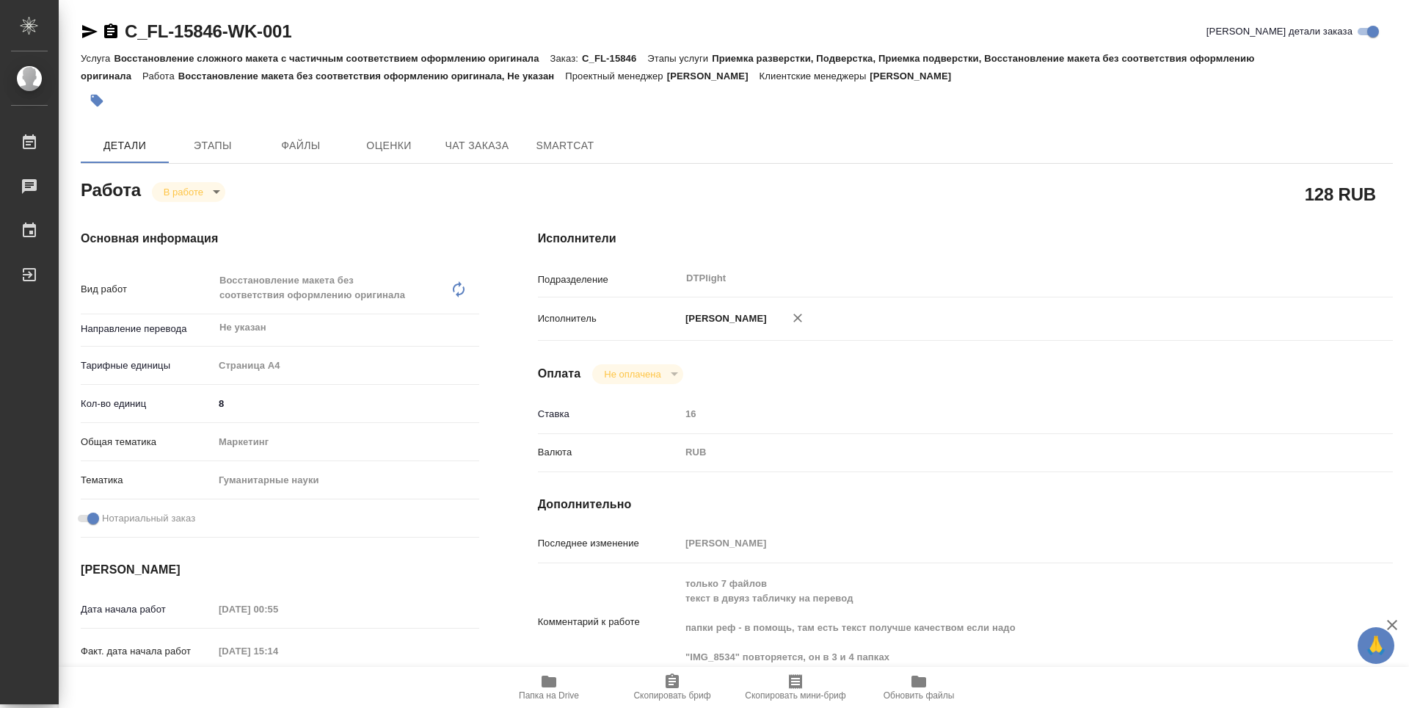
scroll to position [73, 0]
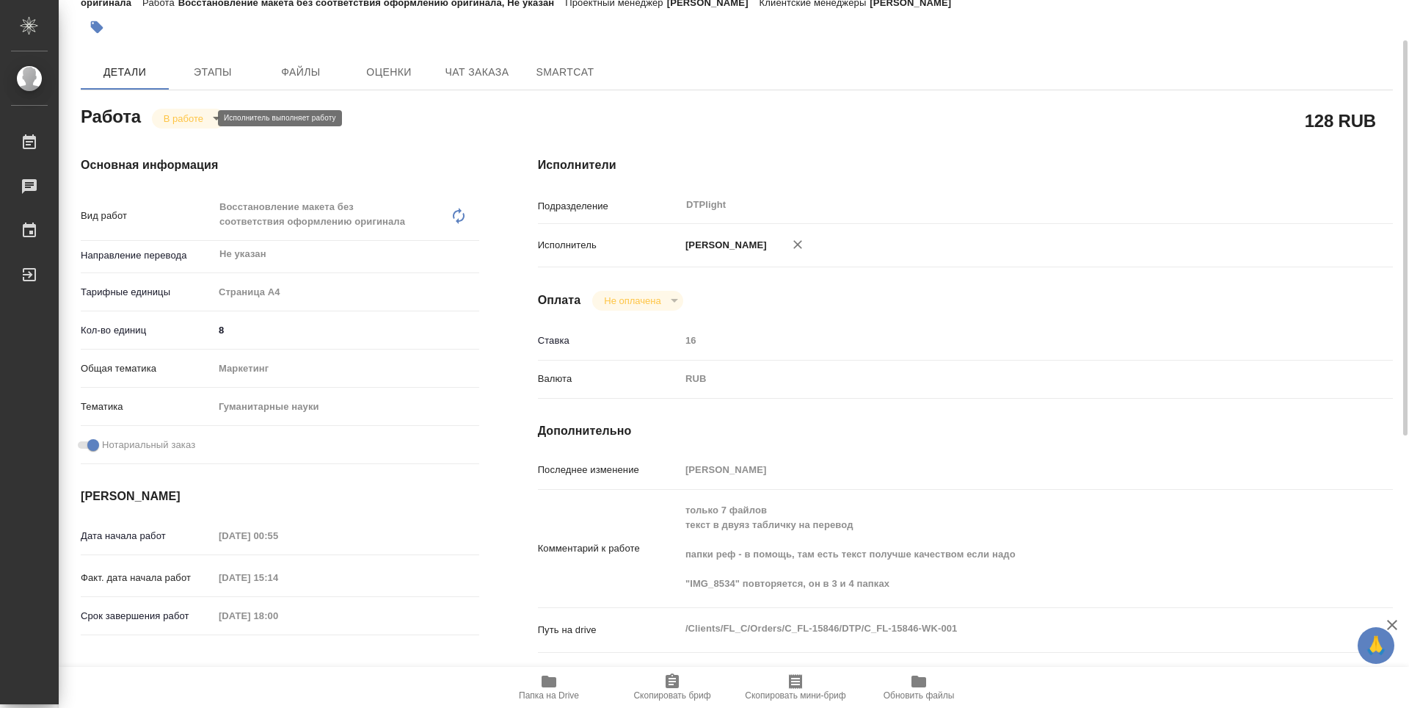
click at [184, 115] on body "🙏 .cls-1 fill:#fff; AWATERA Zubakova Viktoriya Работы 0 Чаты График Выйти C_FL-…" at bounding box center [704, 354] width 1409 height 708
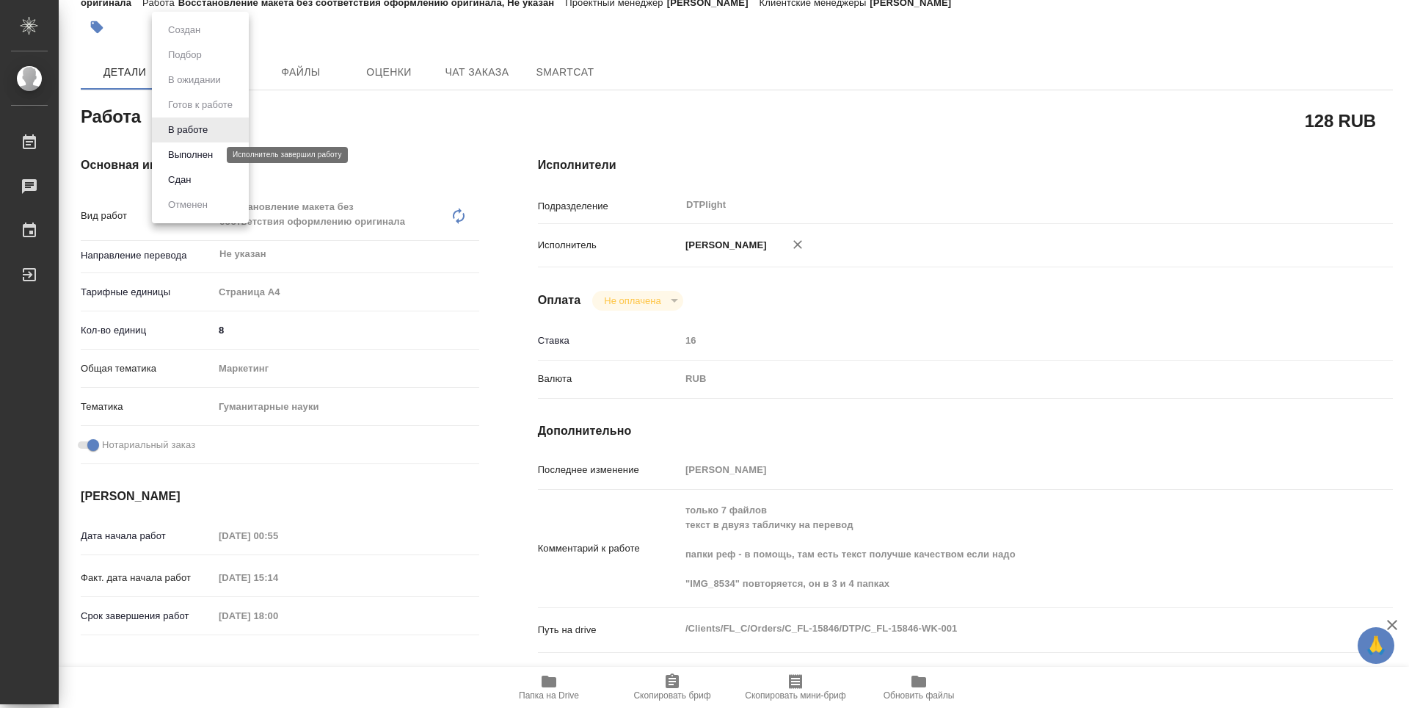
click at [192, 150] on button "Выполнен" at bounding box center [191, 155] width 54 height 16
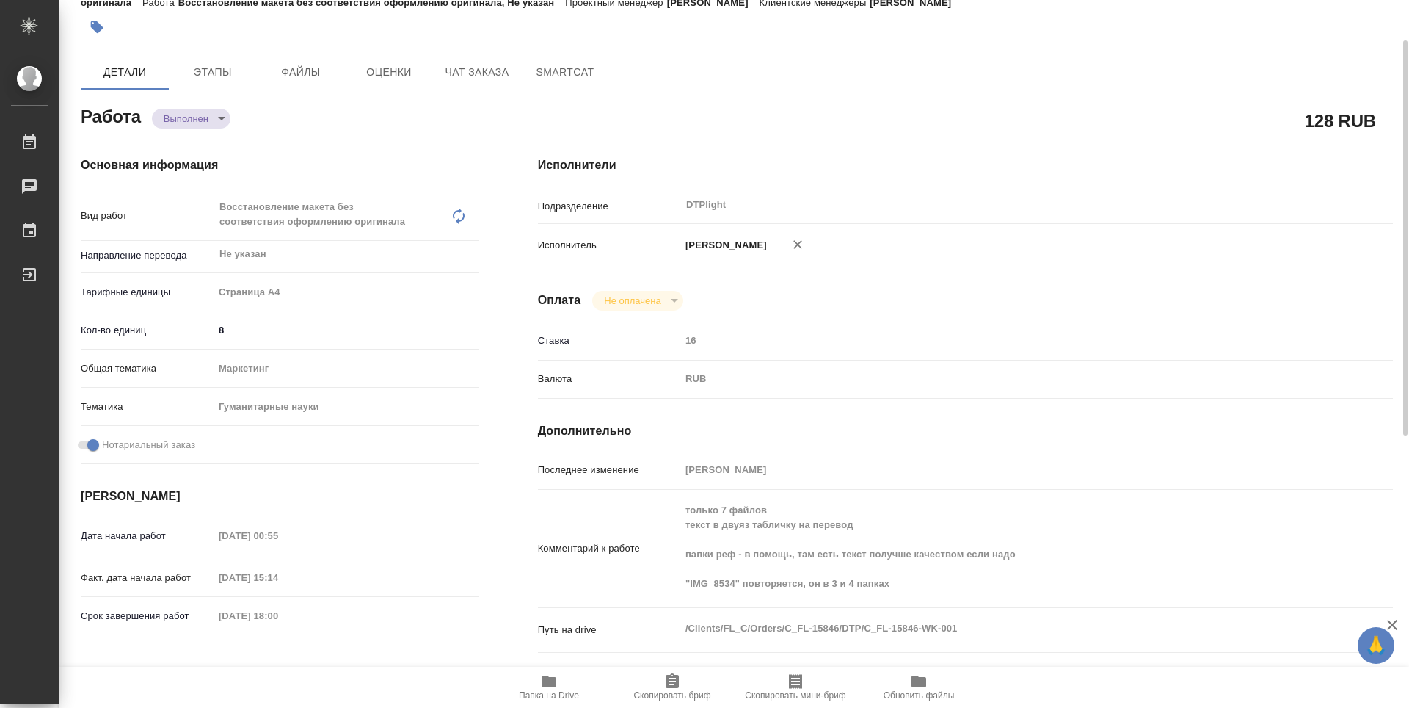
type textarea "x"
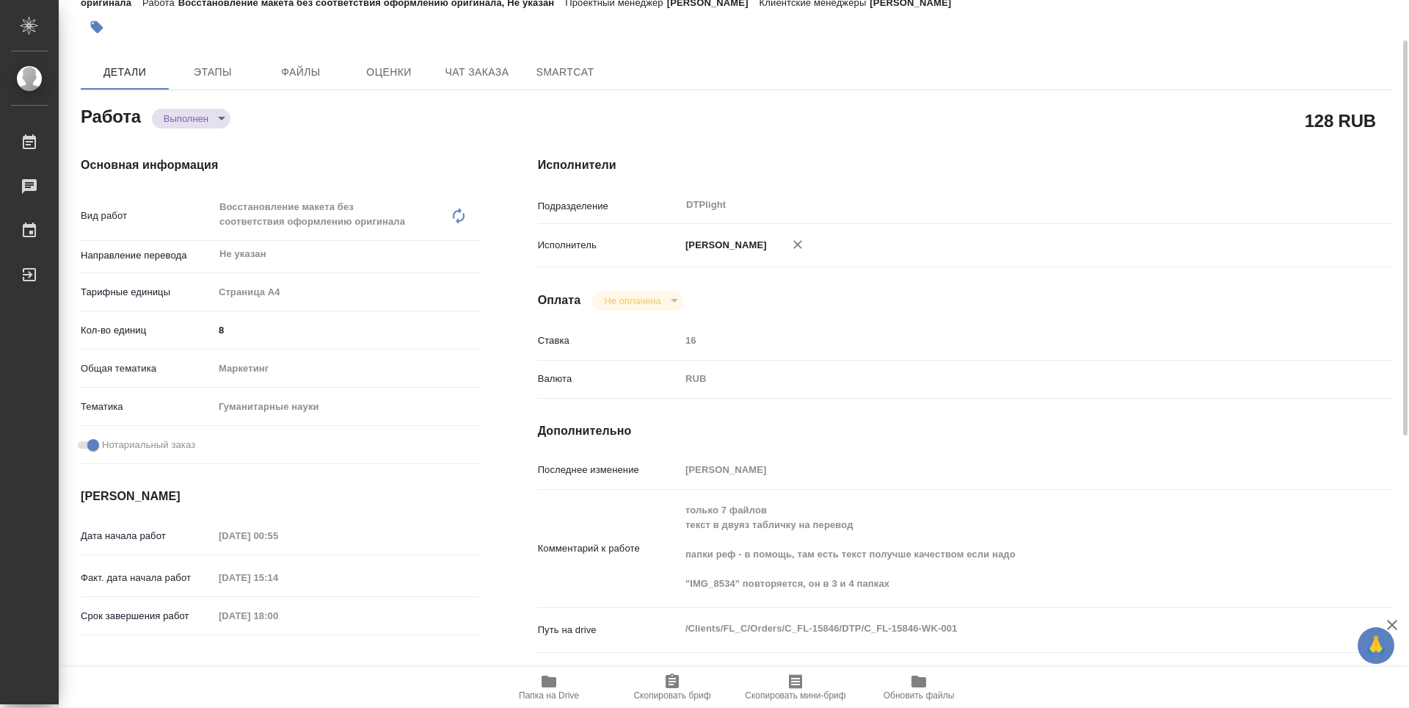
type textarea "x"
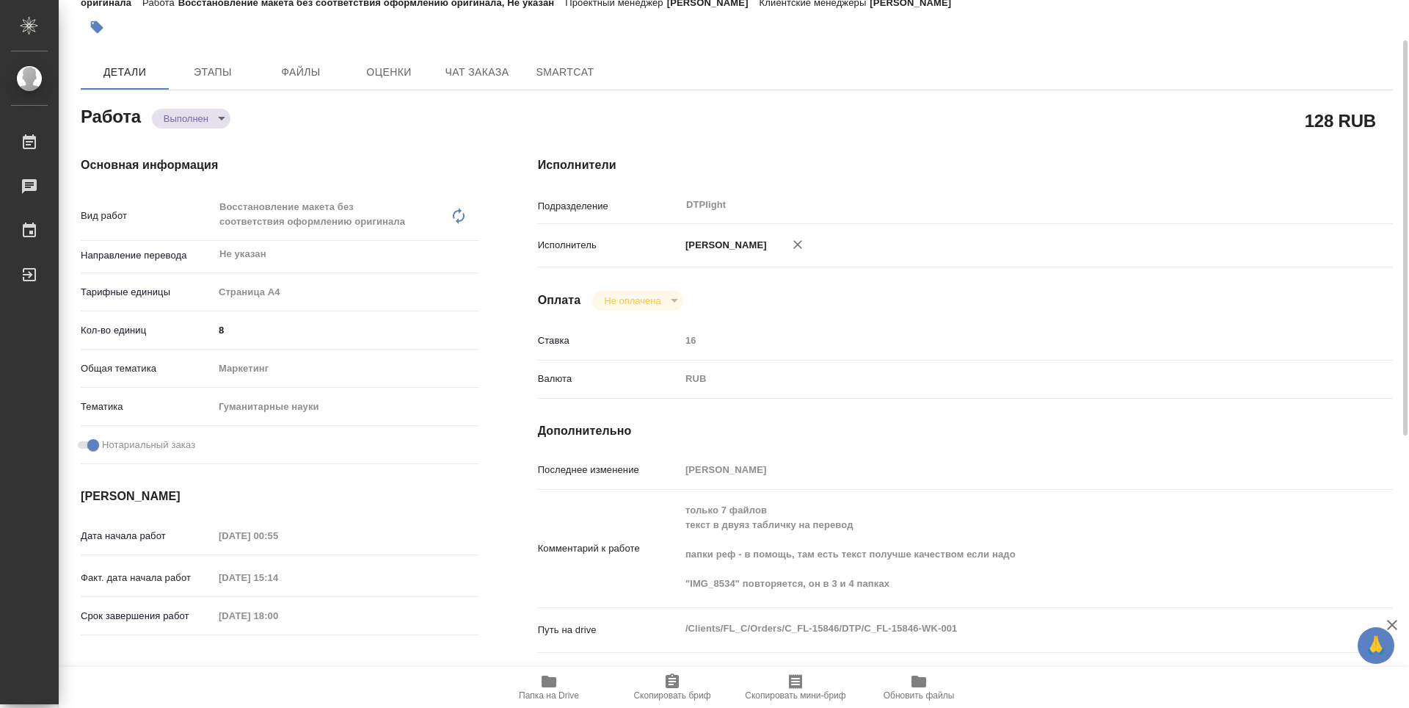
type textarea "x"
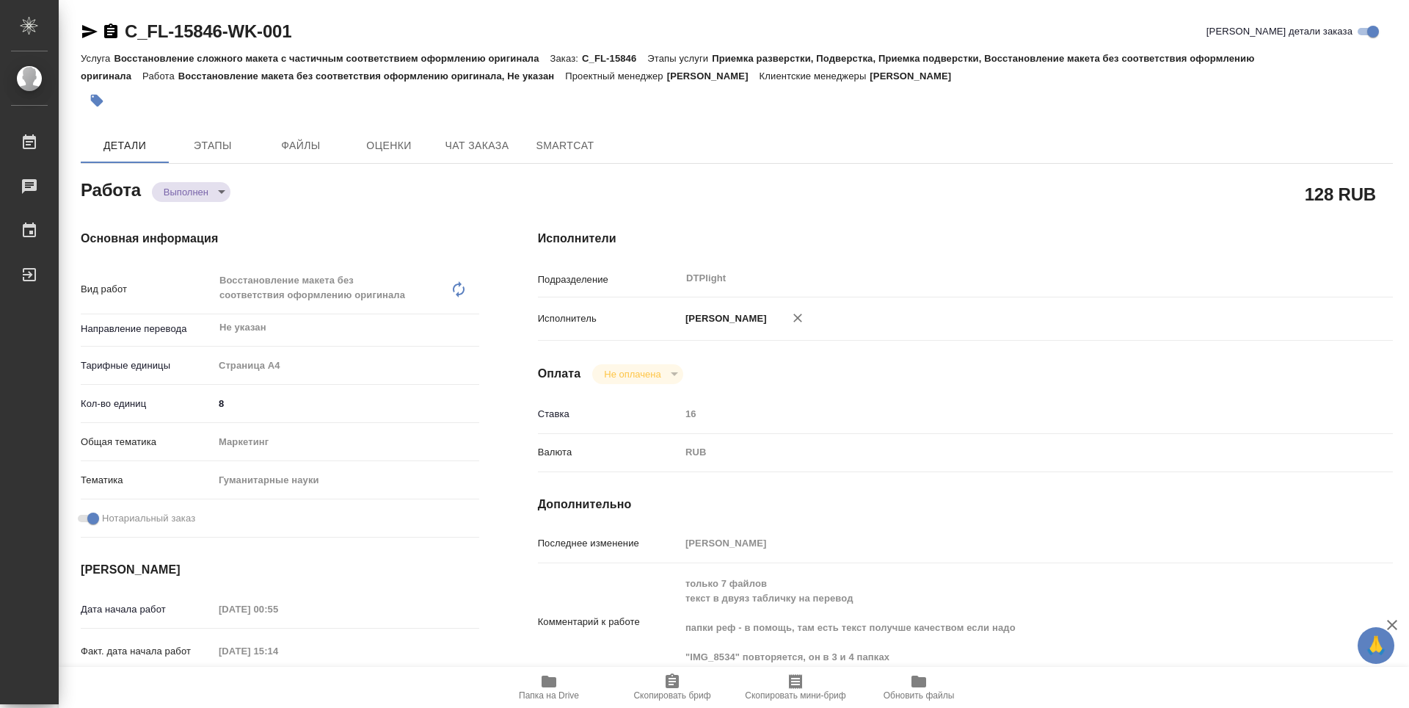
type textarea "x"
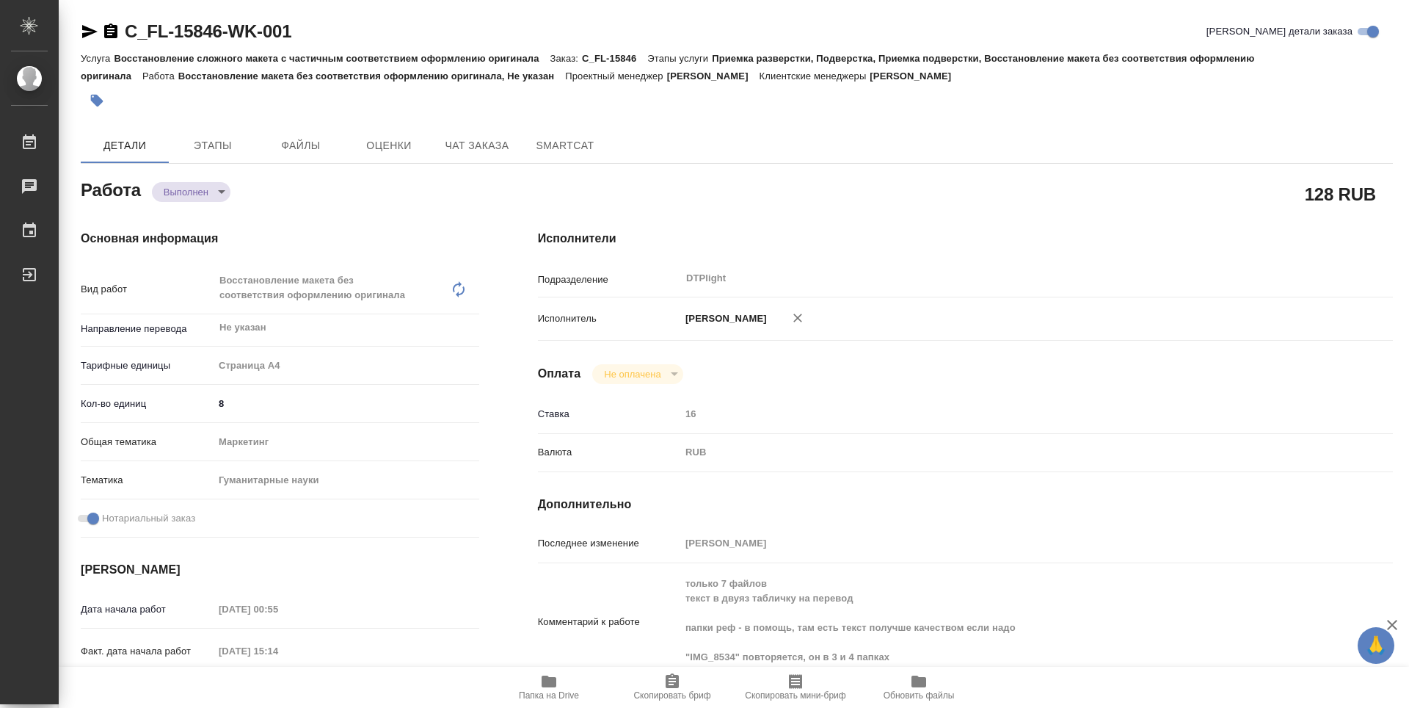
type textarea "x"
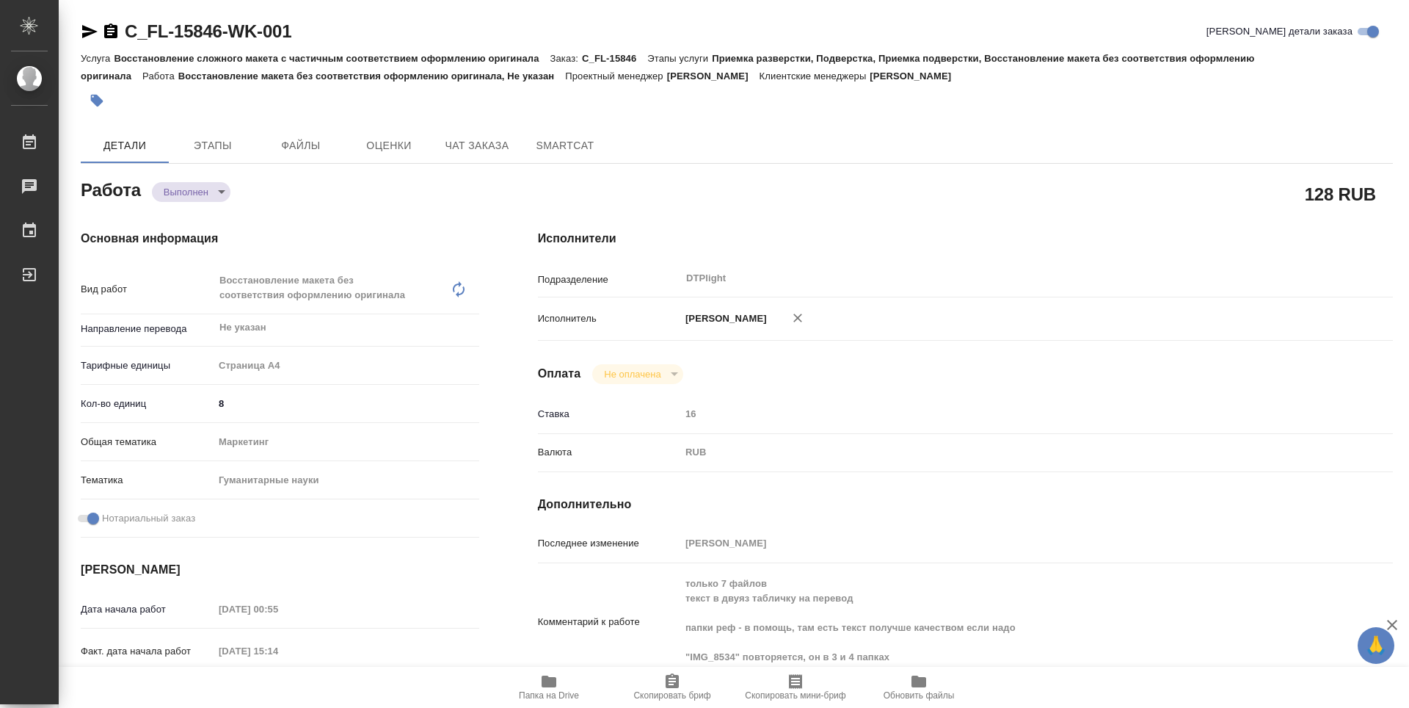
type textarea "x"
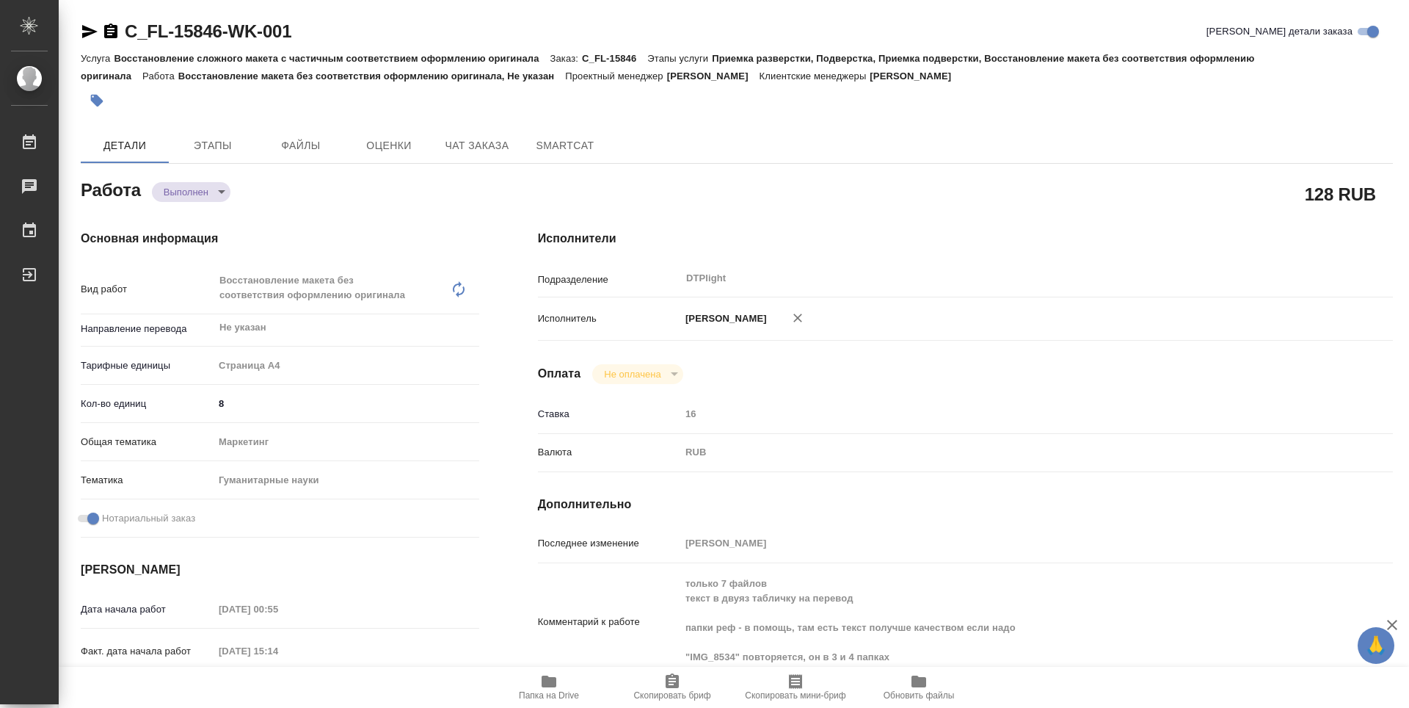
type textarea "x"
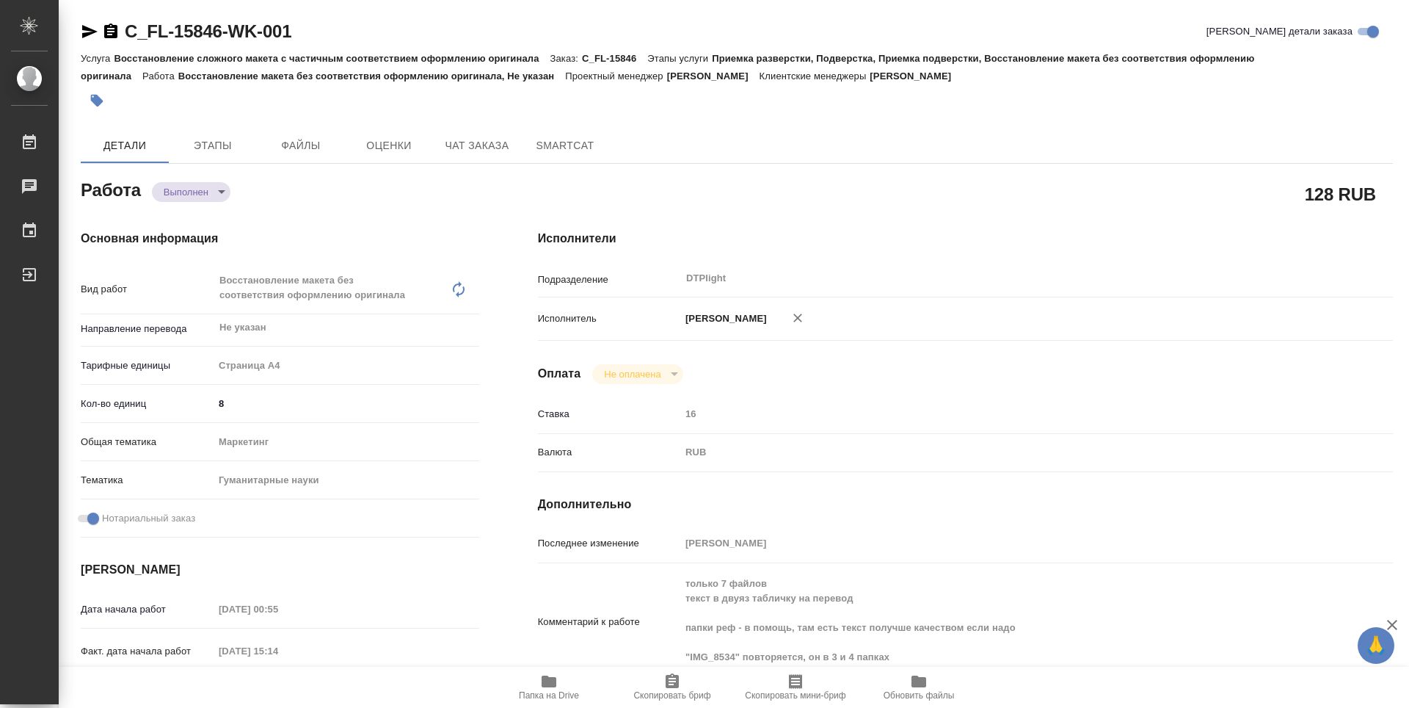
type textarea "x"
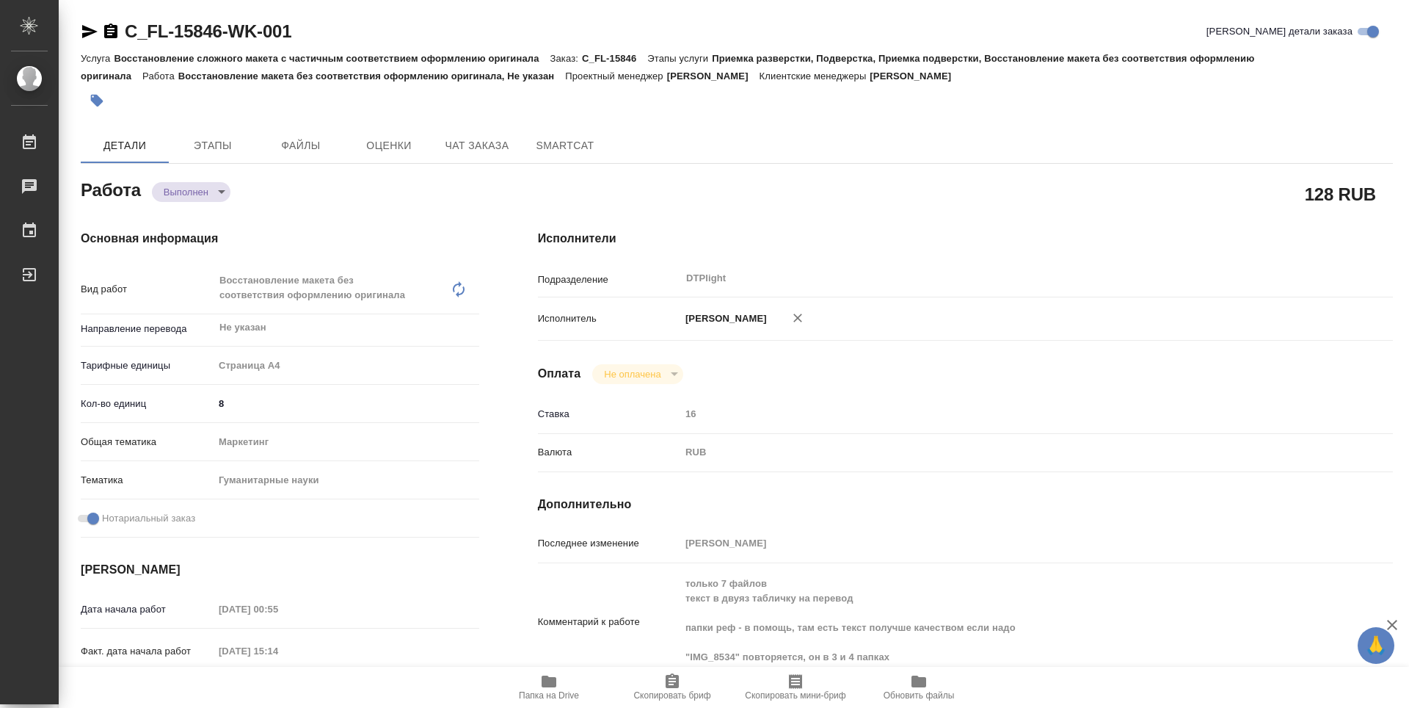
type textarea "x"
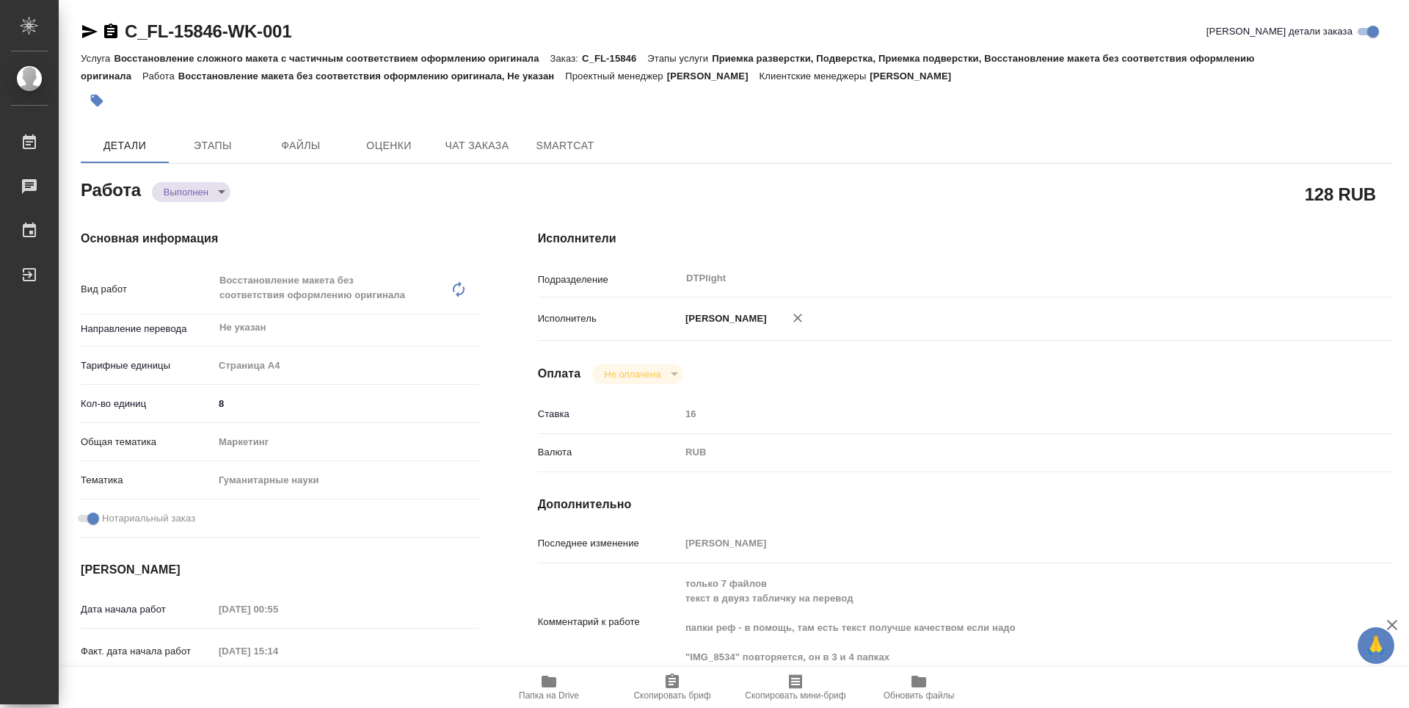
type textarea "x"
